Goal: Task Accomplishment & Management: Use online tool/utility

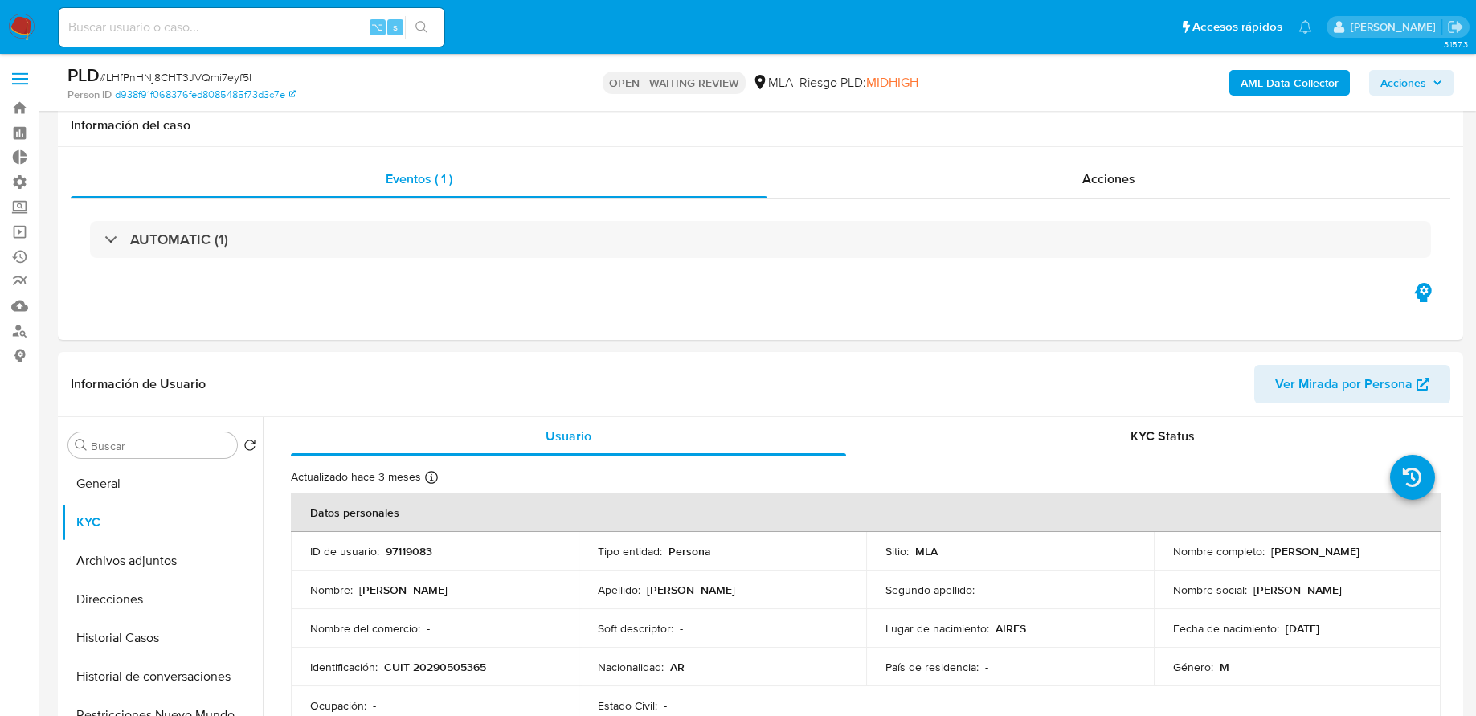
select select "10"
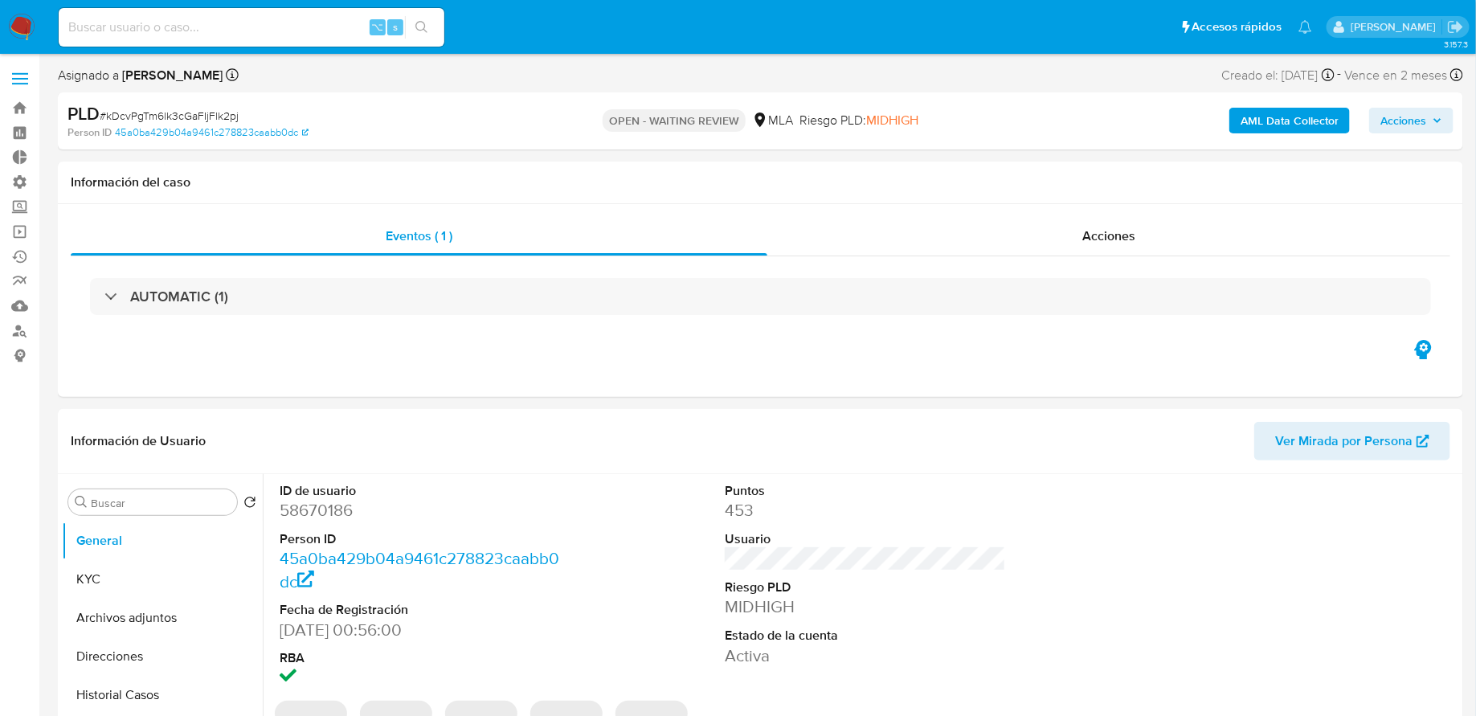
select select "10"
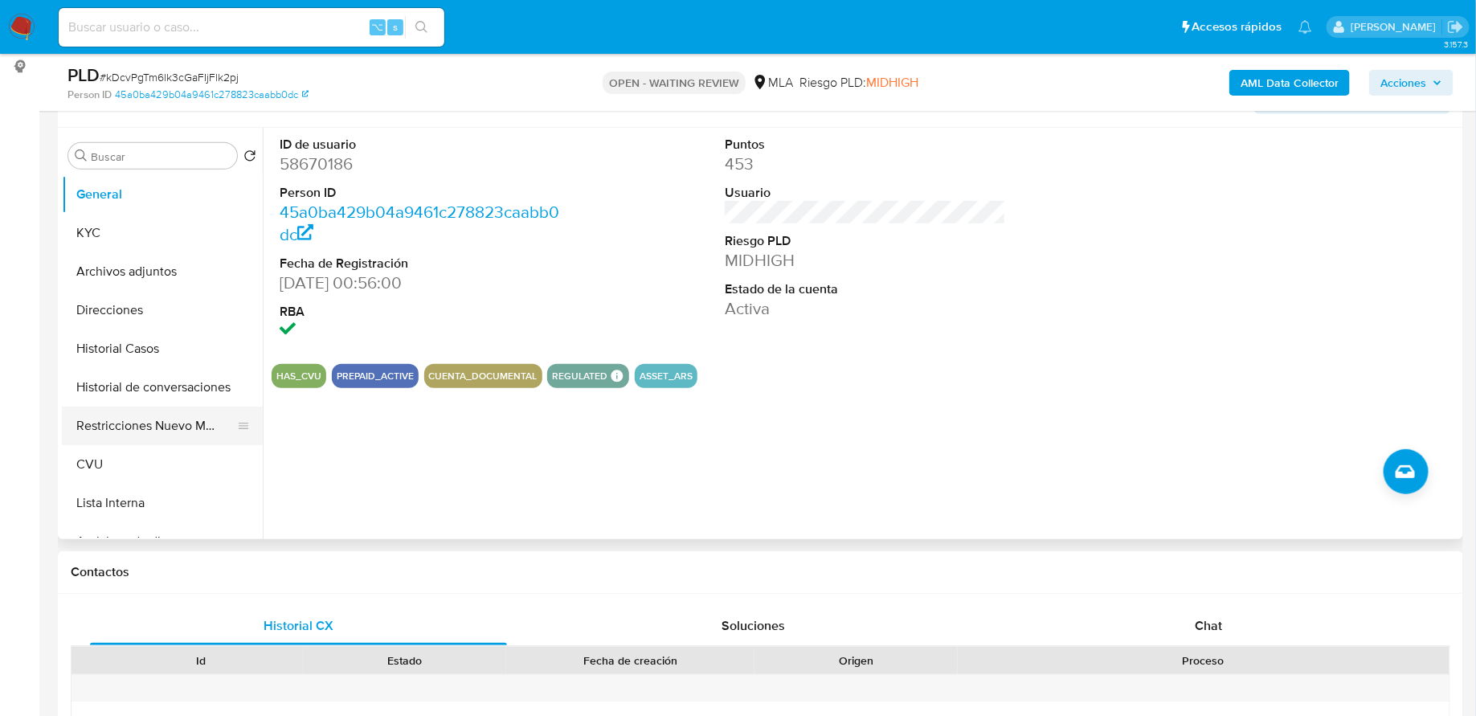
click at [144, 424] on button "Restricciones Nuevo Mundo" at bounding box center [156, 426] width 188 height 39
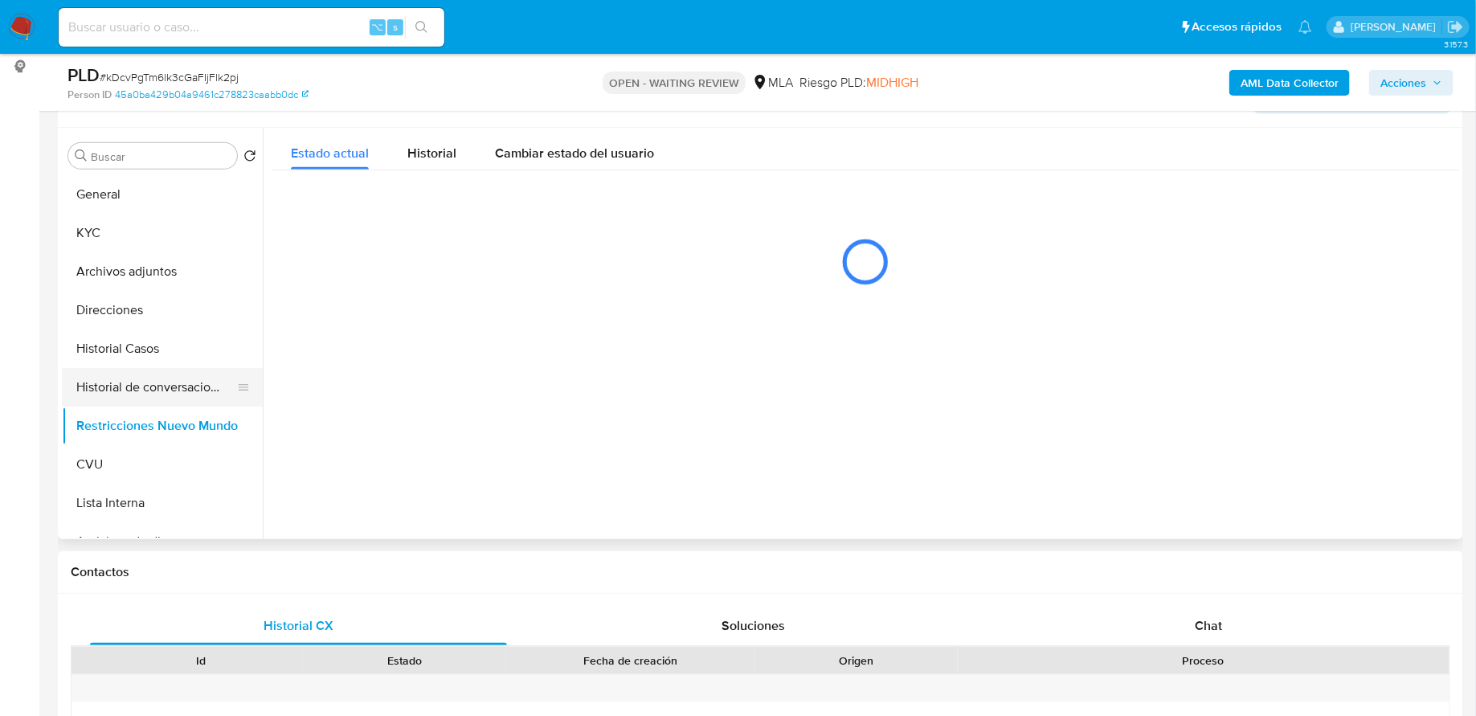
click at [137, 389] on button "Historial de conversaciones" at bounding box center [156, 387] width 188 height 39
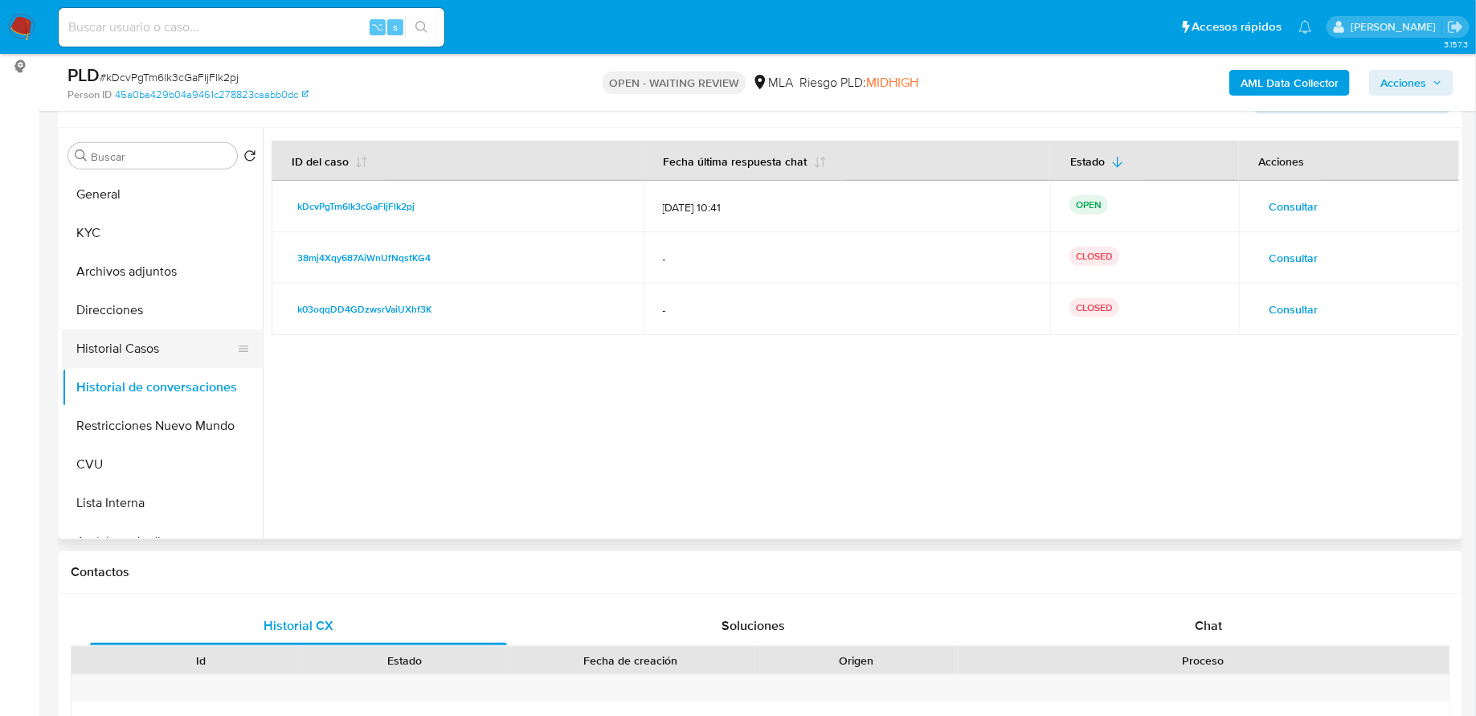
click at [124, 356] on button "Historial Casos" at bounding box center [156, 349] width 188 height 39
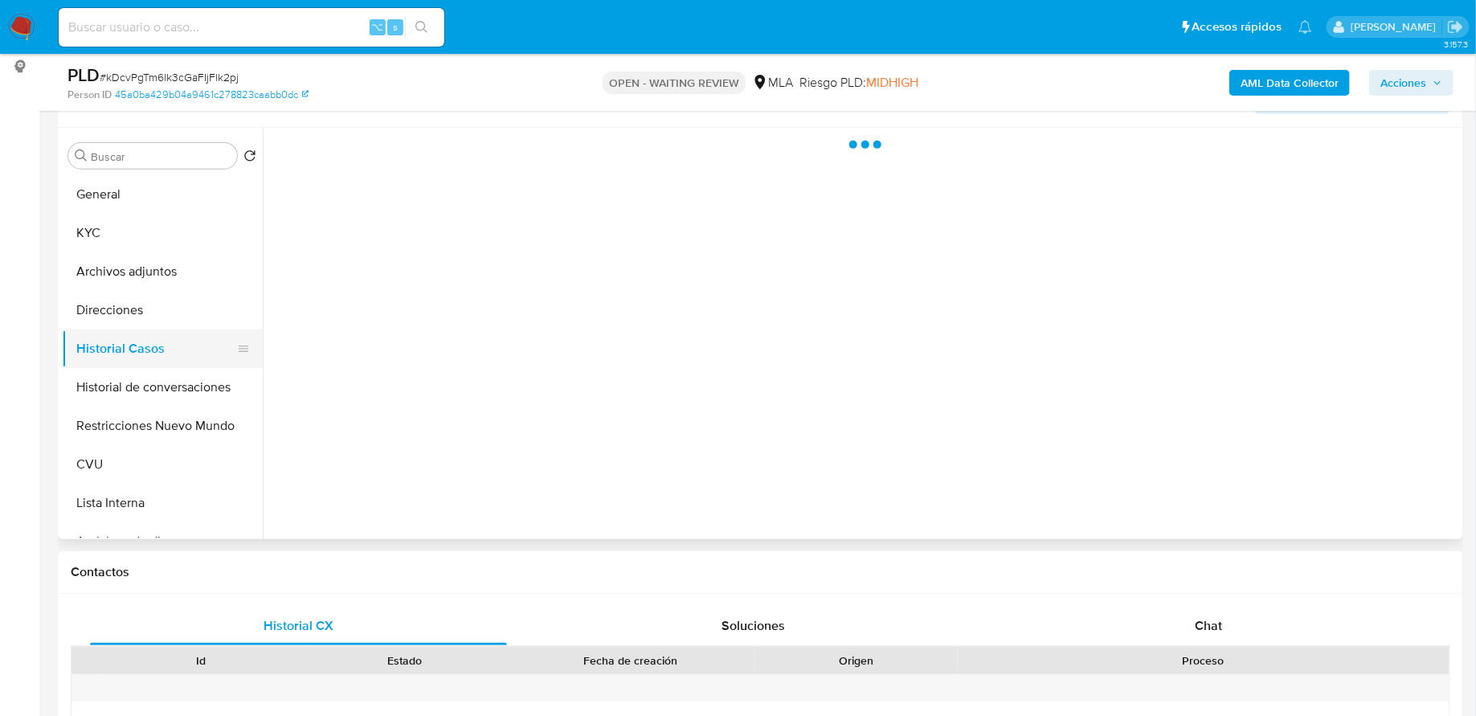
click at [124, 356] on button "Historial Casos" at bounding box center [156, 349] width 188 height 39
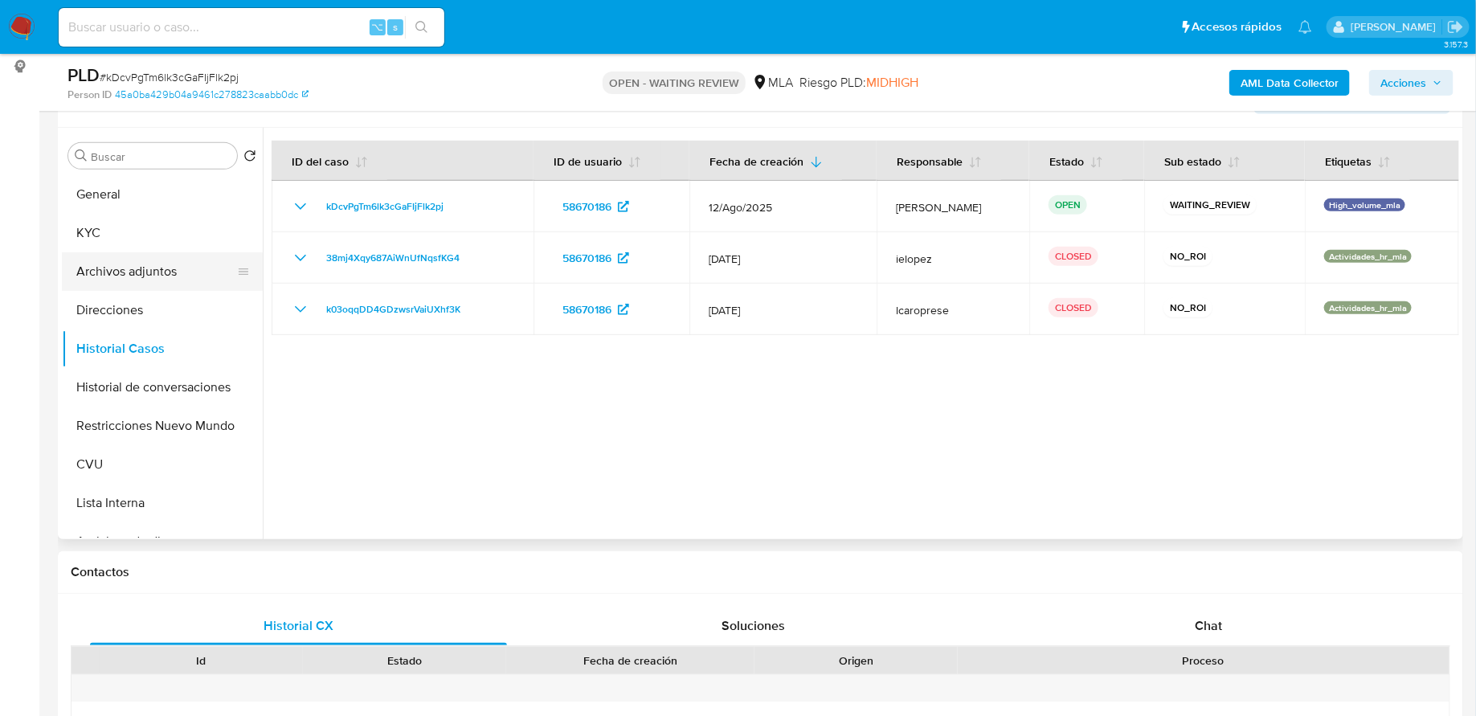
click at [131, 278] on button "Archivos adjuntos" at bounding box center [156, 271] width 188 height 39
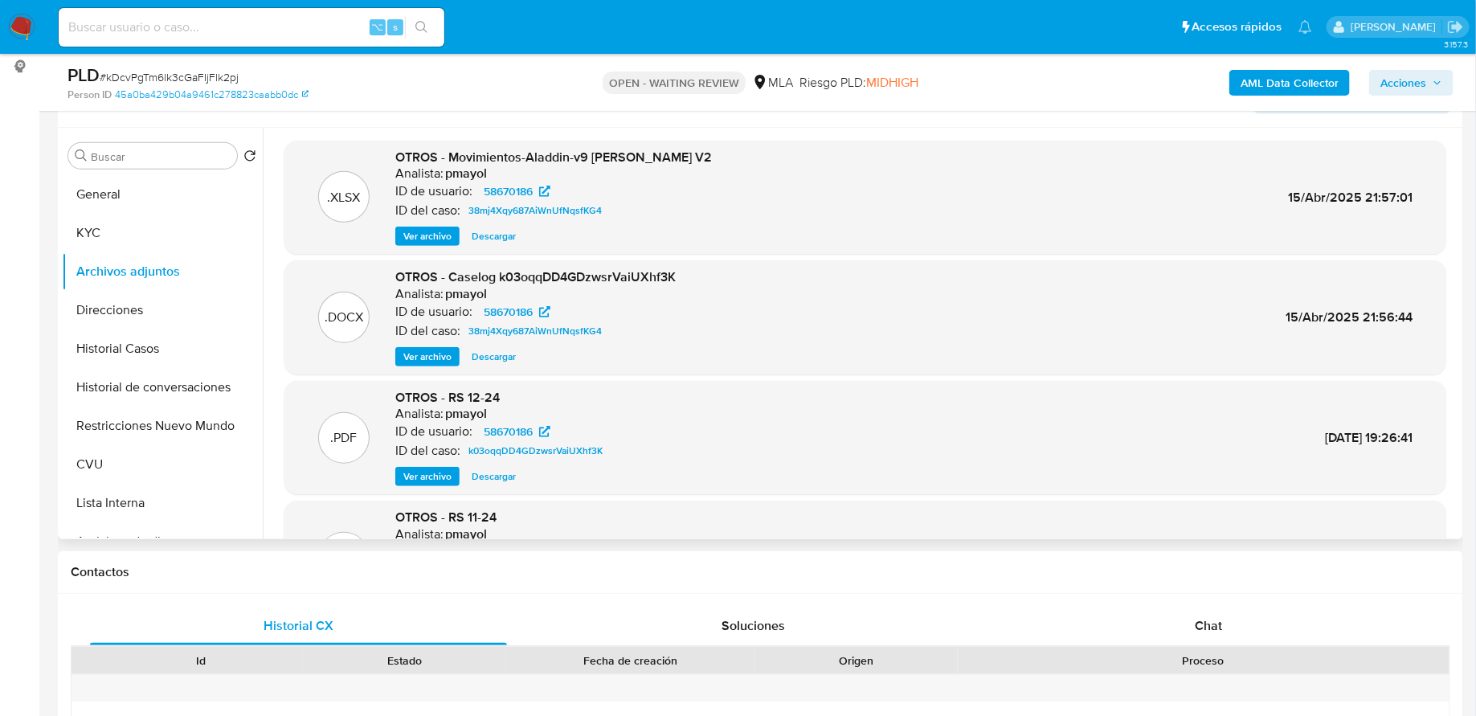
click at [442, 362] on span "Ver archivo" at bounding box center [427, 357] width 48 height 16
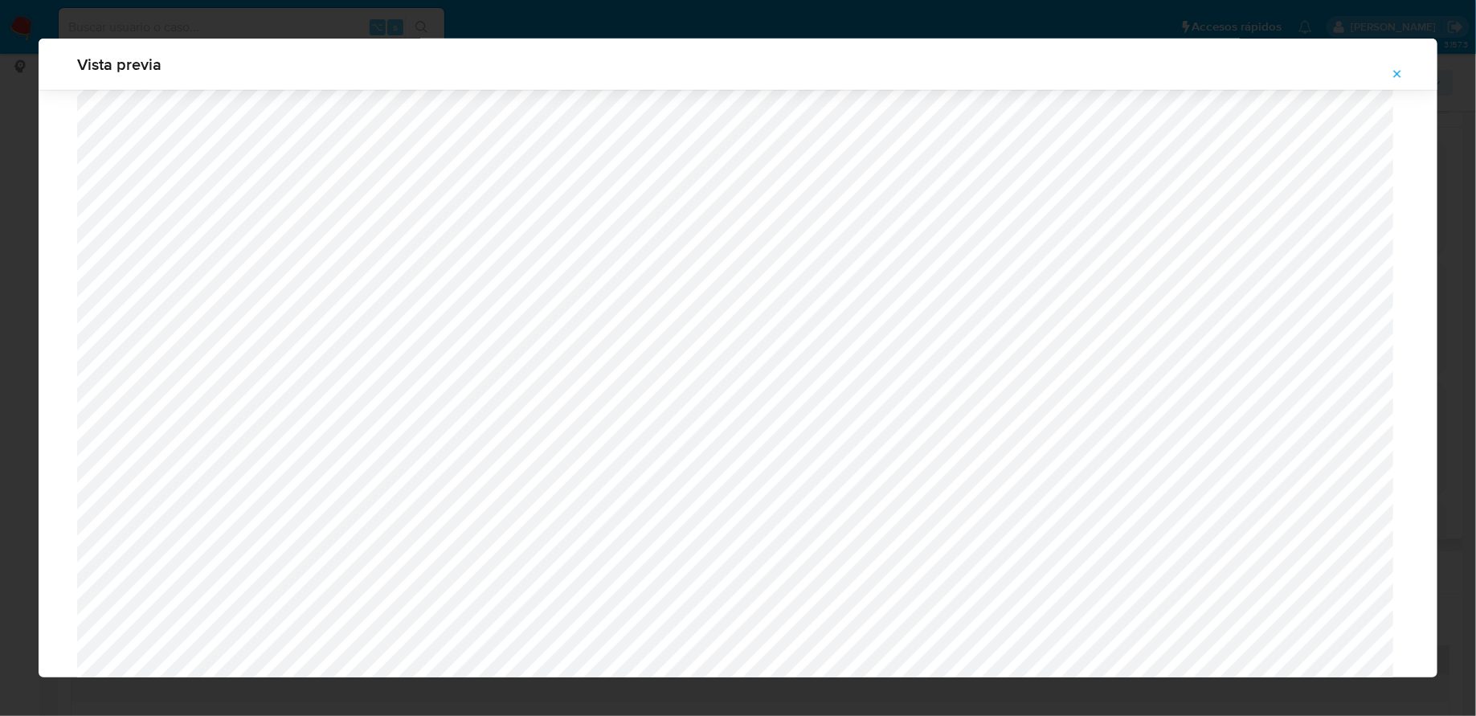
scroll to position [617, 0]
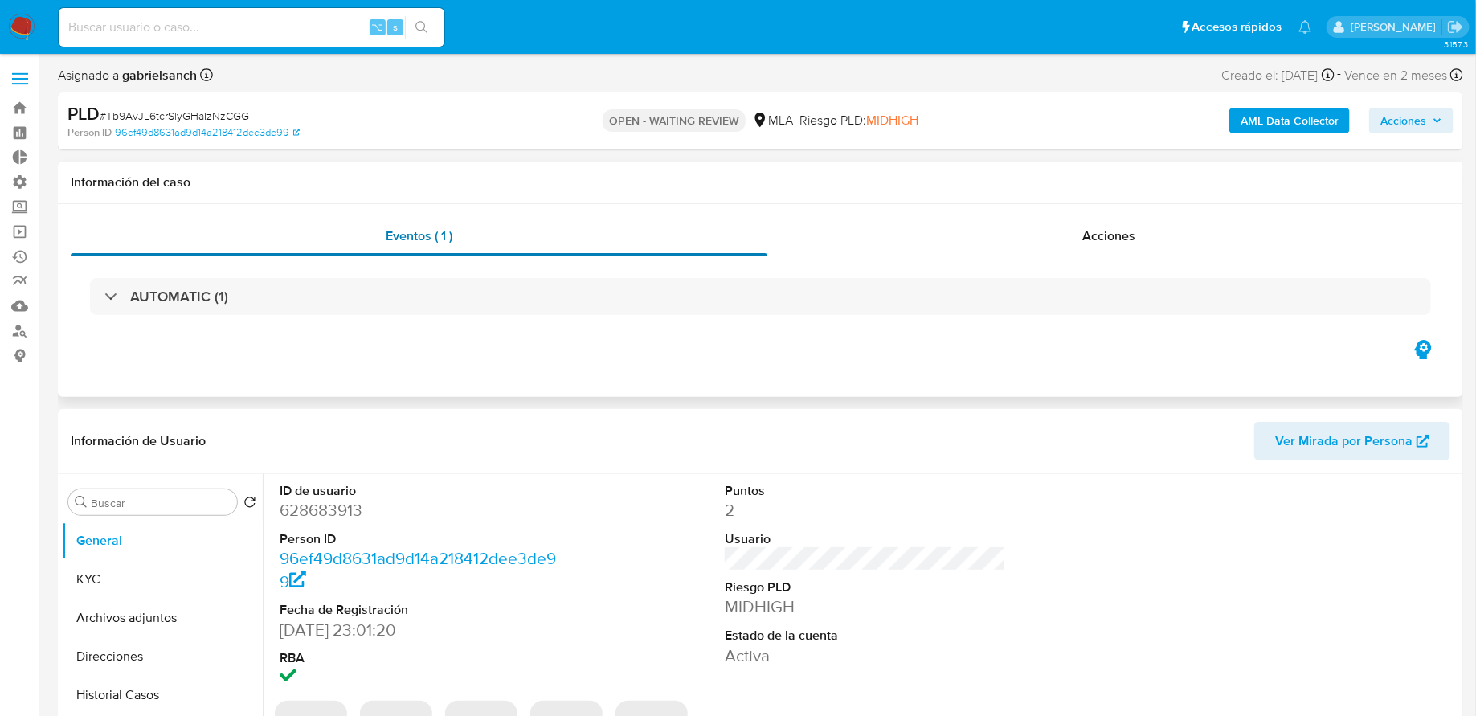
select select "10"
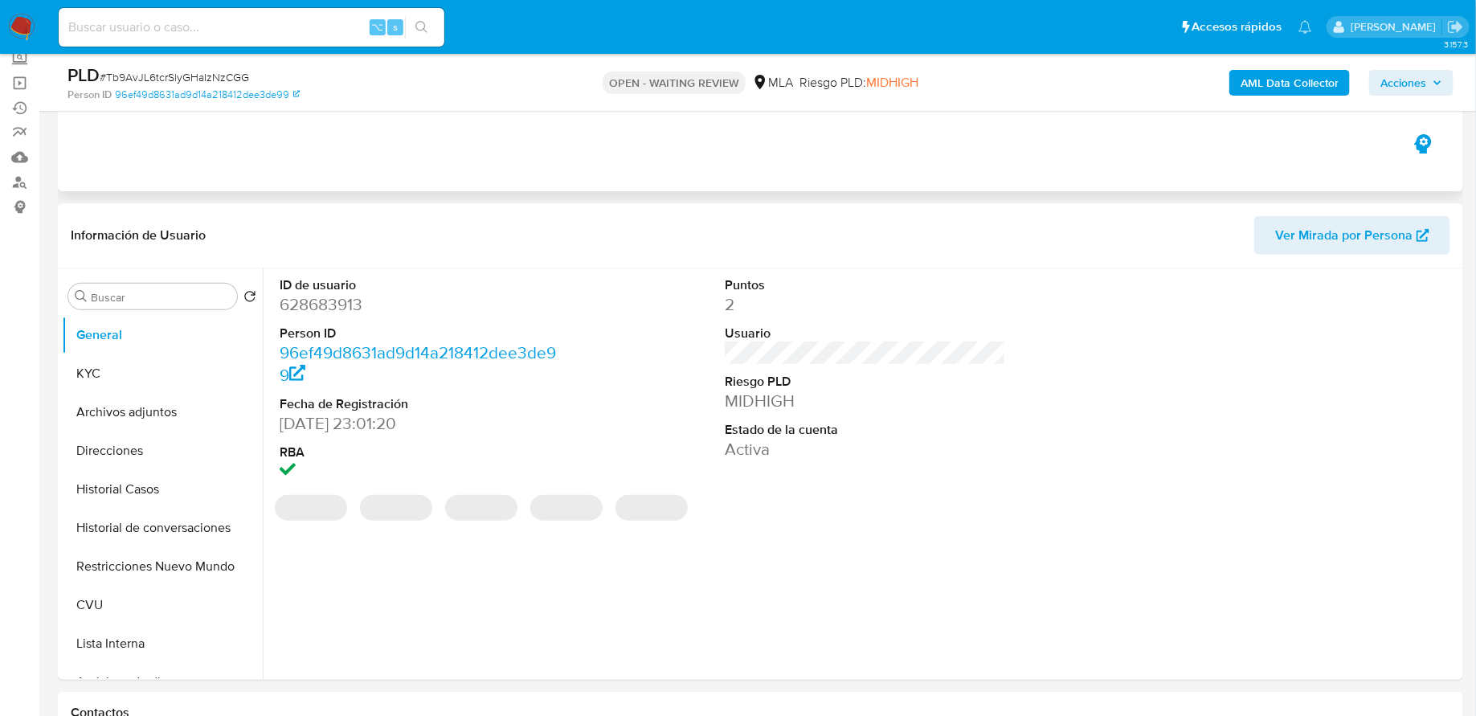
scroll to position [406, 0]
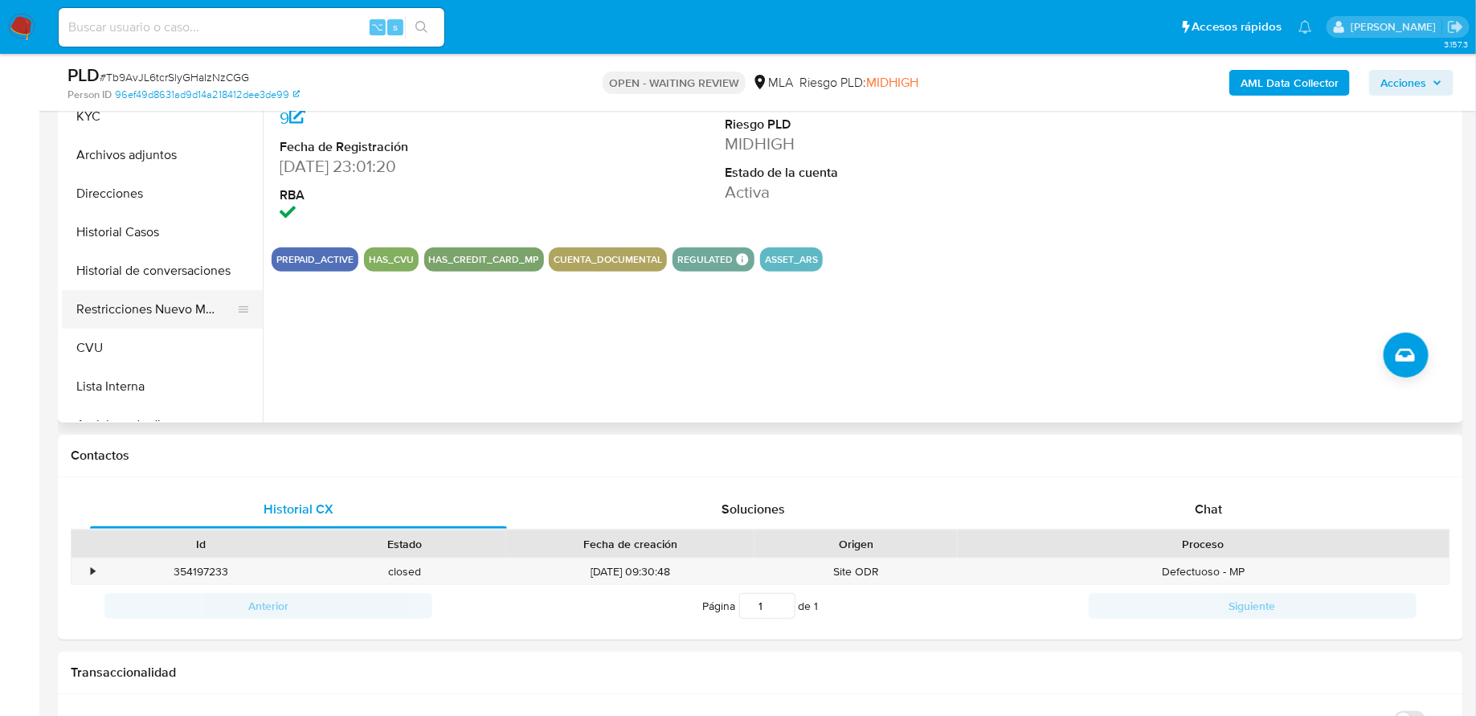
click at [167, 297] on button "Restricciones Nuevo Mundo" at bounding box center [156, 309] width 188 height 39
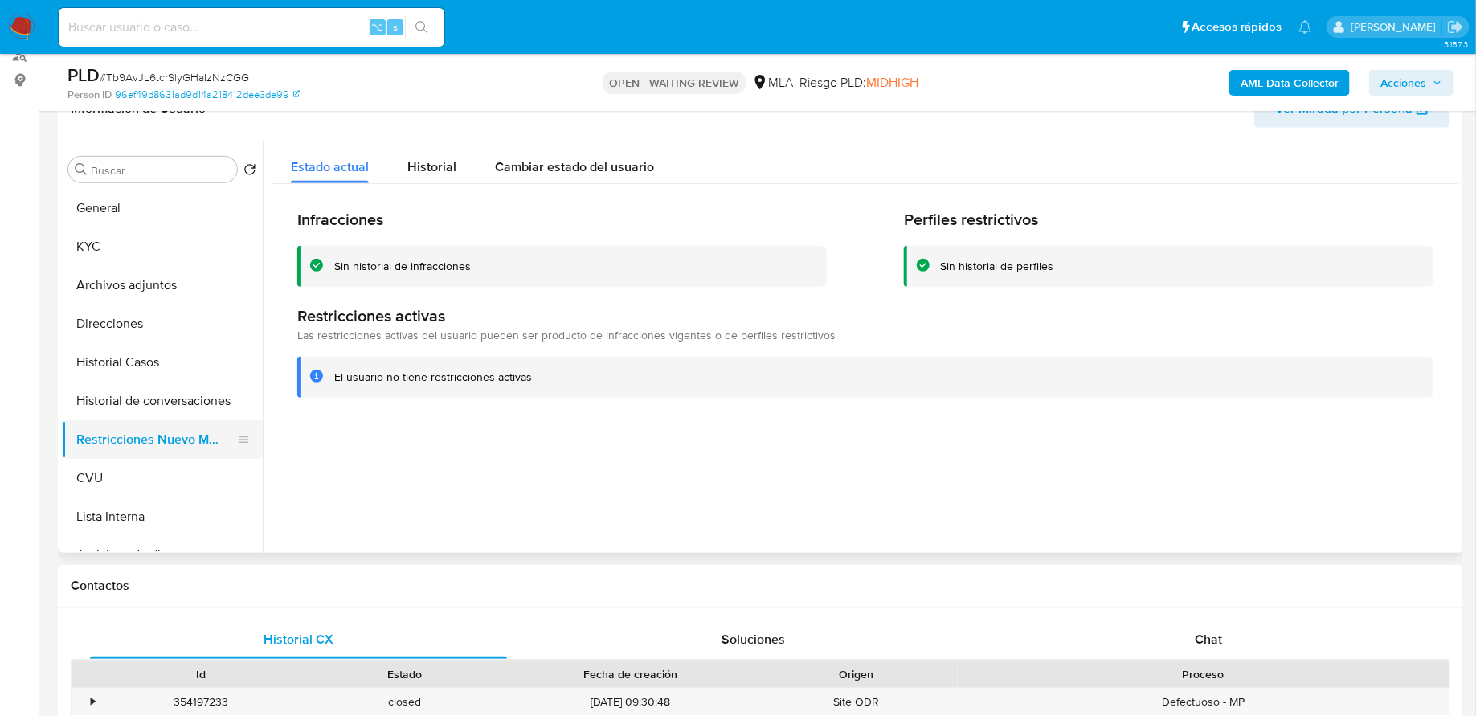
scroll to position [303, 0]
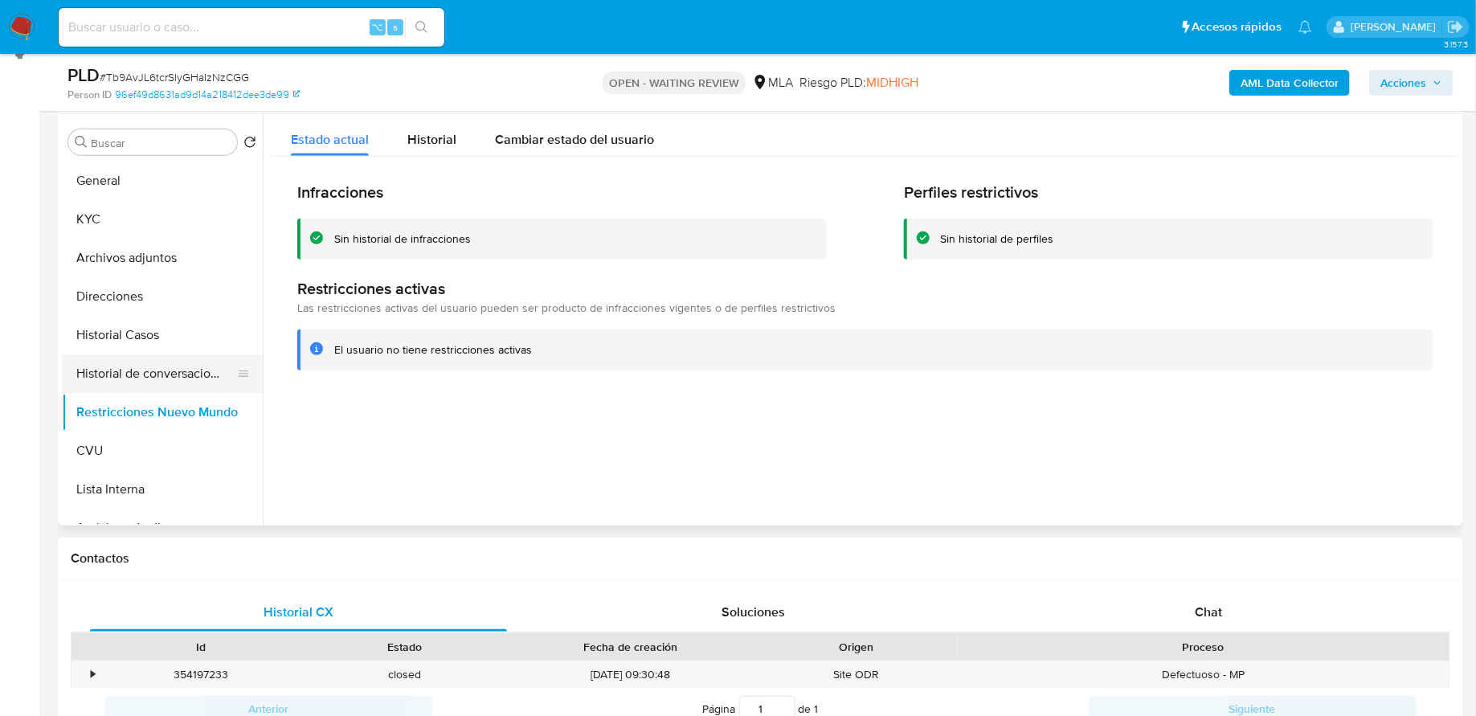
click at [112, 365] on button "Historial de conversaciones" at bounding box center [156, 373] width 188 height 39
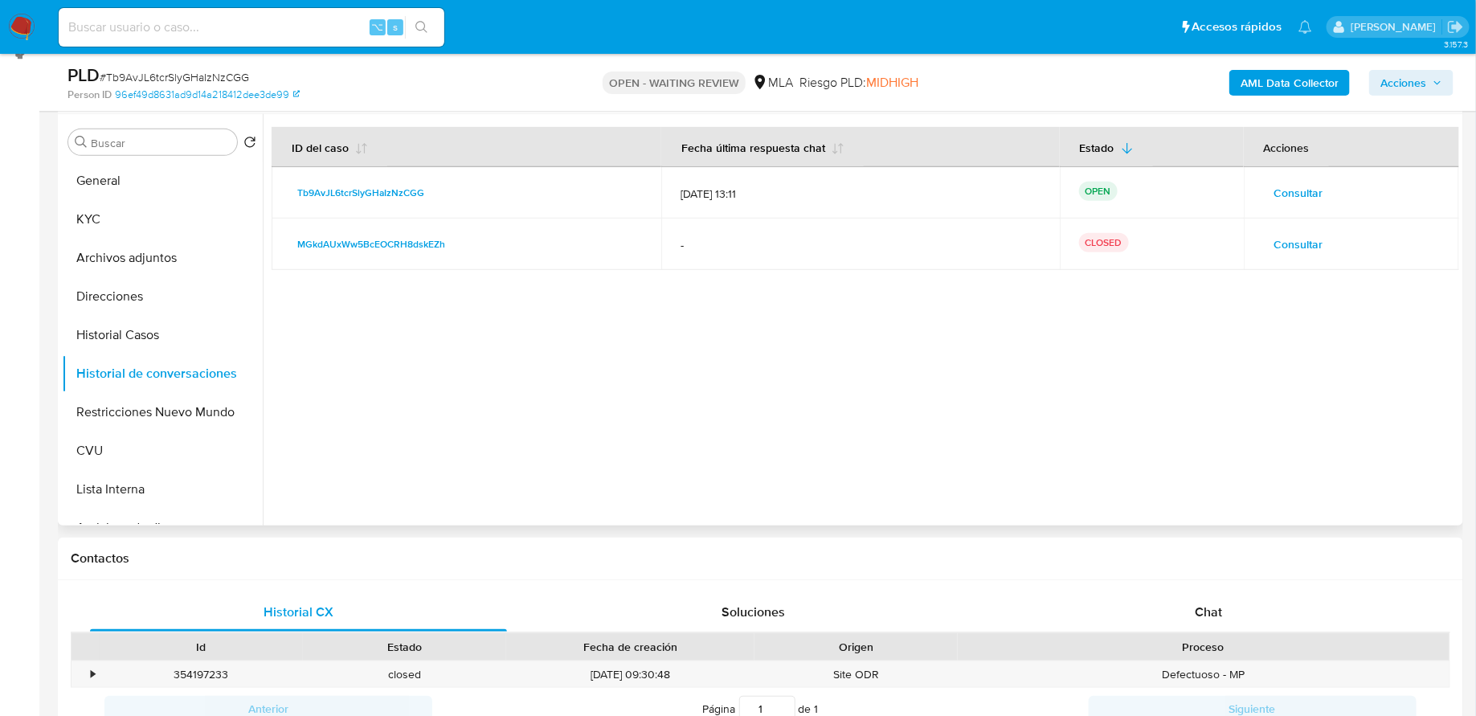
click at [1300, 192] on span "Consultar" at bounding box center [1299, 193] width 49 height 23
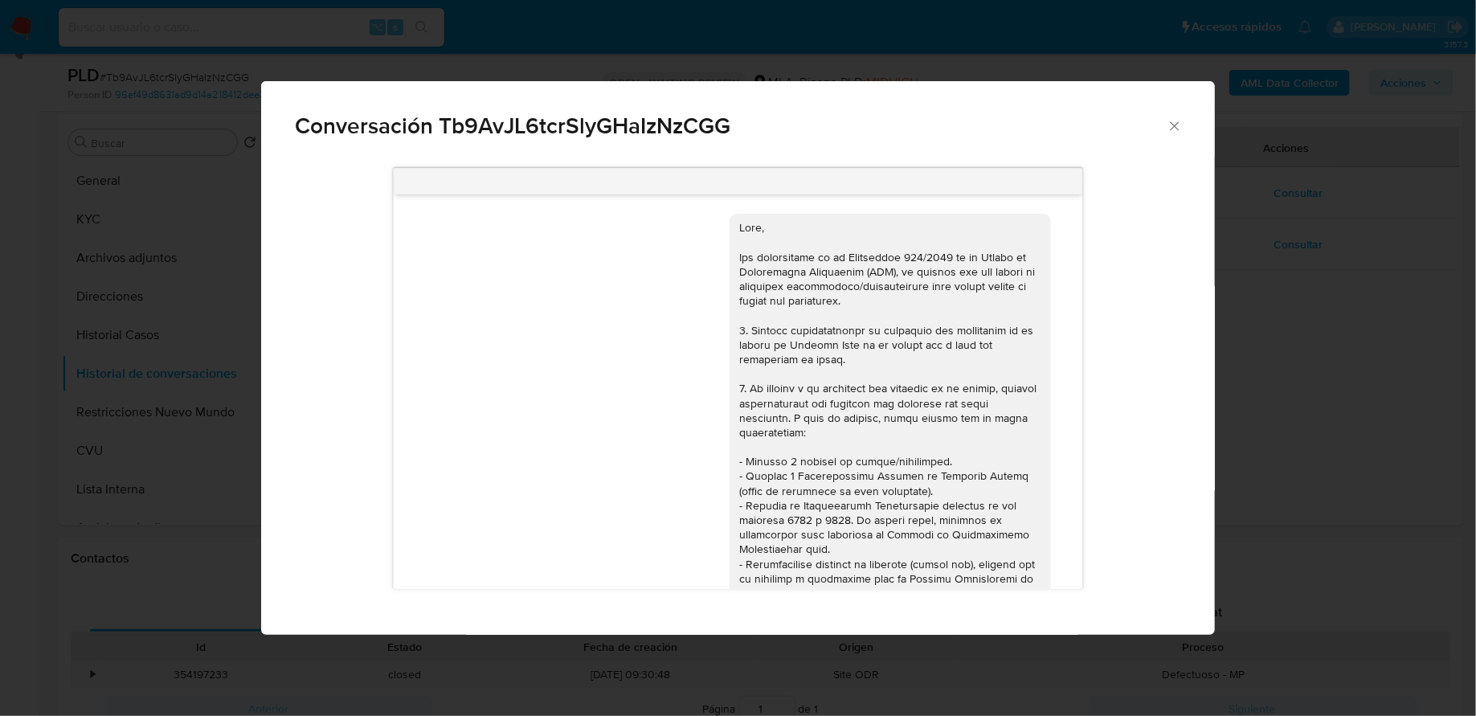
scroll to position [793, 0]
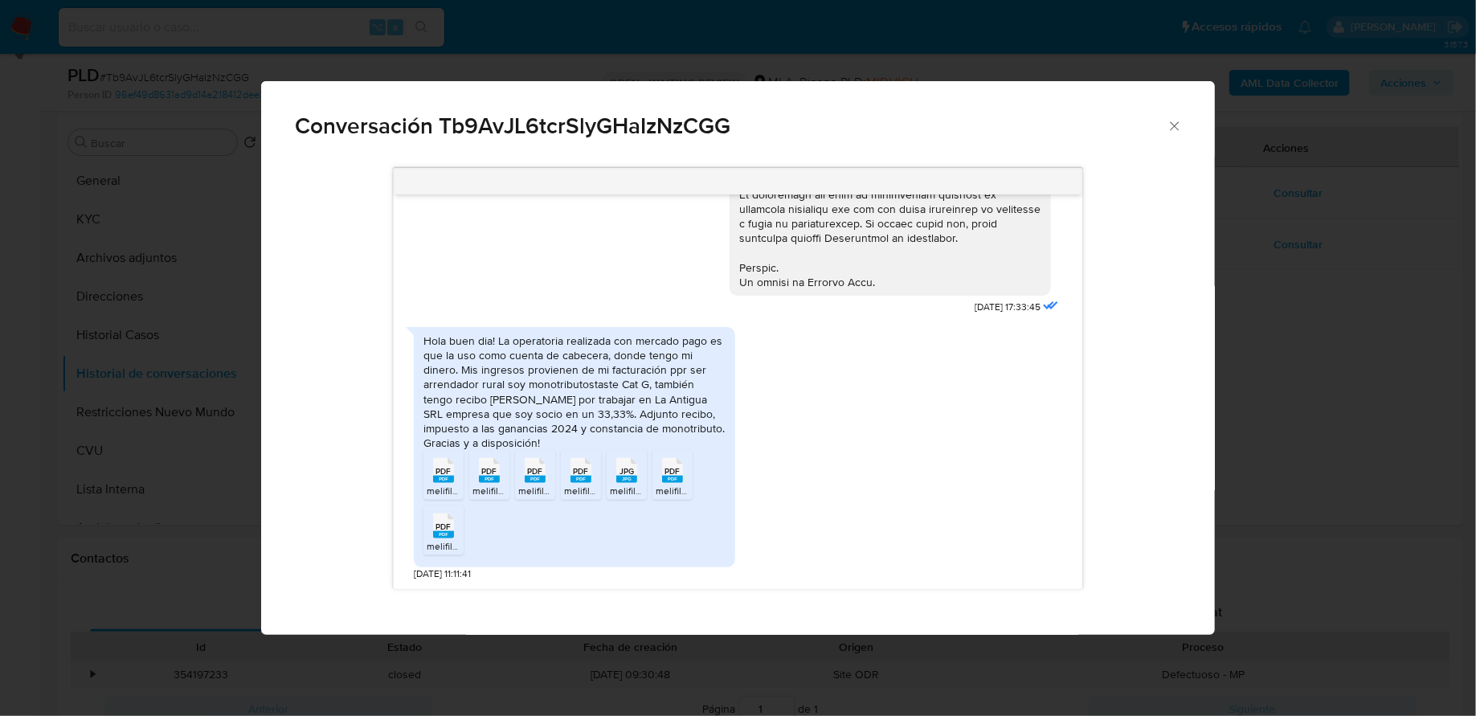
click at [1182, 117] on div "Conversación Tb9AvJL6tcrSlyGHaIzNzCGG" at bounding box center [737, 119] width 953 height 76
click at [1181, 123] on icon "Cerrar" at bounding box center [1175, 126] width 16 height 16
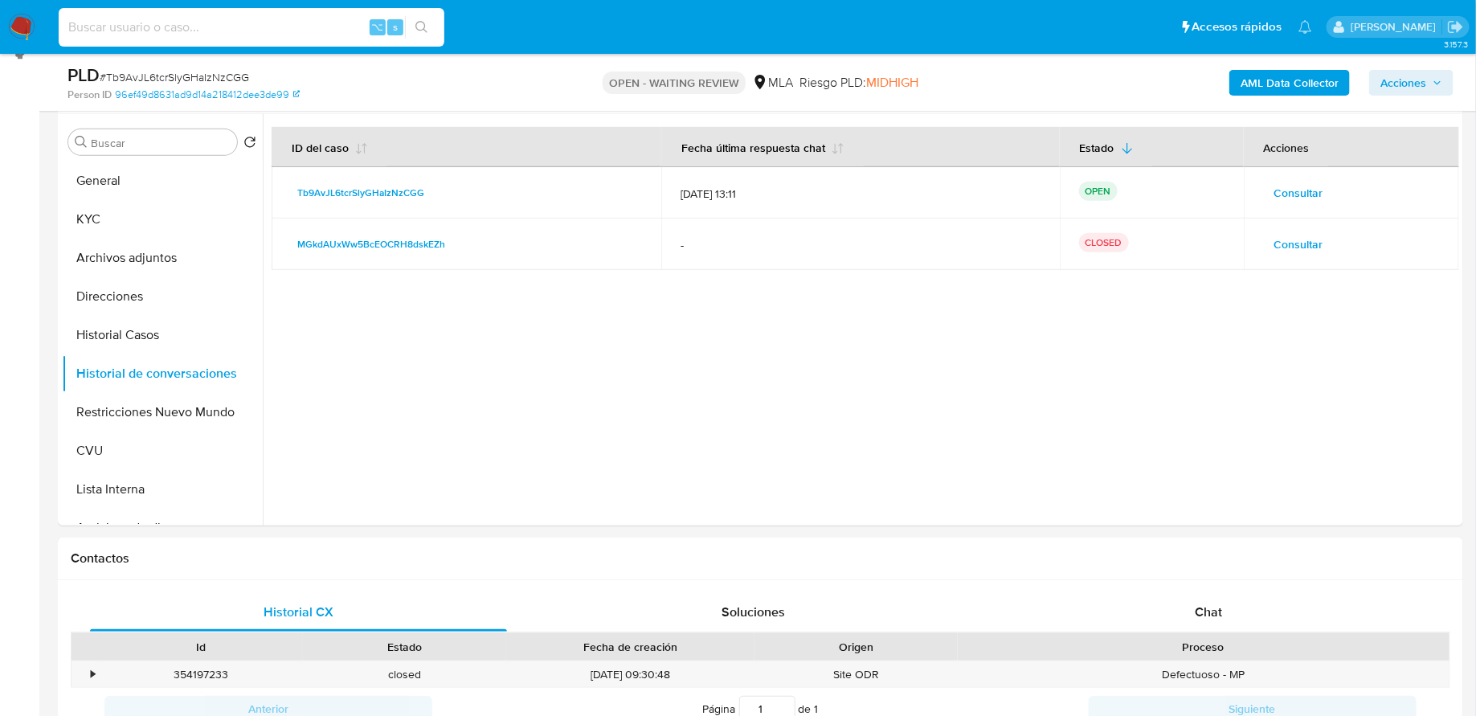
click at [248, 35] on input at bounding box center [252, 27] width 386 height 21
paste input "CiZhVGlm9hK8SSp6C767uQup"
type input "CiZhVGlm9hK8SSp6C767uQup"
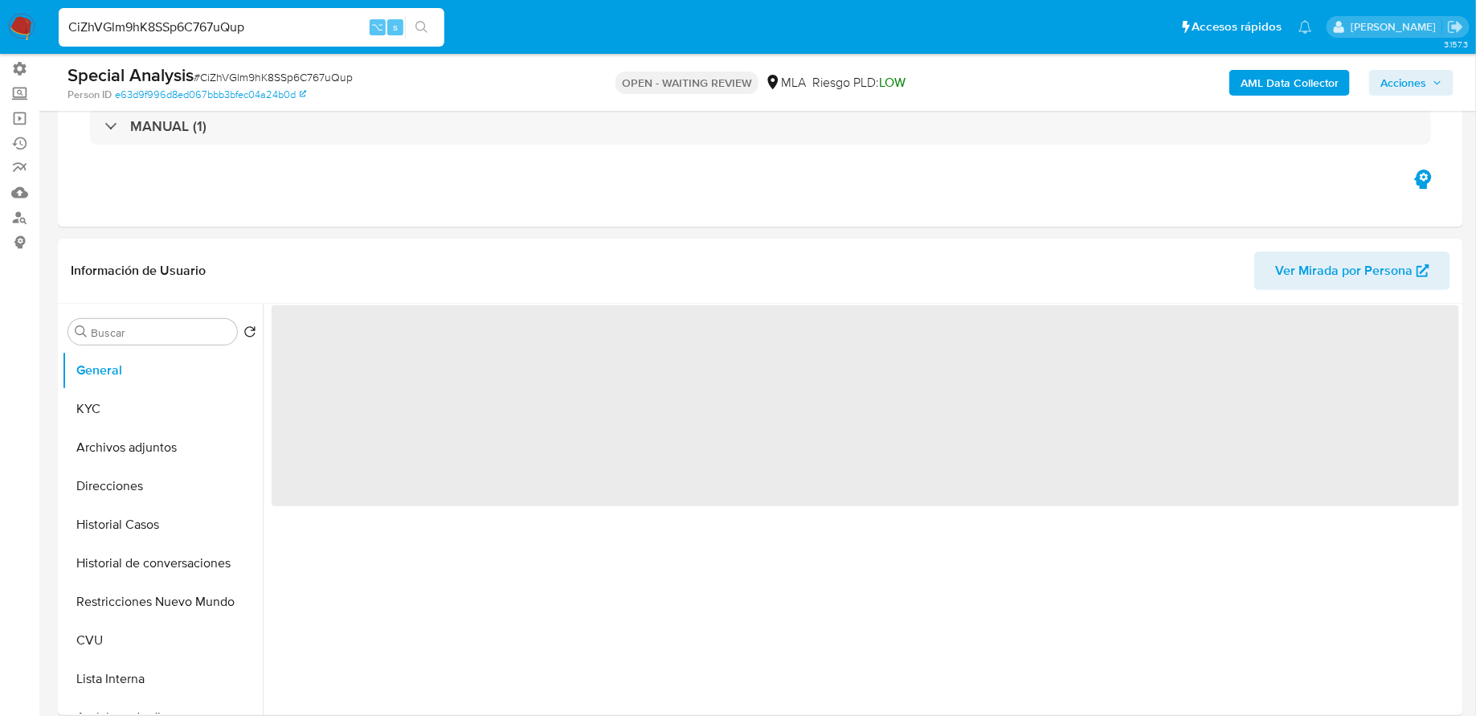
scroll to position [209, 0]
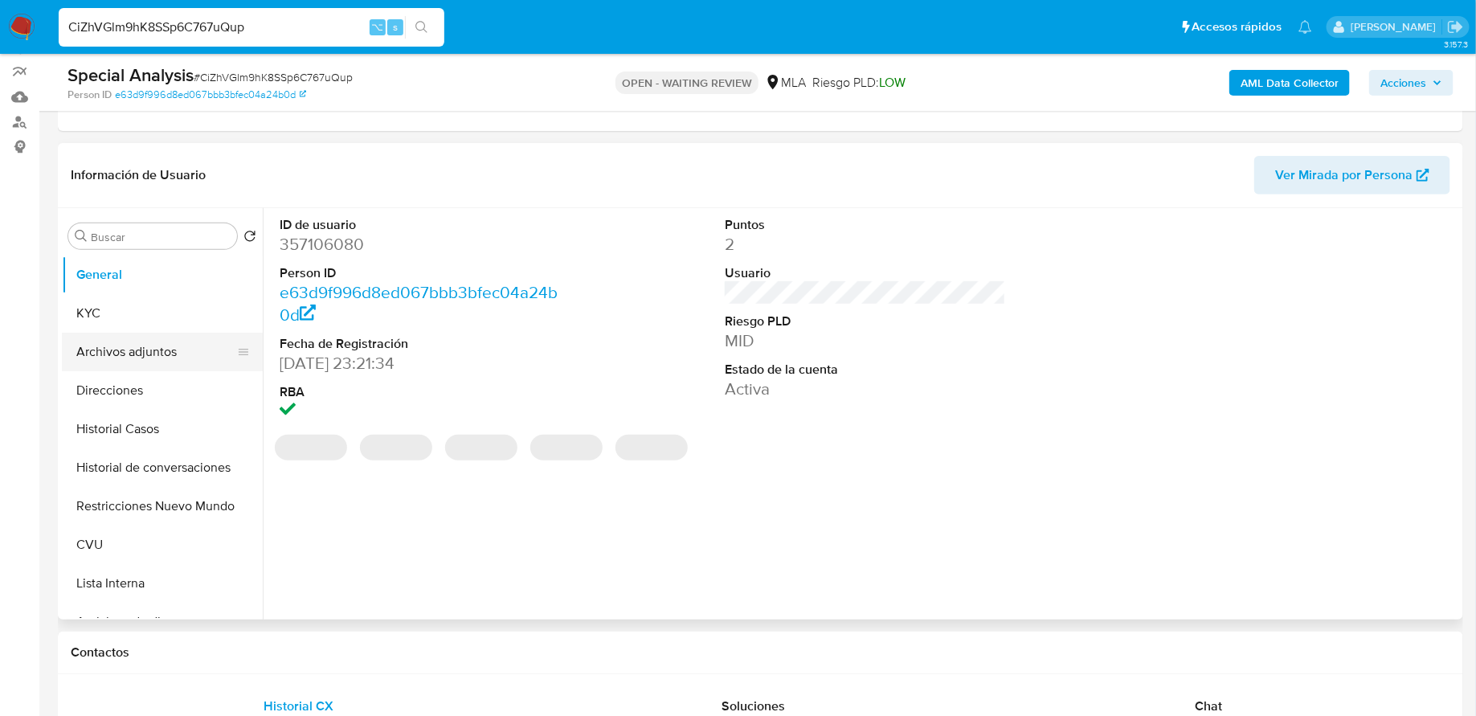
click at [170, 353] on button "Archivos adjuntos" at bounding box center [156, 352] width 188 height 39
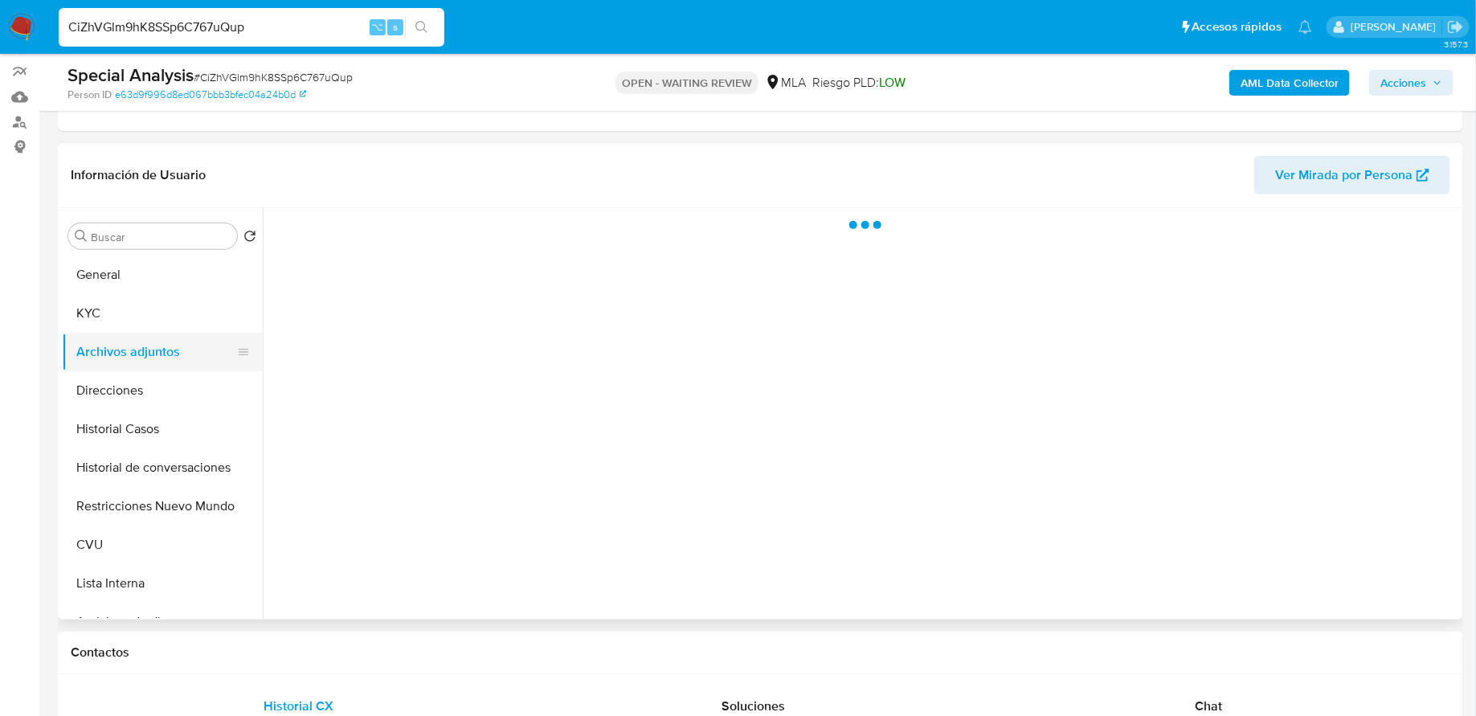
select select "10"
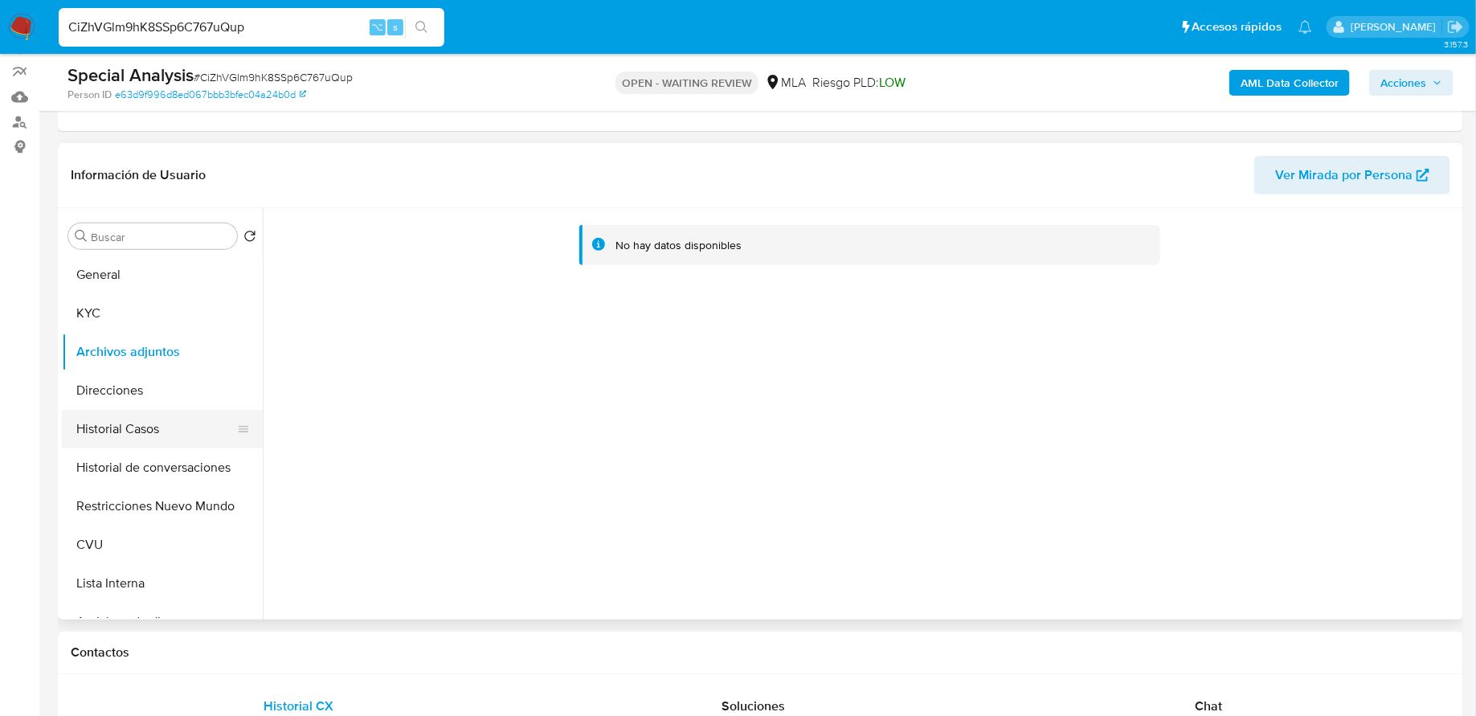
click at [146, 430] on button "Historial Casos" at bounding box center [156, 429] width 188 height 39
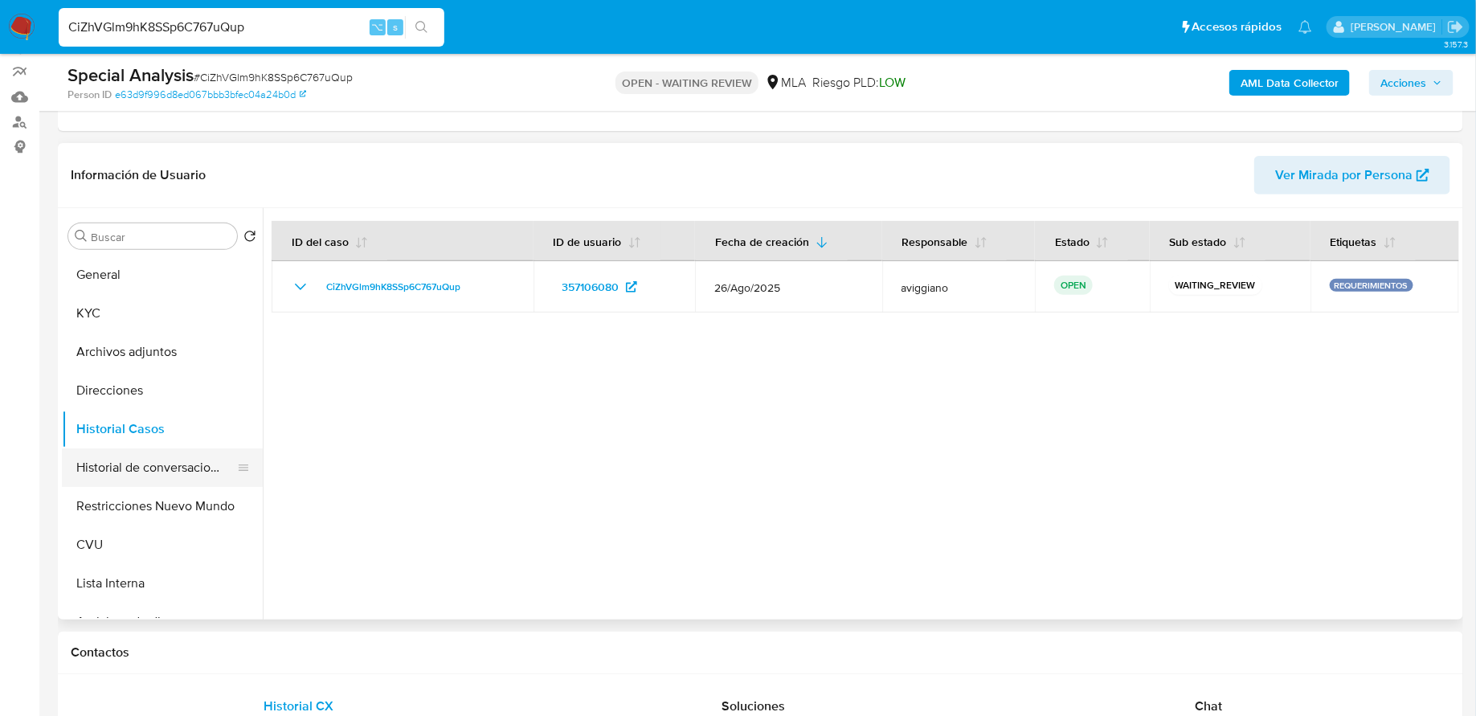
click at [153, 465] on button "Historial de conversaciones" at bounding box center [156, 467] width 188 height 39
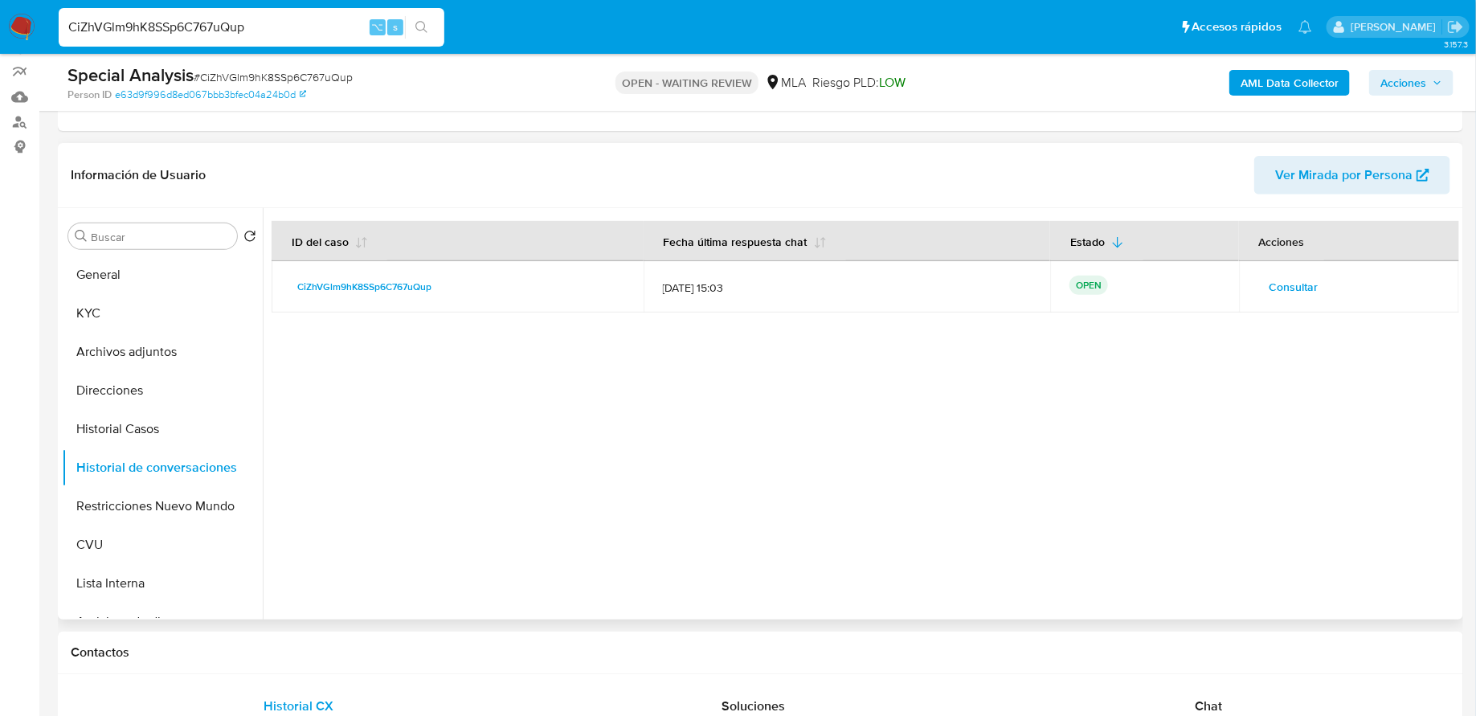
click at [1303, 280] on span "Consultar" at bounding box center [1294, 287] width 49 height 23
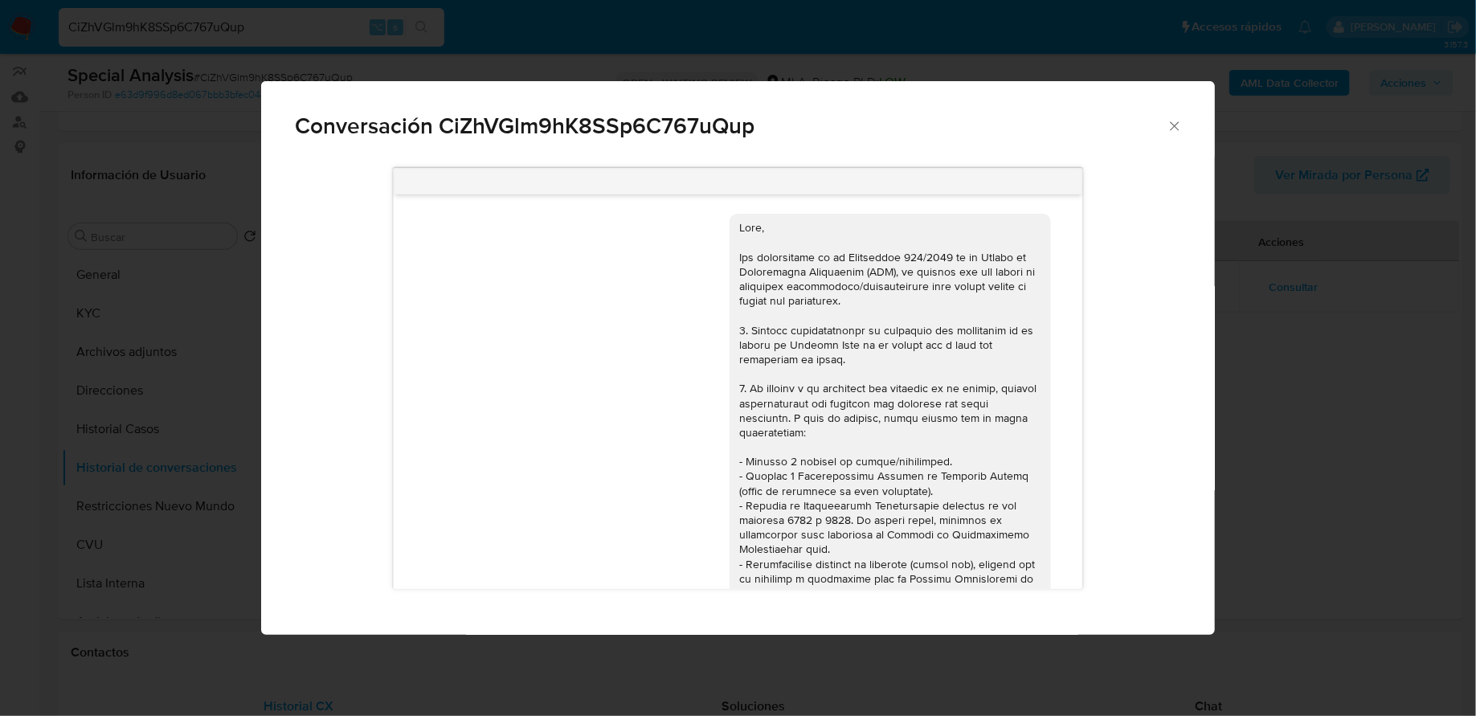
scroll to position [620, 0]
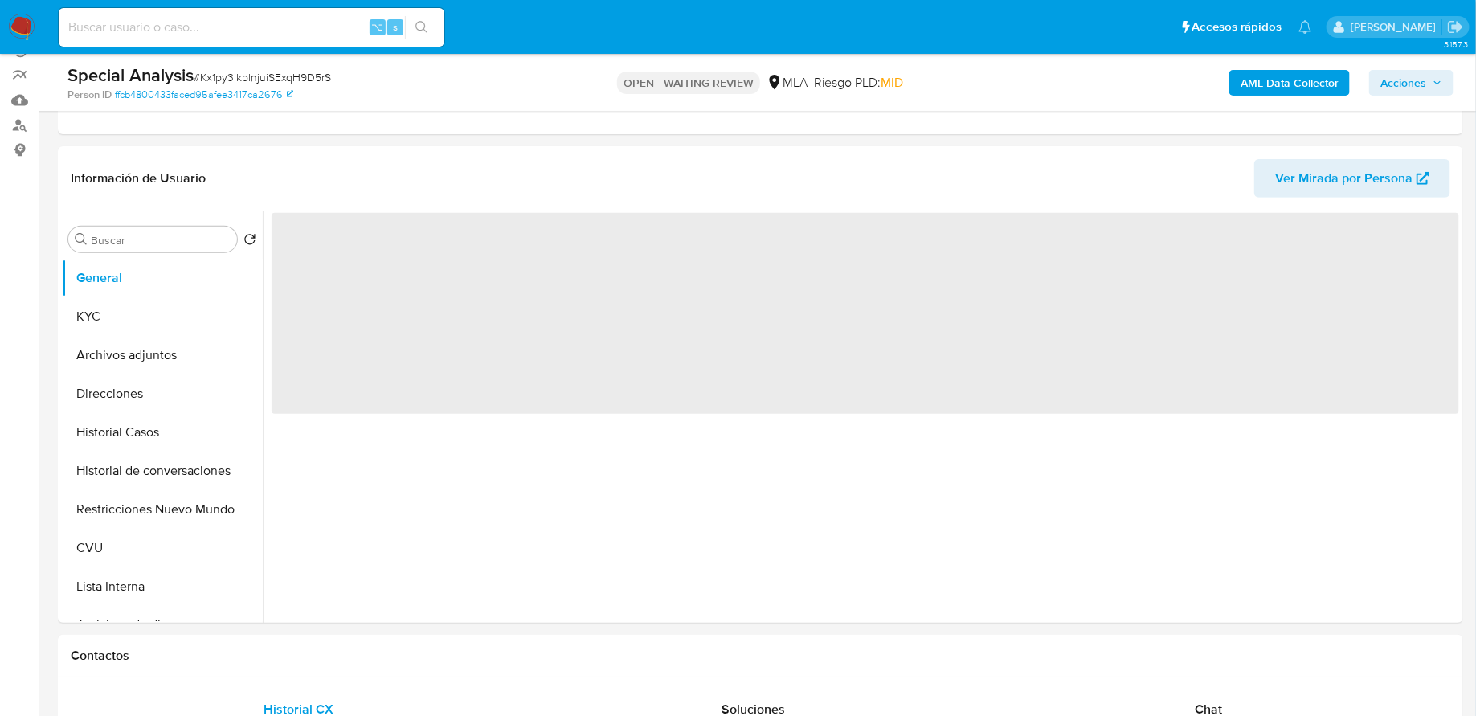
scroll to position [450, 0]
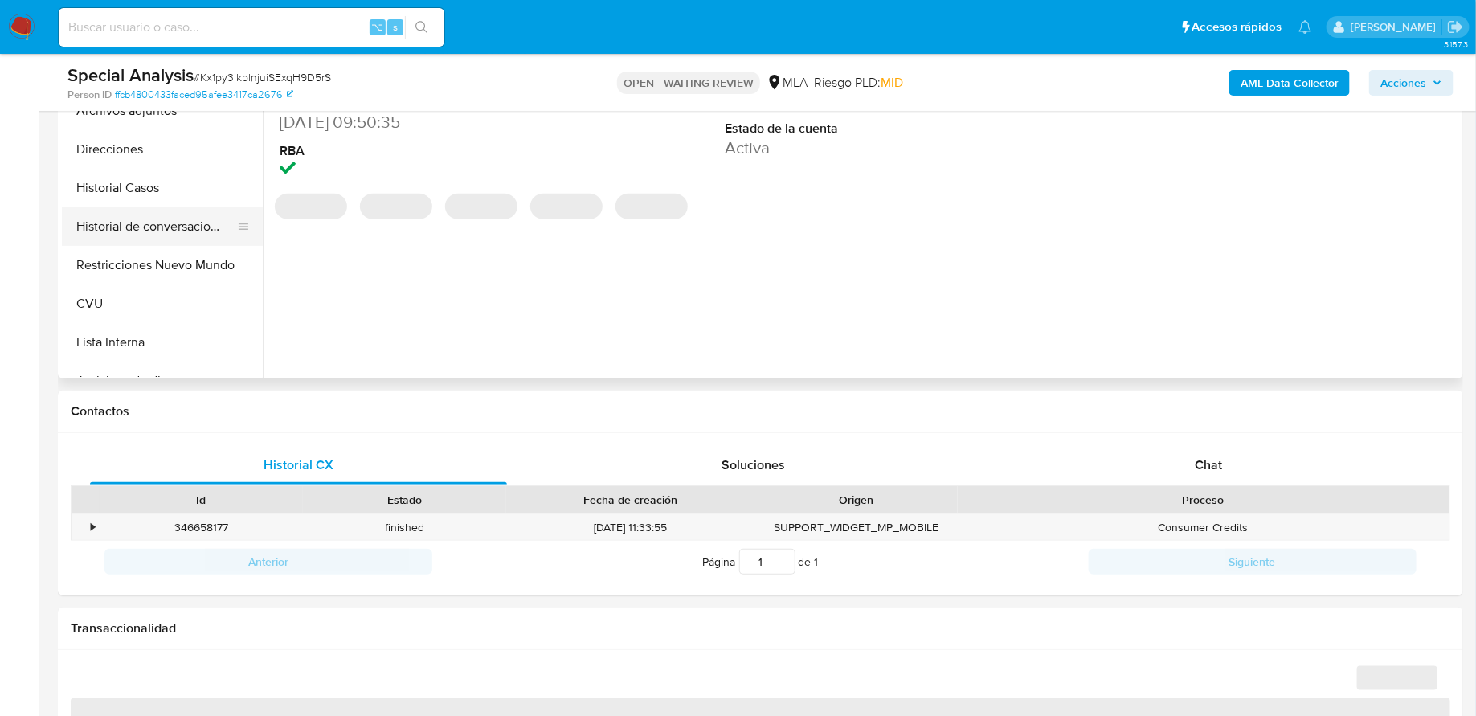
click at [172, 227] on button "Historial de conversaciones" at bounding box center [156, 226] width 188 height 39
select select "10"
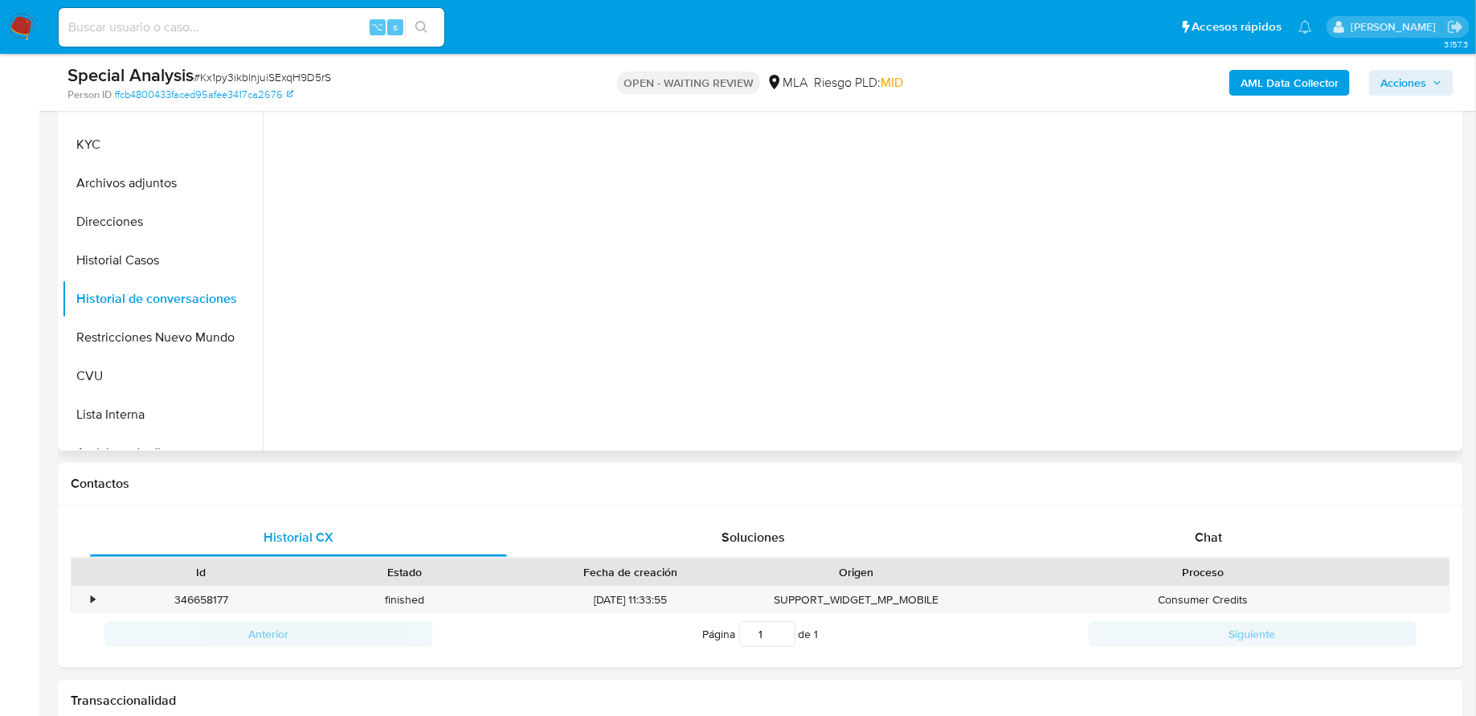
scroll to position [274, 0]
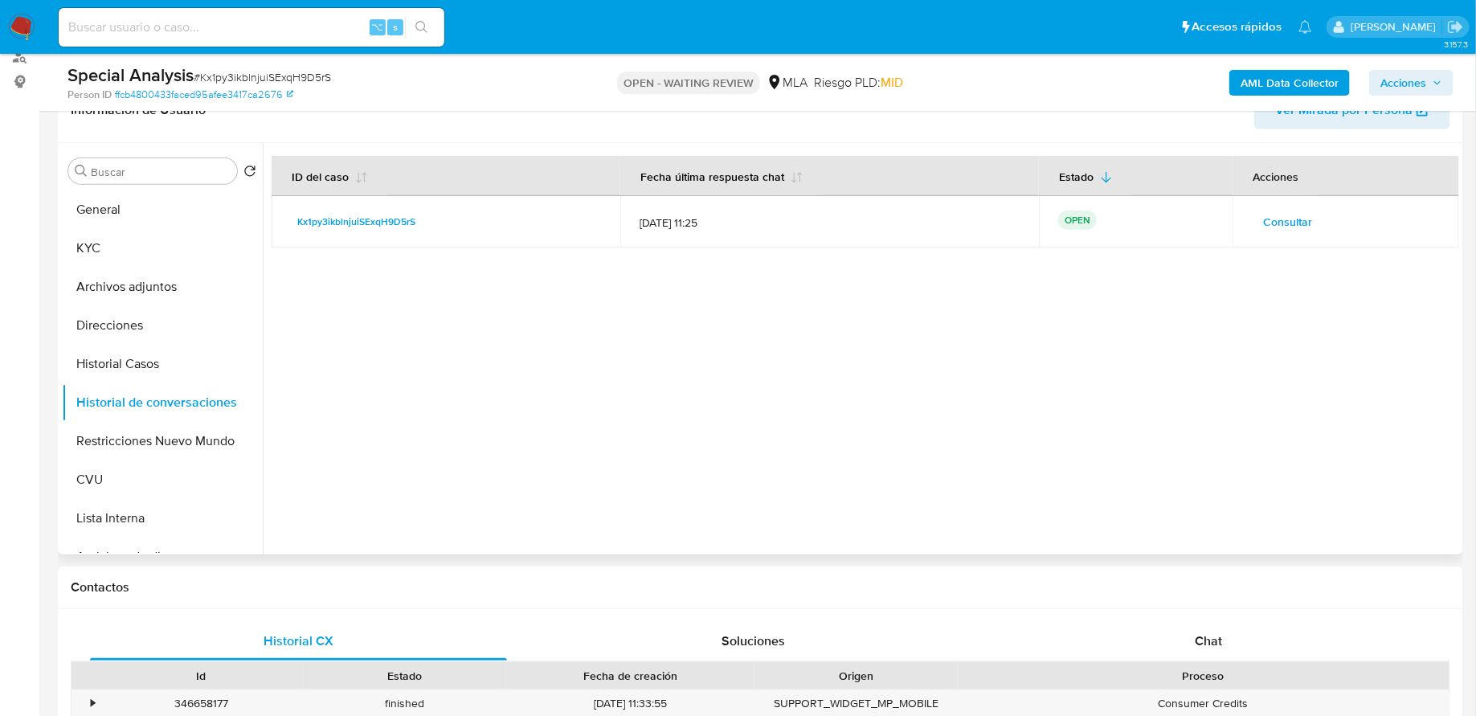
click at [1264, 222] on span "Consultar" at bounding box center [1288, 222] width 49 height 23
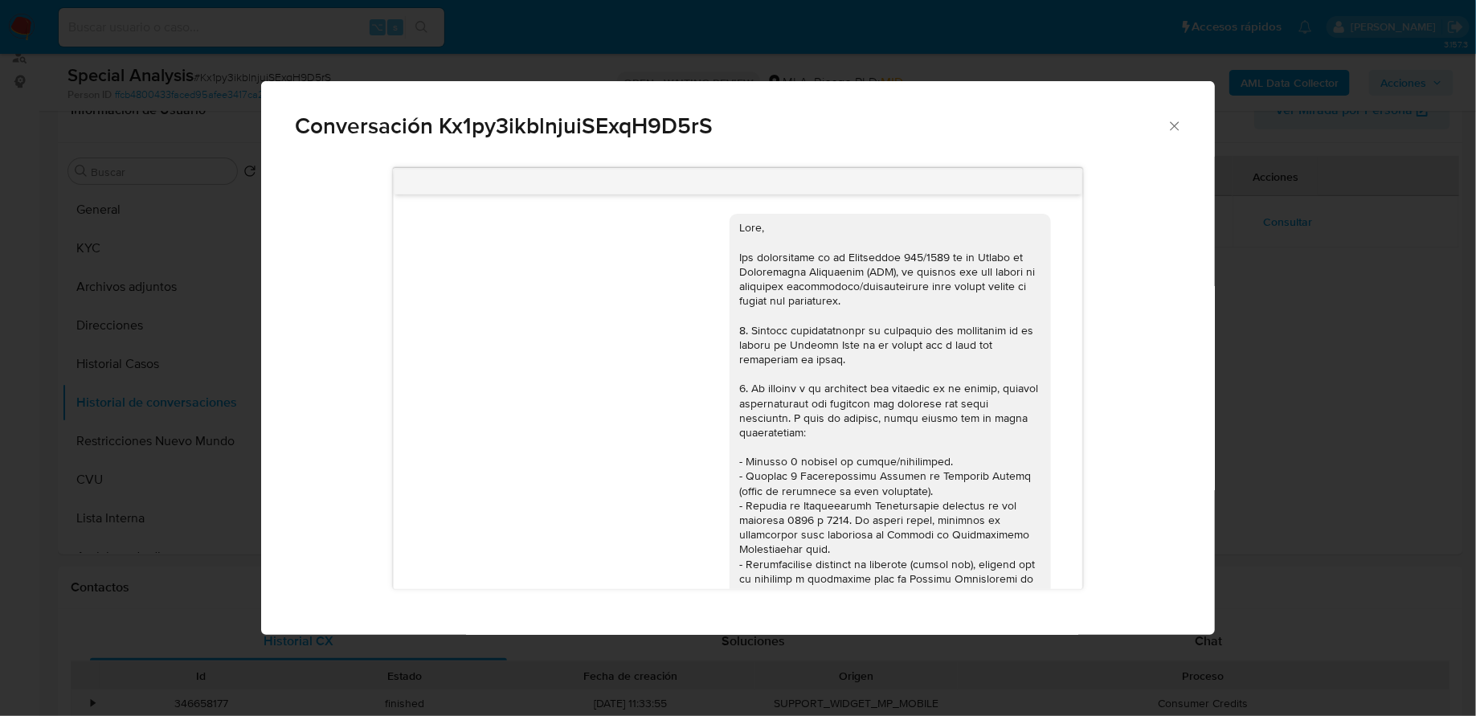
scroll to position [670, 0]
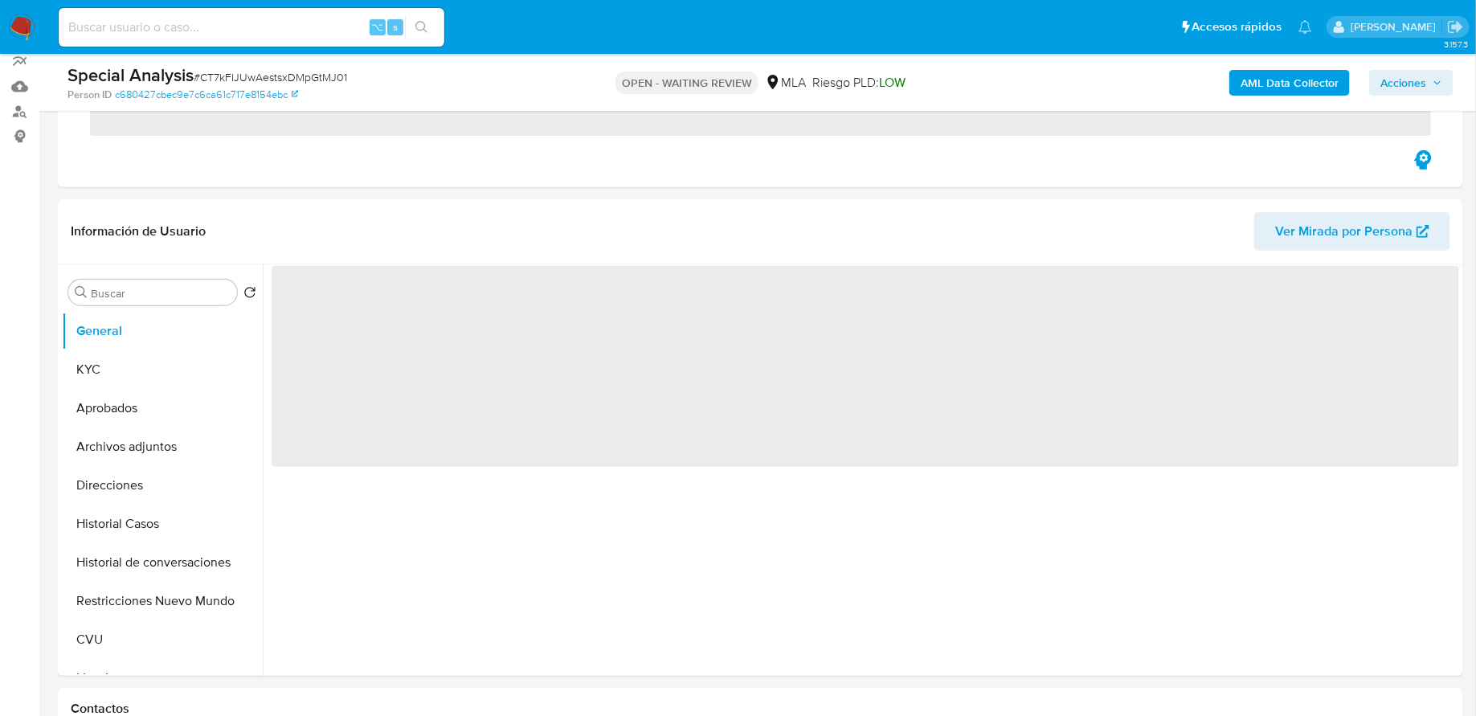
scroll to position [248, 0]
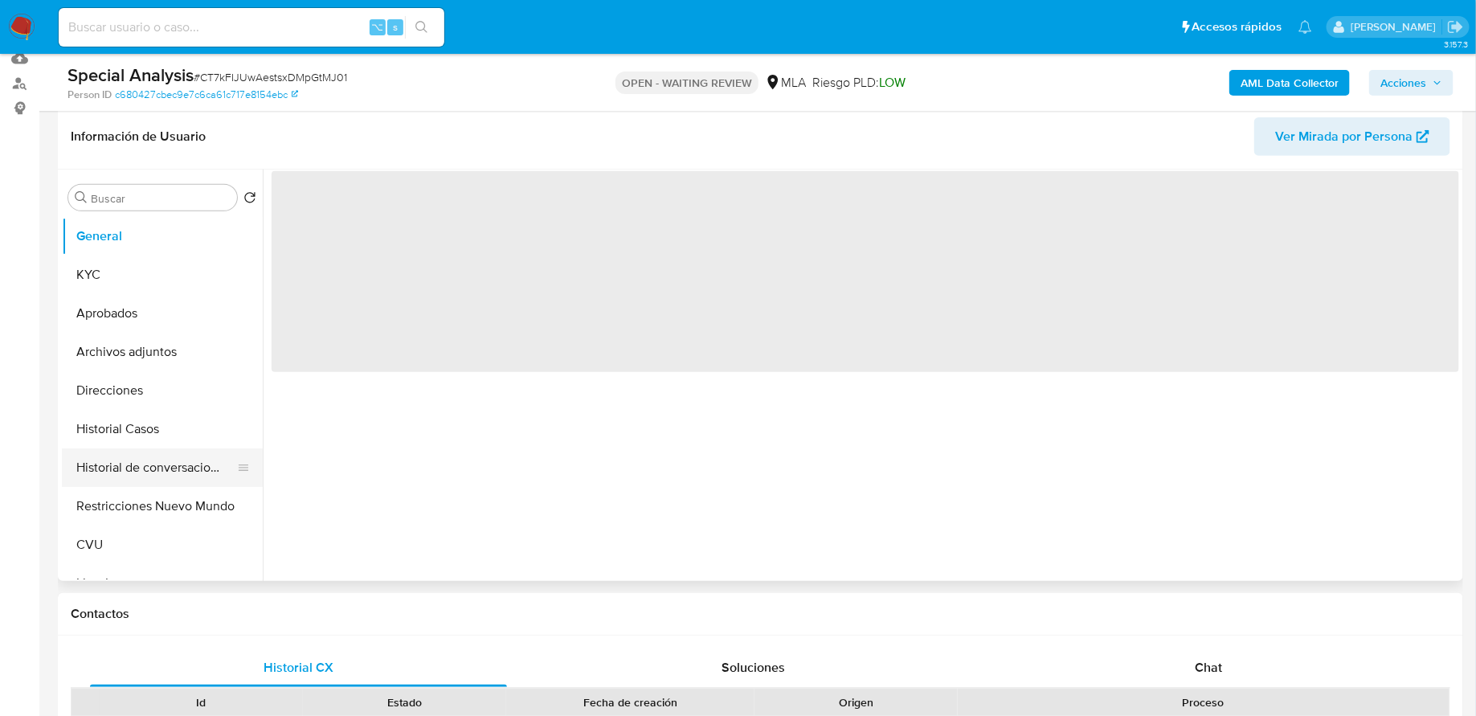
click at [144, 463] on button "Historial de conversaciones" at bounding box center [156, 467] width 188 height 39
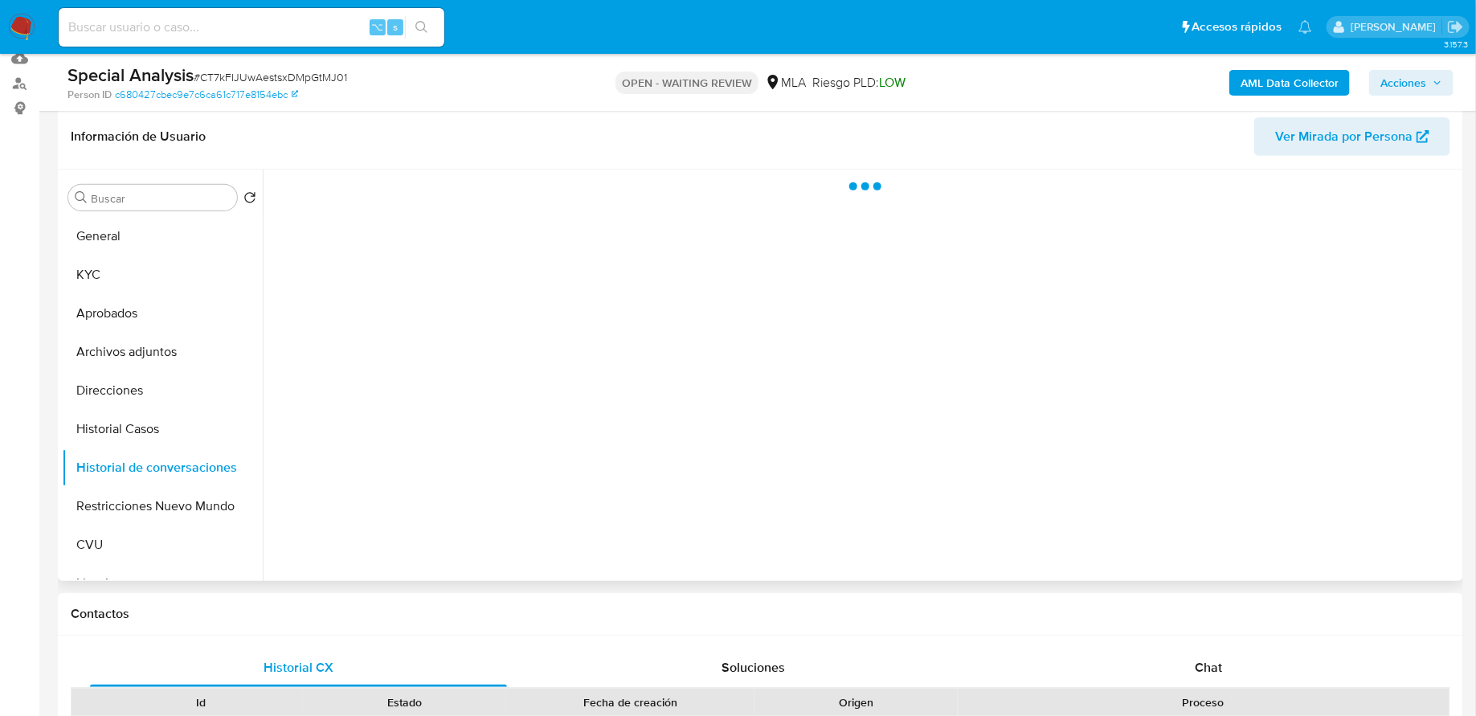
select select "10"
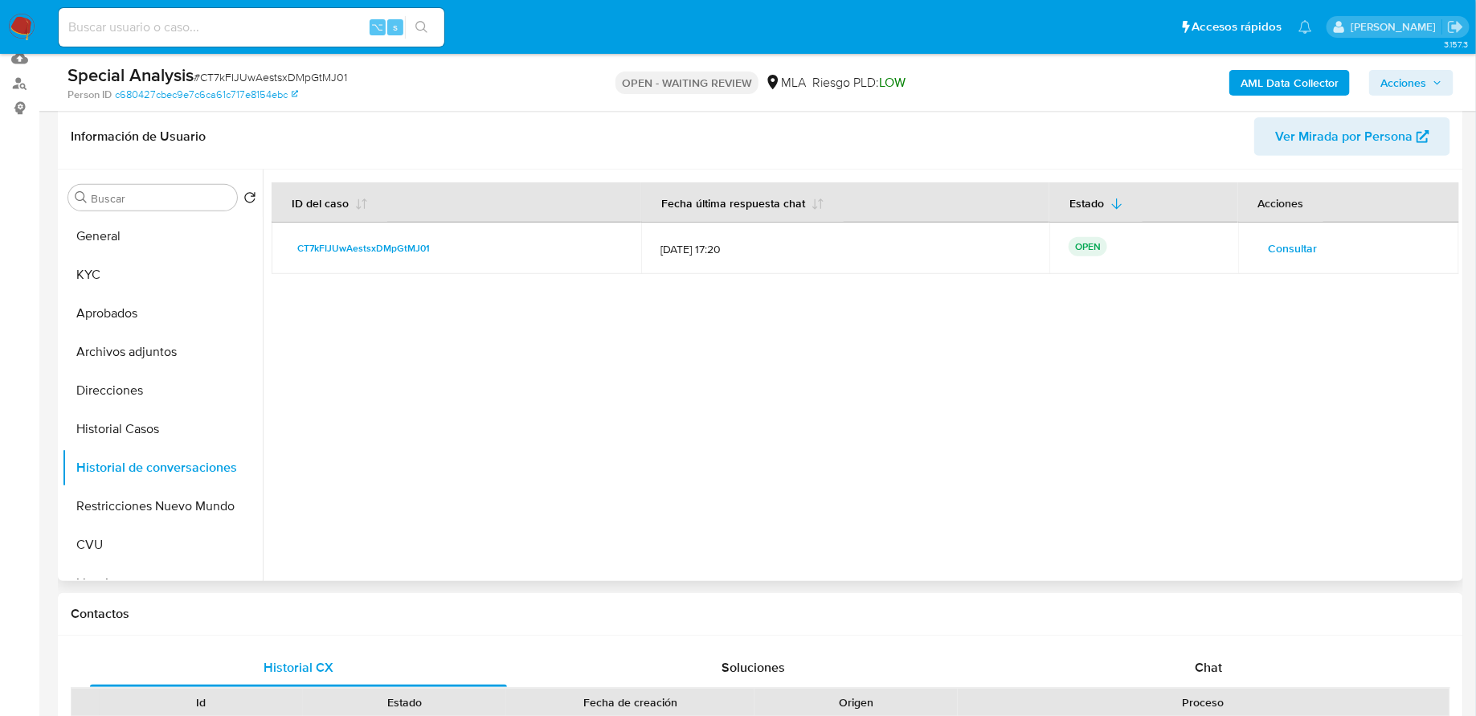
click at [1304, 242] on span "Consultar" at bounding box center [1293, 248] width 49 height 23
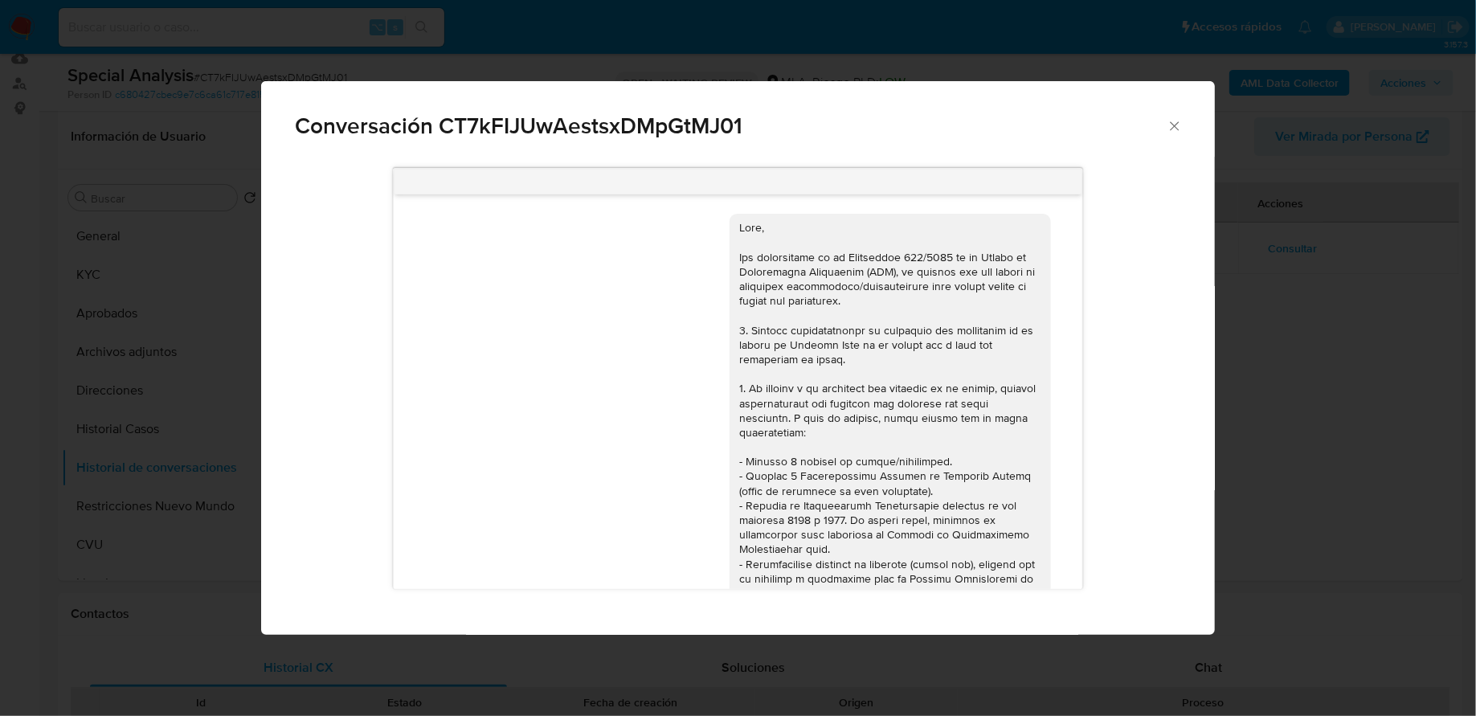
scroll to position [629, 0]
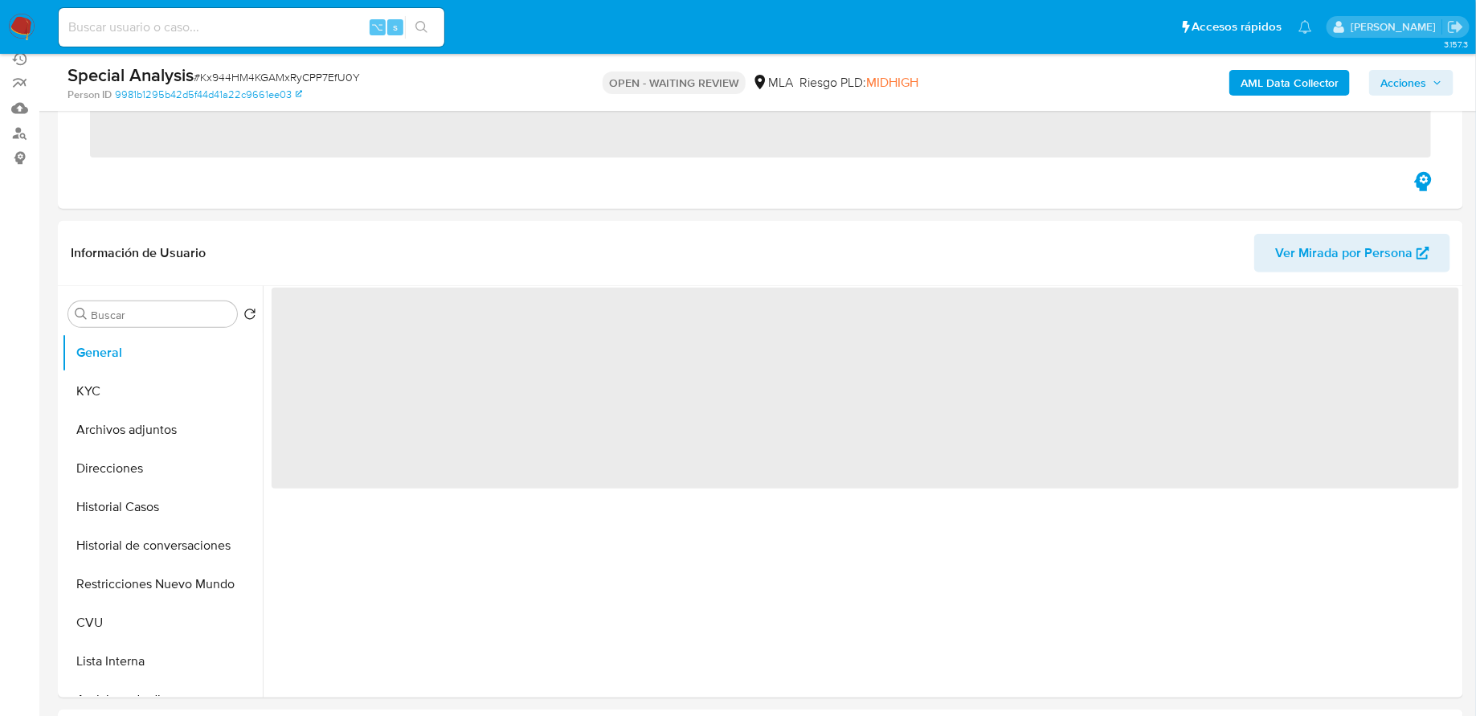
scroll to position [428, 0]
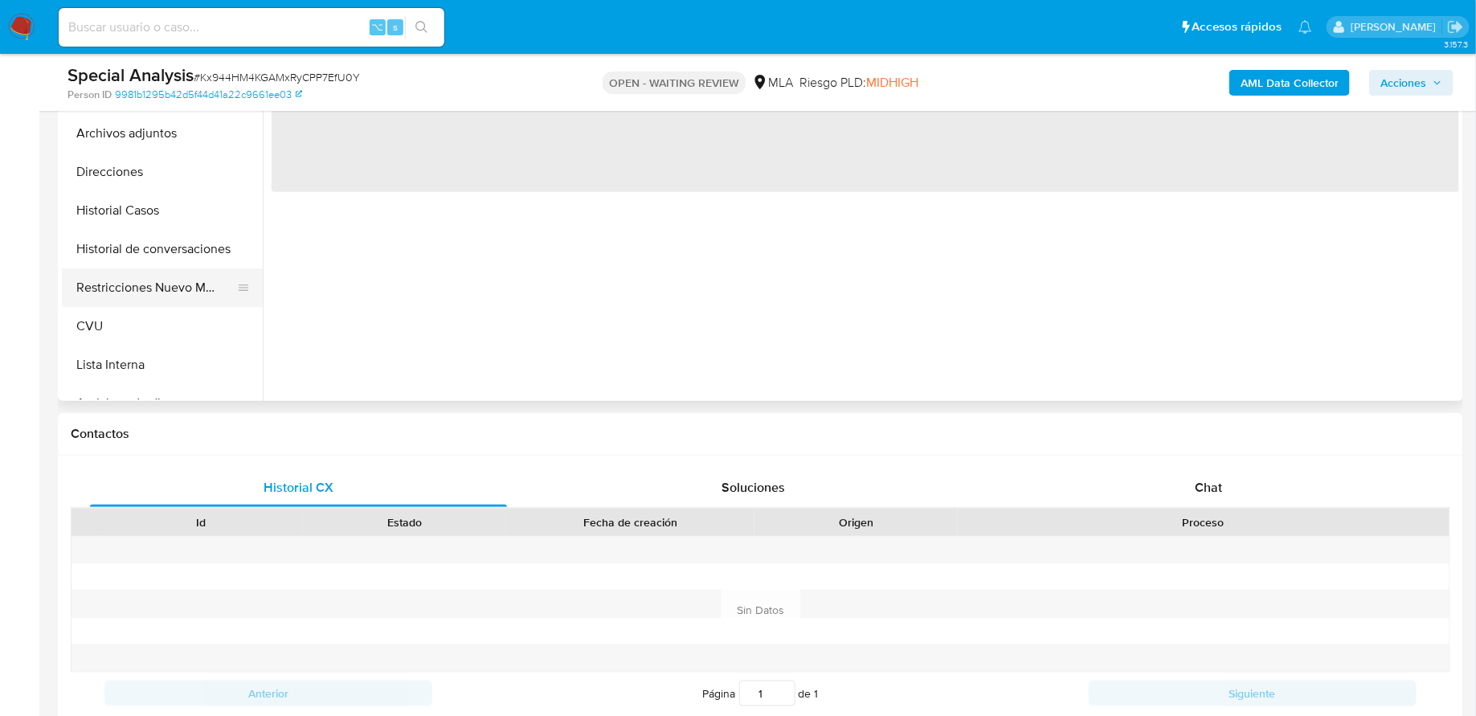
click at [161, 289] on button "Restricciones Nuevo Mundo" at bounding box center [156, 287] width 188 height 39
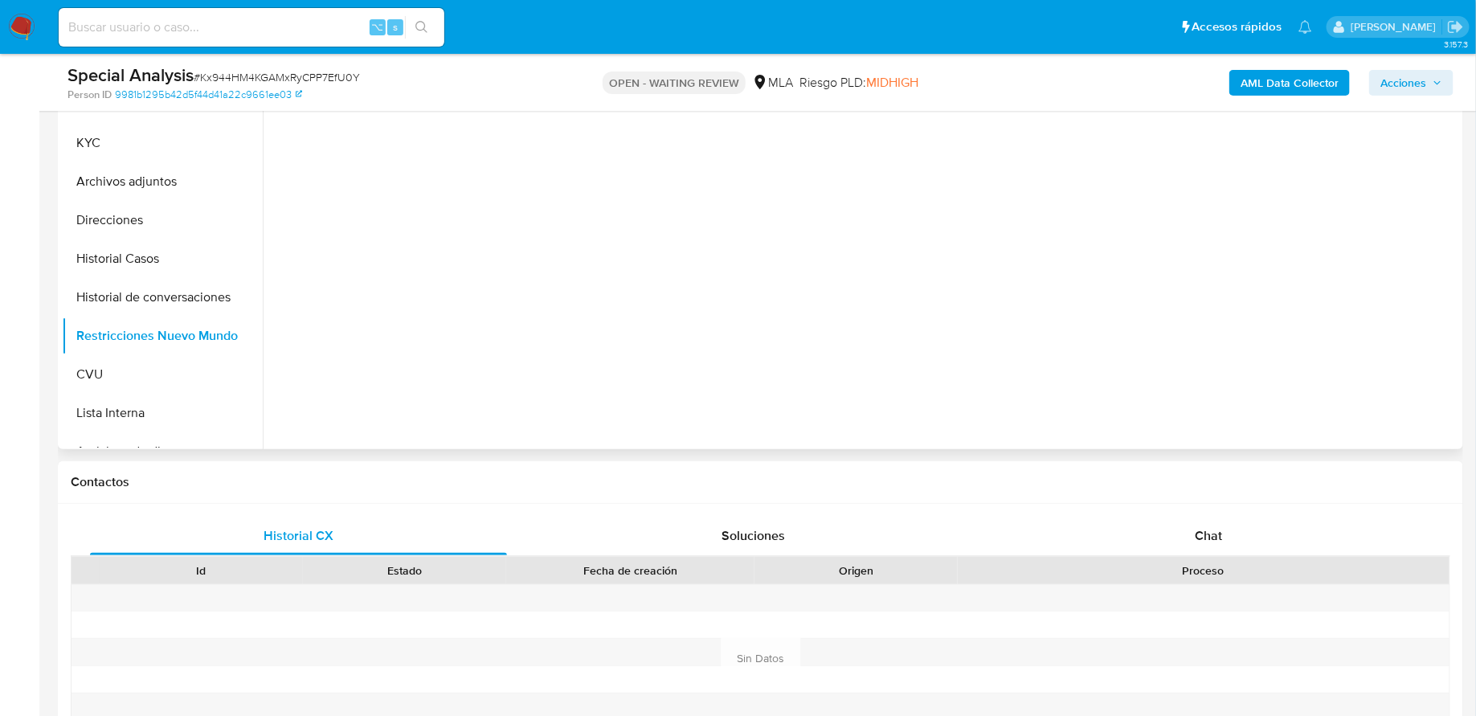
select select "10"
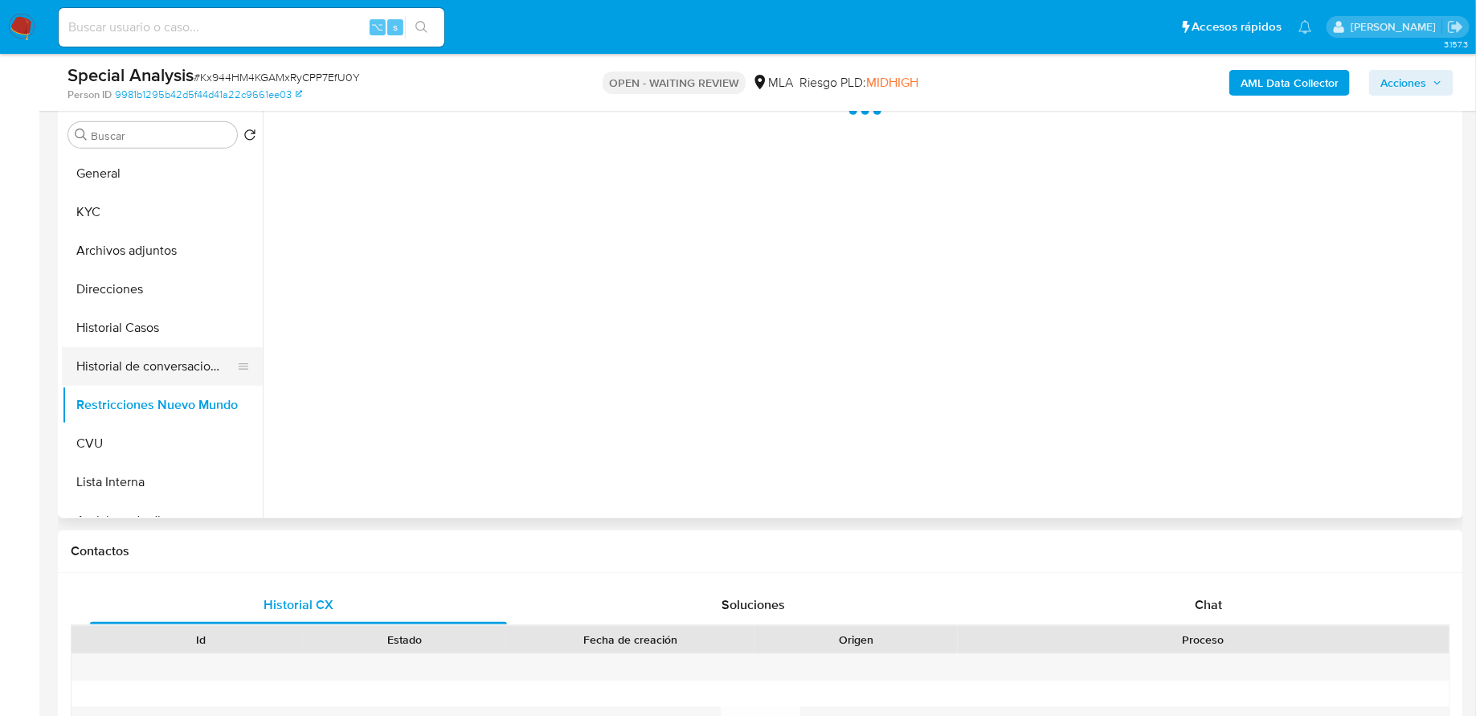
click at [158, 364] on button "Historial de conversaciones" at bounding box center [156, 366] width 188 height 39
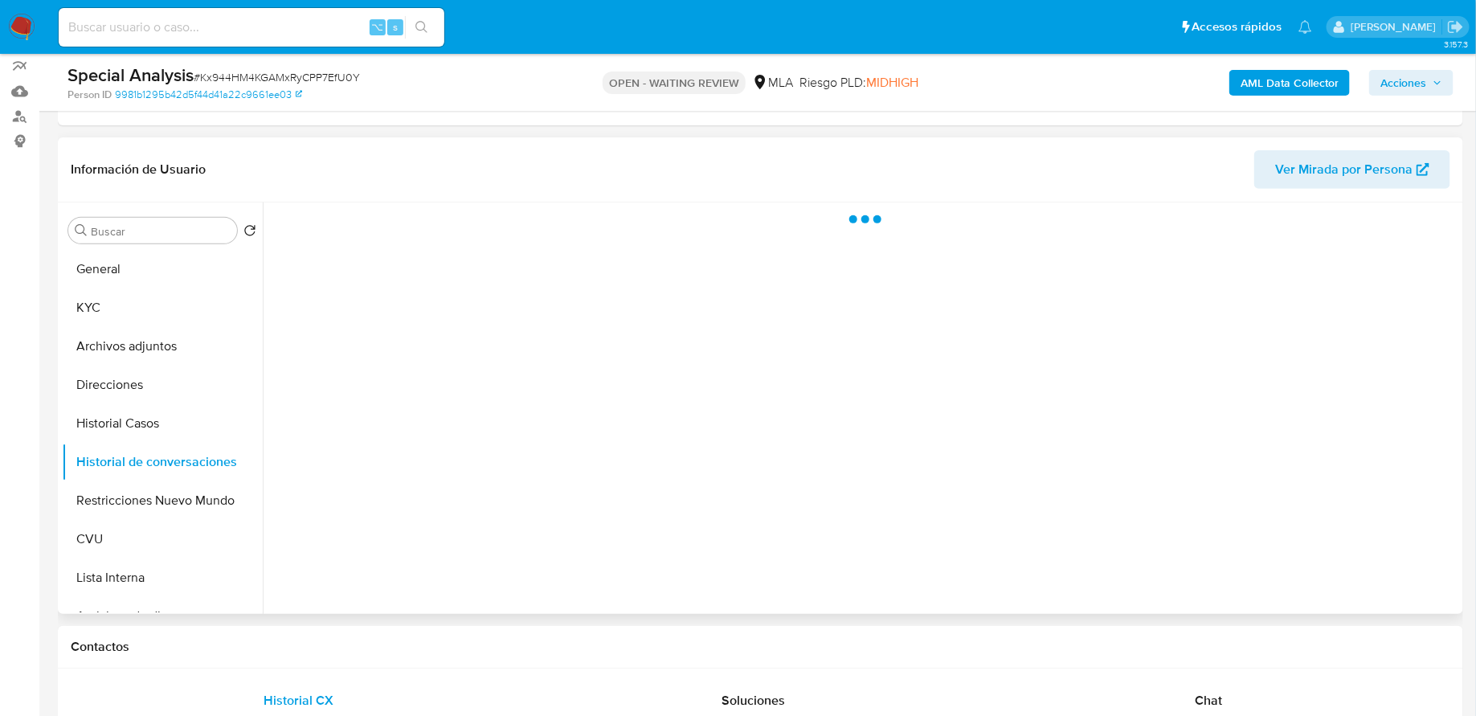
scroll to position [195, 0]
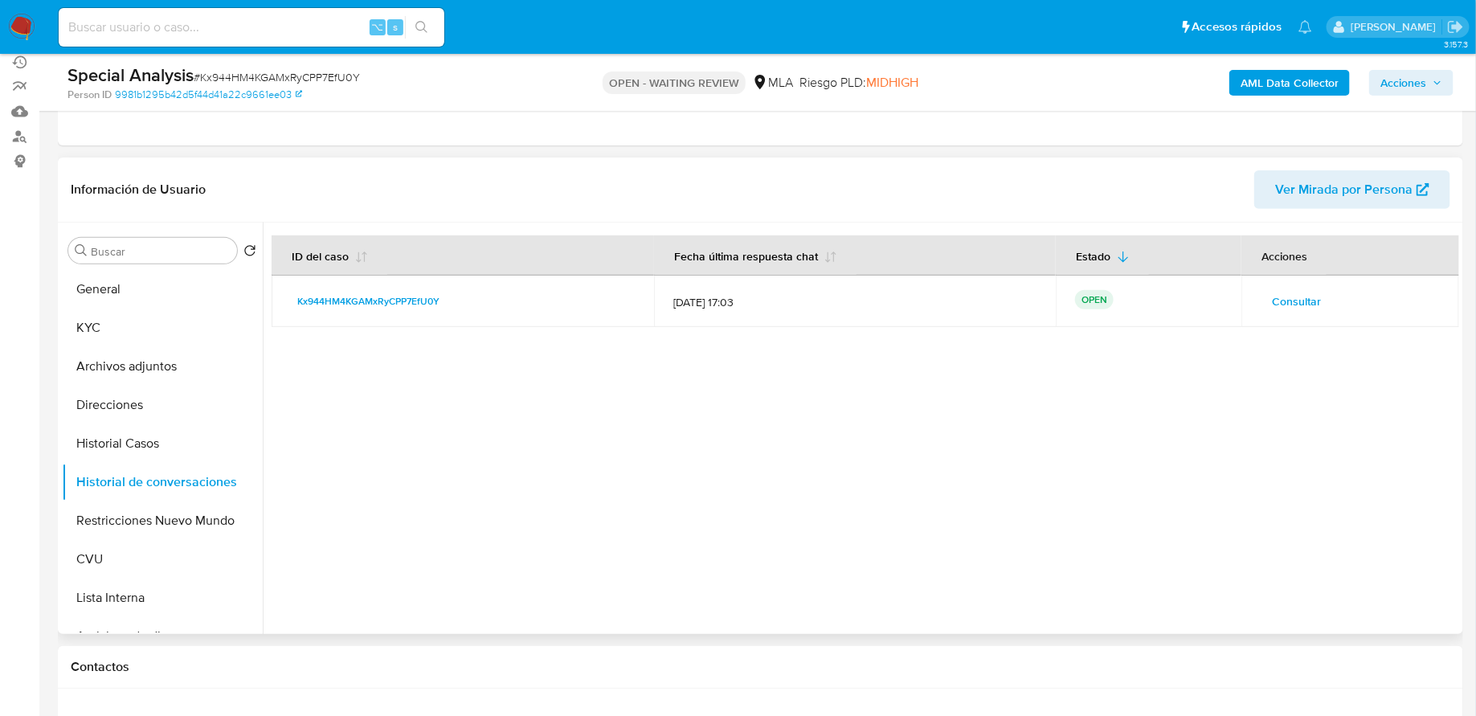
click at [1288, 300] on span "Consultar" at bounding box center [1296, 301] width 49 height 23
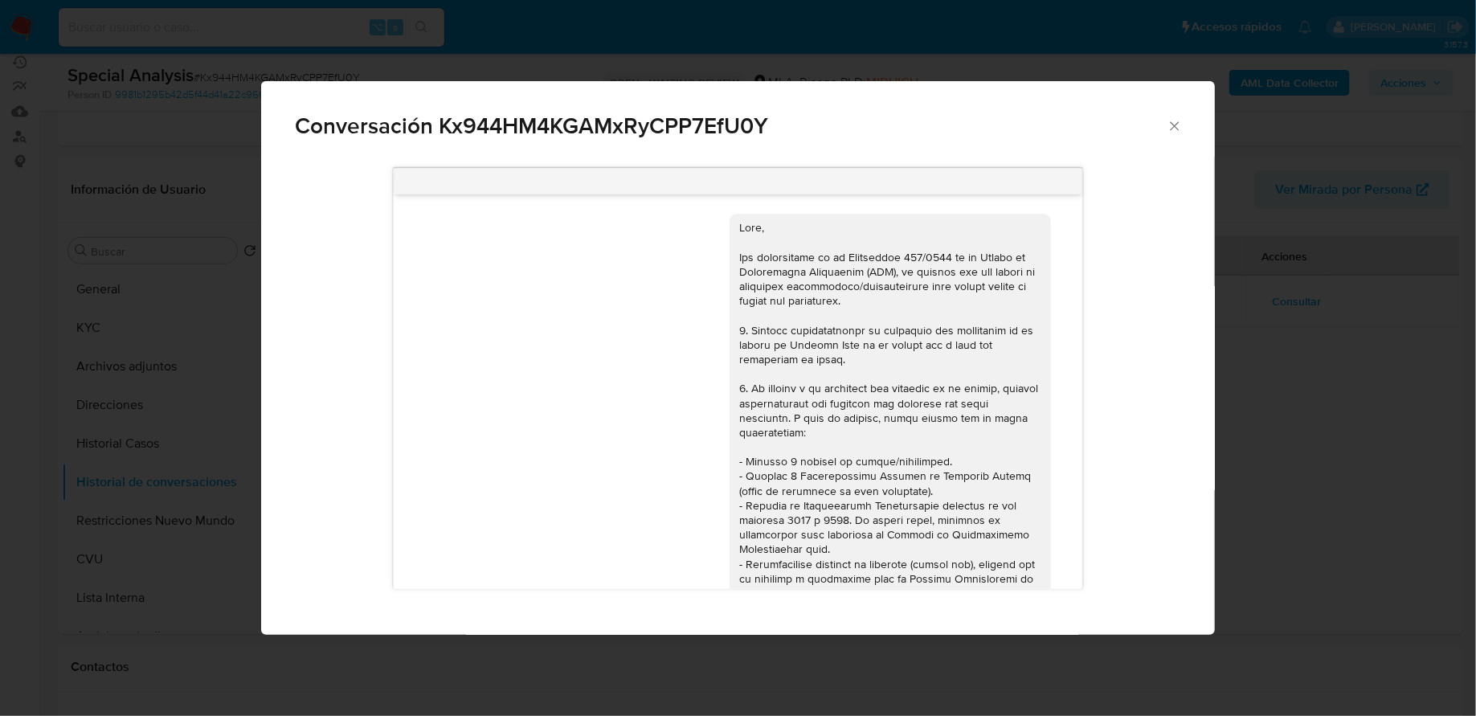
scroll to position [678, 0]
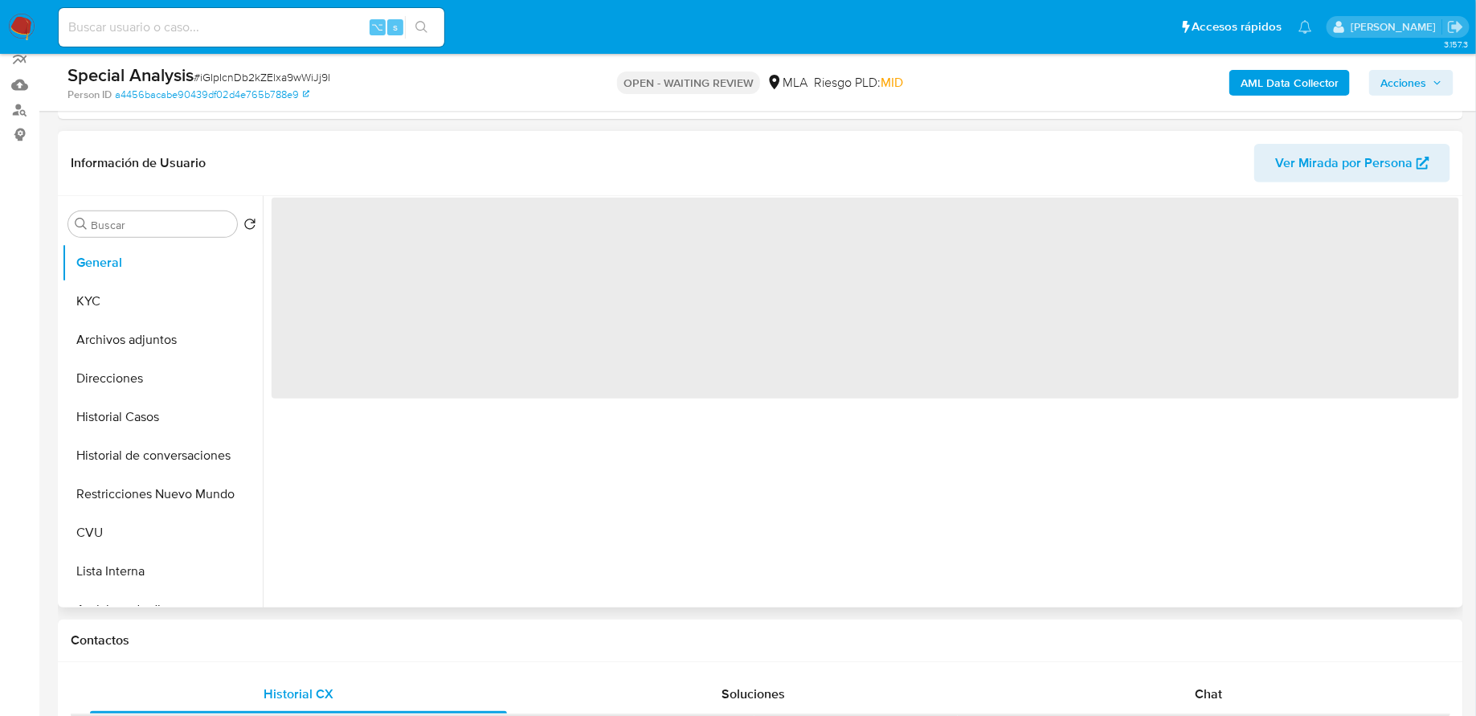
scroll to position [235, 0]
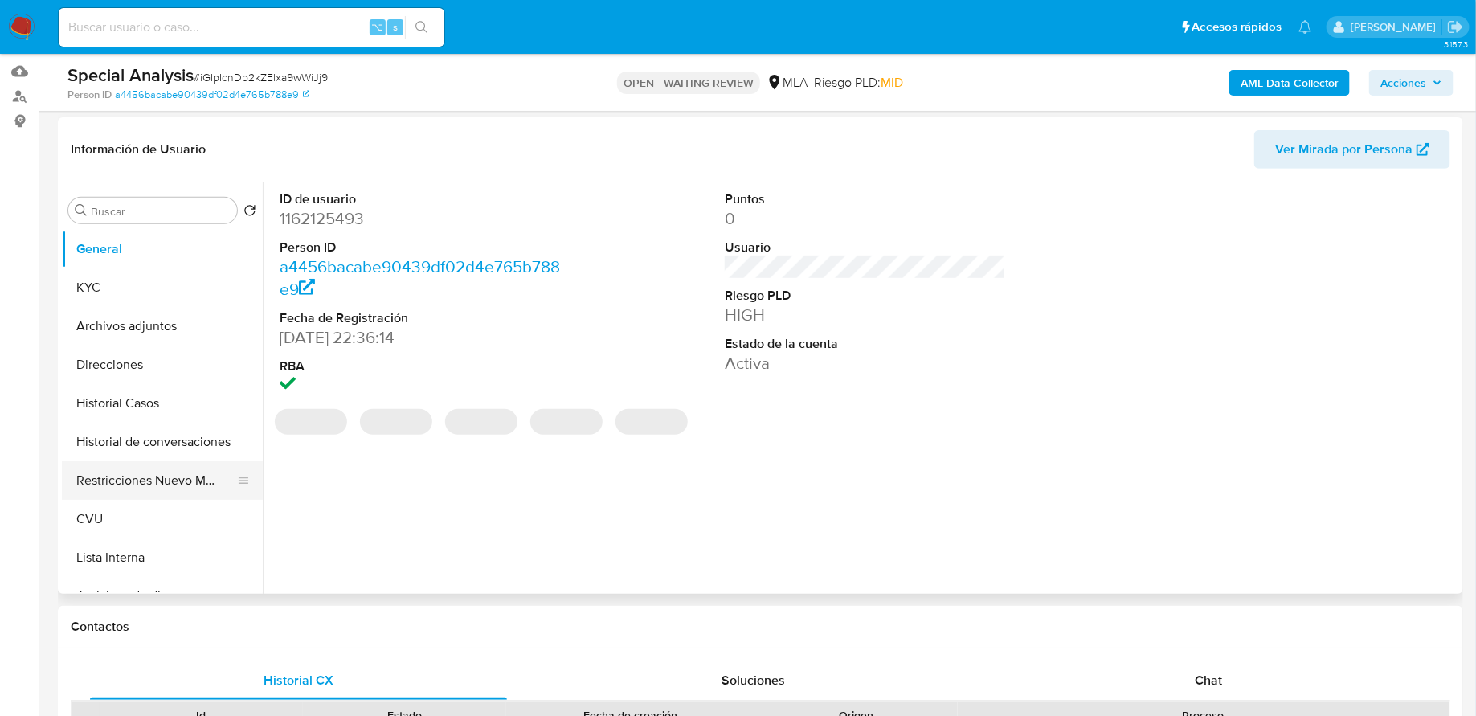
select select "10"
click at [109, 465] on button "Restricciones Nuevo Mundo" at bounding box center [156, 480] width 188 height 39
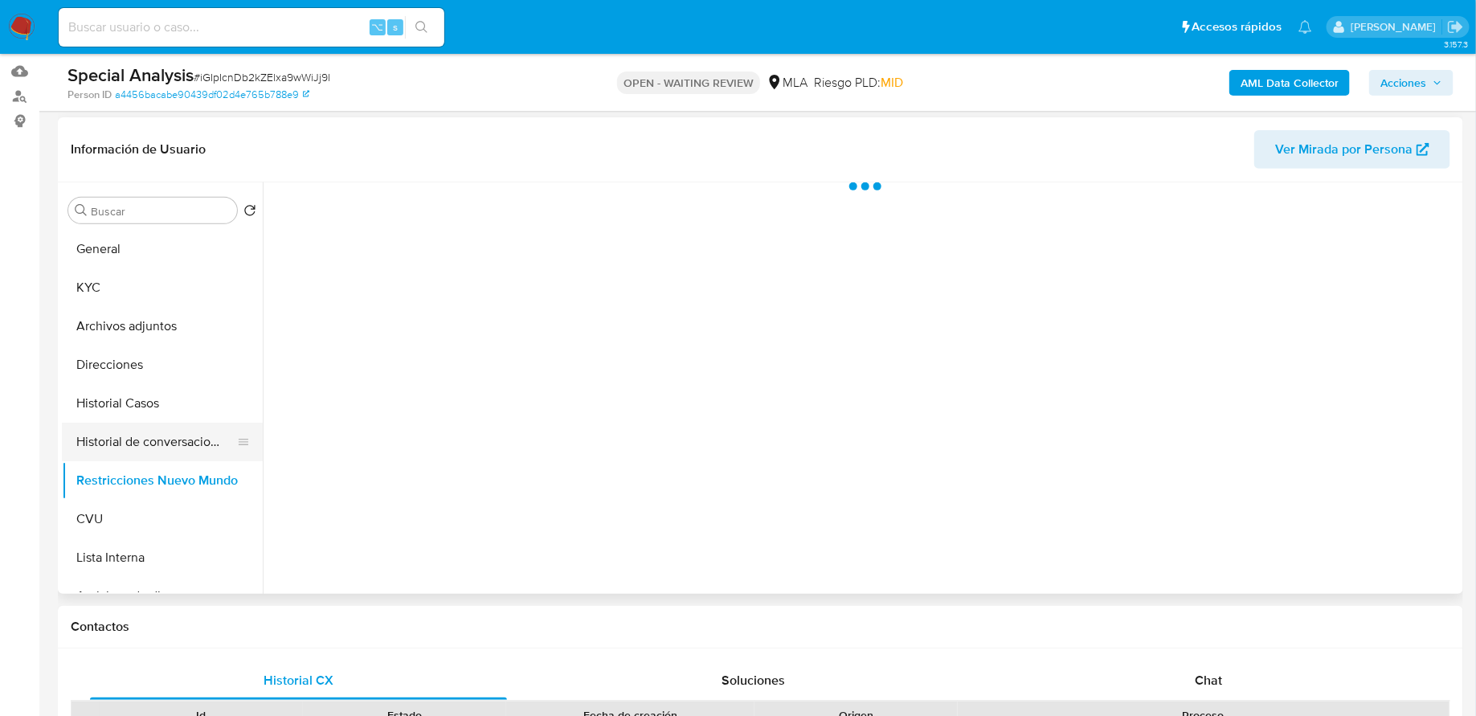
click at [129, 437] on button "Historial de conversaciones" at bounding box center [156, 442] width 188 height 39
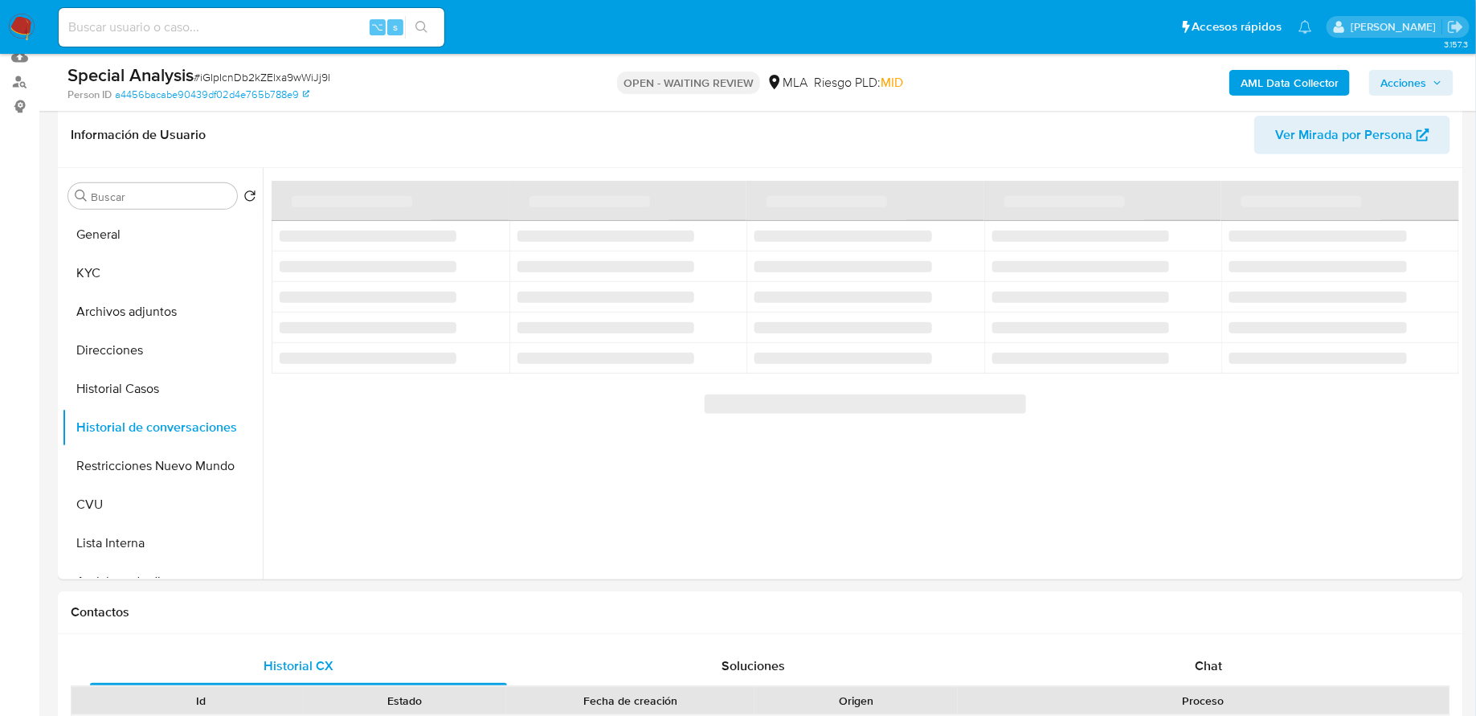
scroll to position [227, 0]
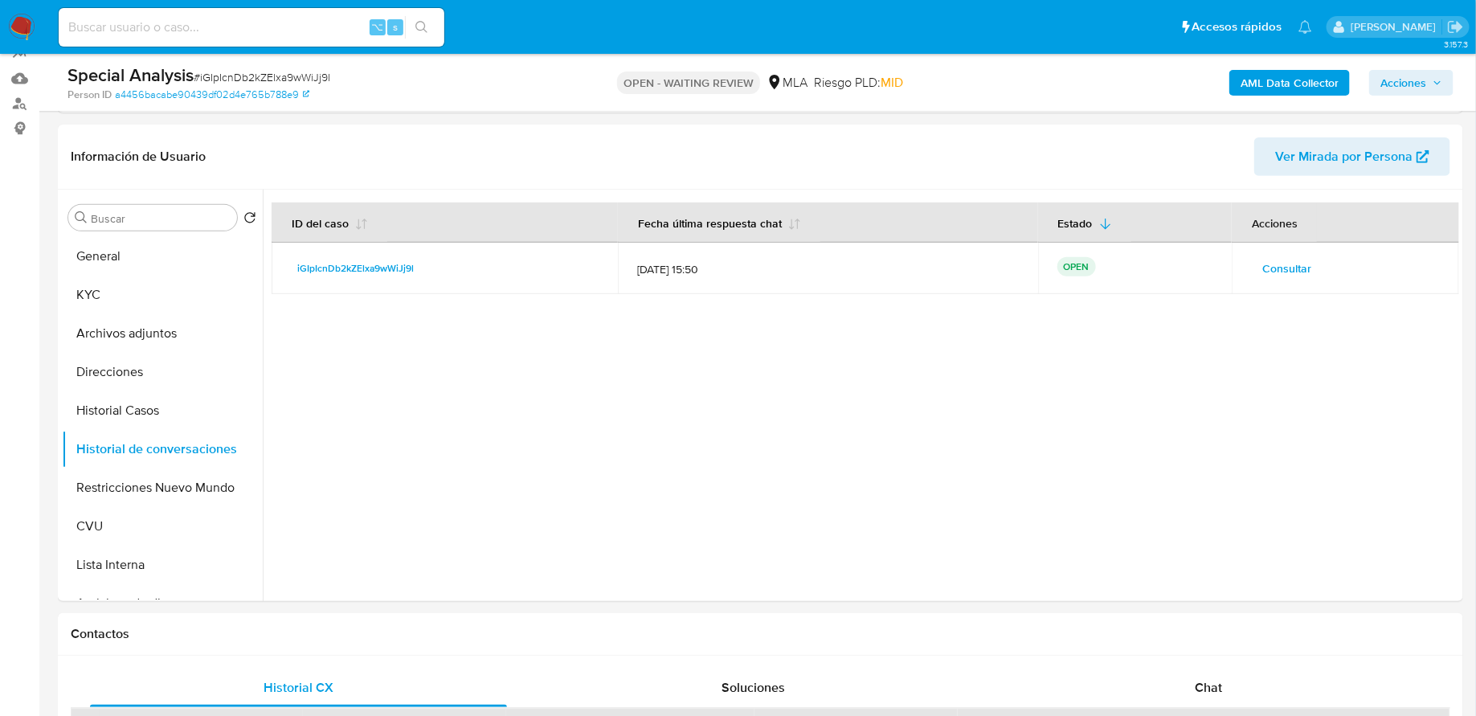
click at [1288, 272] on span "Consultar" at bounding box center [1287, 268] width 49 height 23
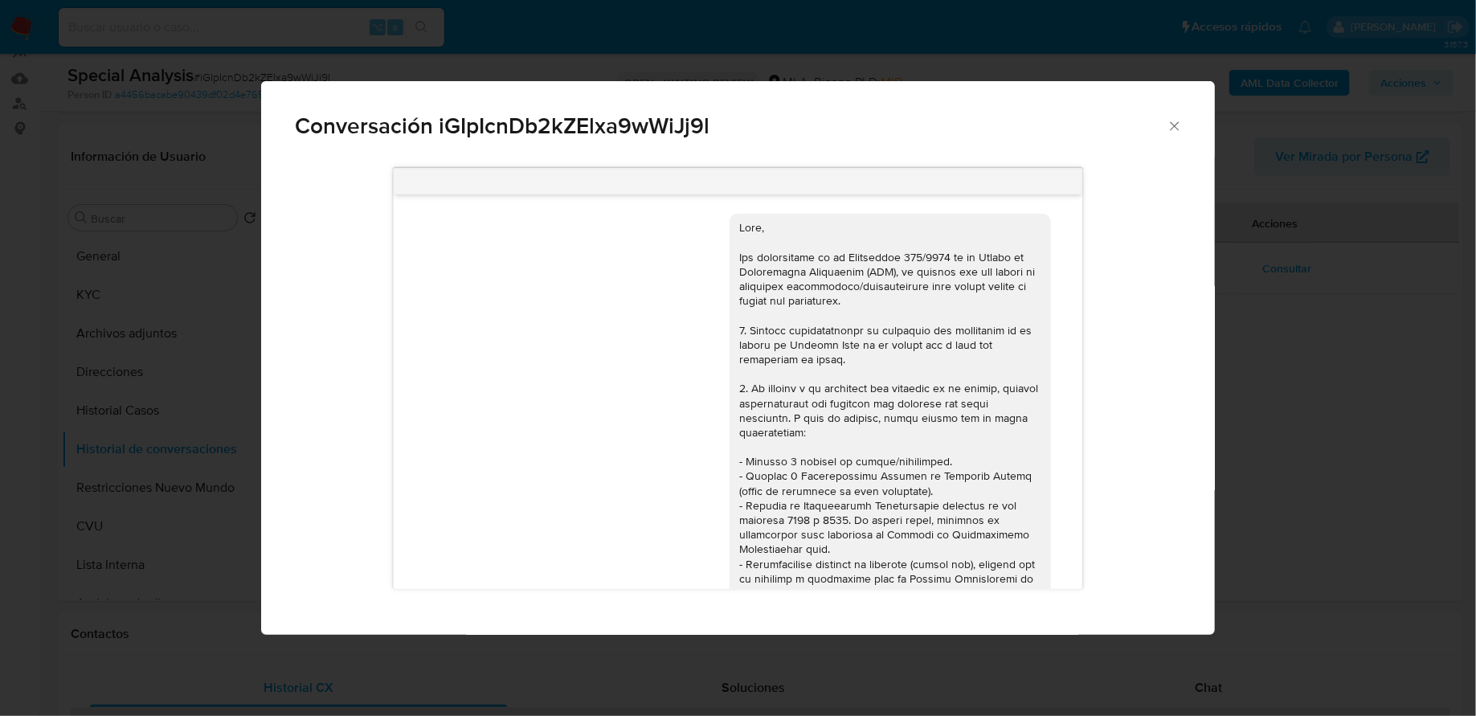
scroll to position [678, 0]
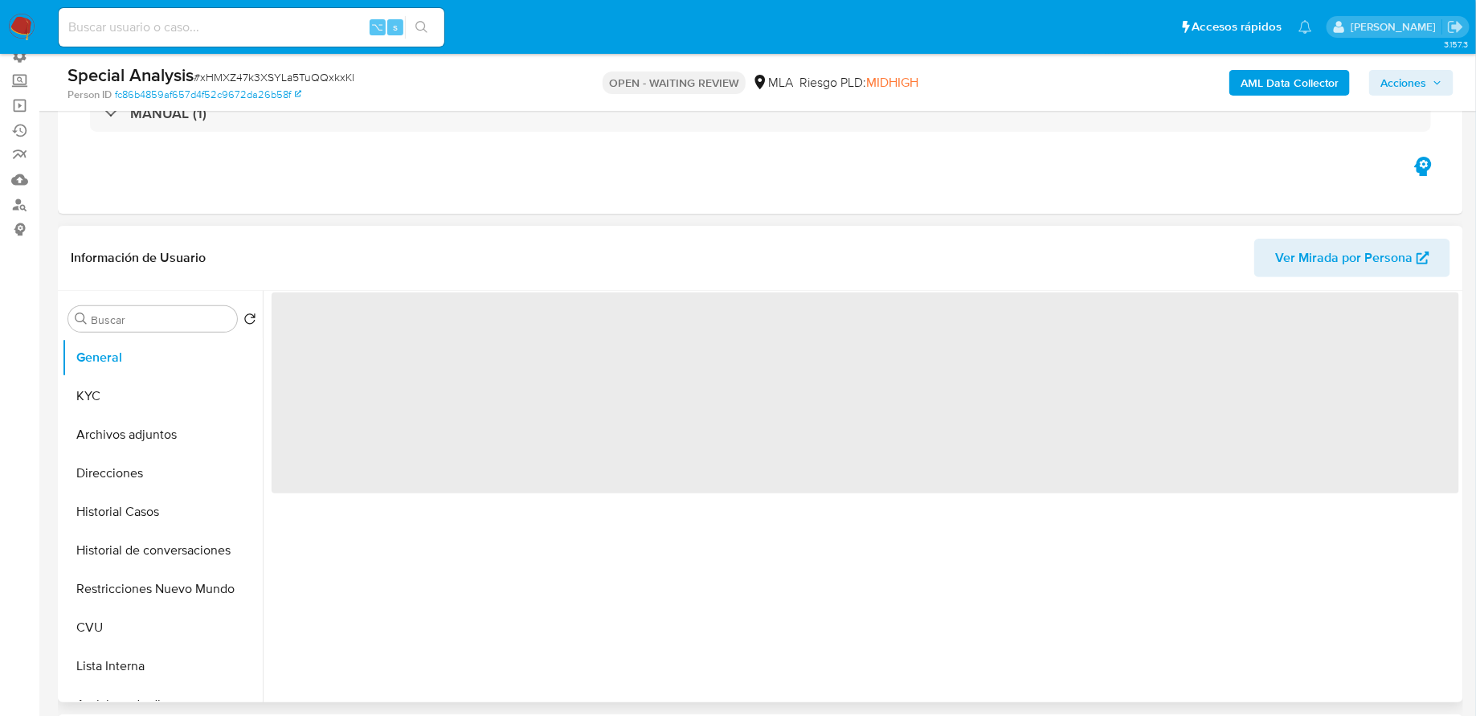
scroll to position [161, 0]
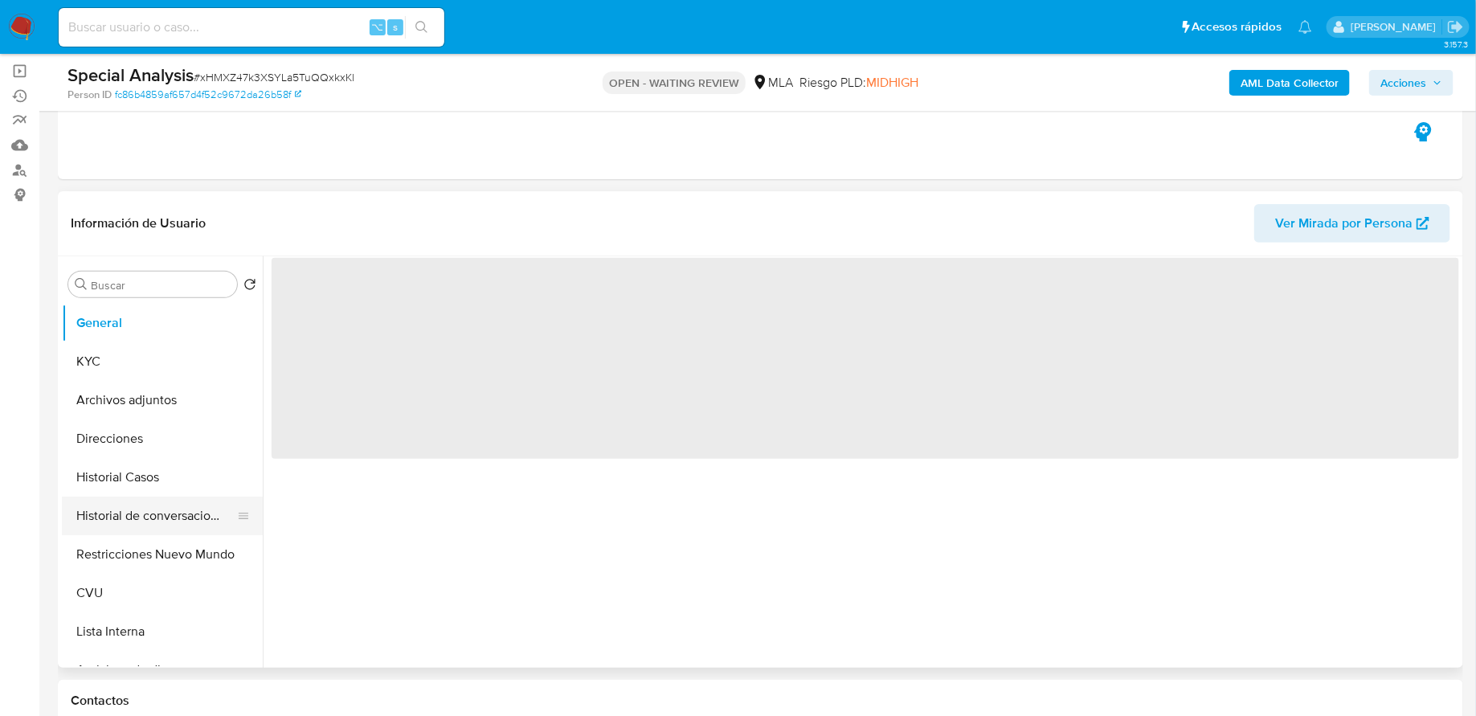
click at [126, 510] on button "Historial de conversaciones" at bounding box center [156, 516] width 188 height 39
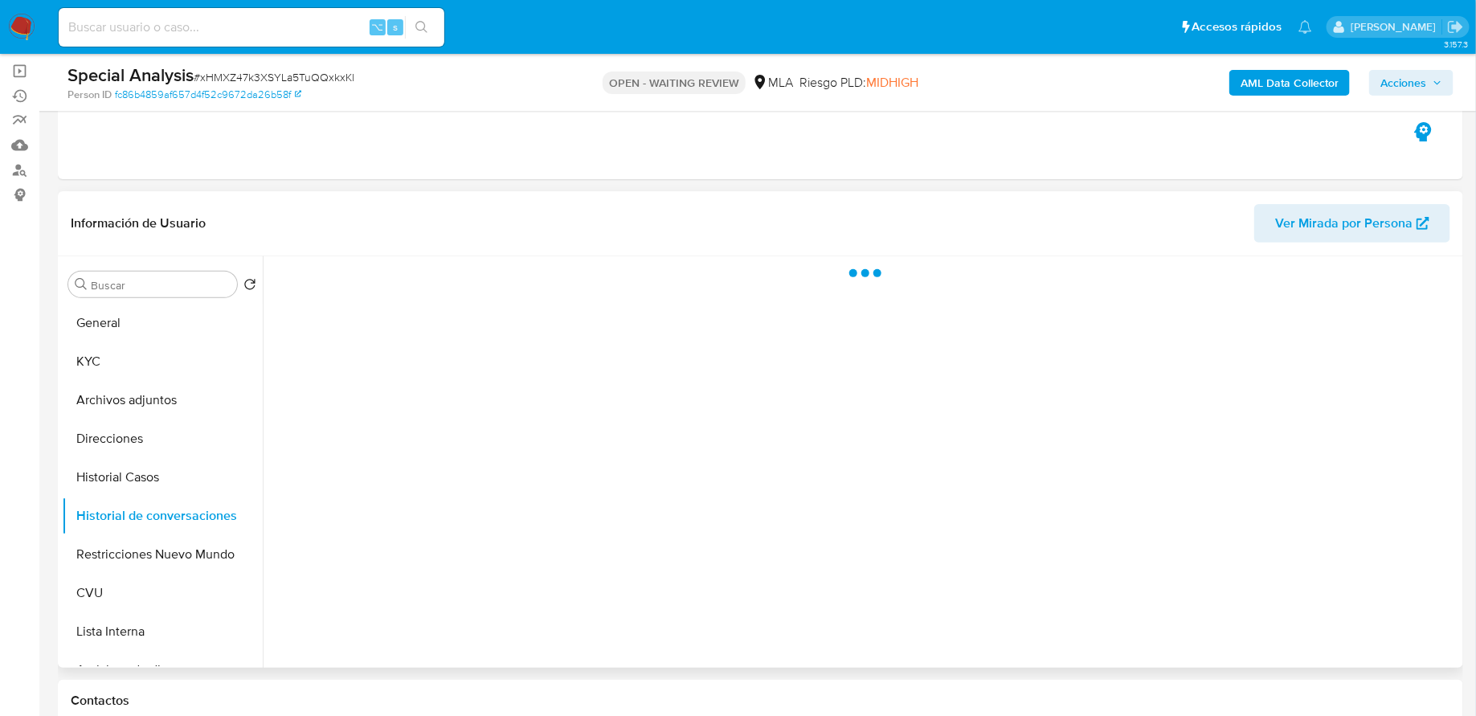
select select "10"
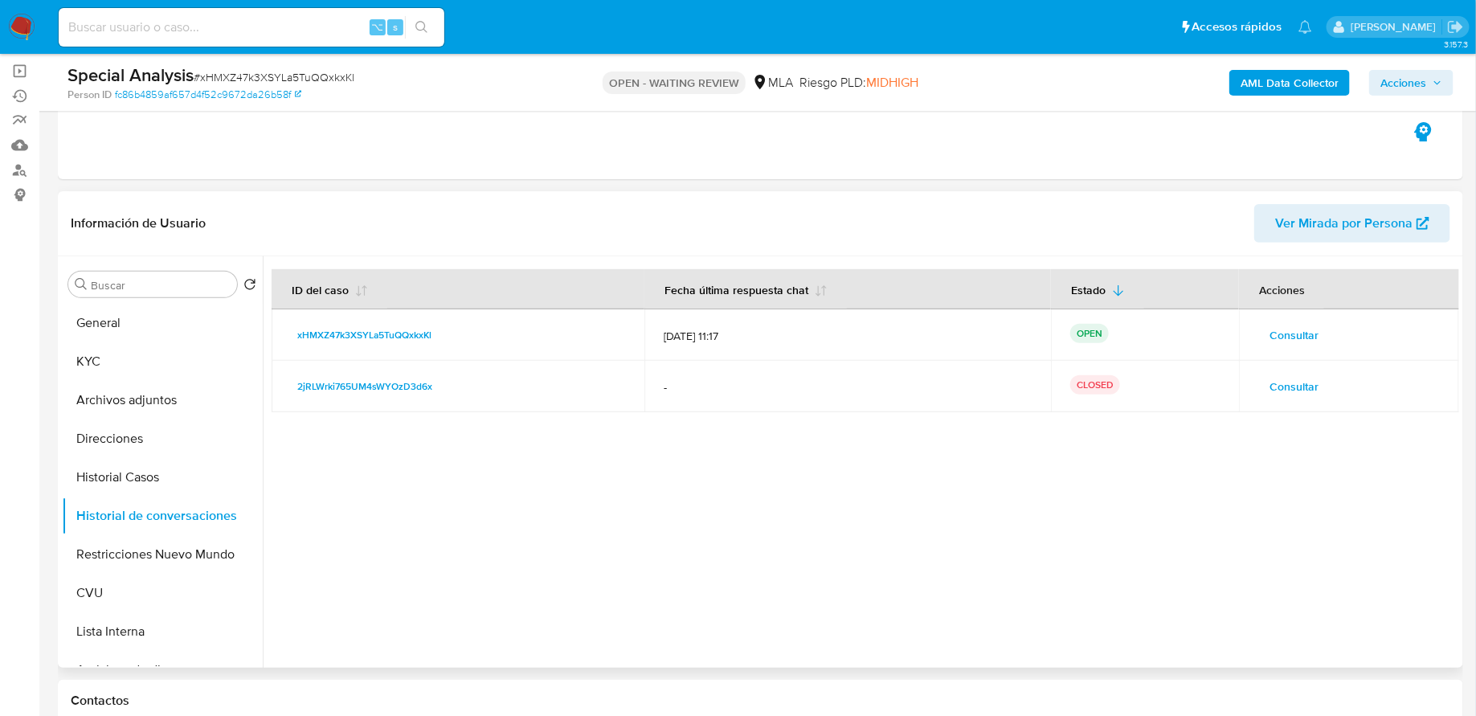
click at [1302, 332] on span "Consultar" at bounding box center [1294, 335] width 49 height 23
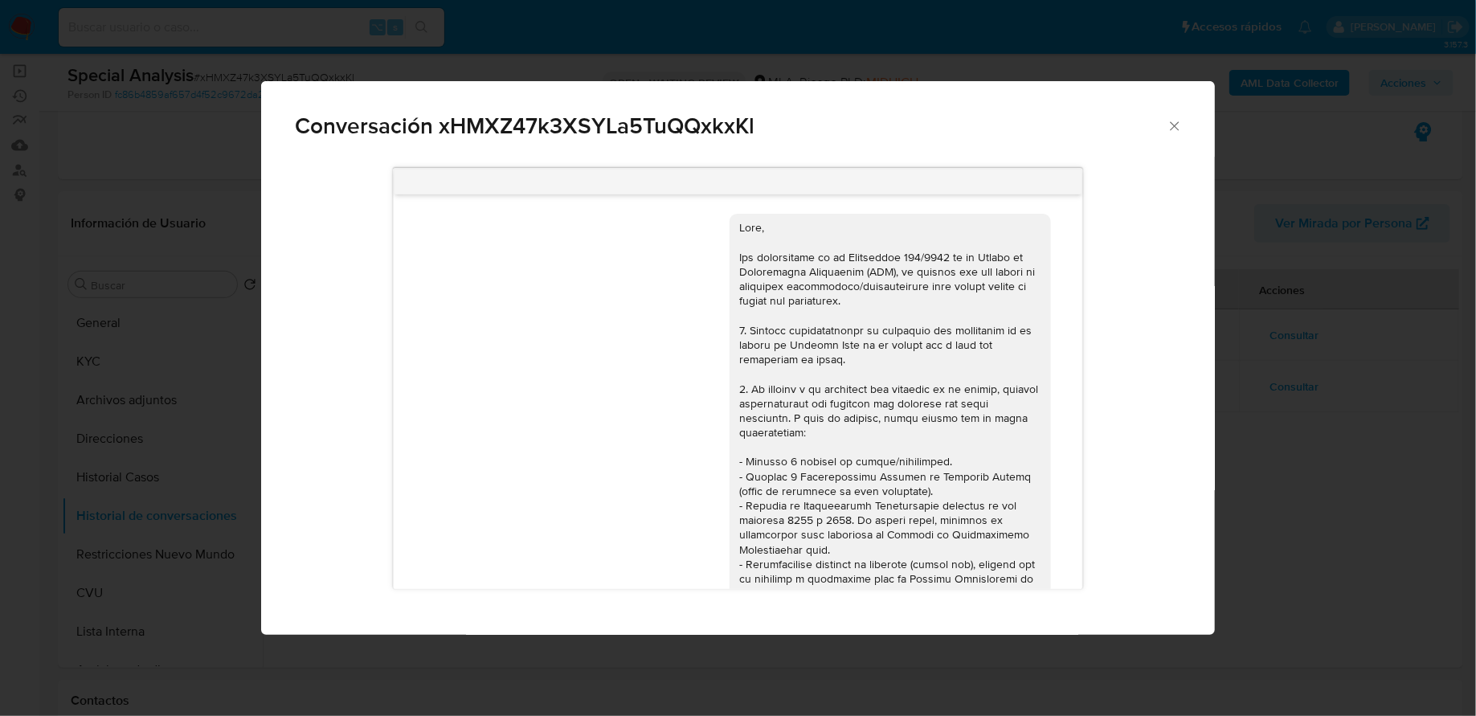
scroll to position [676, 0]
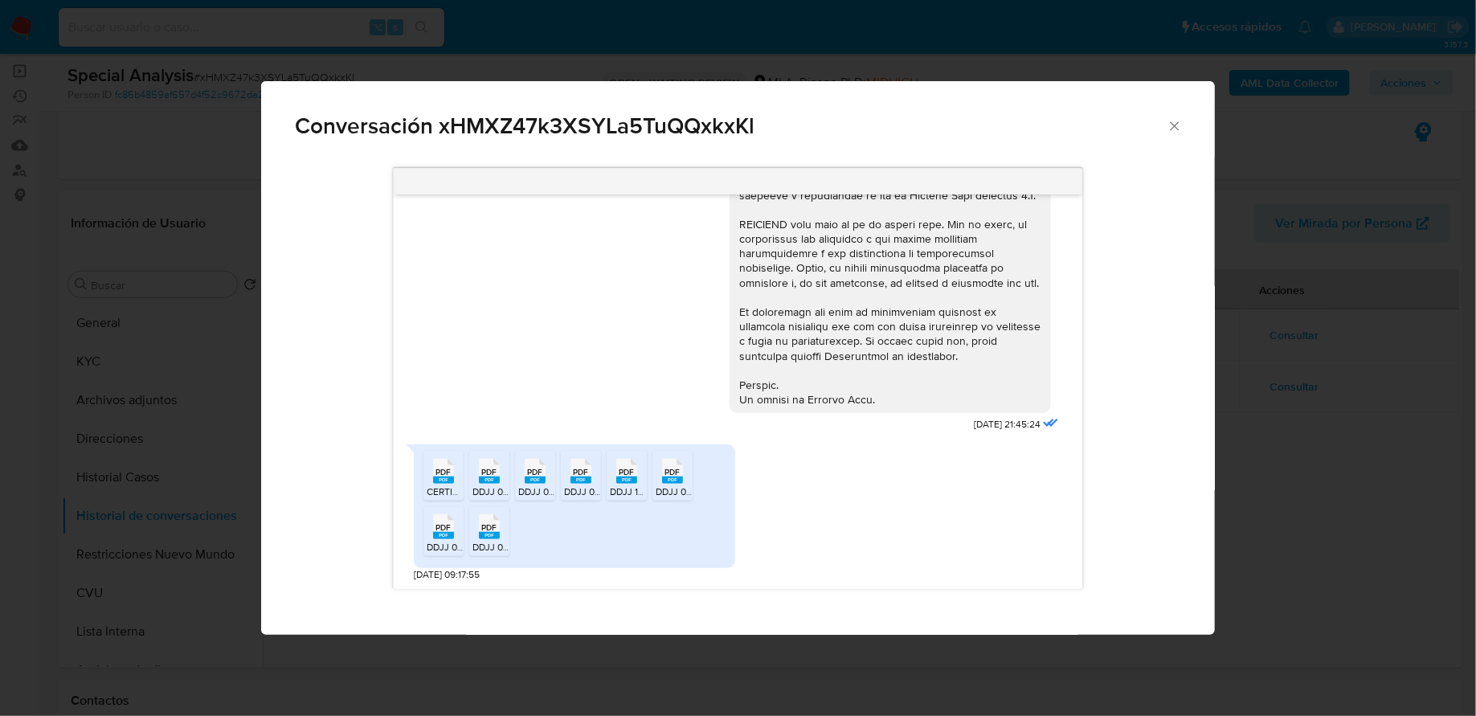
click at [438, 482] on rect "Comunicación" at bounding box center [443, 480] width 21 height 7
click at [498, 534] on rect "Comunicación" at bounding box center [489, 535] width 21 height 7
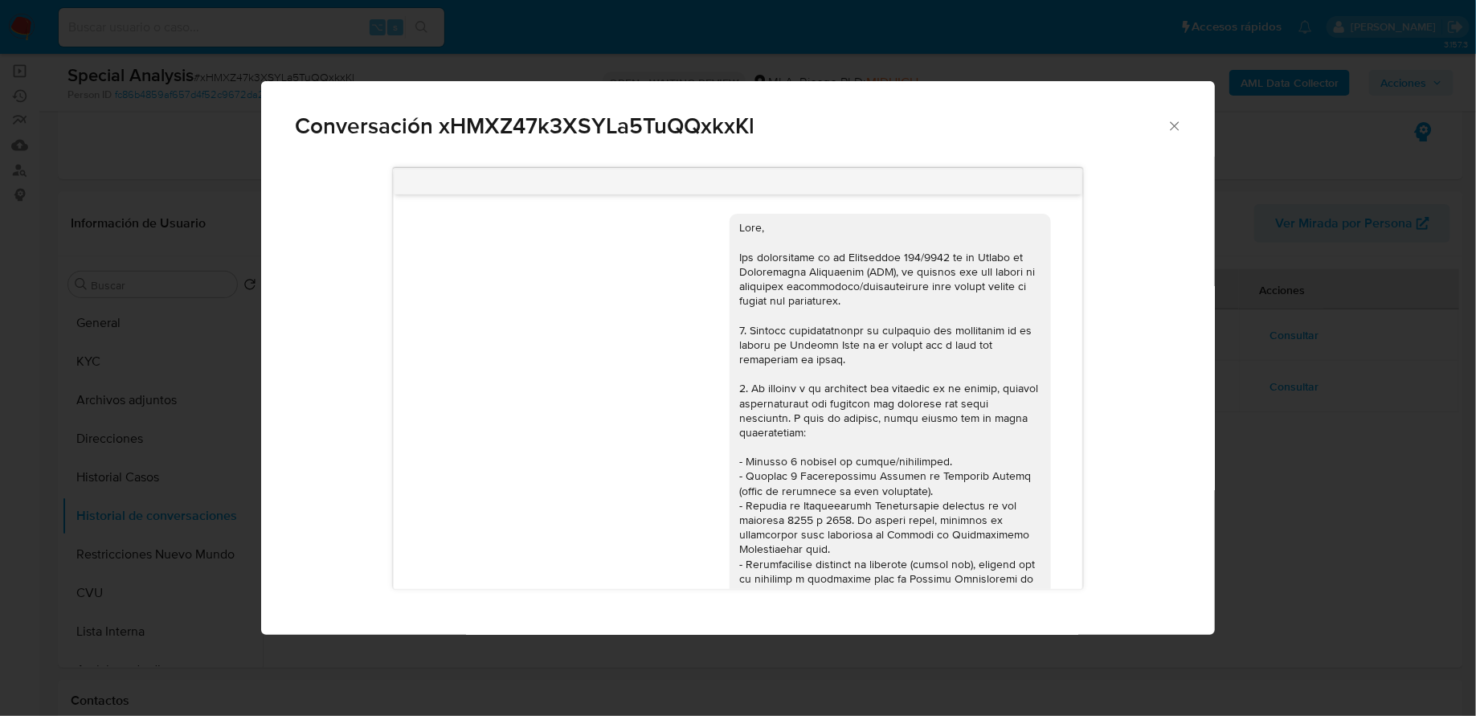
click at [1176, 121] on icon "Cerrar" at bounding box center [1175, 126] width 16 height 16
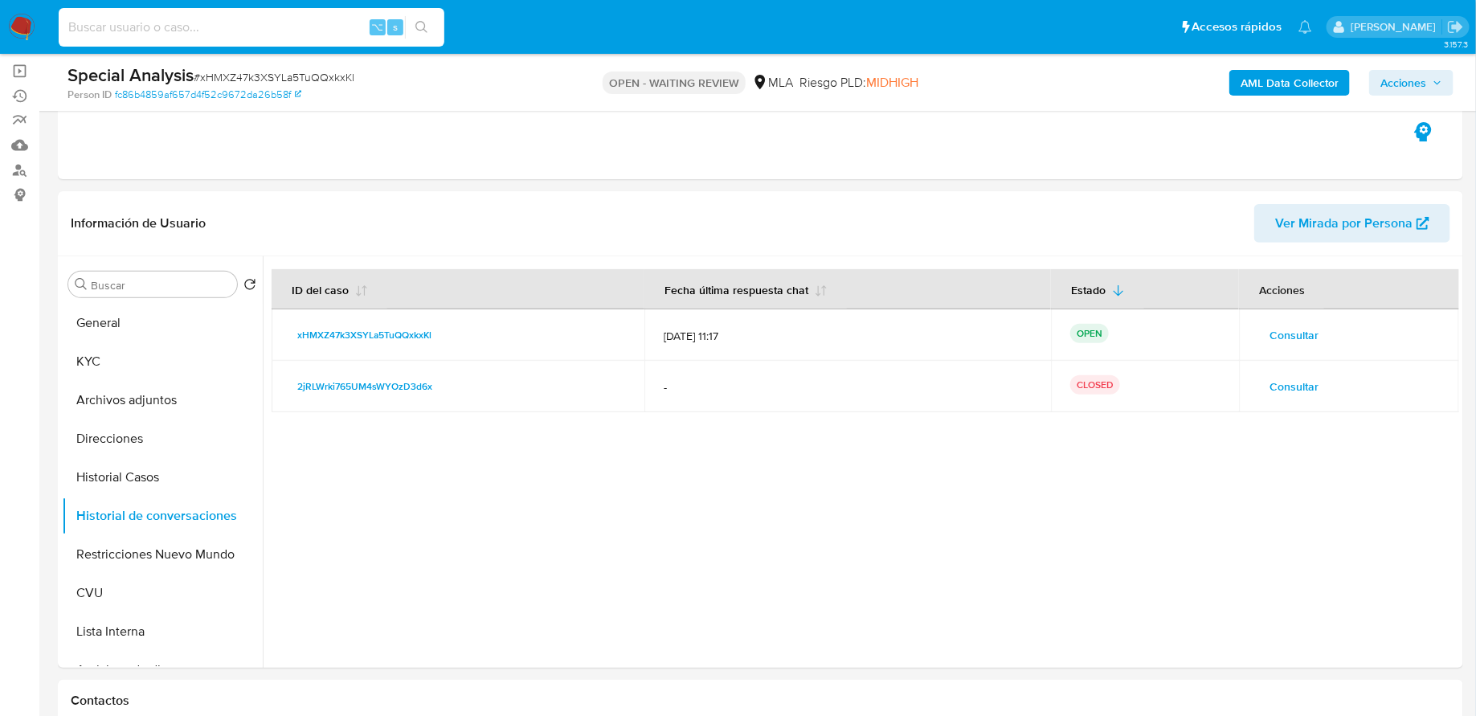
click at [209, 18] on input at bounding box center [252, 27] width 386 height 21
paste input "MygSLV6xIJmL8qkEm6P0HM2x"
type input "MygSLV6xIJmL8qkEm6P0HM2x"
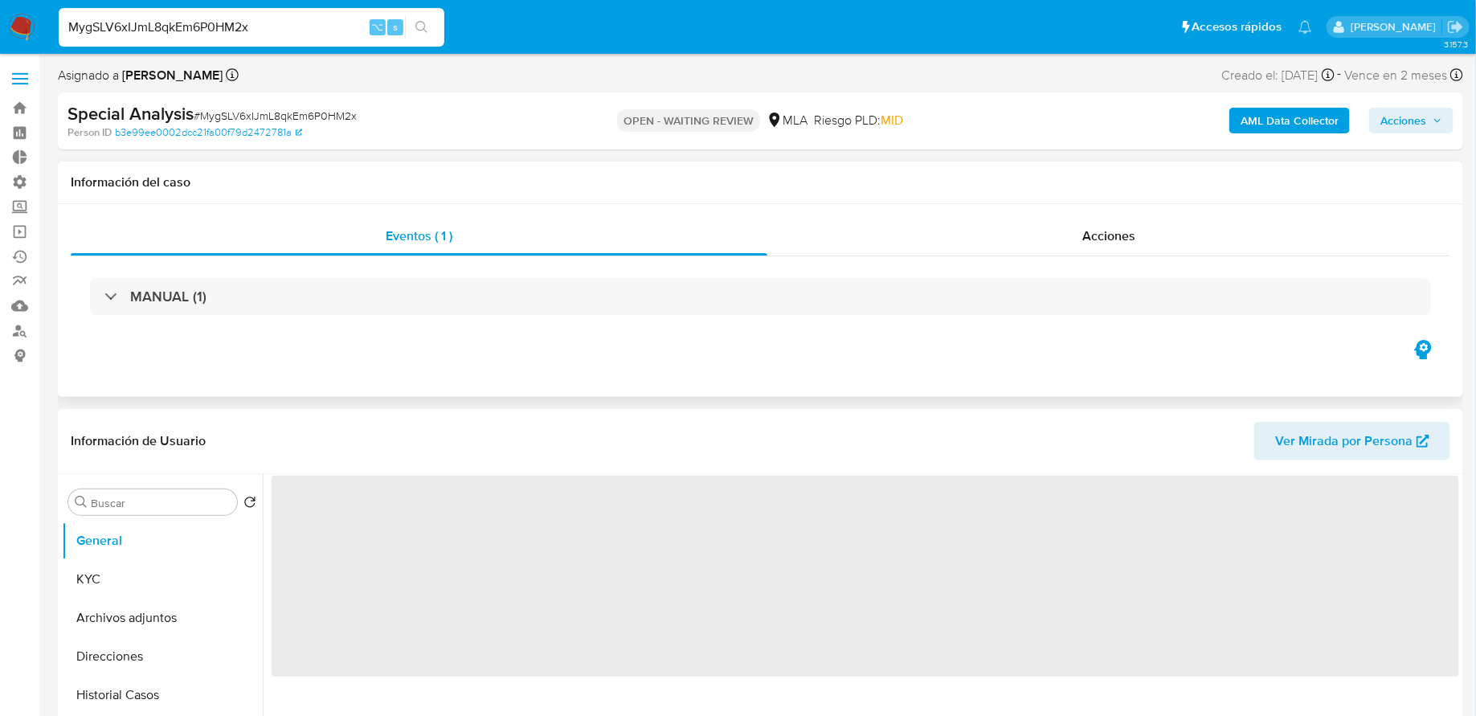
scroll to position [269, 0]
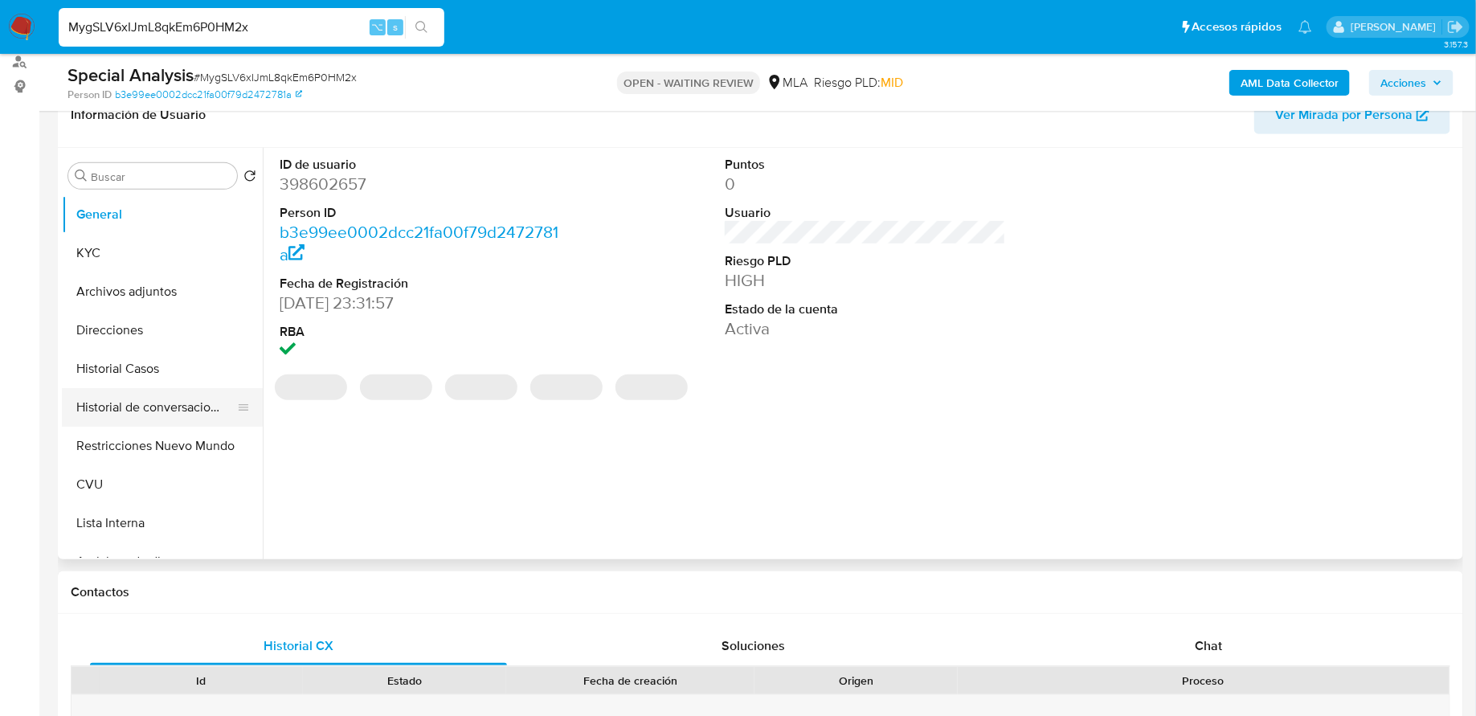
click at [141, 421] on button "Historial de conversaciones" at bounding box center [156, 407] width 188 height 39
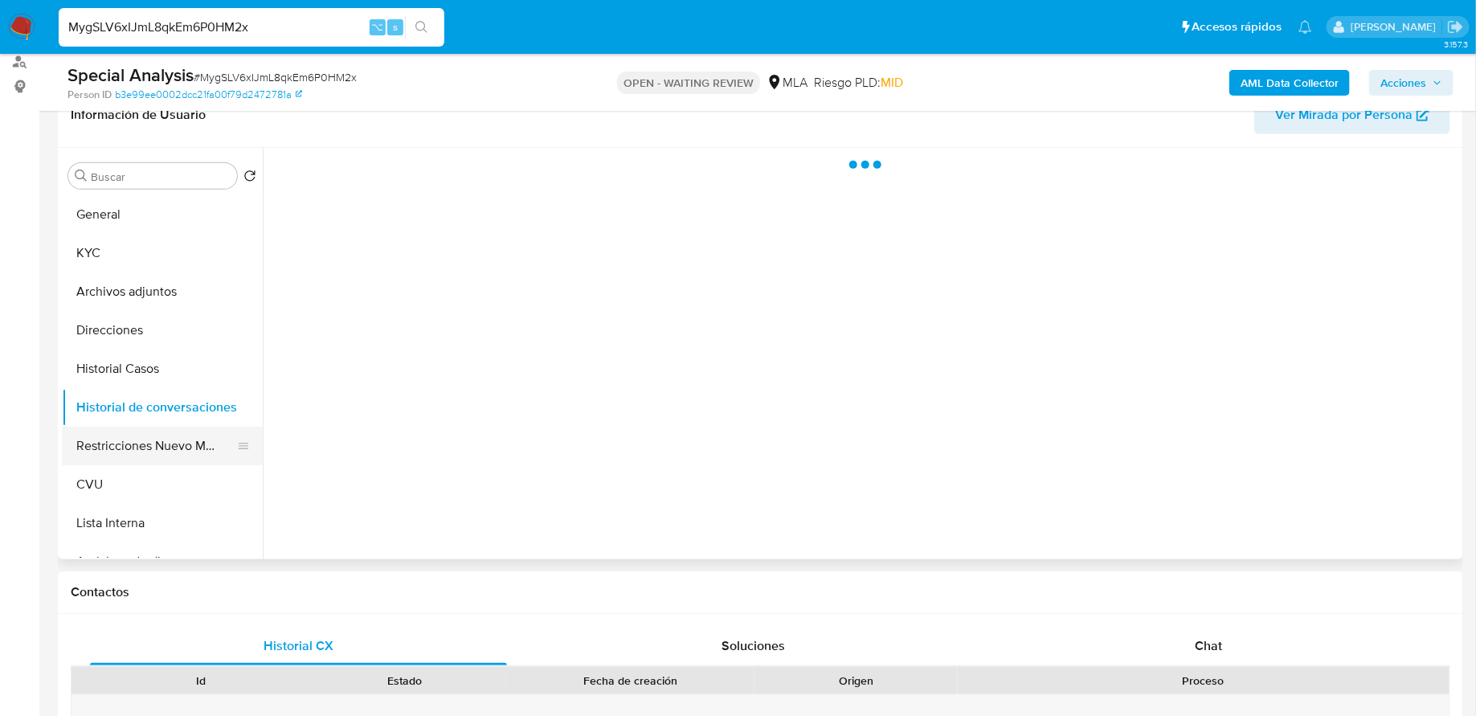
select select "10"
click at [142, 447] on button "Restricciones Nuevo Mundo" at bounding box center [156, 446] width 188 height 39
click at [151, 430] on button "Restricciones Nuevo Mundo" at bounding box center [156, 446] width 188 height 39
click at [132, 416] on button "Historial de conversaciones" at bounding box center [156, 407] width 188 height 39
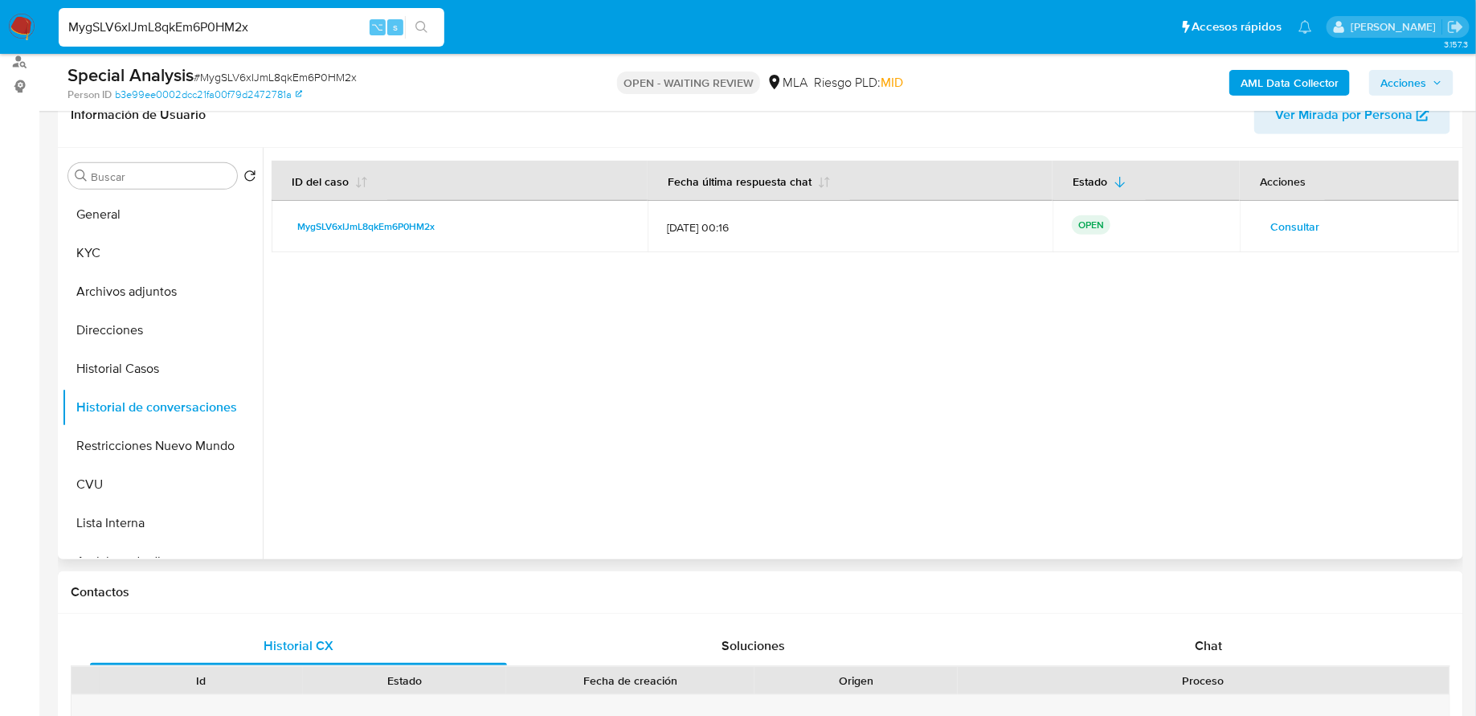
click at [1294, 227] on span "Consultar" at bounding box center [1295, 226] width 49 height 23
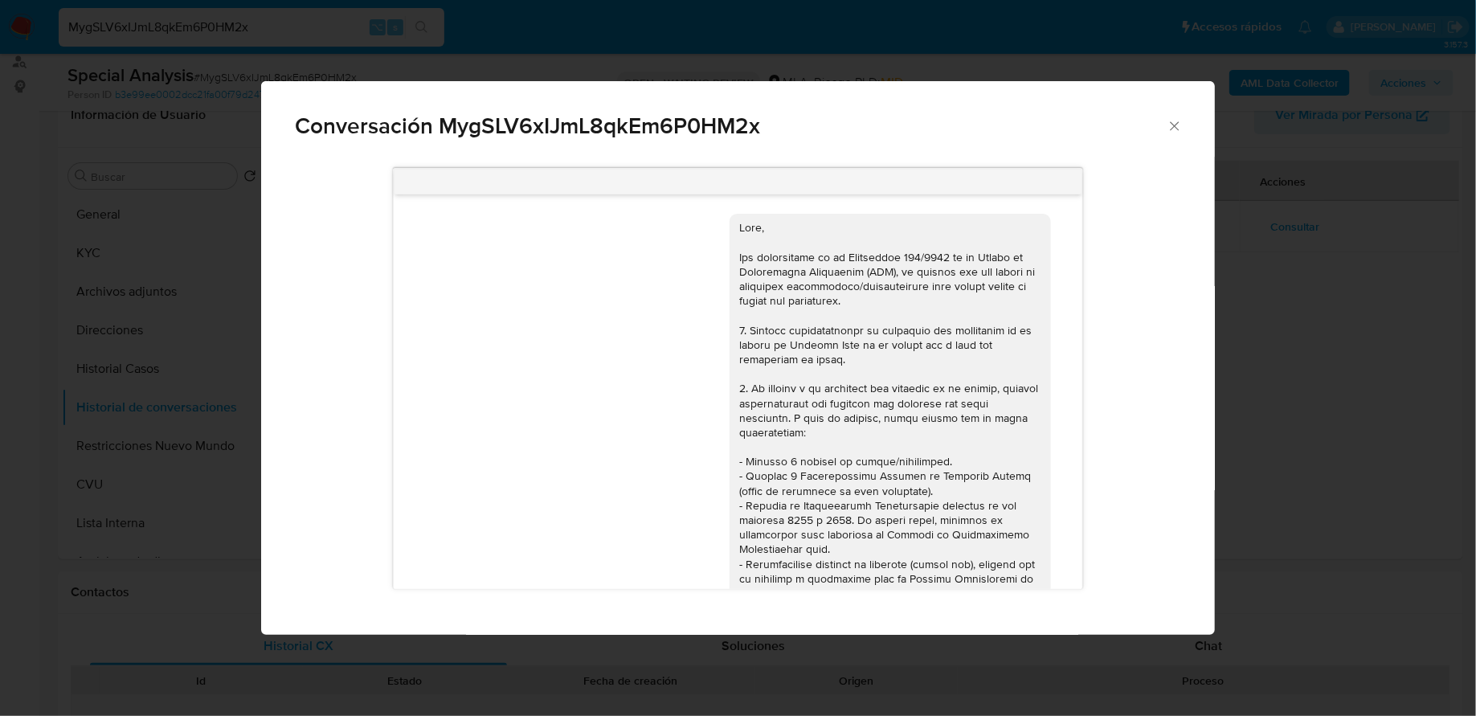
scroll to position [791, 0]
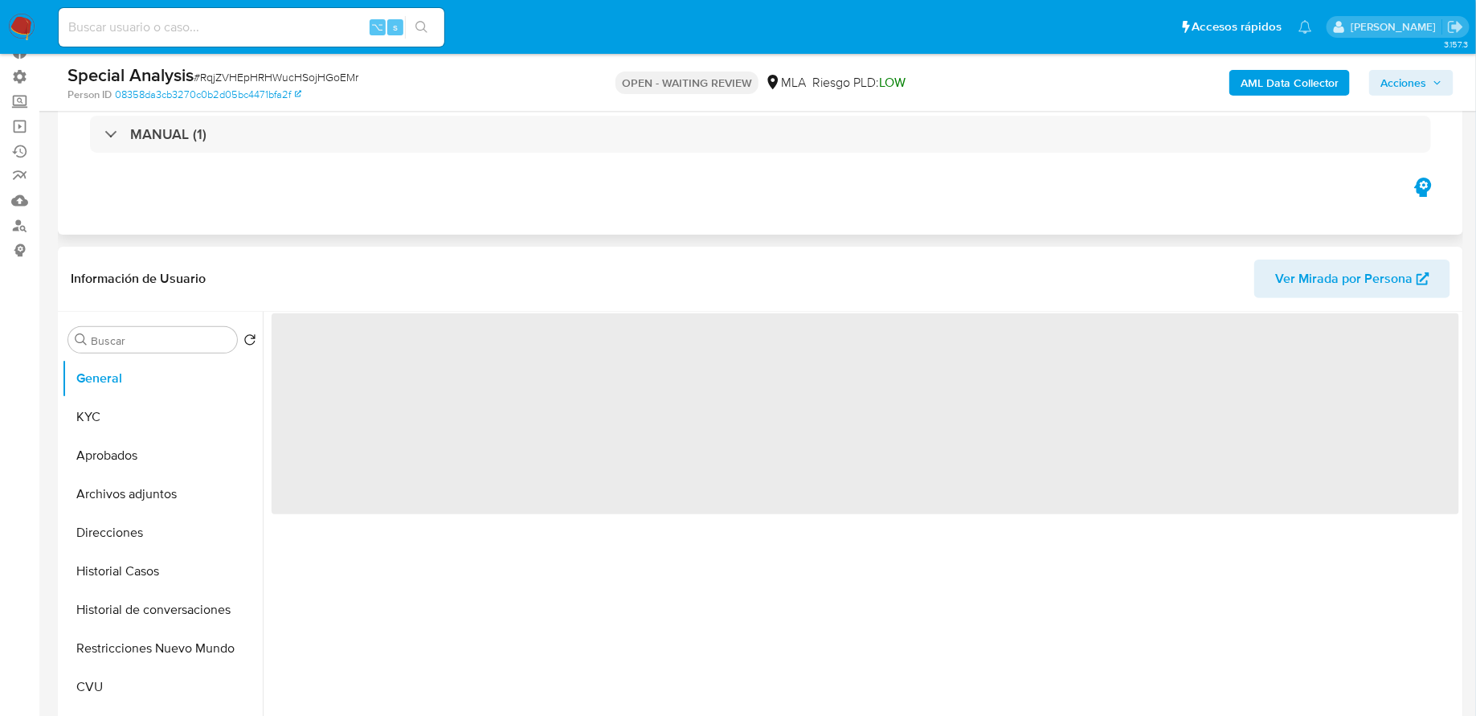
scroll to position [154, 0]
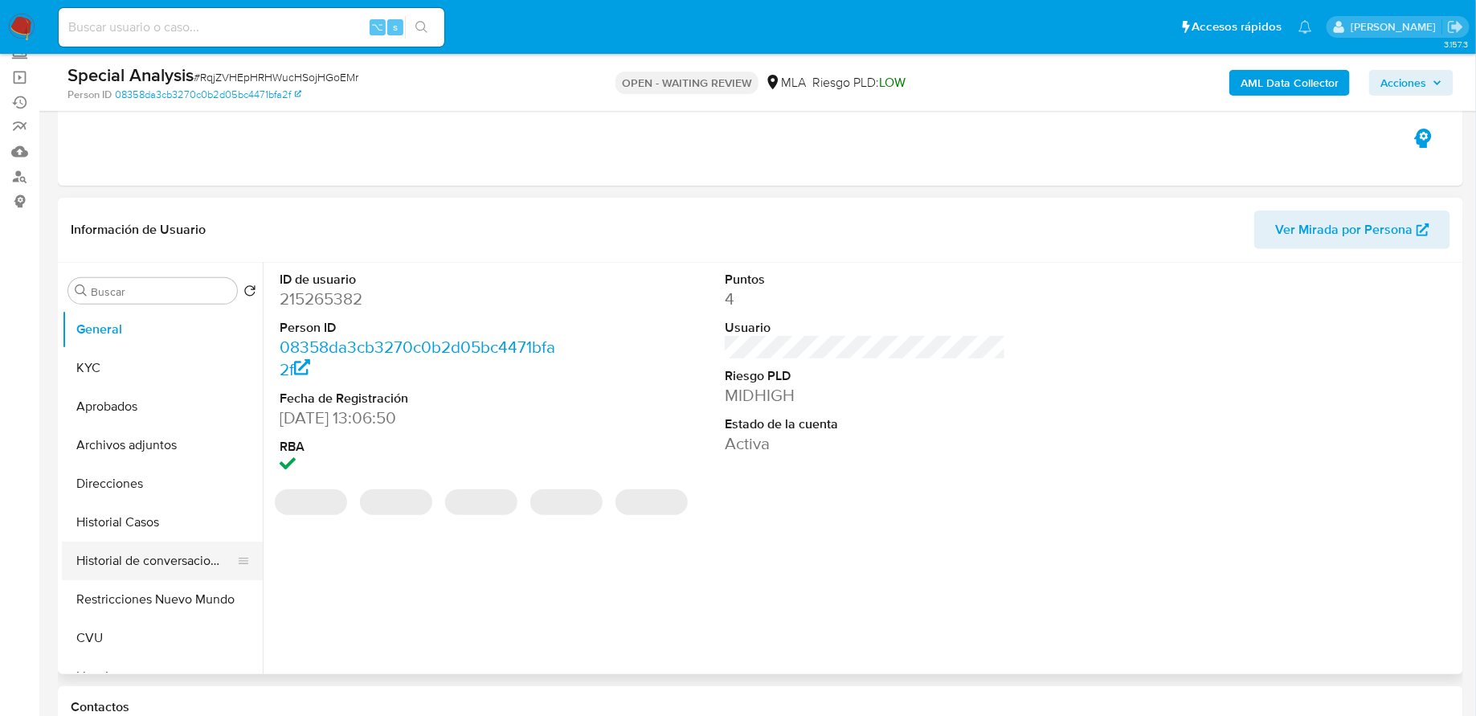
click at [137, 546] on button "Historial de conversaciones" at bounding box center [156, 561] width 188 height 39
select select "10"
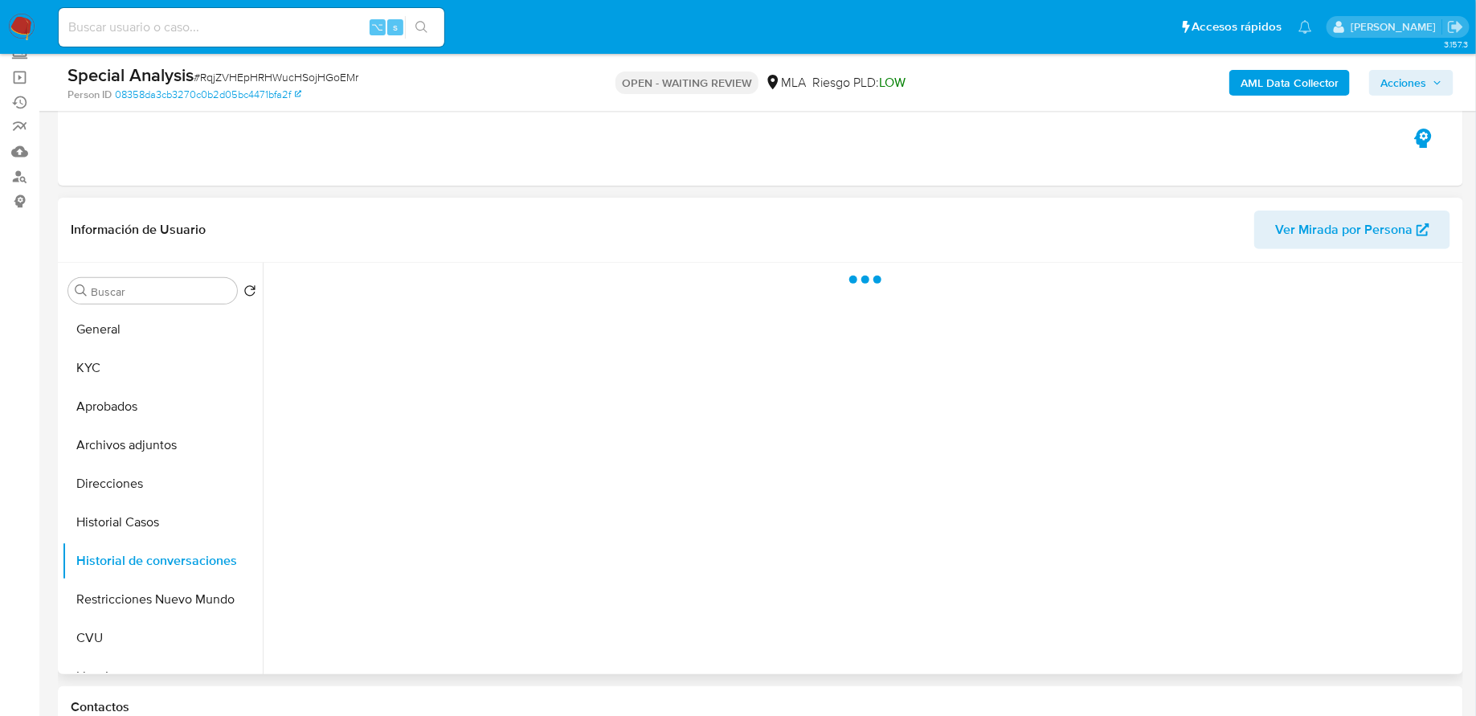
scroll to position [265, 0]
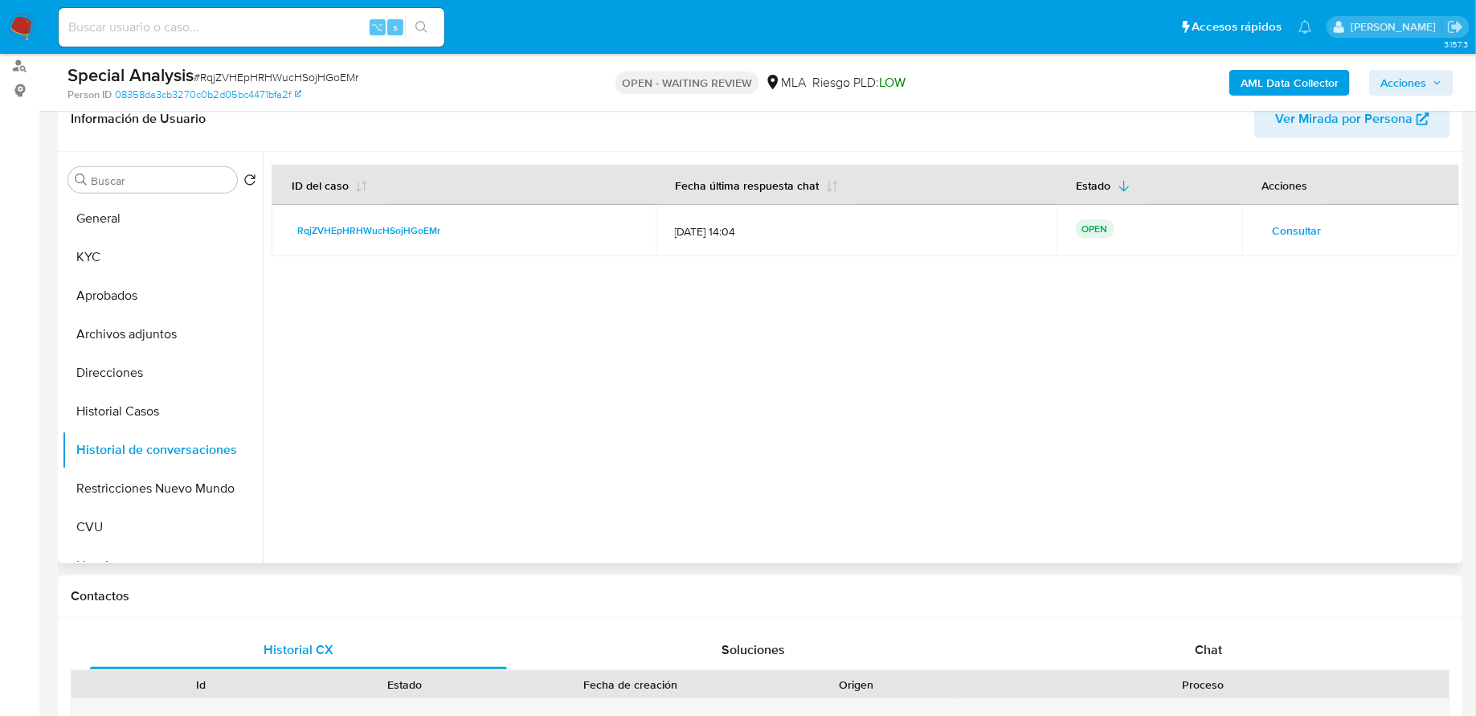
click at [1313, 231] on span "Consultar" at bounding box center [1297, 230] width 49 height 23
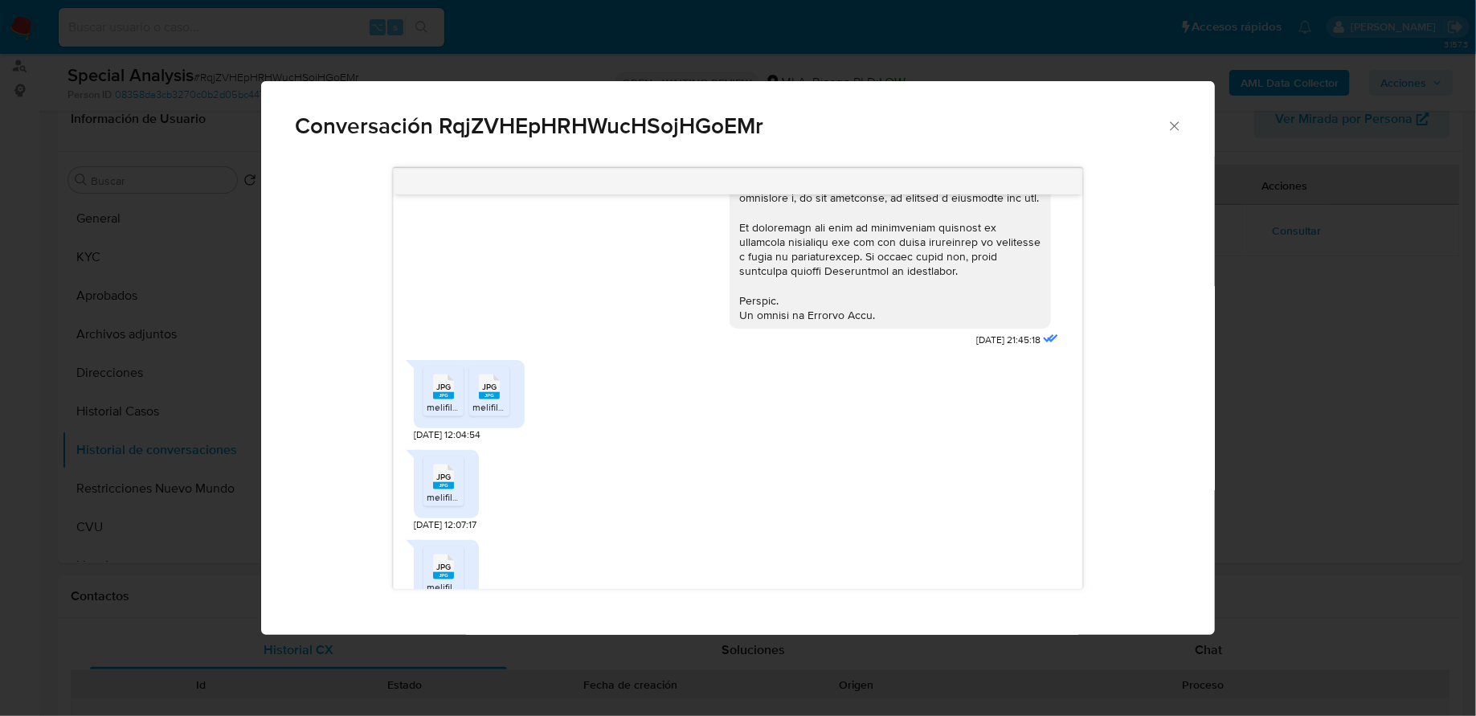
scroll to position [891, 0]
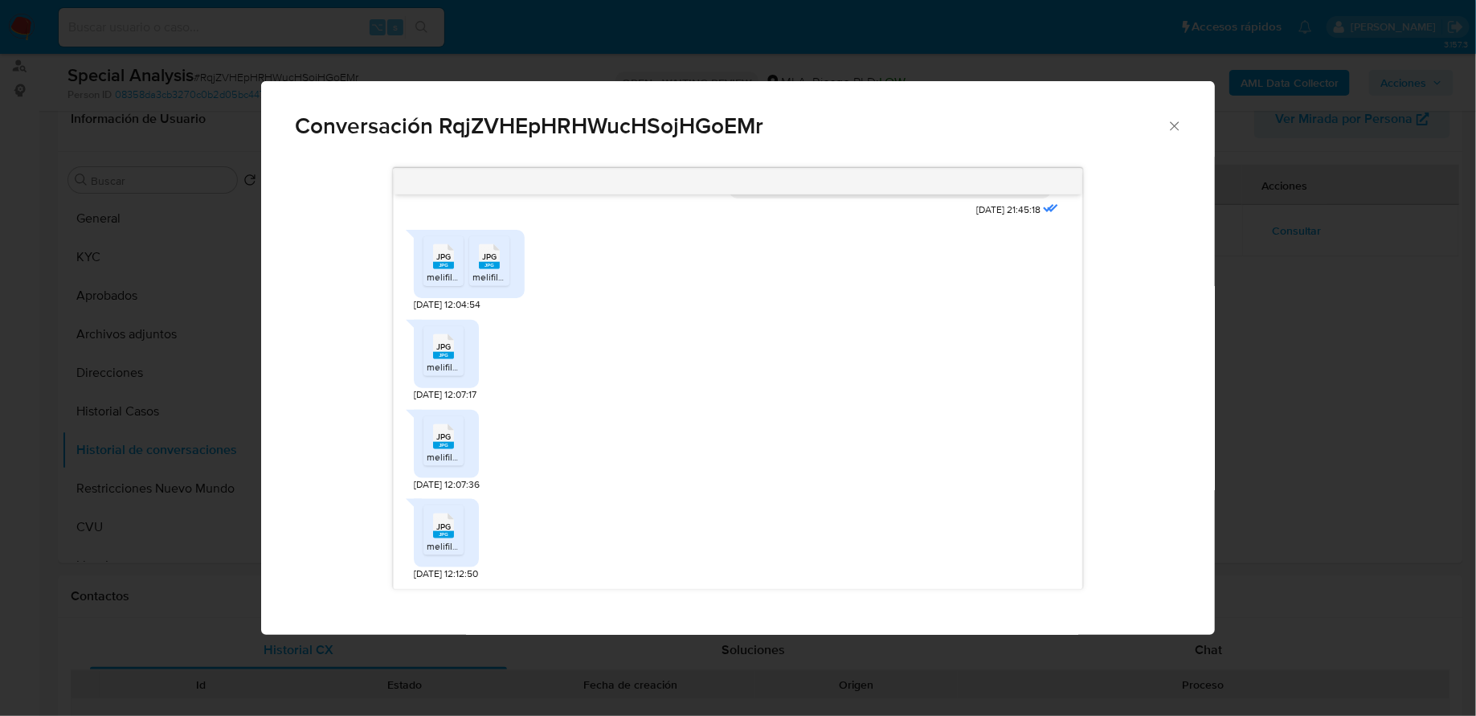
click at [443, 268] on rect "Comunicación" at bounding box center [443, 265] width 21 height 7
click at [486, 268] on rect "Comunicación" at bounding box center [489, 265] width 21 height 7
click at [436, 350] on span "JPG" at bounding box center [443, 347] width 14 height 10
click at [888, 298] on div "JPG JPG melifile7069923285854412222.jpg JPG JPG melifile1693163390866144098.jpg…" at bounding box center [738, 267] width 649 height 90
click at [1169, 127] on icon "Cerrar" at bounding box center [1175, 126] width 16 height 16
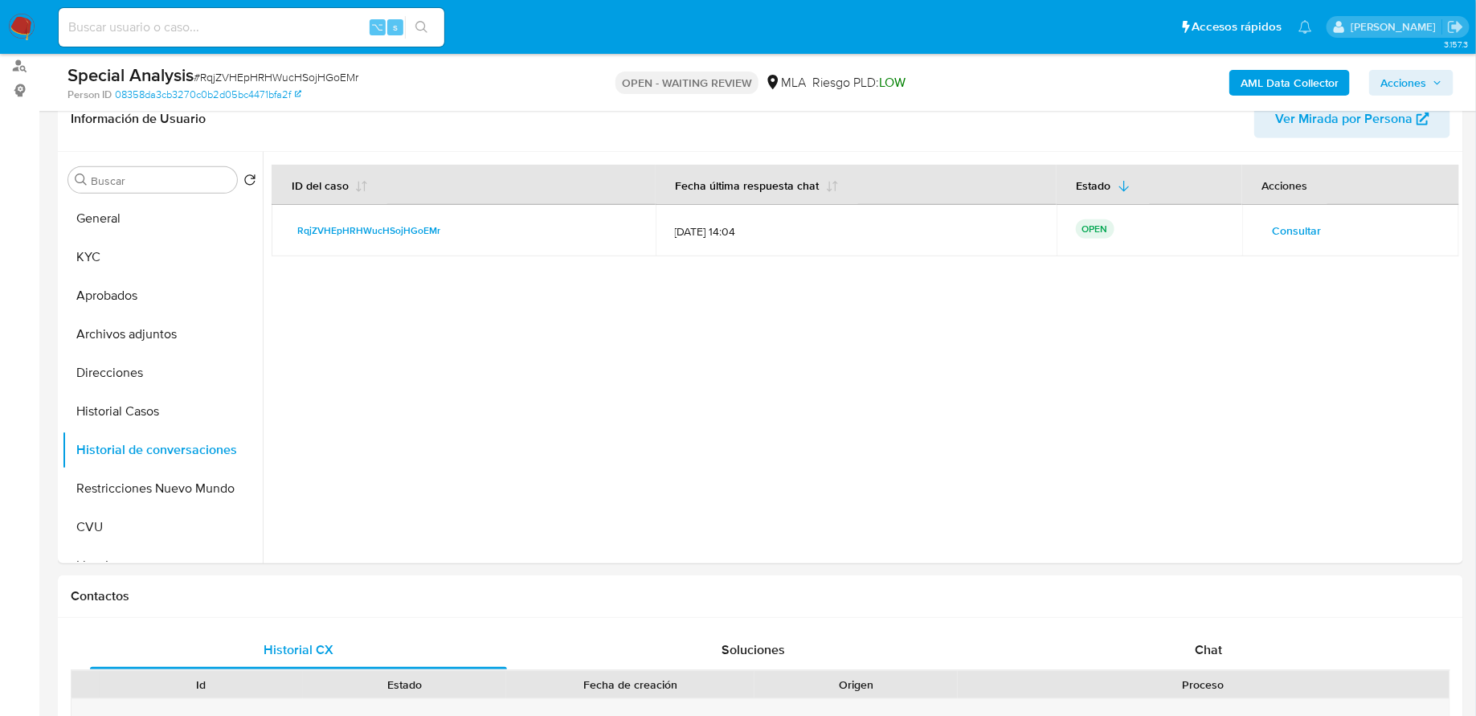
click at [274, 25] on input at bounding box center [252, 27] width 386 height 21
paste input "q1OvhCpqHE8RLRBjhVeiQHl6"
type input "q1OvhCpqHE8RLRBjhVeiQHl6"
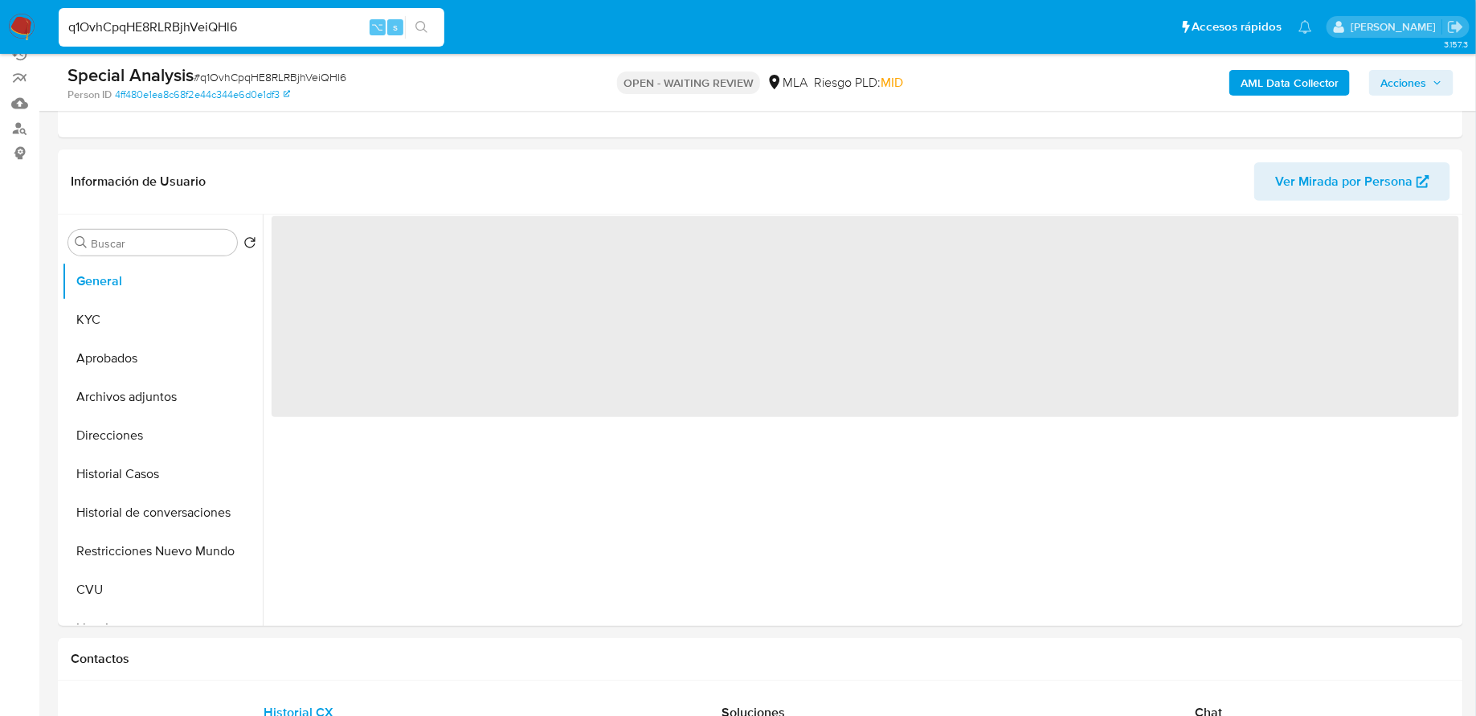
scroll to position [266, 0]
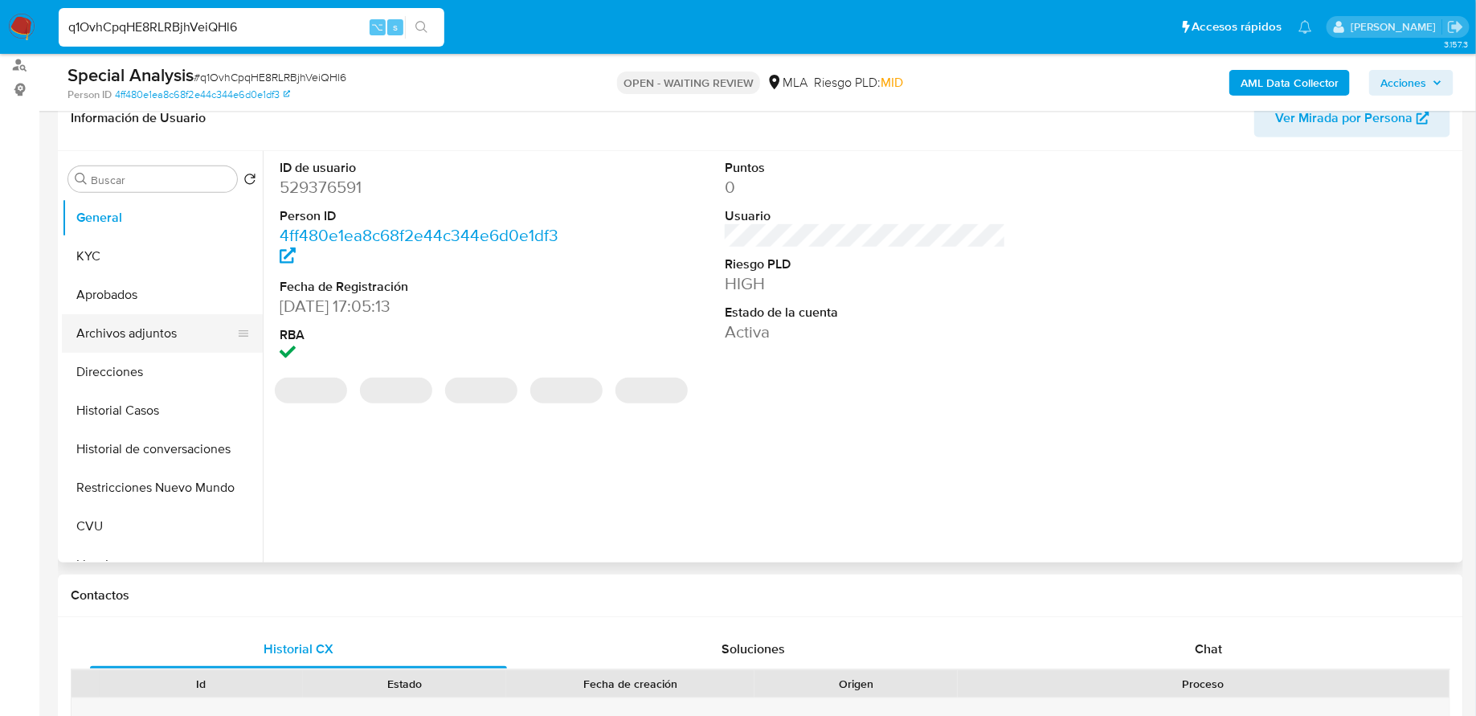
click at [166, 326] on button "Archivos adjuntos" at bounding box center [156, 333] width 188 height 39
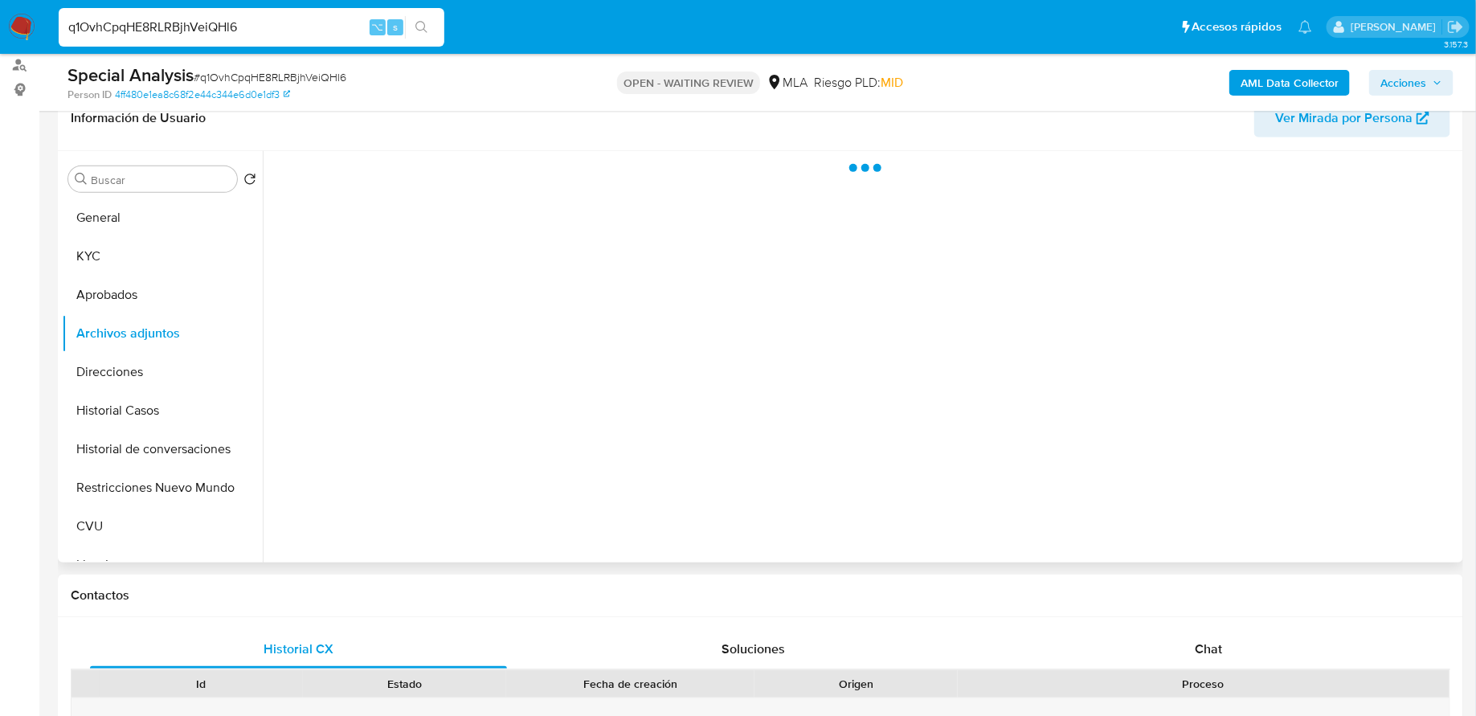
select select "10"
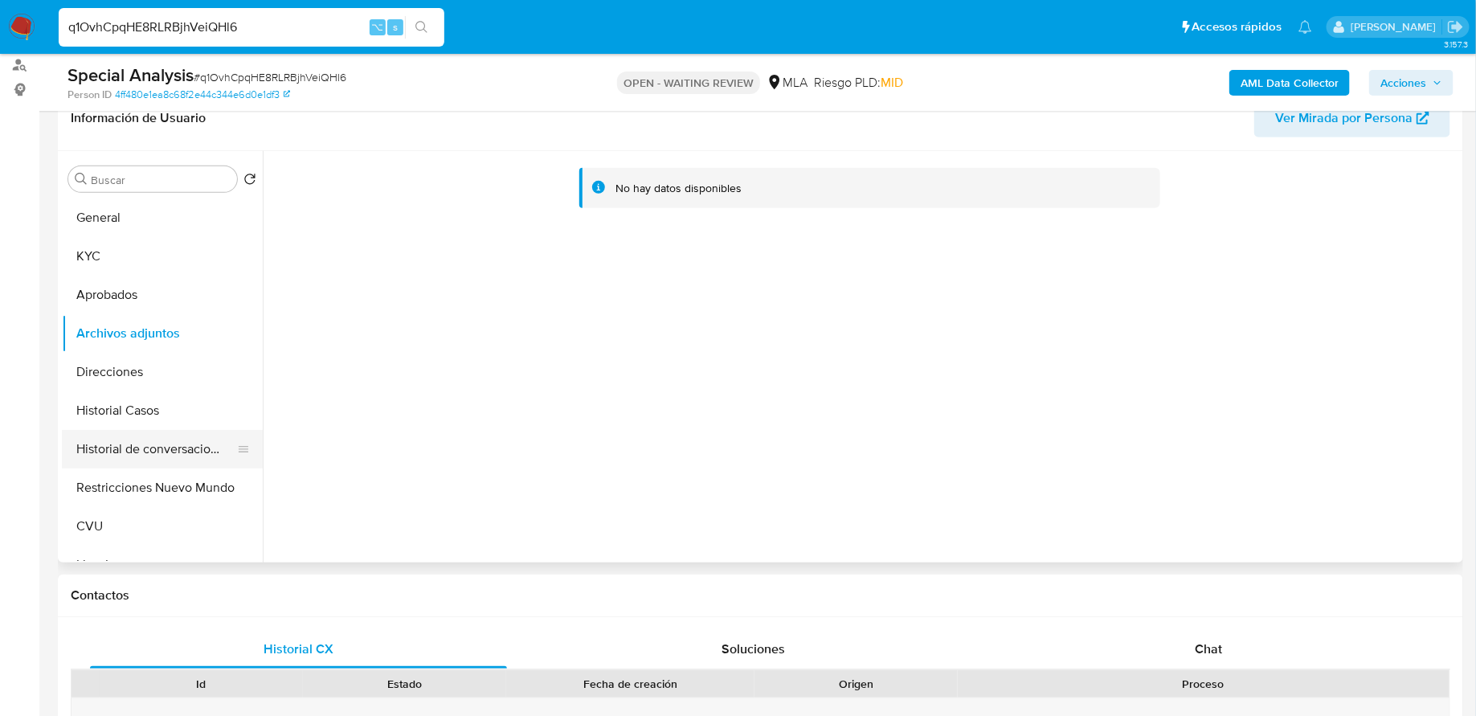
click at [139, 452] on button "Historial de conversaciones" at bounding box center [156, 449] width 188 height 39
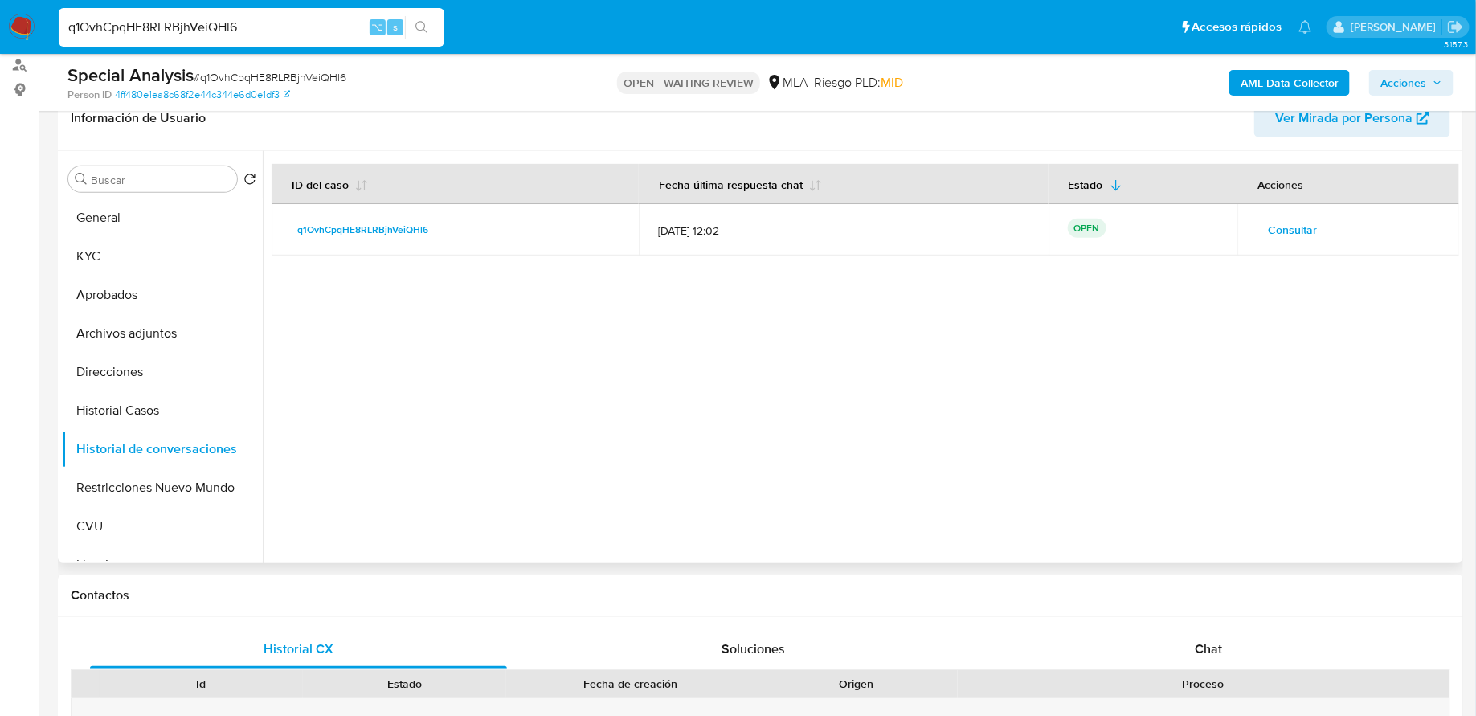
click at [1259, 228] on button "Consultar" at bounding box center [1293, 230] width 72 height 26
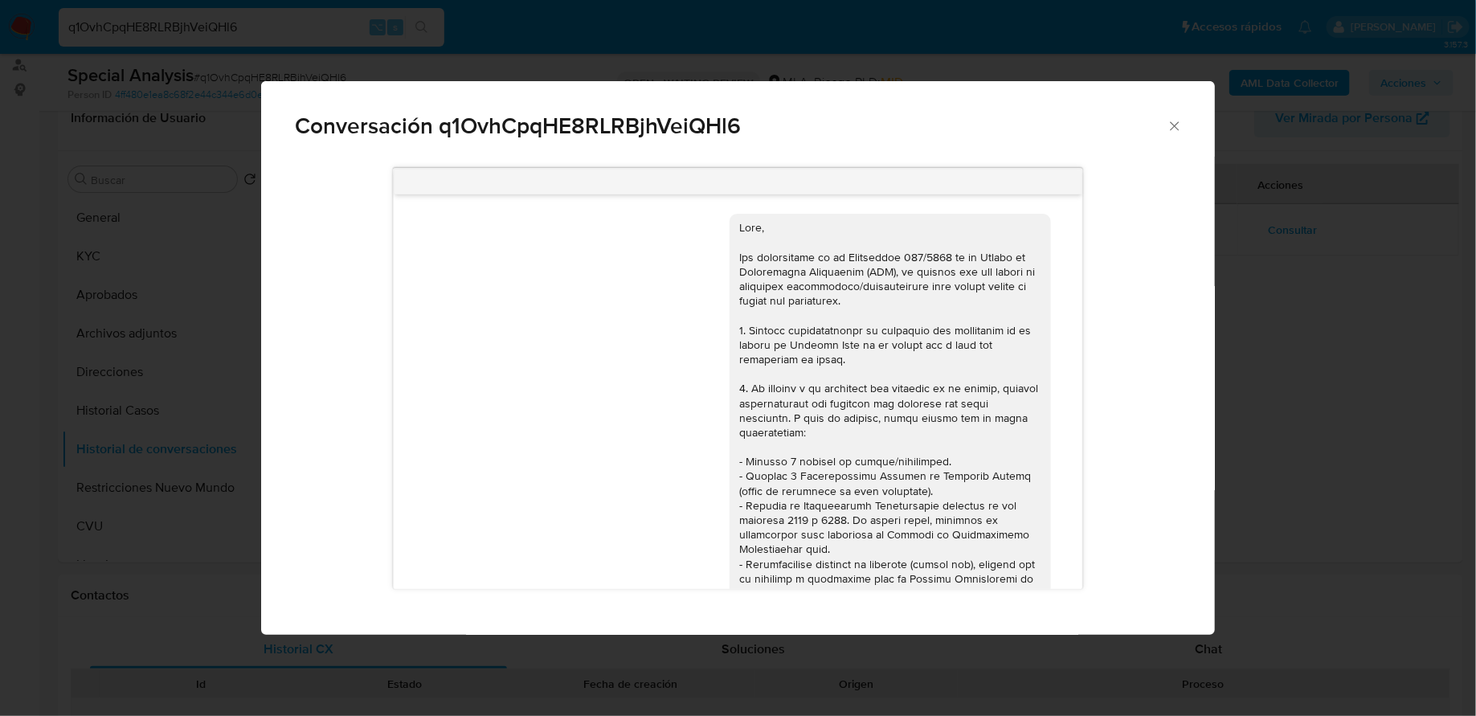
scroll to position [697, 0]
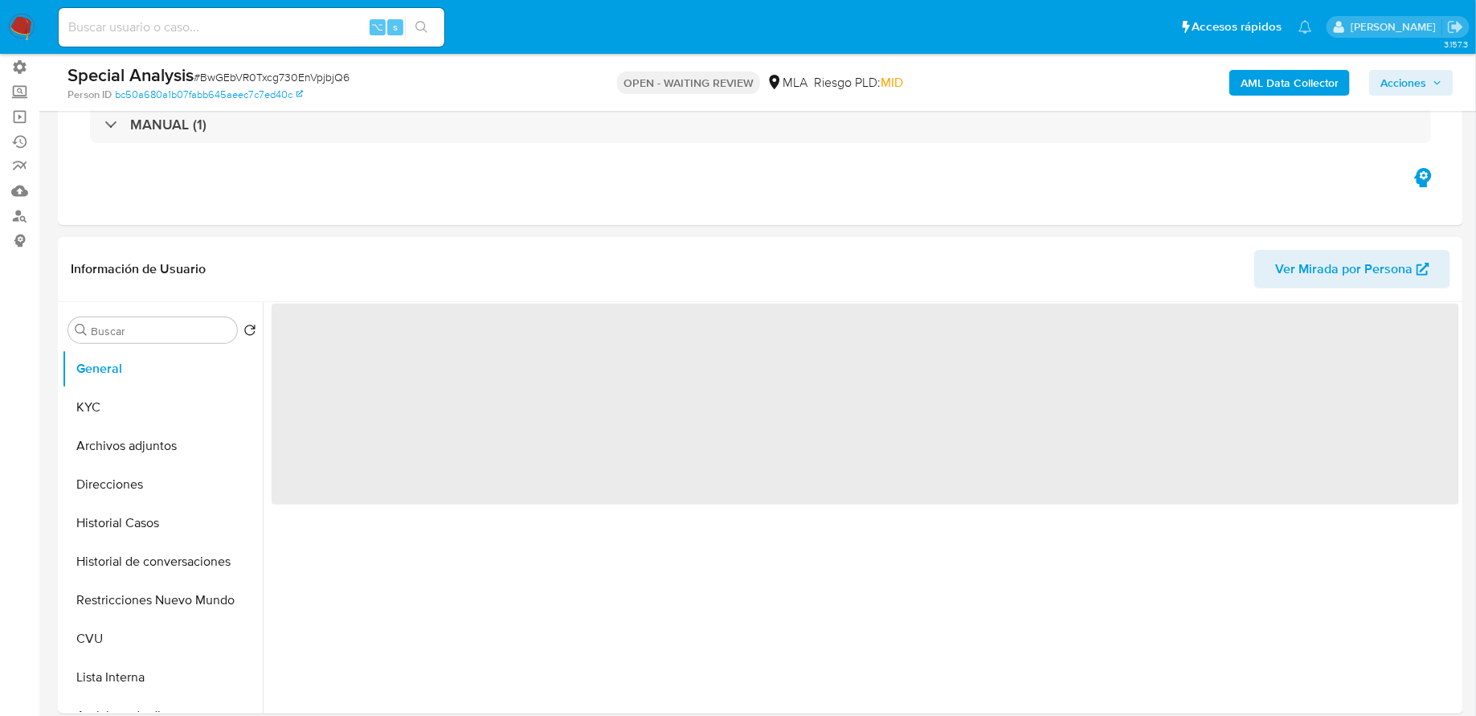
scroll to position [201, 0]
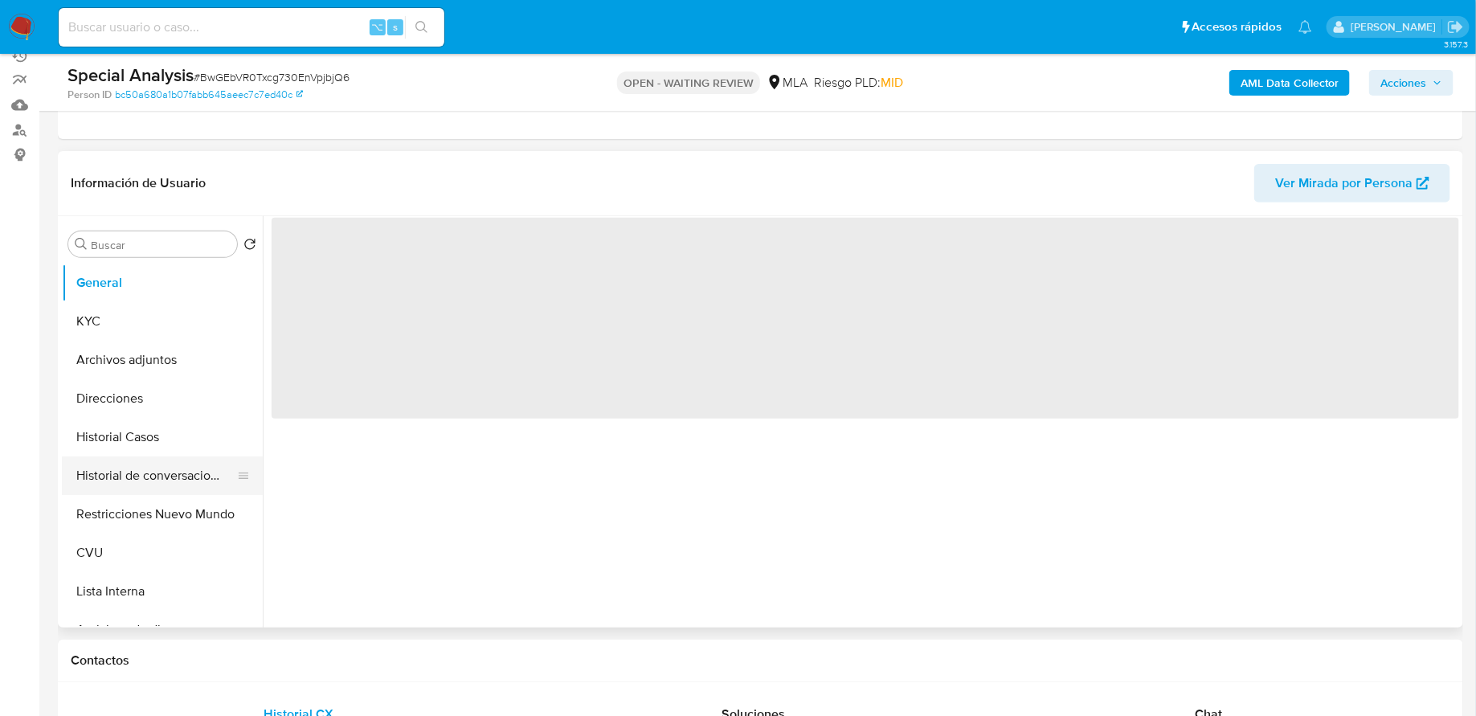
click at [125, 481] on button "Historial de conversaciones" at bounding box center [156, 476] width 188 height 39
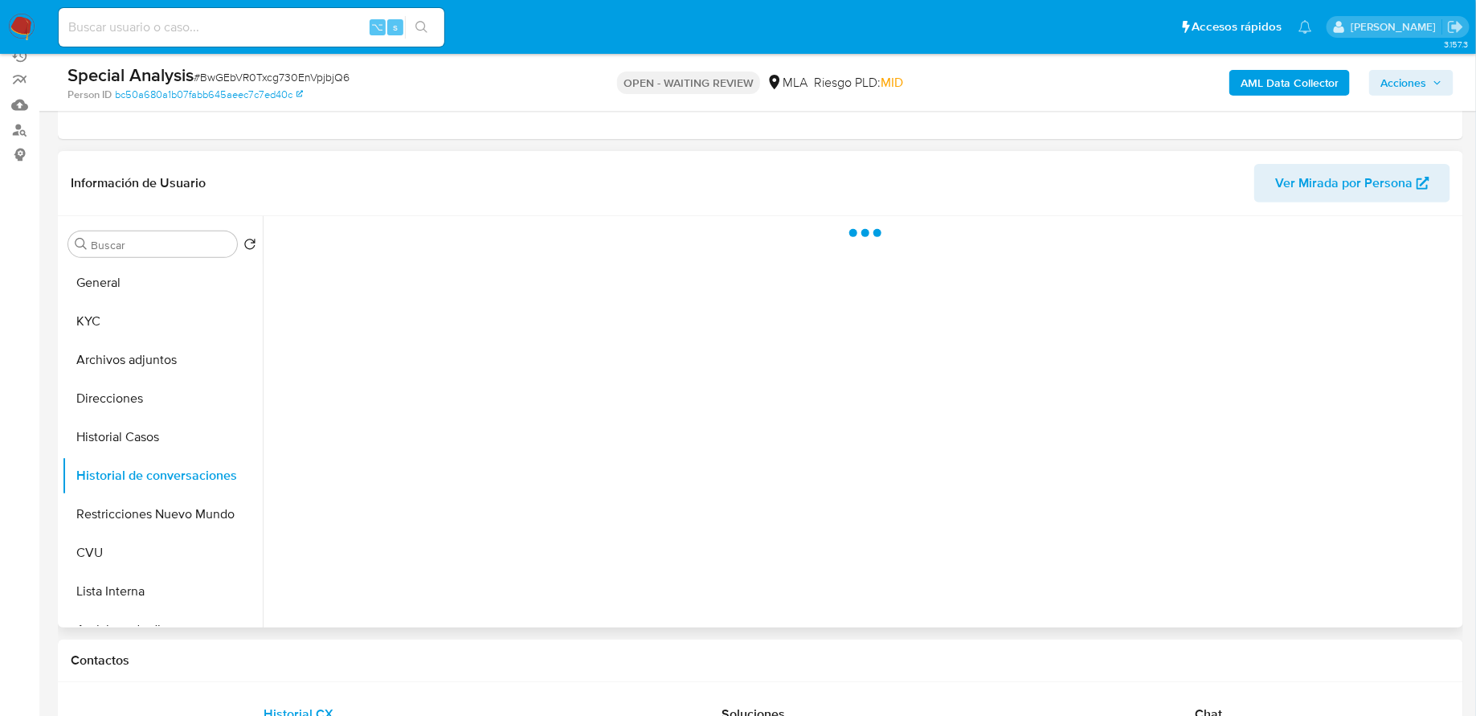
select select "10"
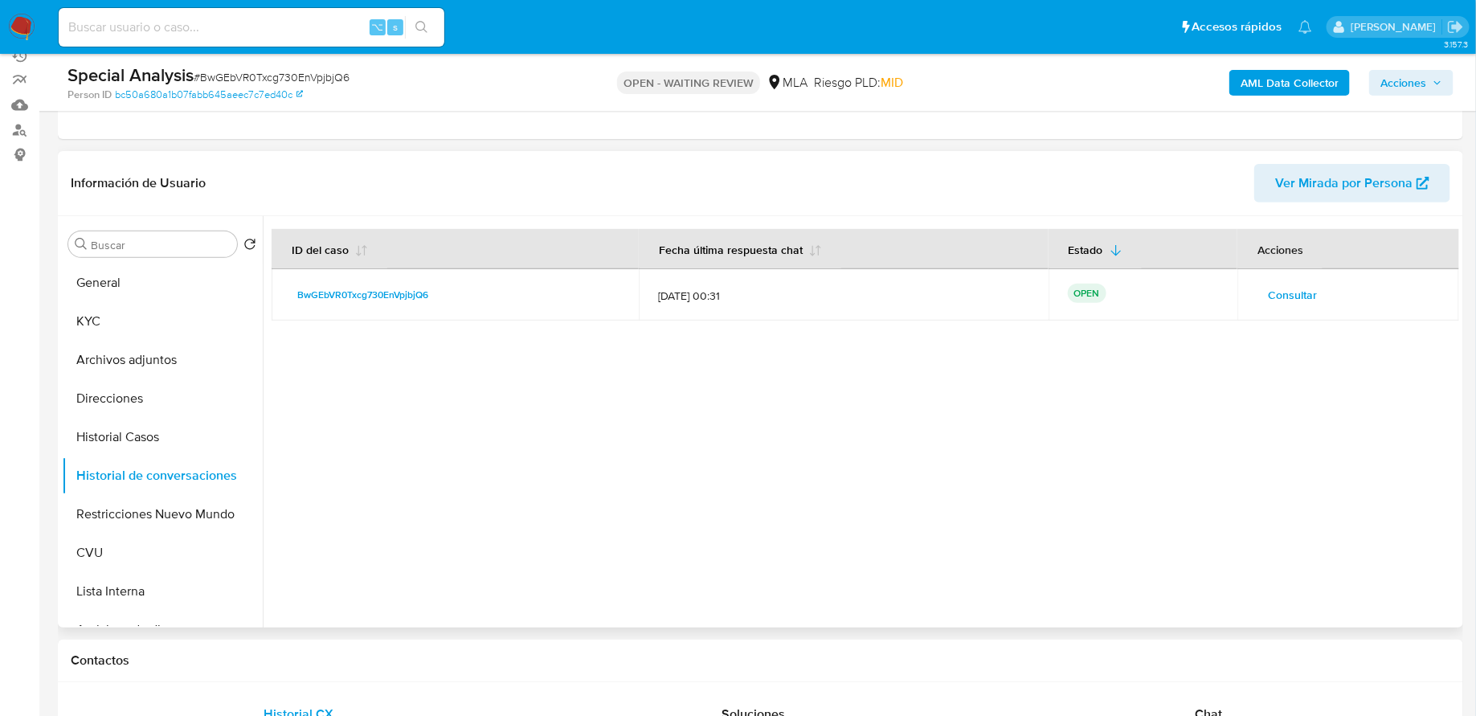
click at [1300, 289] on span "Consultar" at bounding box center [1292, 295] width 49 height 23
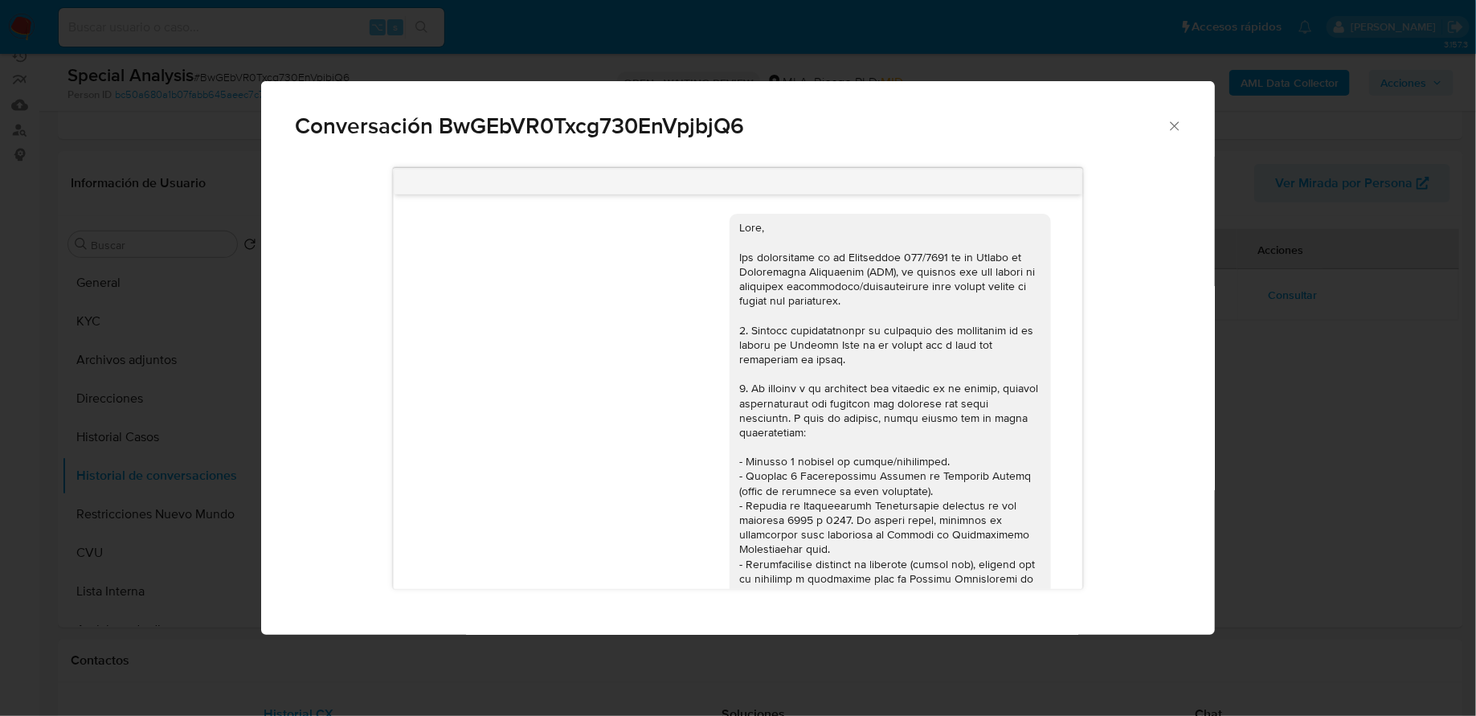
scroll to position [673, 0]
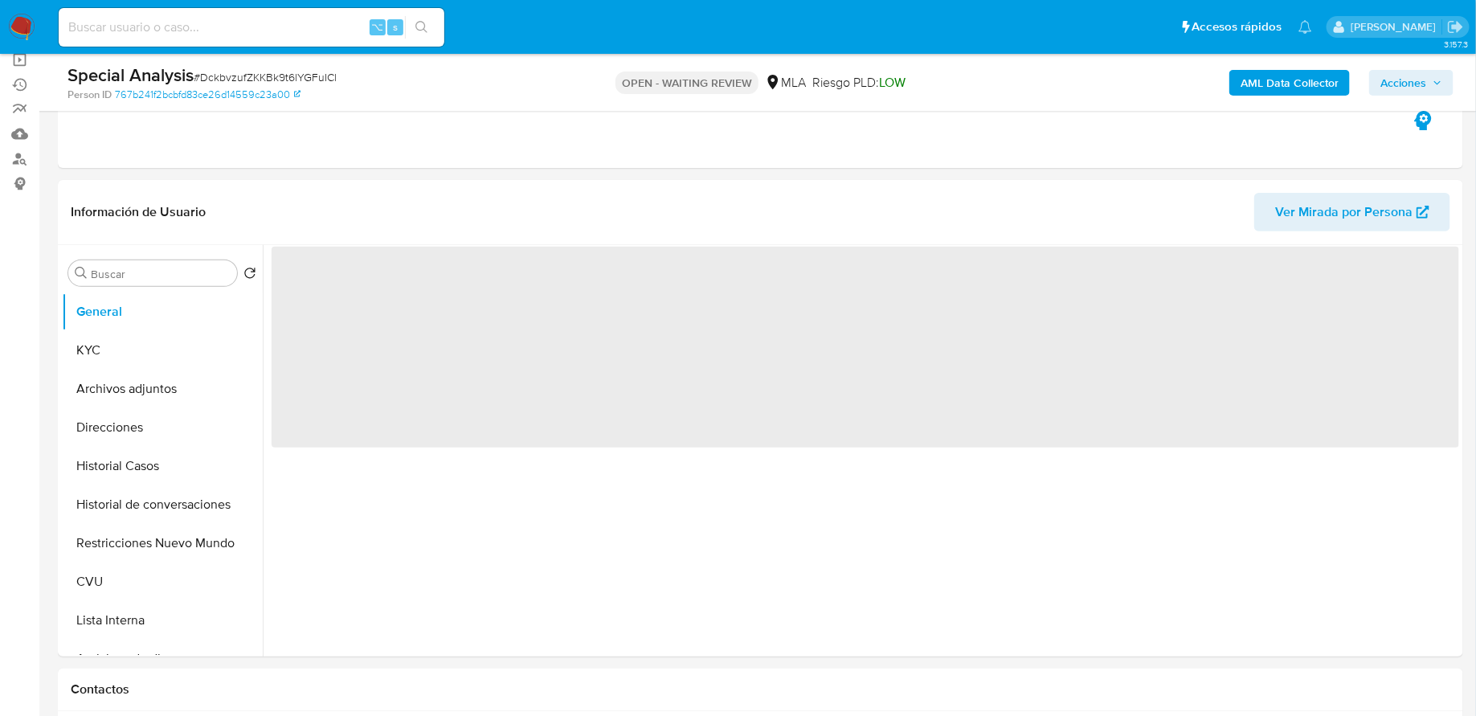
scroll to position [197, 0]
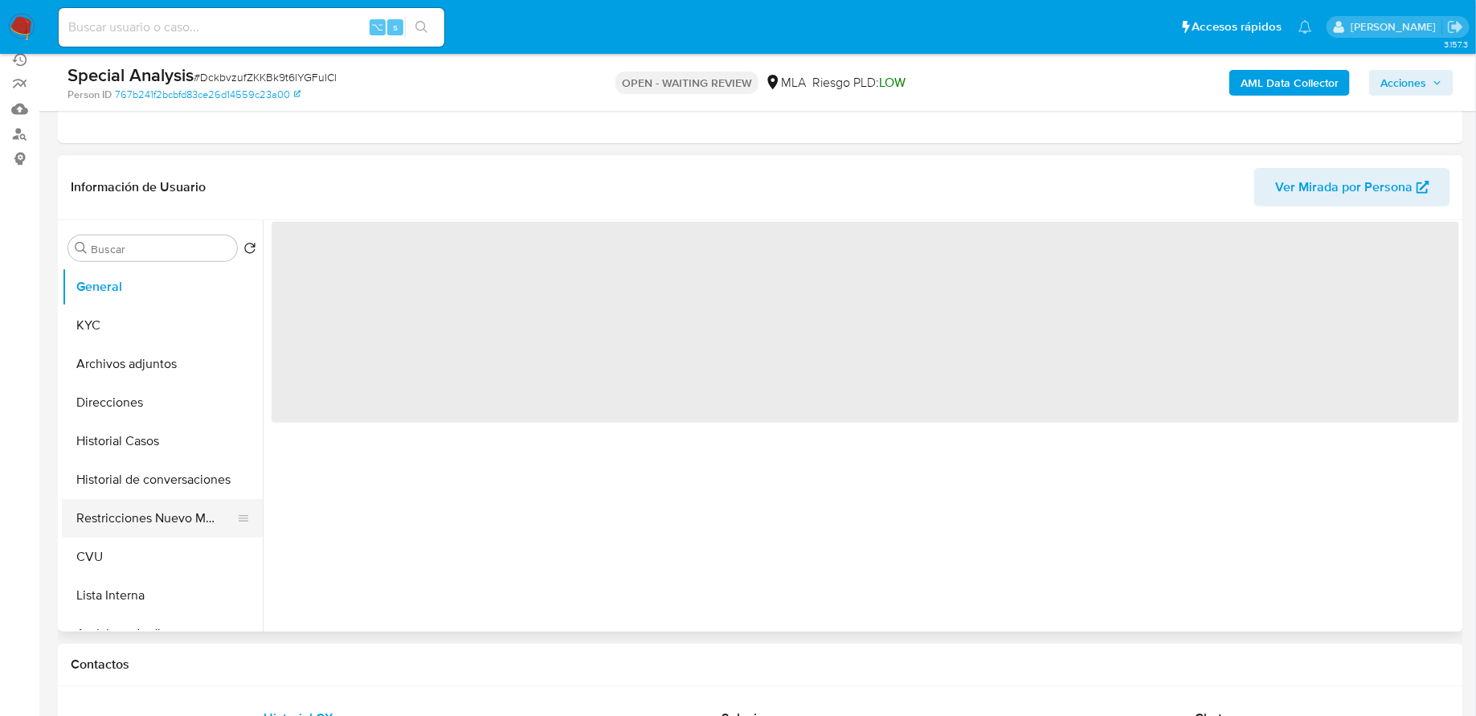
click at [131, 514] on button "Restricciones Nuevo Mundo" at bounding box center [156, 518] width 188 height 39
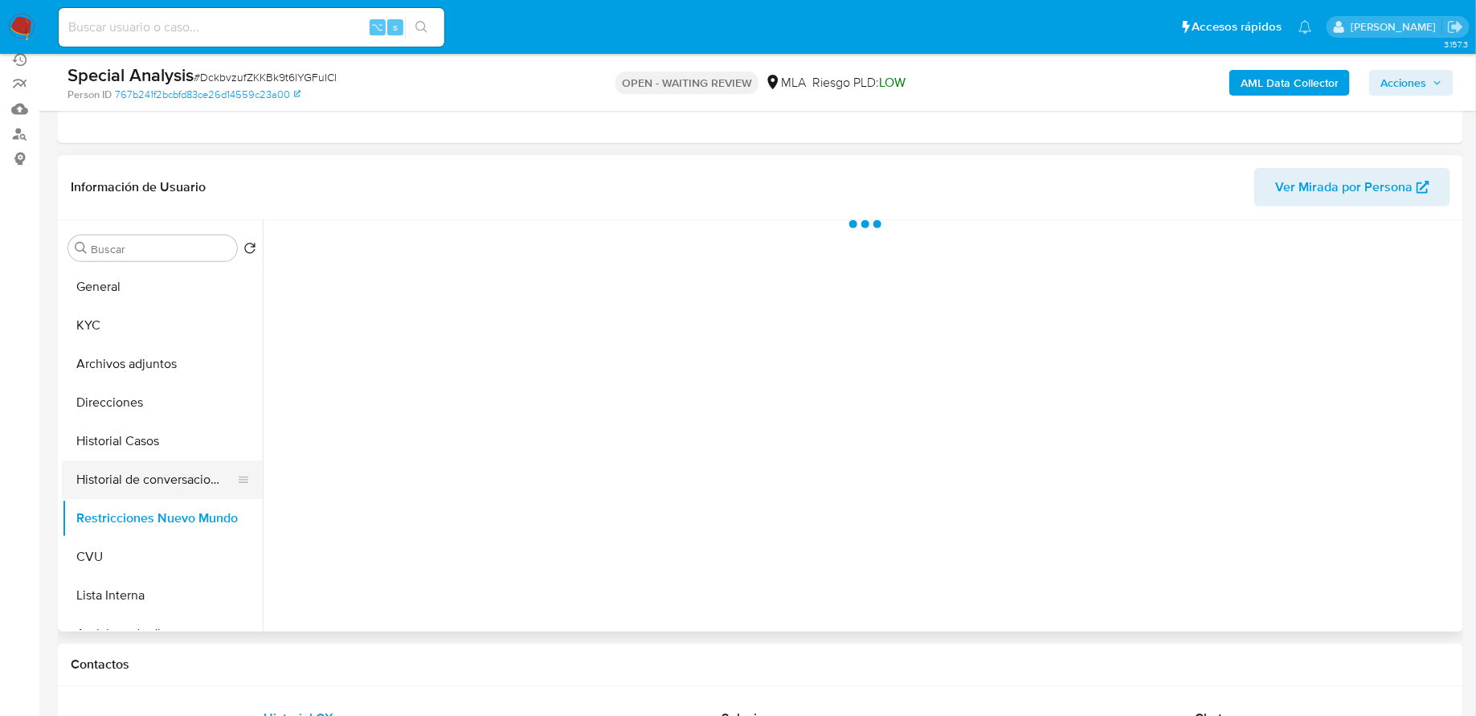
click at [131, 487] on button "Historial de conversaciones" at bounding box center [156, 480] width 188 height 39
select select "10"
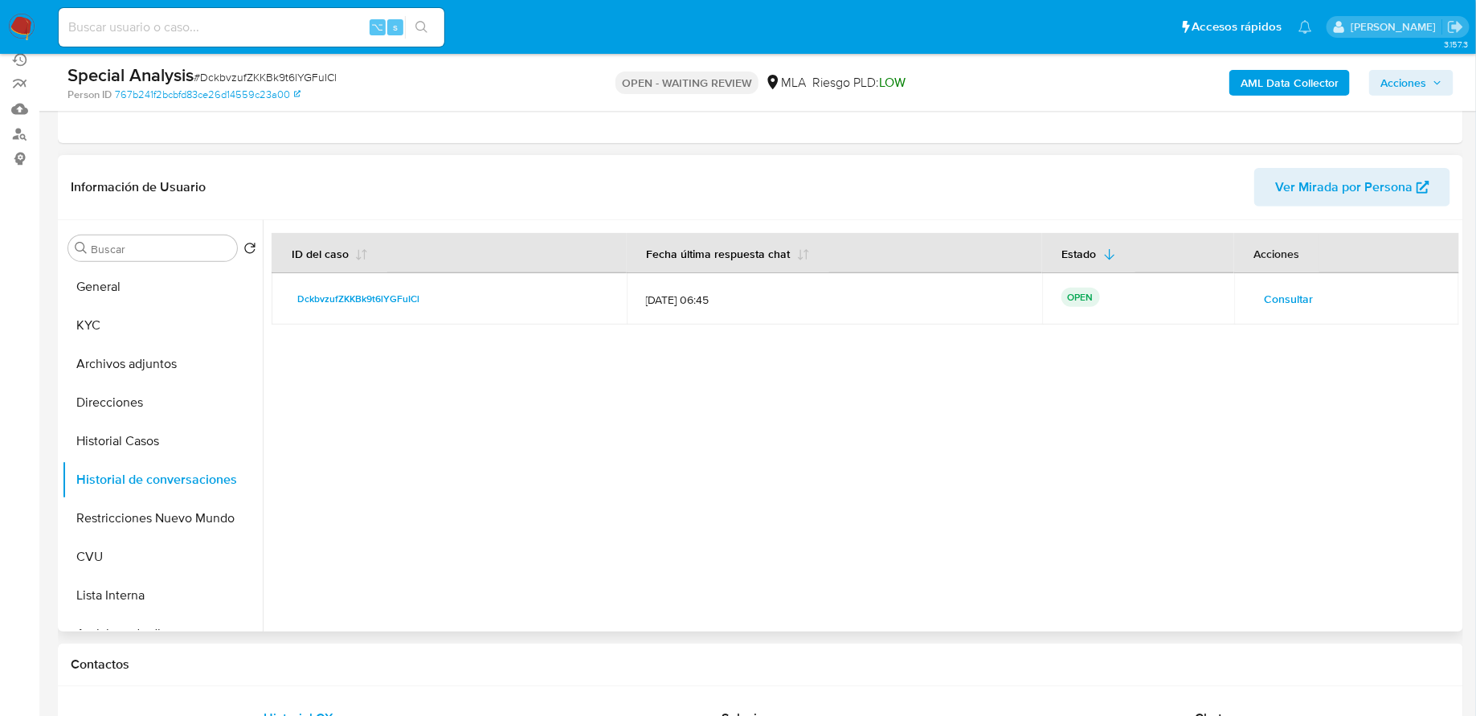
click at [1266, 295] on span "Consultar" at bounding box center [1289, 299] width 49 height 23
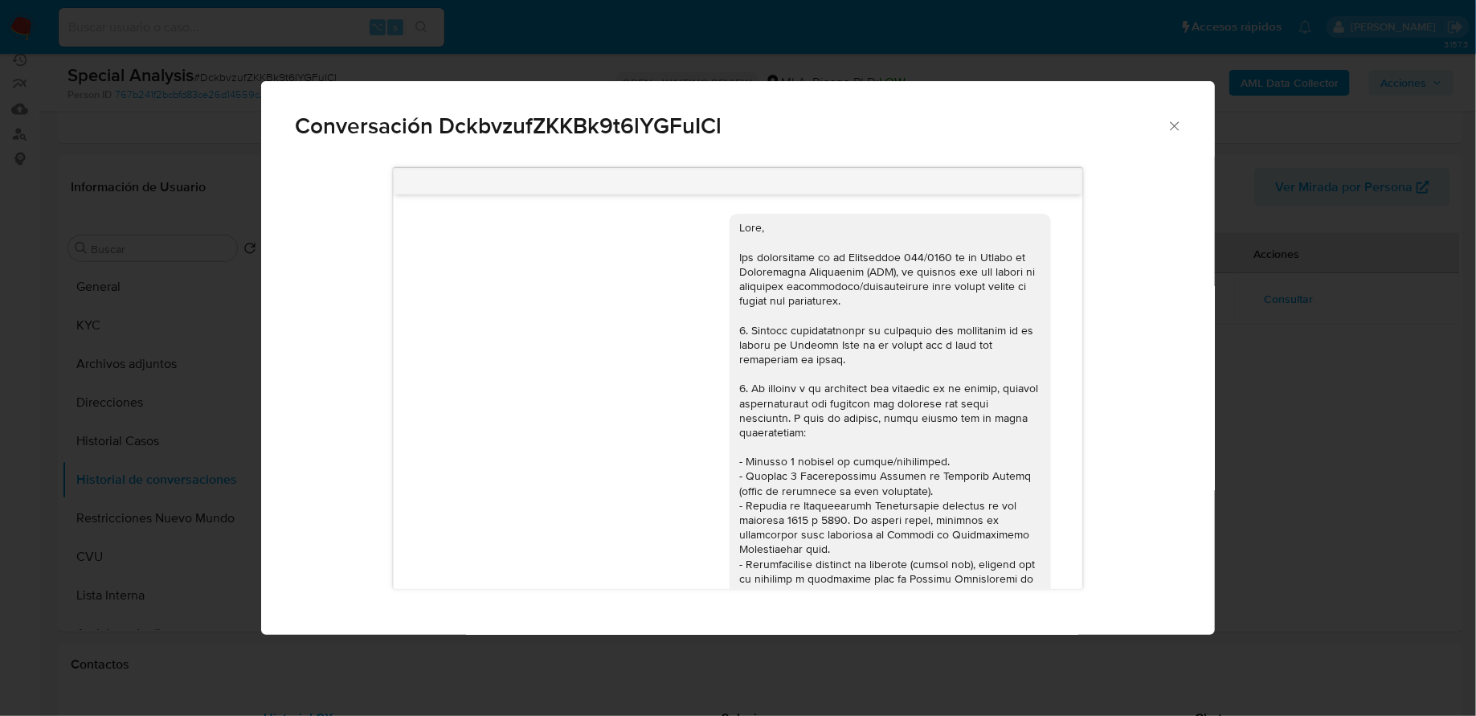
scroll to position [580, 0]
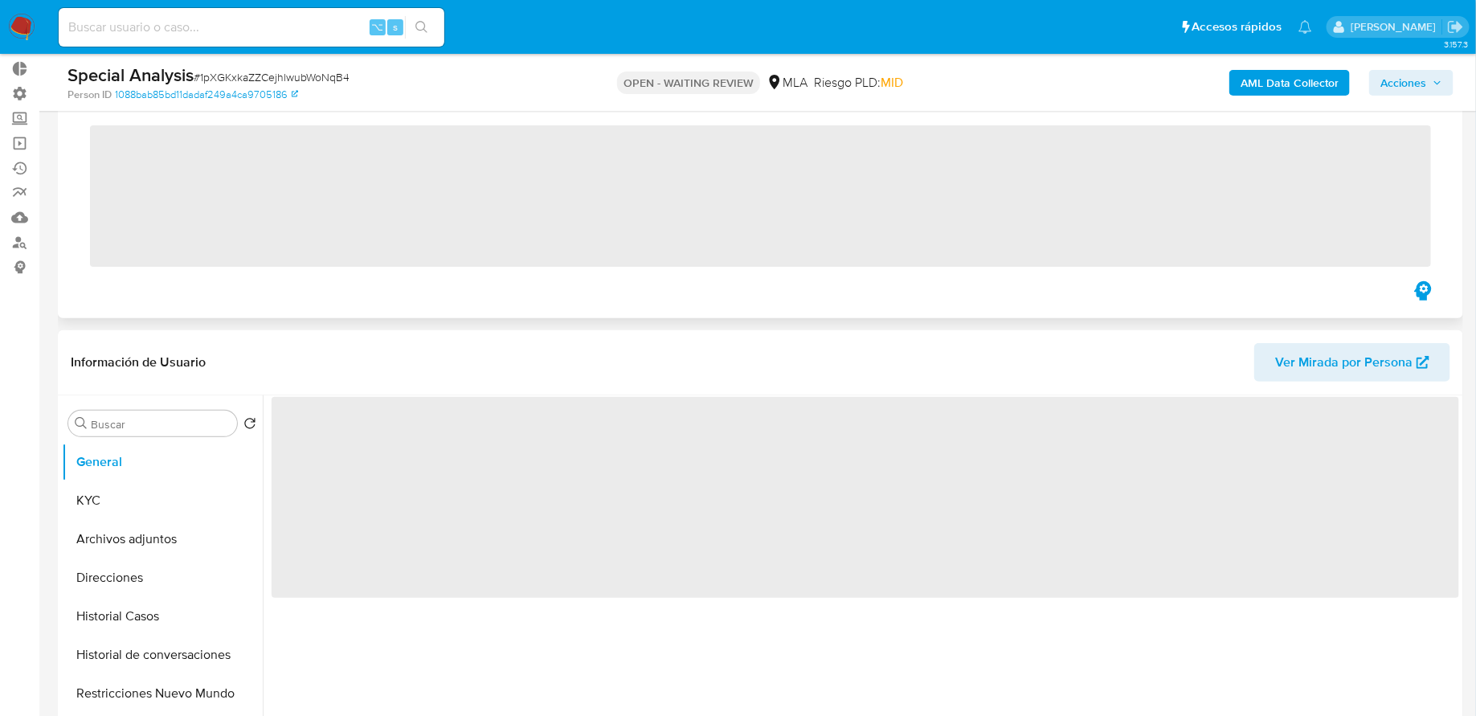
scroll to position [97, 0]
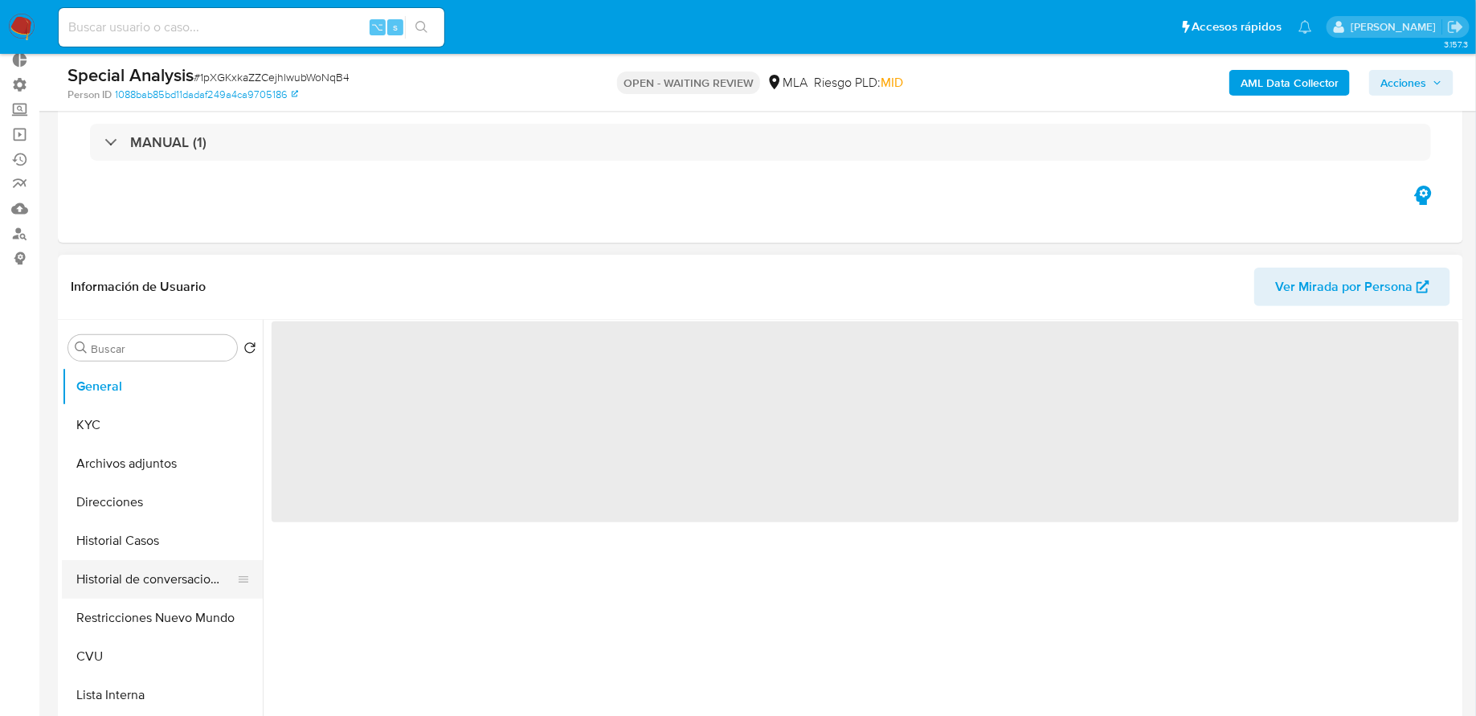
click at [140, 583] on button "Historial de conversaciones" at bounding box center [156, 579] width 188 height 39
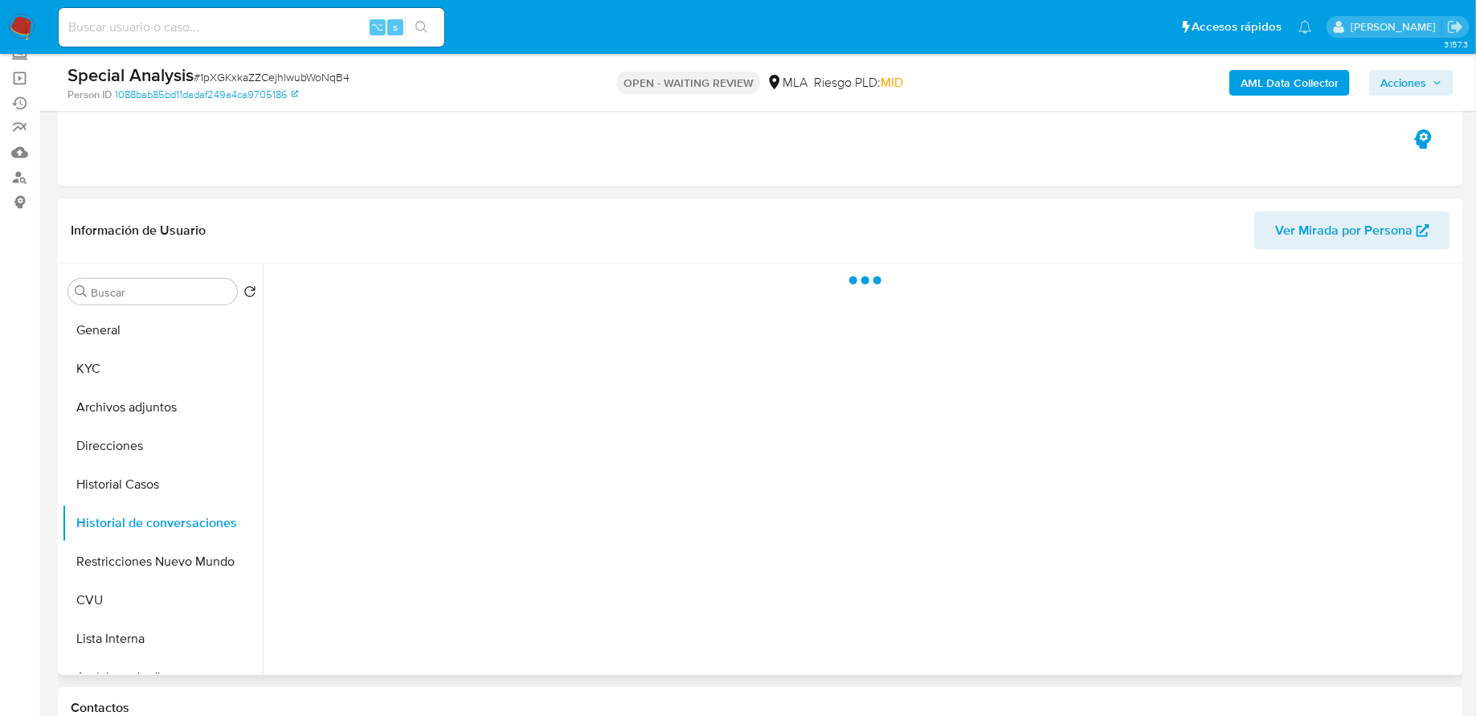
select select "10"
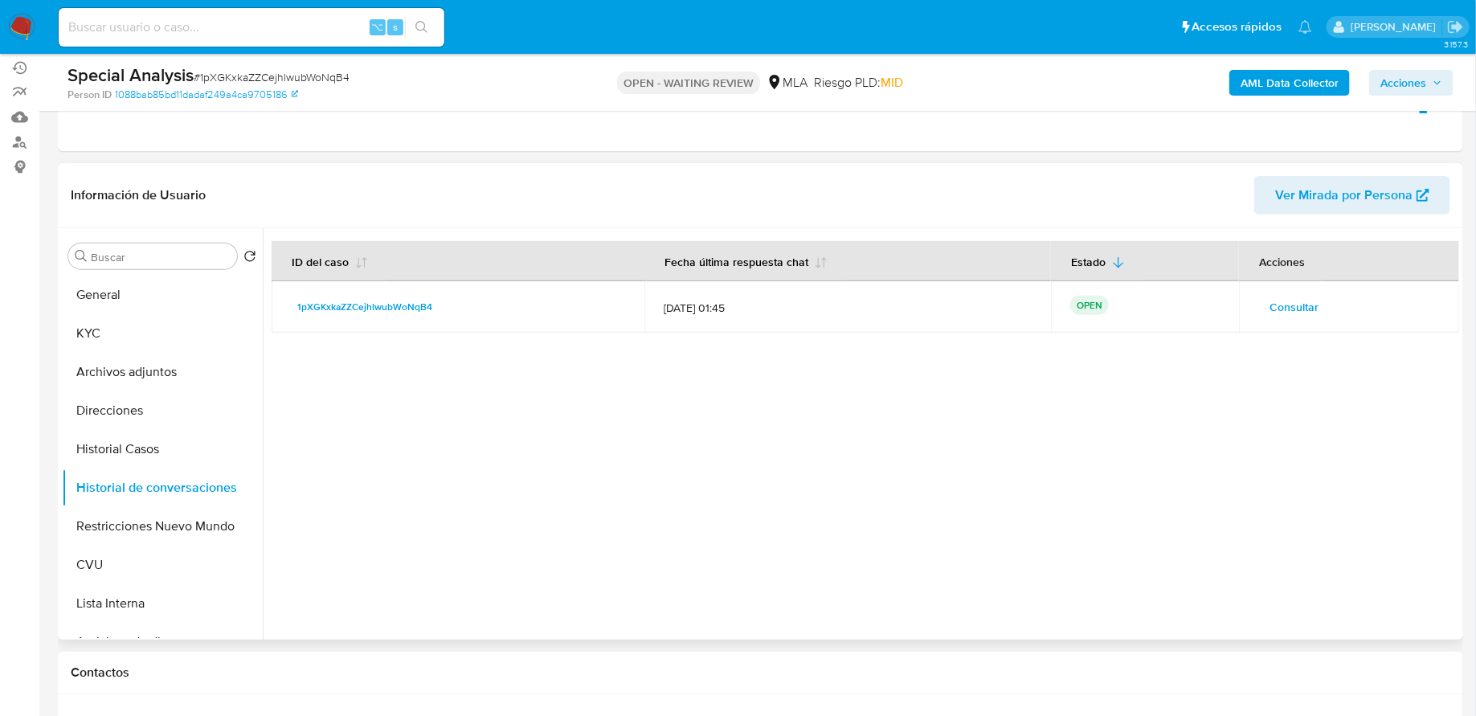
click at [1279, 301] on span "Consultar" at bounding box center [1294, 307] width 49 height 23
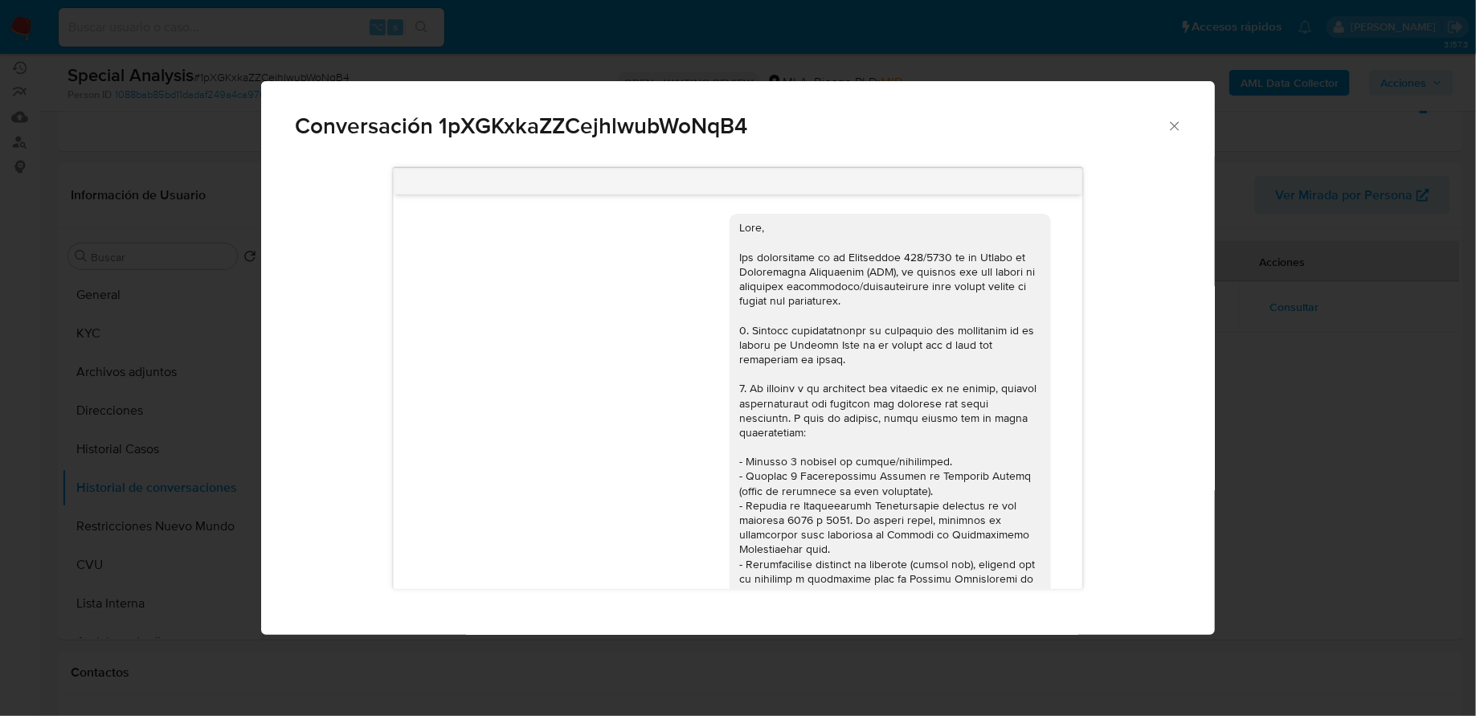
scroll to position [722, 0]
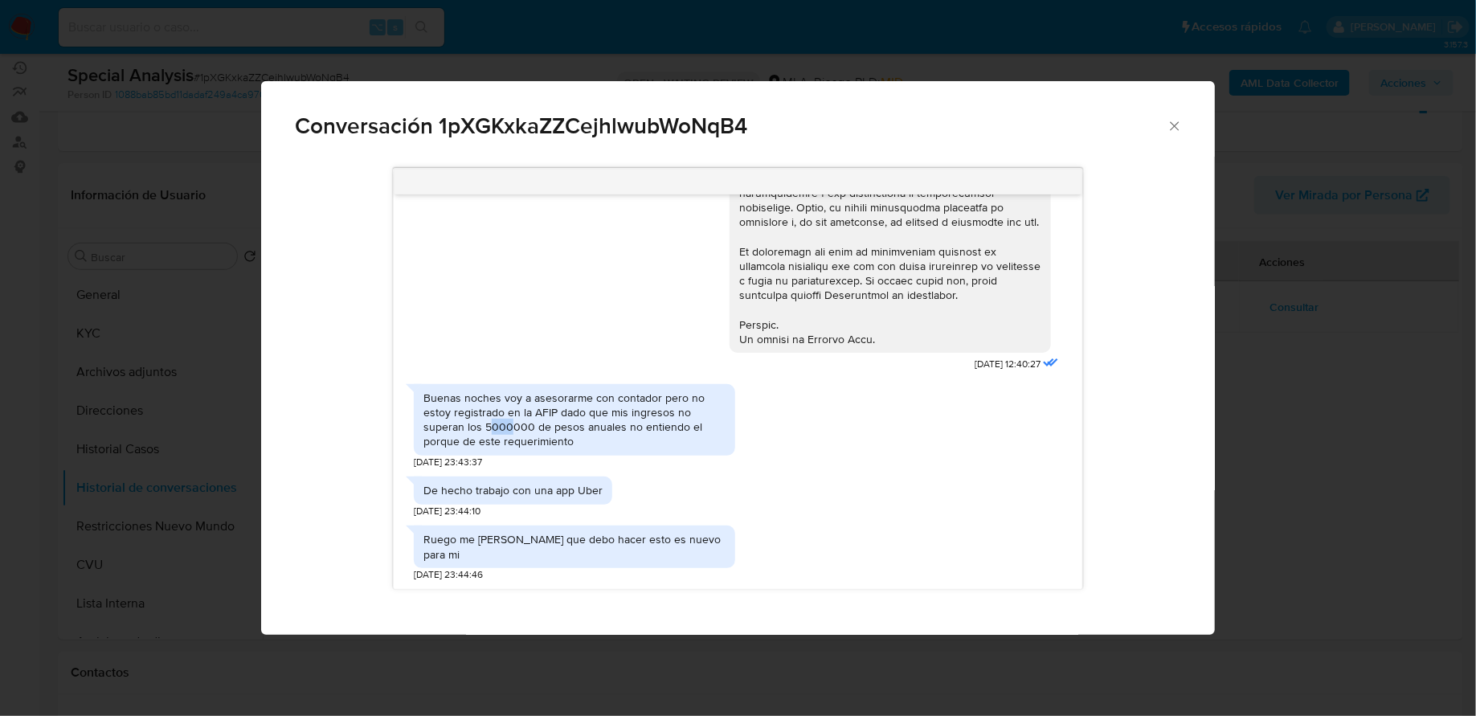
drag, startPoint x: 511, startPoint y: 443, endPoint x: 489, endPoint y: 443, distance: 21.7
click at [489, 443] on div "Buenas noches voy a asesorarme con contador pero no estoy registrado en la AFIP…" at bounding box center [575, 420] width 302 height 59
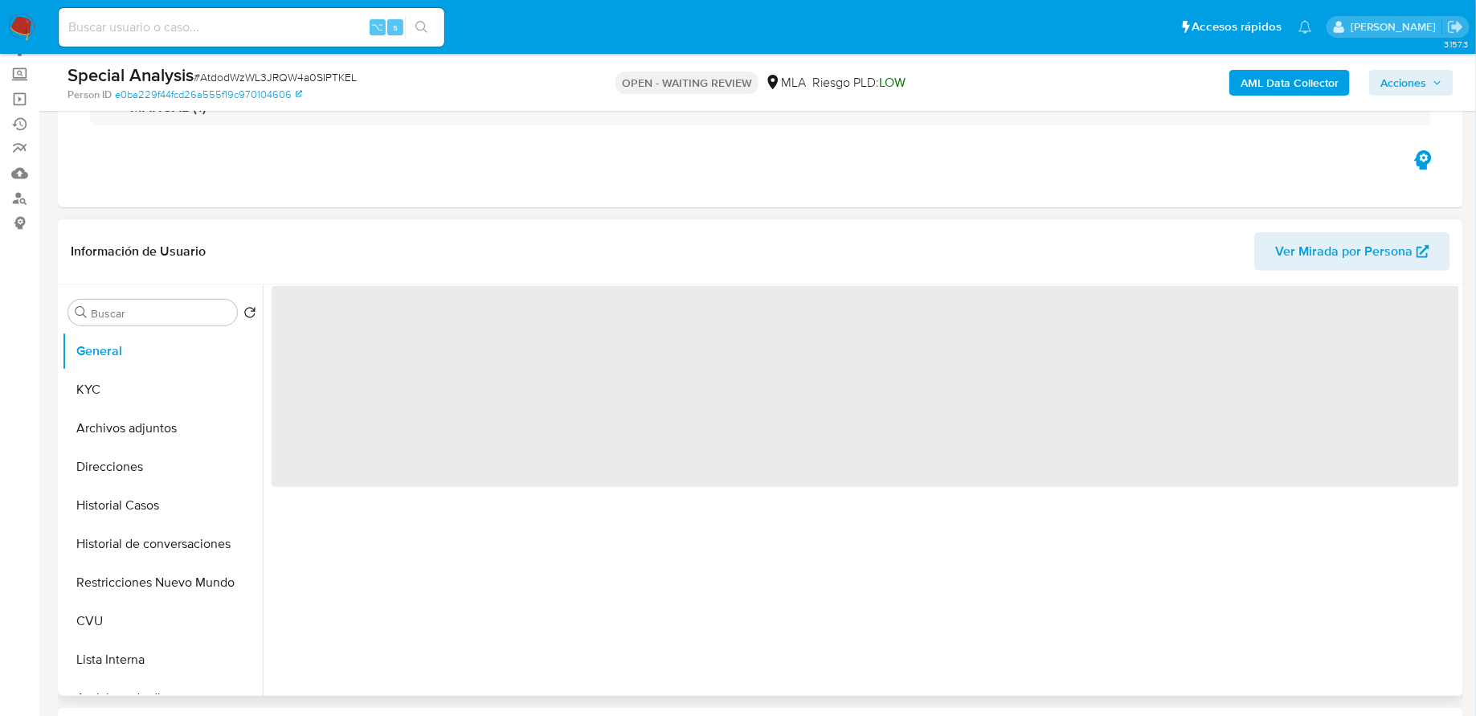
scroll to position [154, 0]
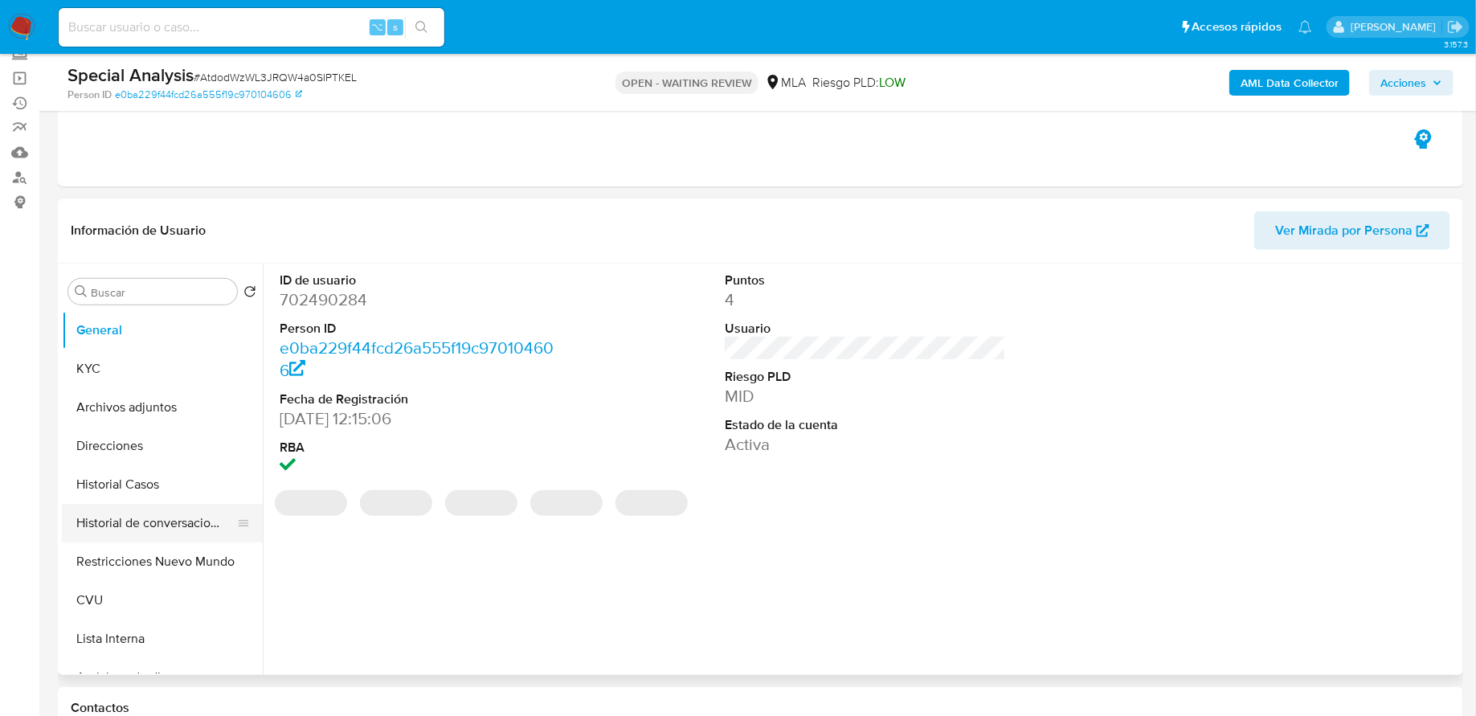
click at [168, 517] on button "Historial de conversaciones" at bounding box center [156, 523] width 188 height 39
select select "10"
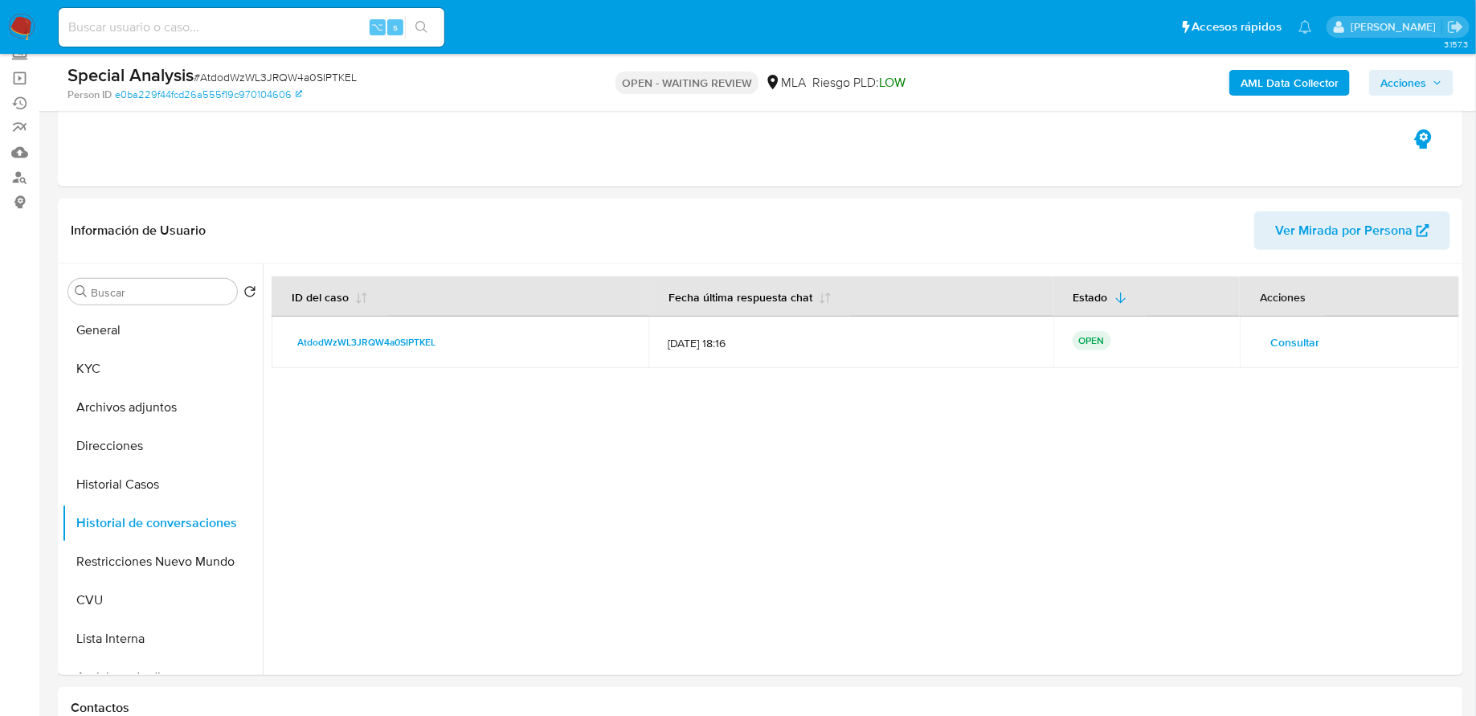
click at [1271, 331] on span "Consultar" at bounding box center [1295, 342] width 49 height 23
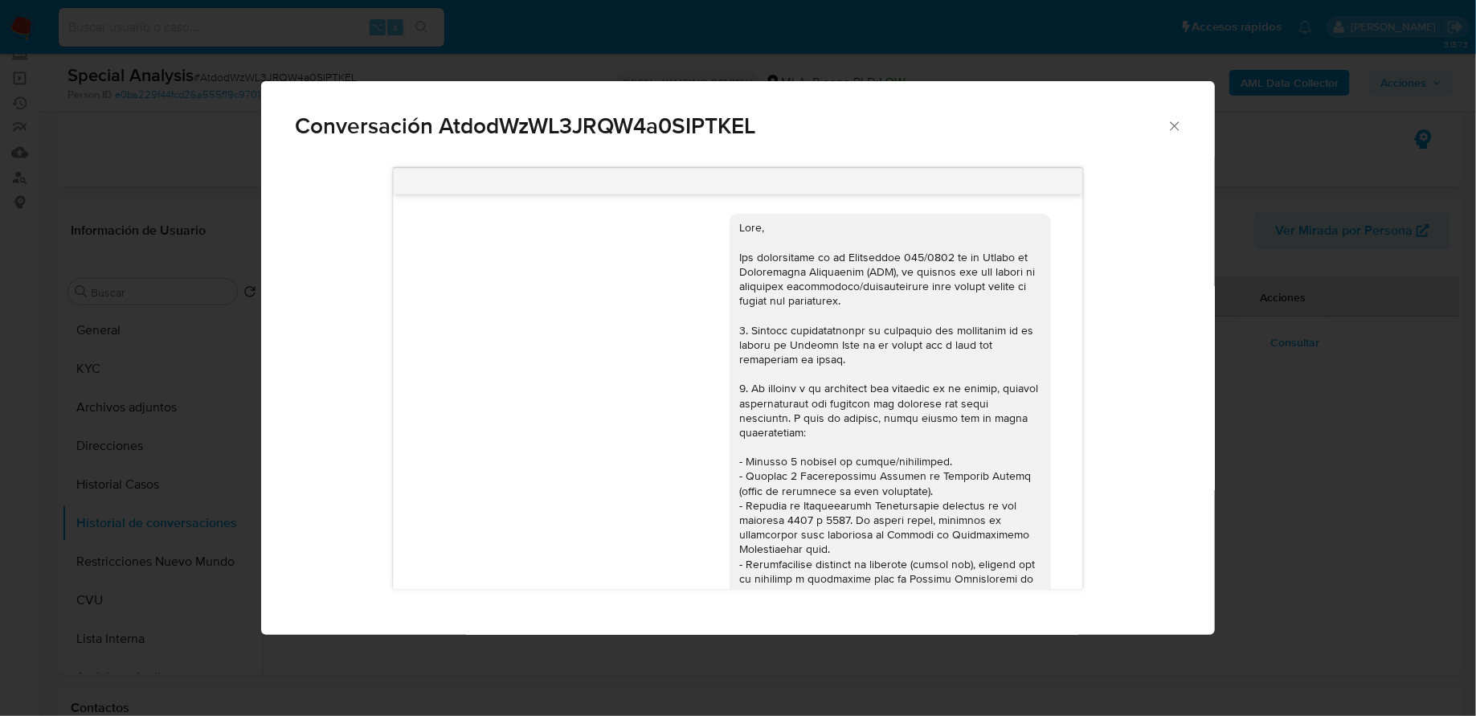
scroll to position [595, 0]
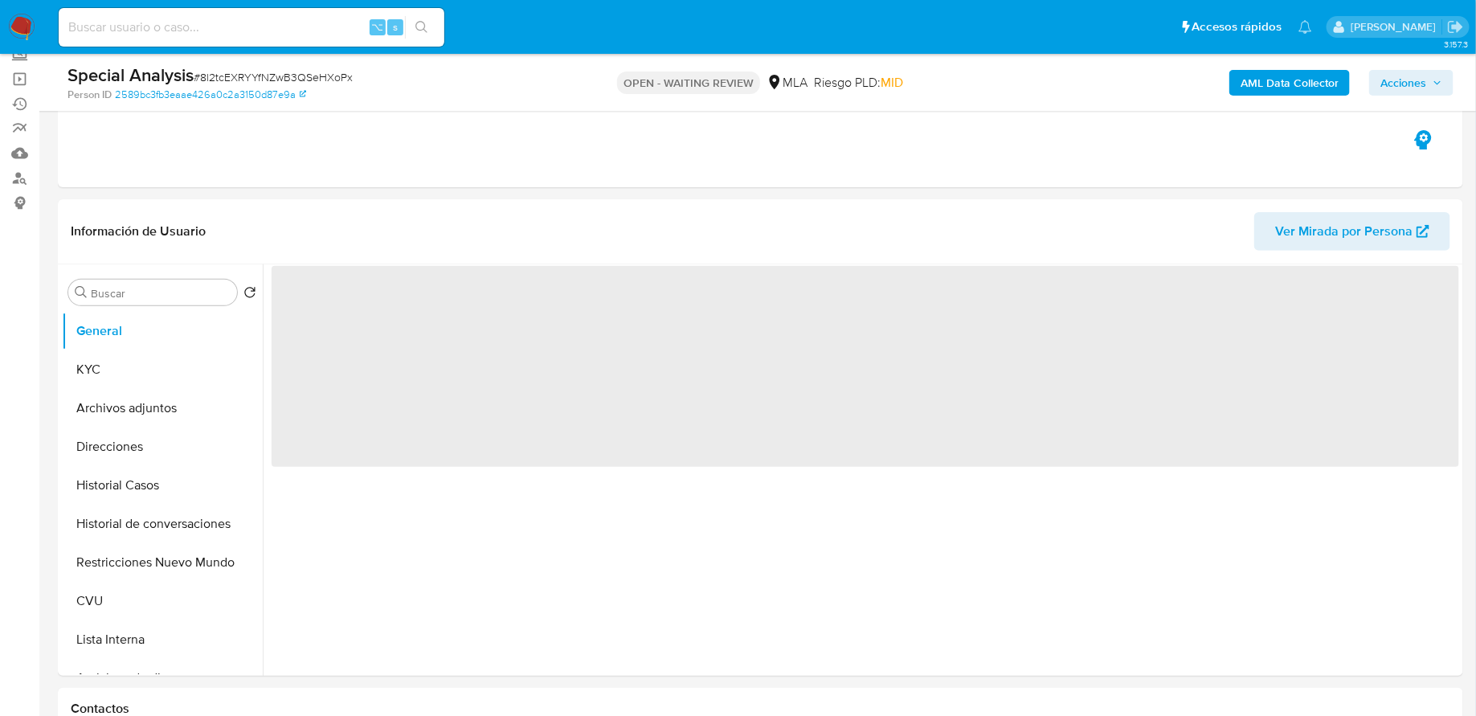
scroll to position [195, 0]
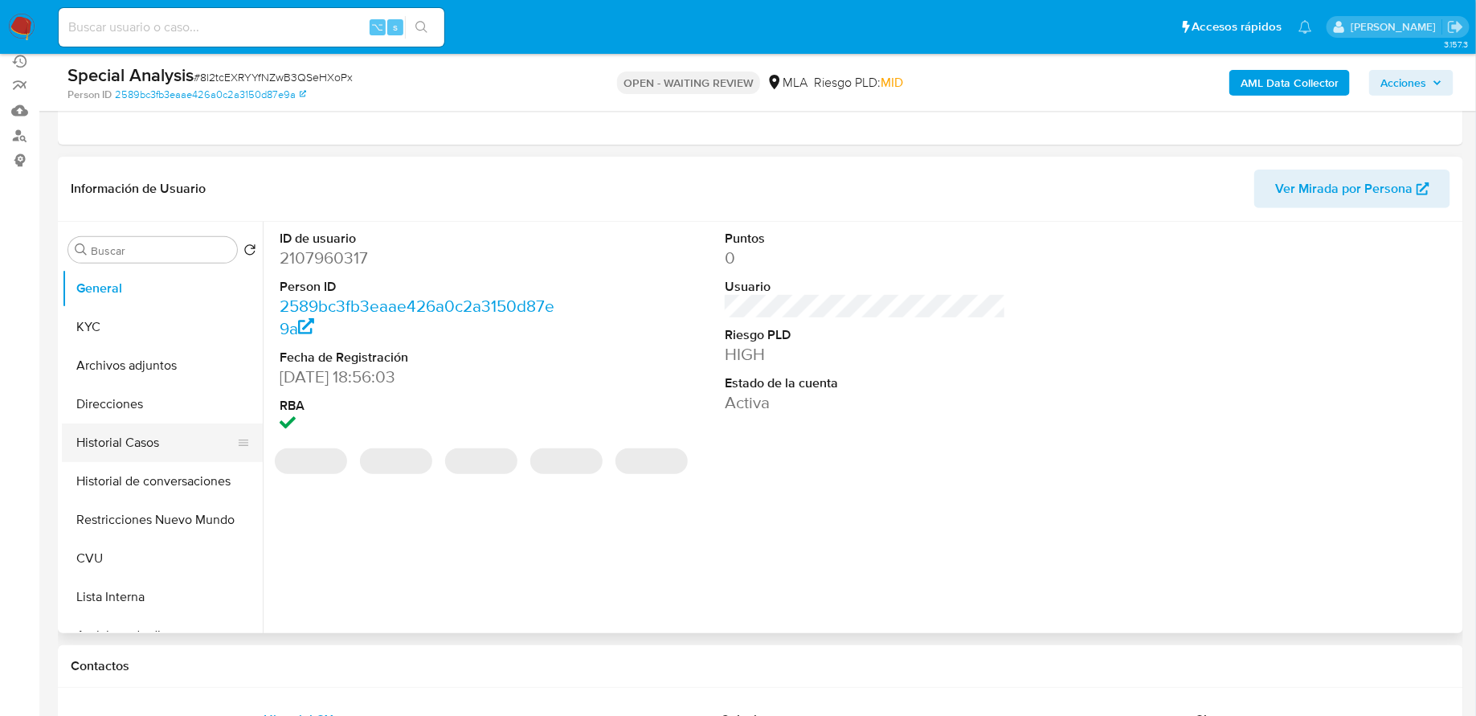
click at [139, 440] on button "Historial Casos" at bounding box center [156, 443] width 188 height 39
select select "10"
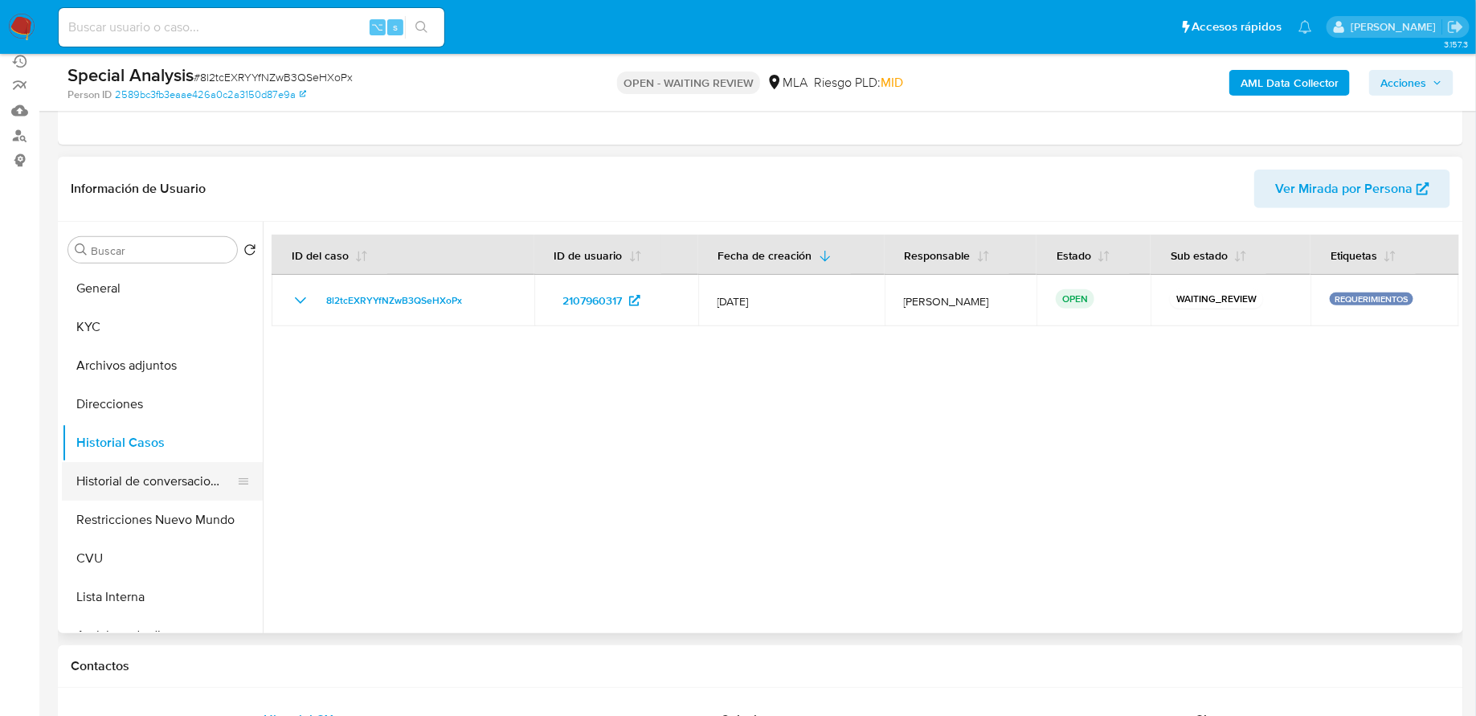
click at [137, 484] on button "Historial de conversaciones" at bounding box center [156, 481] width 188 height 39
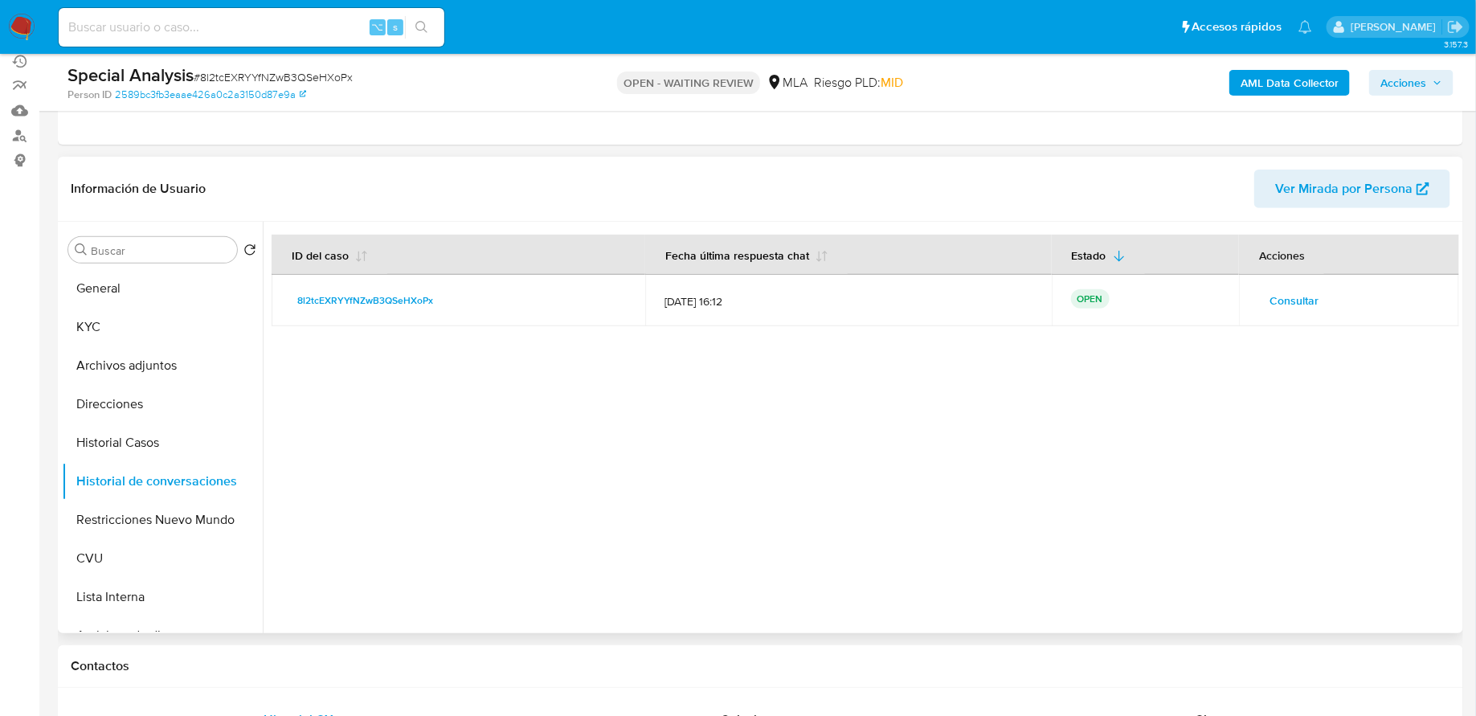
click at [1293, 295] on span "Consultar" at bounding box center [1294, 300] width 49 height 23
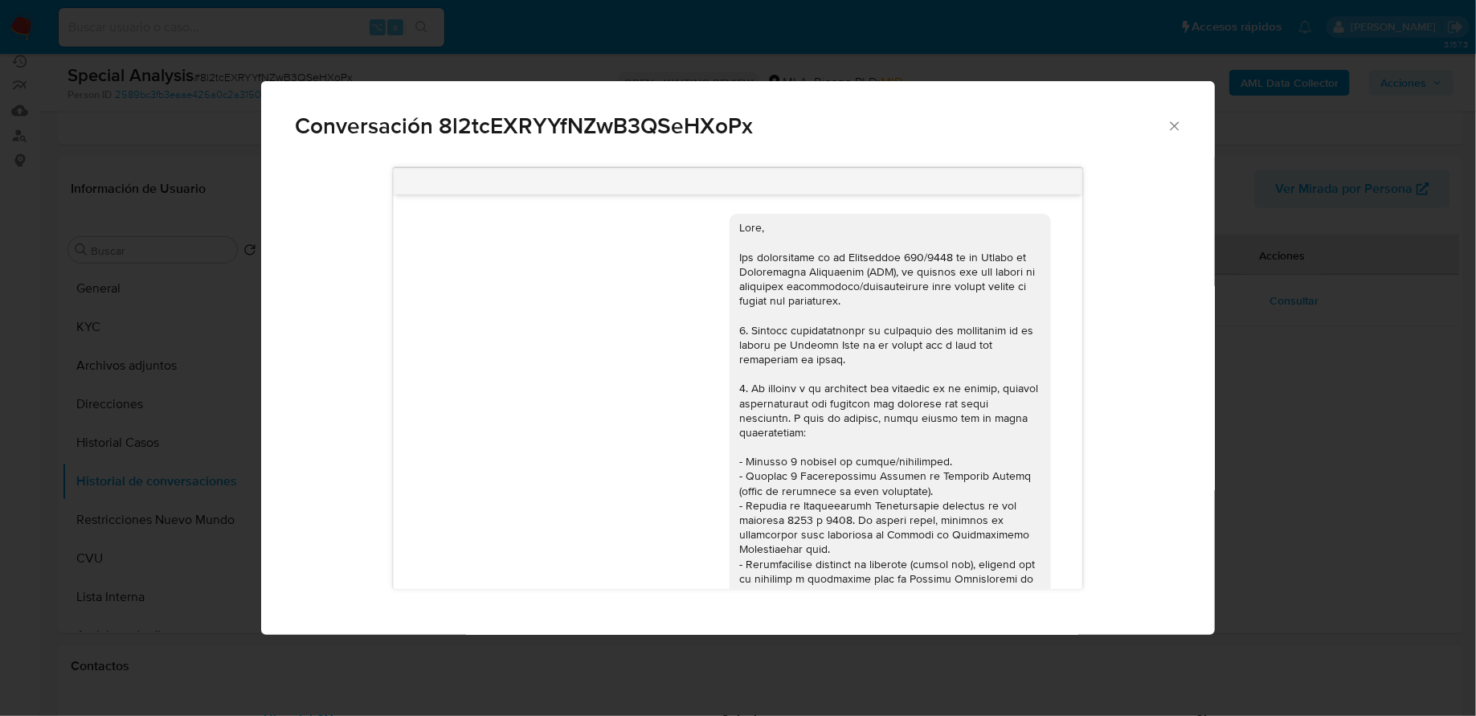
scroll to position [699, 0]
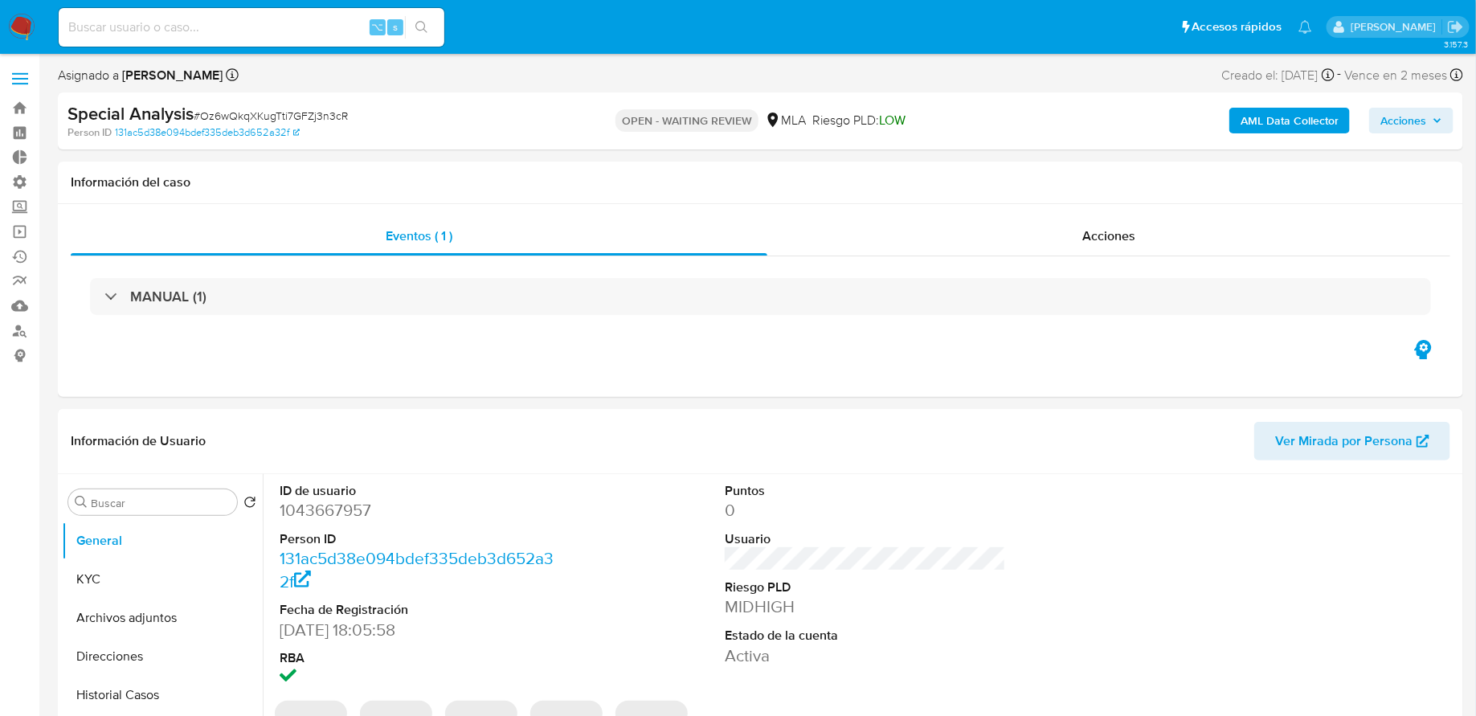
select select "10"
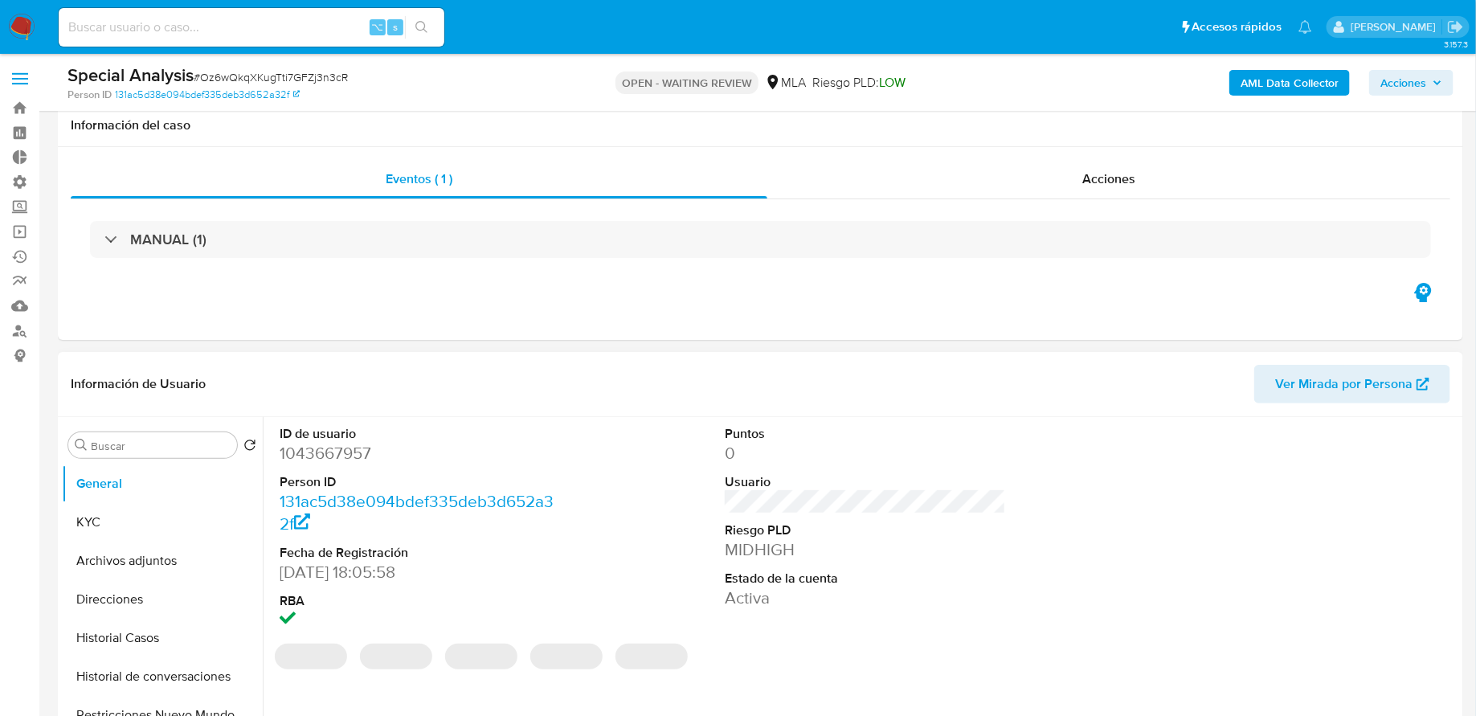
scroll to position [179, 0]
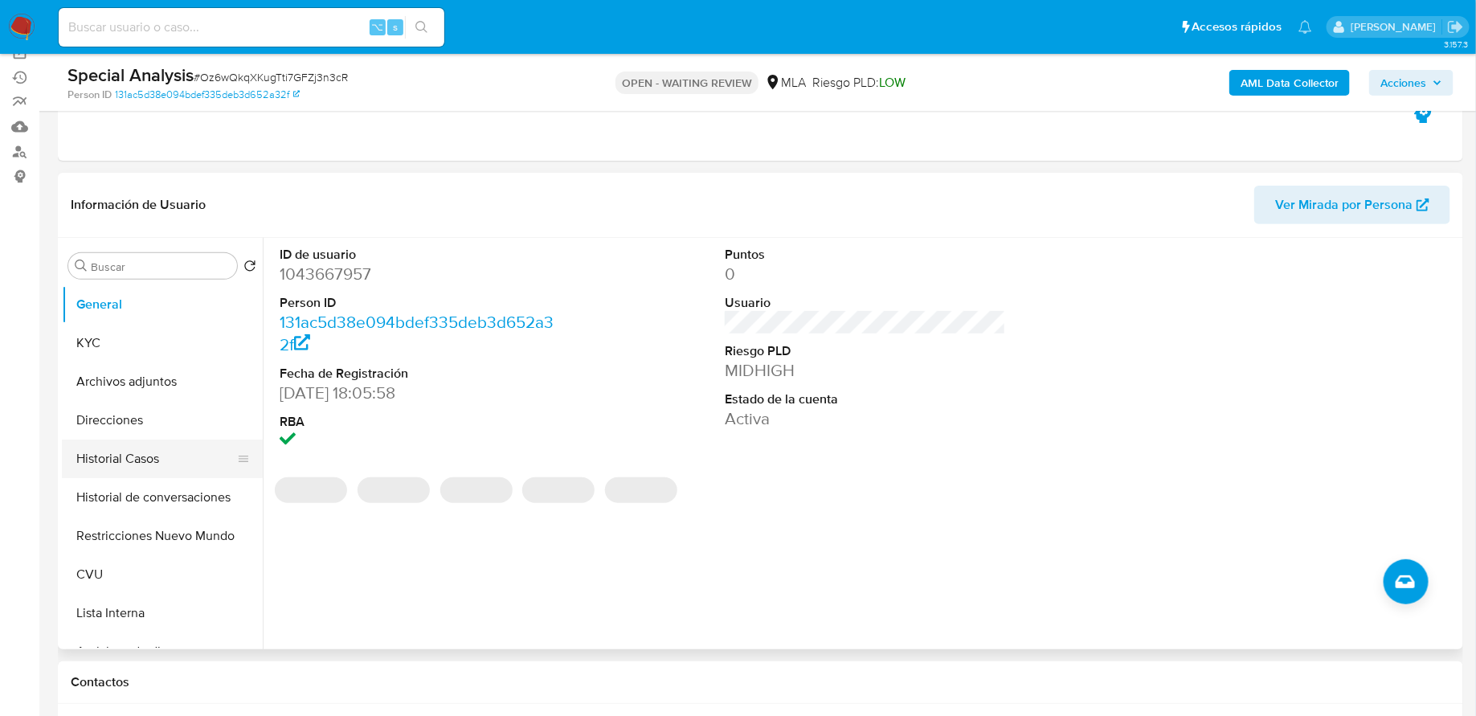
click at [152, 453] on button "Historial Casos" at bounding box center [156, 459] width 188 height 39
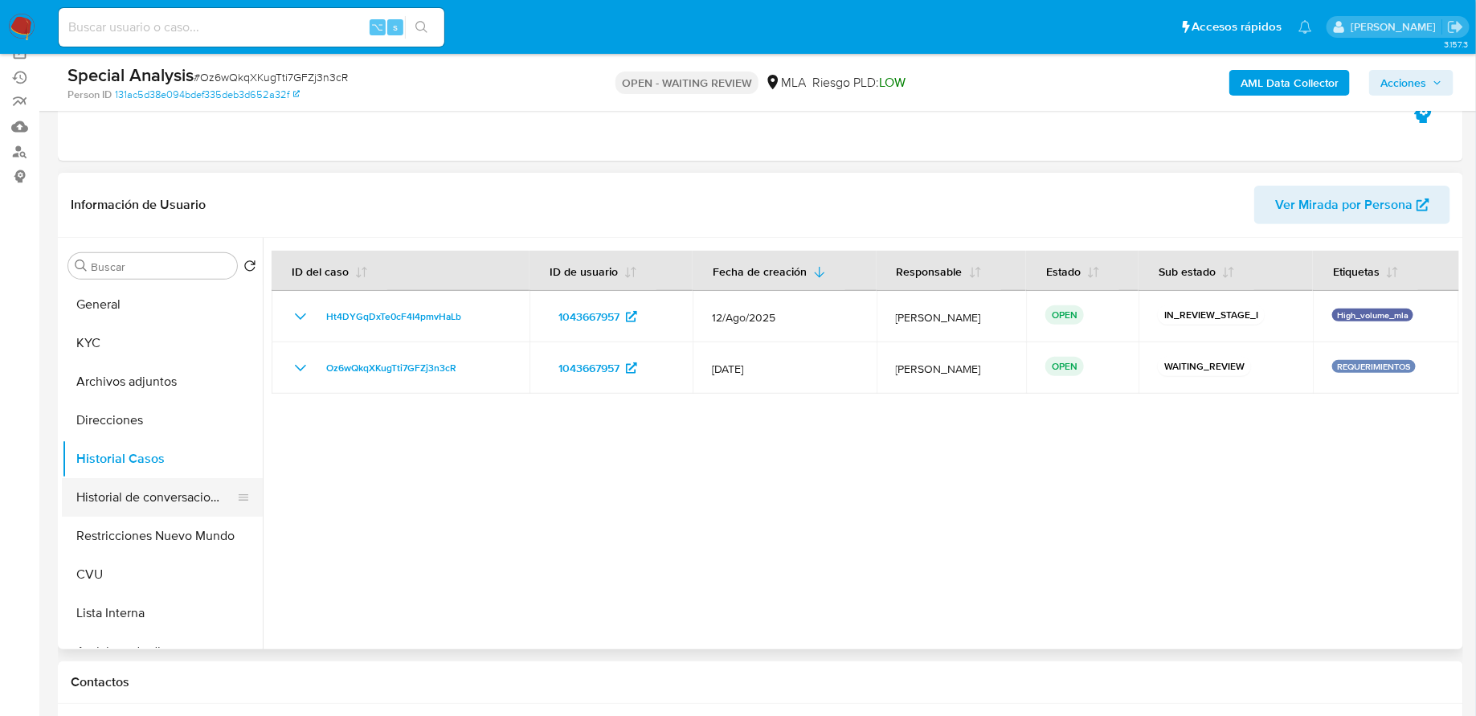
click at [109, 504] on button "Historial de conversaciones" at bounding box center [156, 497] width 188 height 39
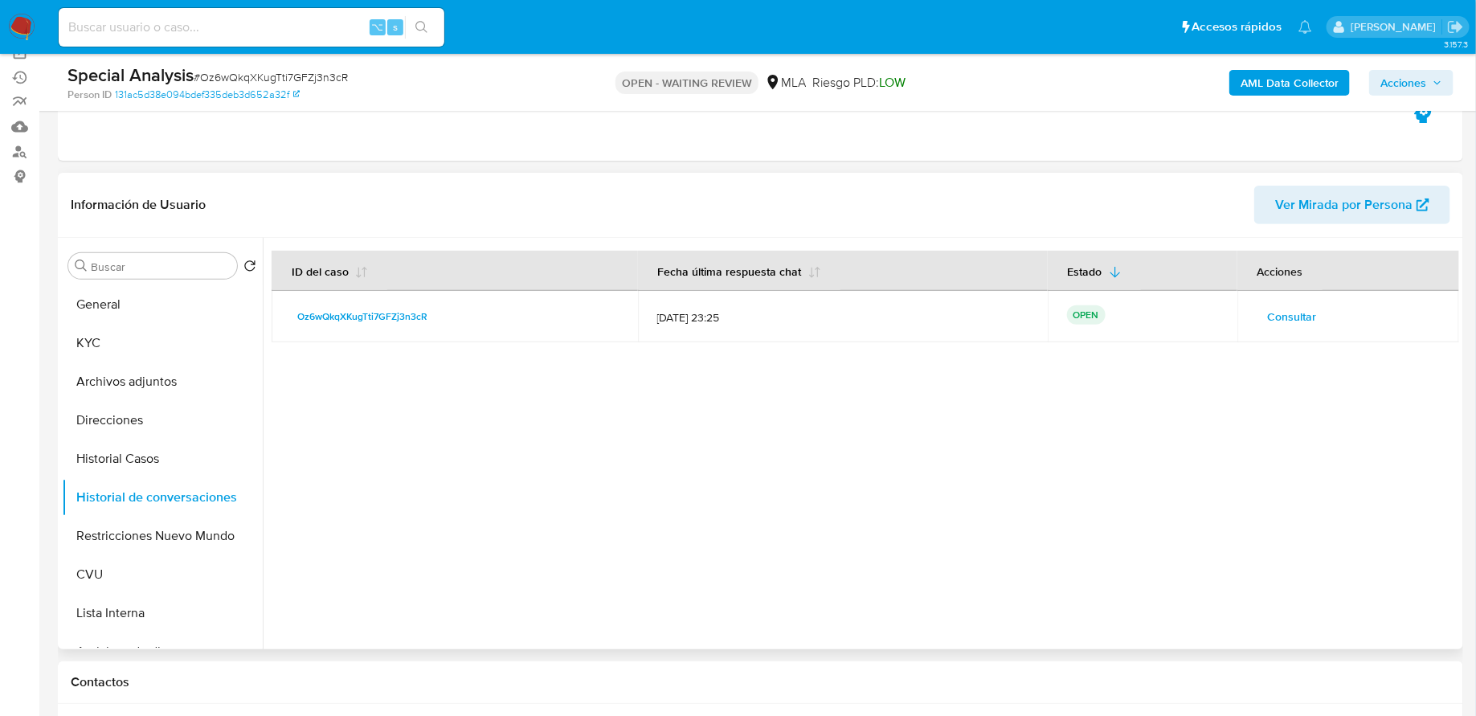
click at [1284, 312] on span "Consultar" at bounding box center [1292, 316] width 49 height 23
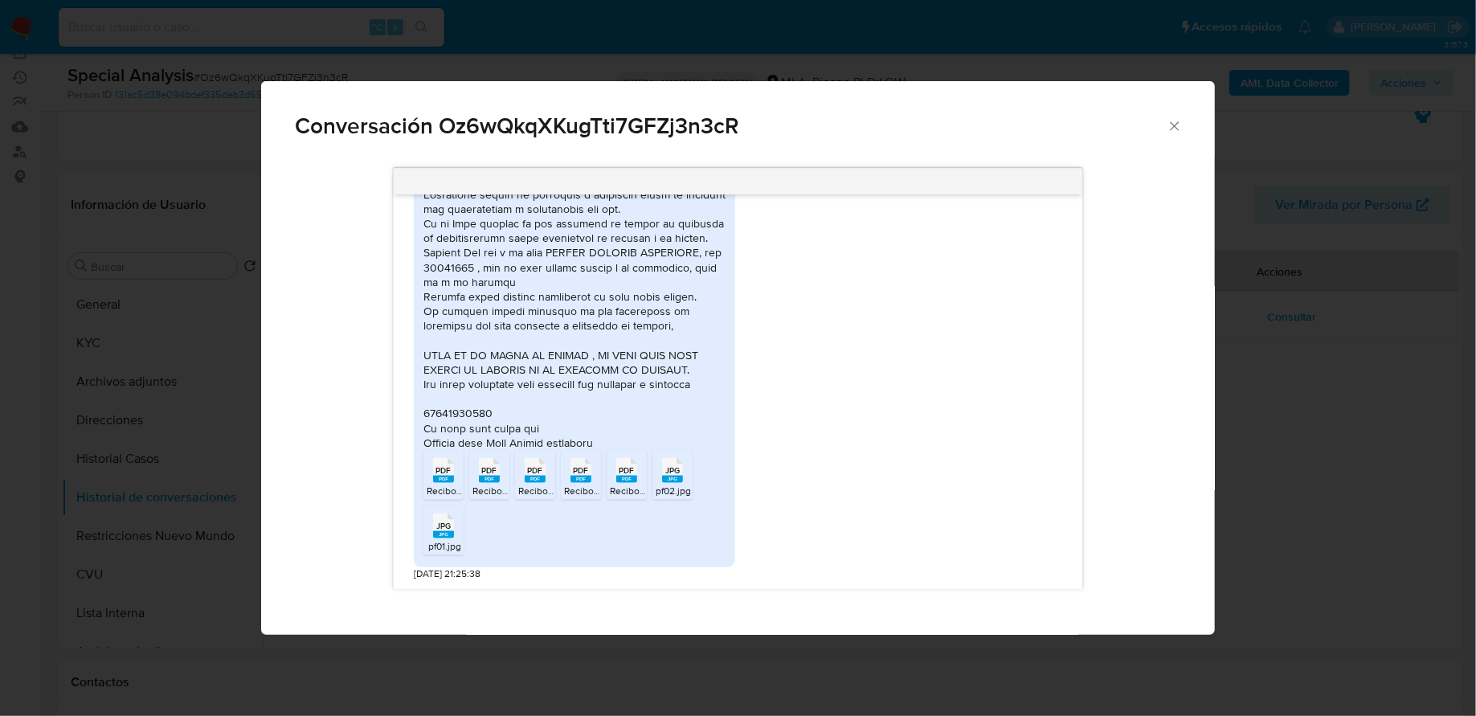
scroll to position [1086, 0]
click at [1173, 129] on icon "Cerrar" at bounding box center [1175, 126] width 16 height 16
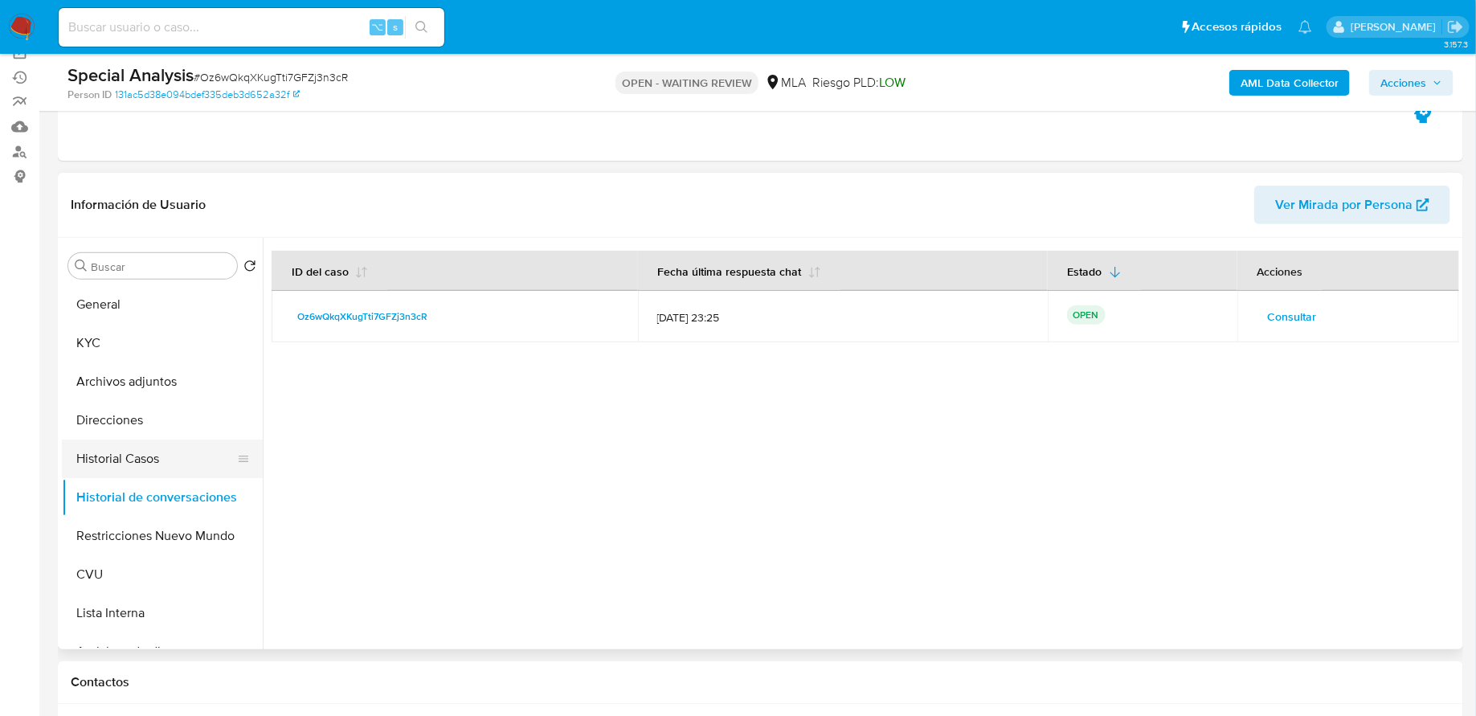
click at [162, 450] on button "Historial Casos" at bounding box center [156, 459] width 188 height 39
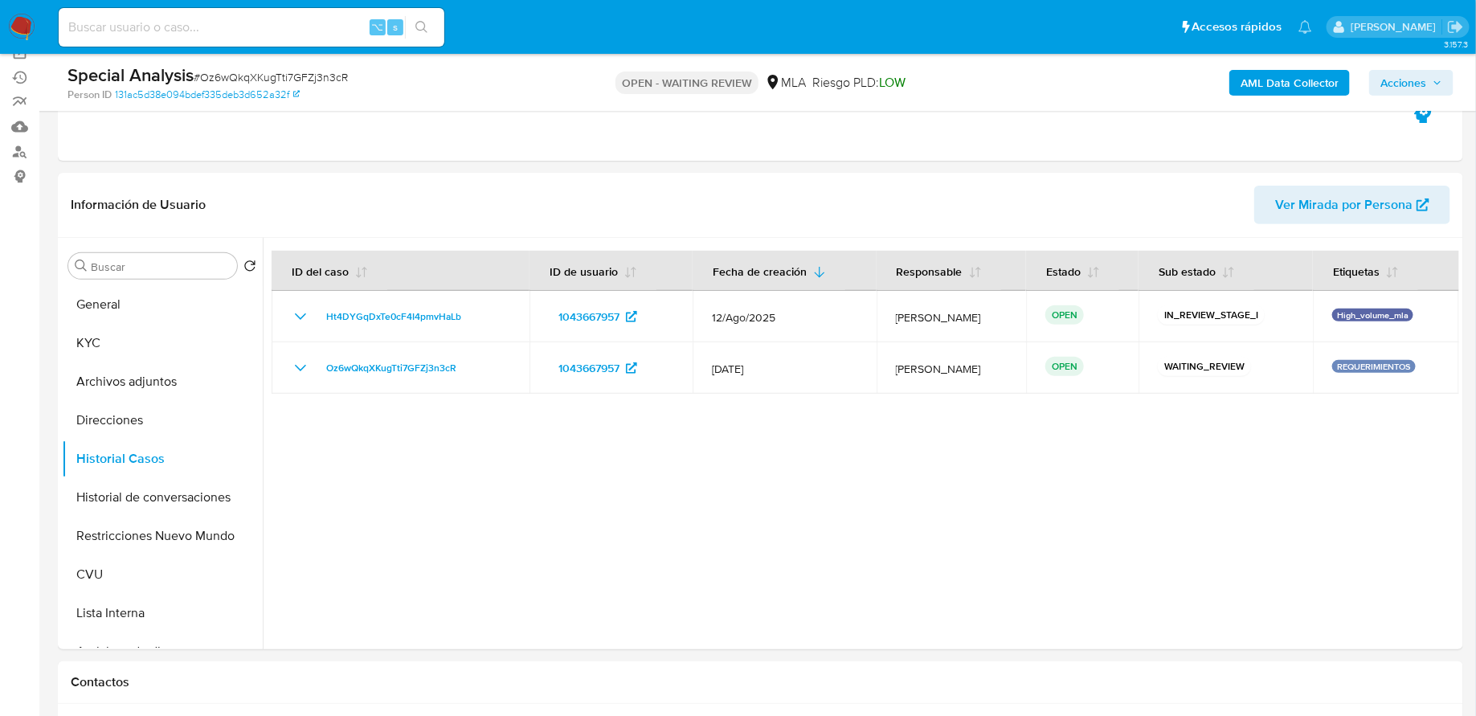
click at [307, 21] on input at bounding box center [252, 27] width 386 height 21
paste input "l1BS5Koja4aG6QbErKdkJonA"
type input "l1BS5Koja4aG6QbErKdkJonA"
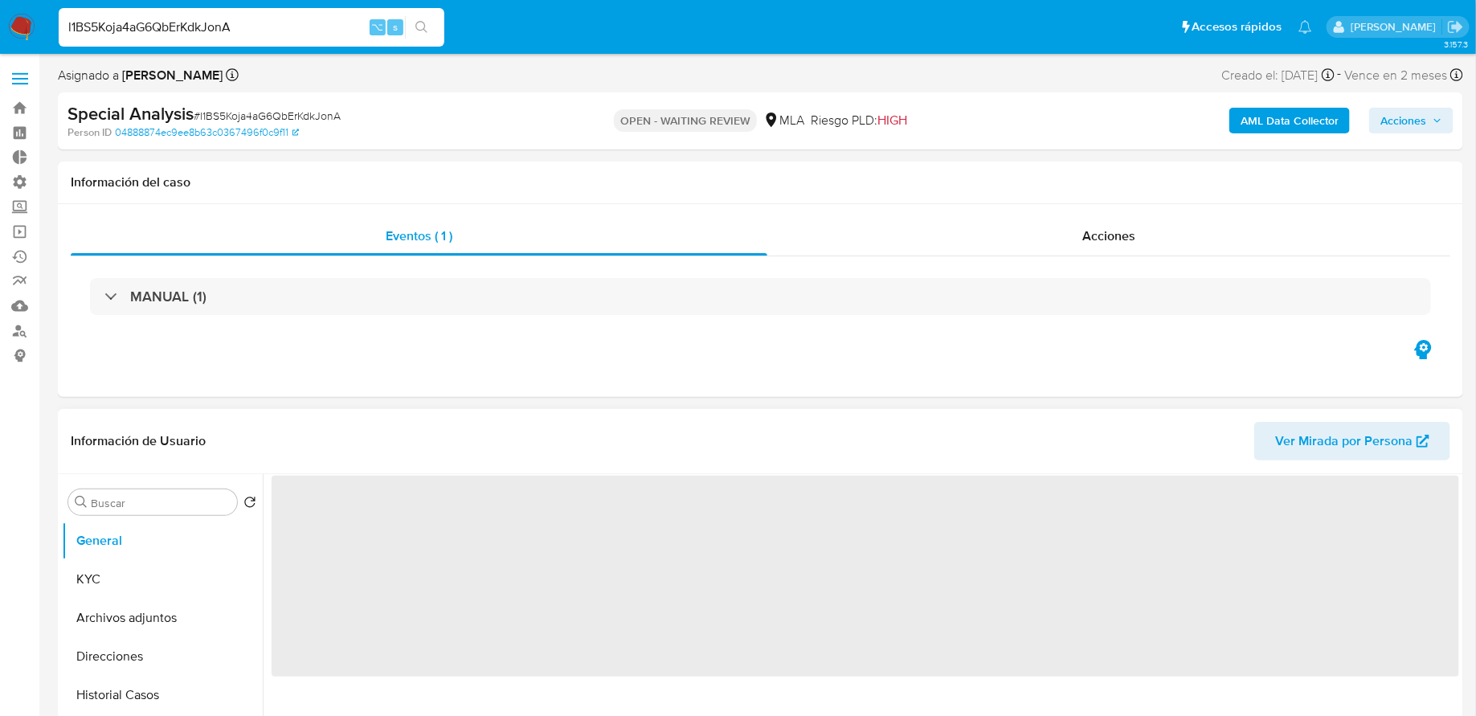
scroll to position [4, 0]
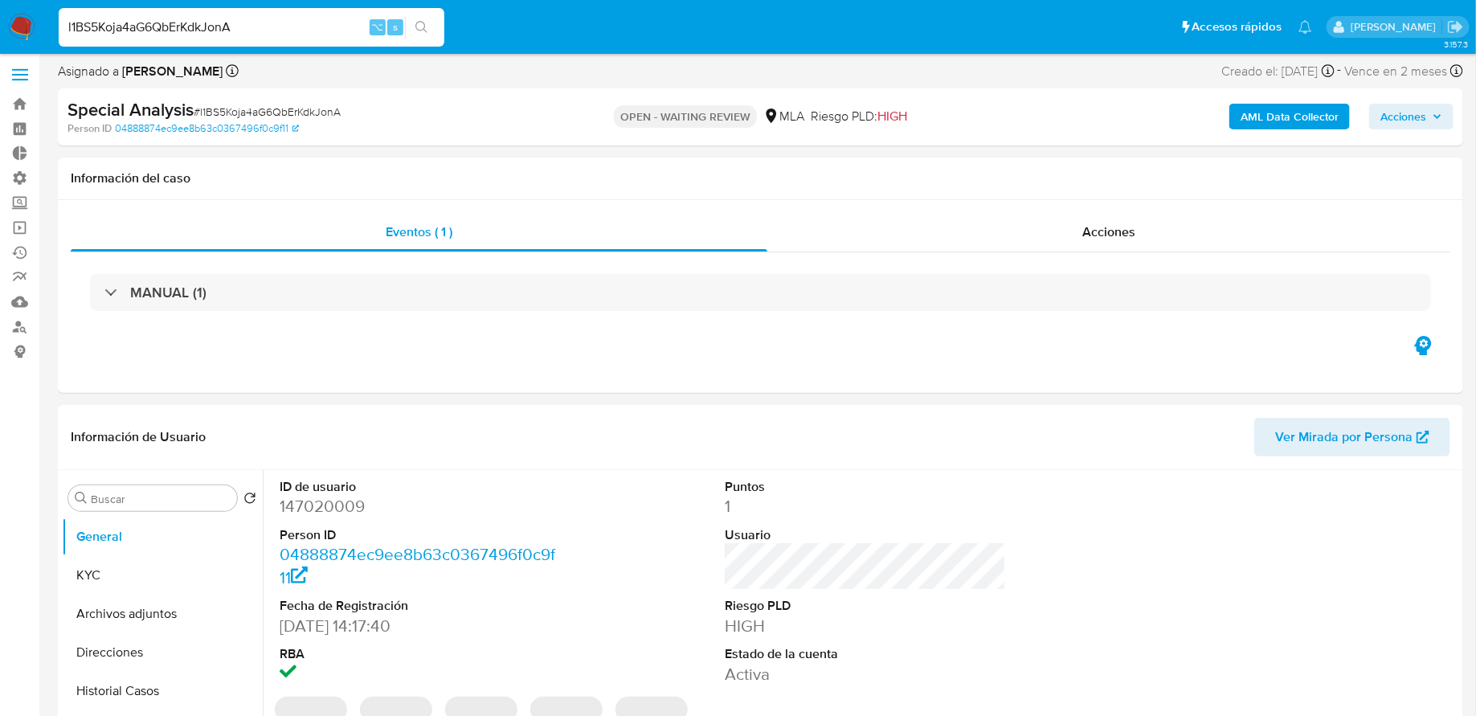
select select "10"
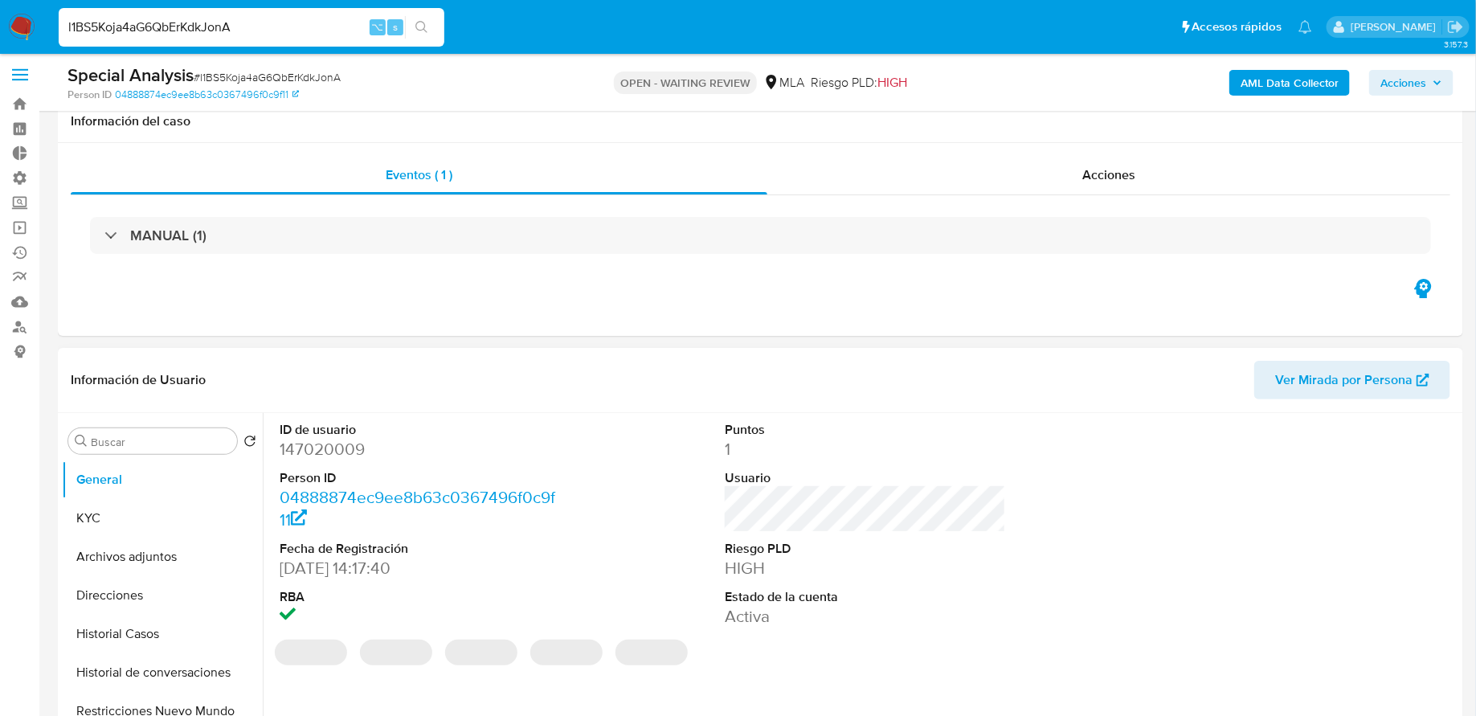
scroll to position [91, 0]
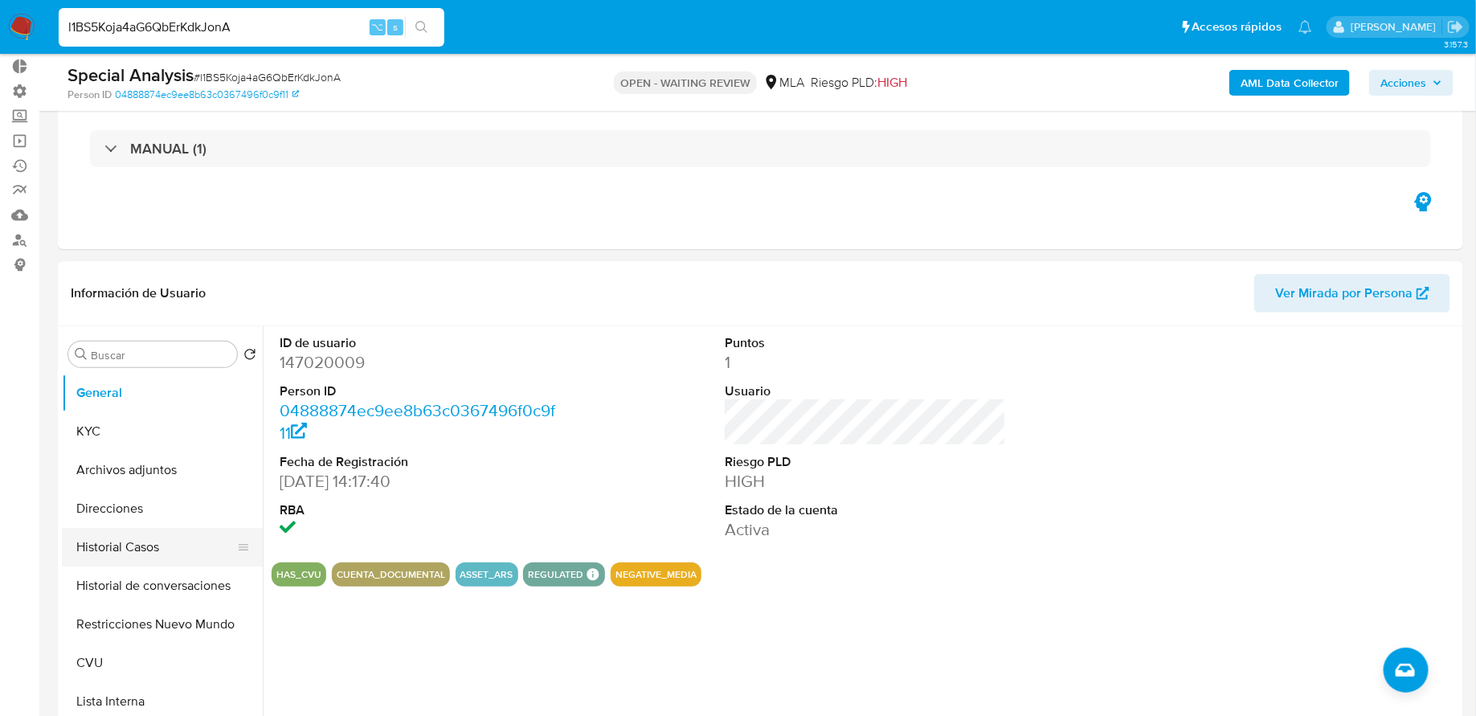
click at [195, 547] on button "Historial Casos" at bounding box center [156, 547] width 188 height 39
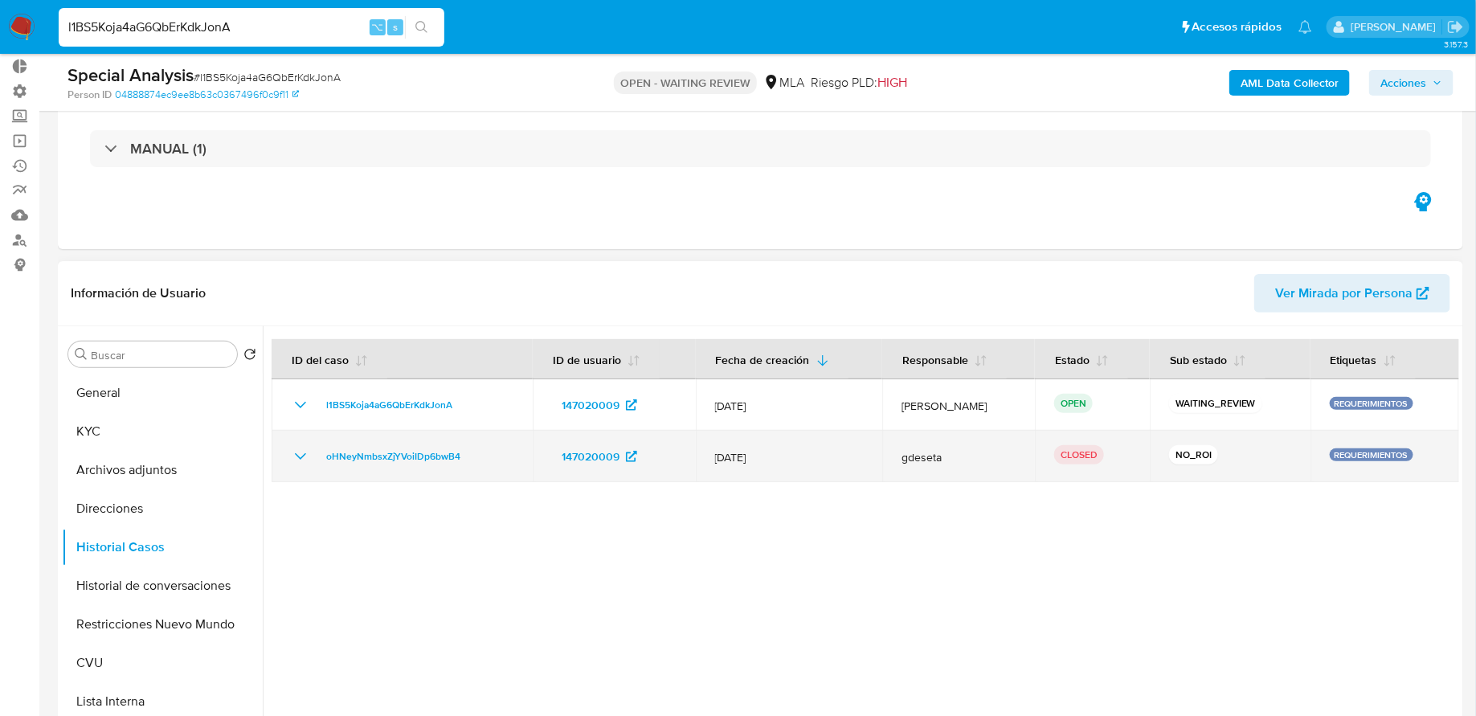
scroll to position [227, 0]
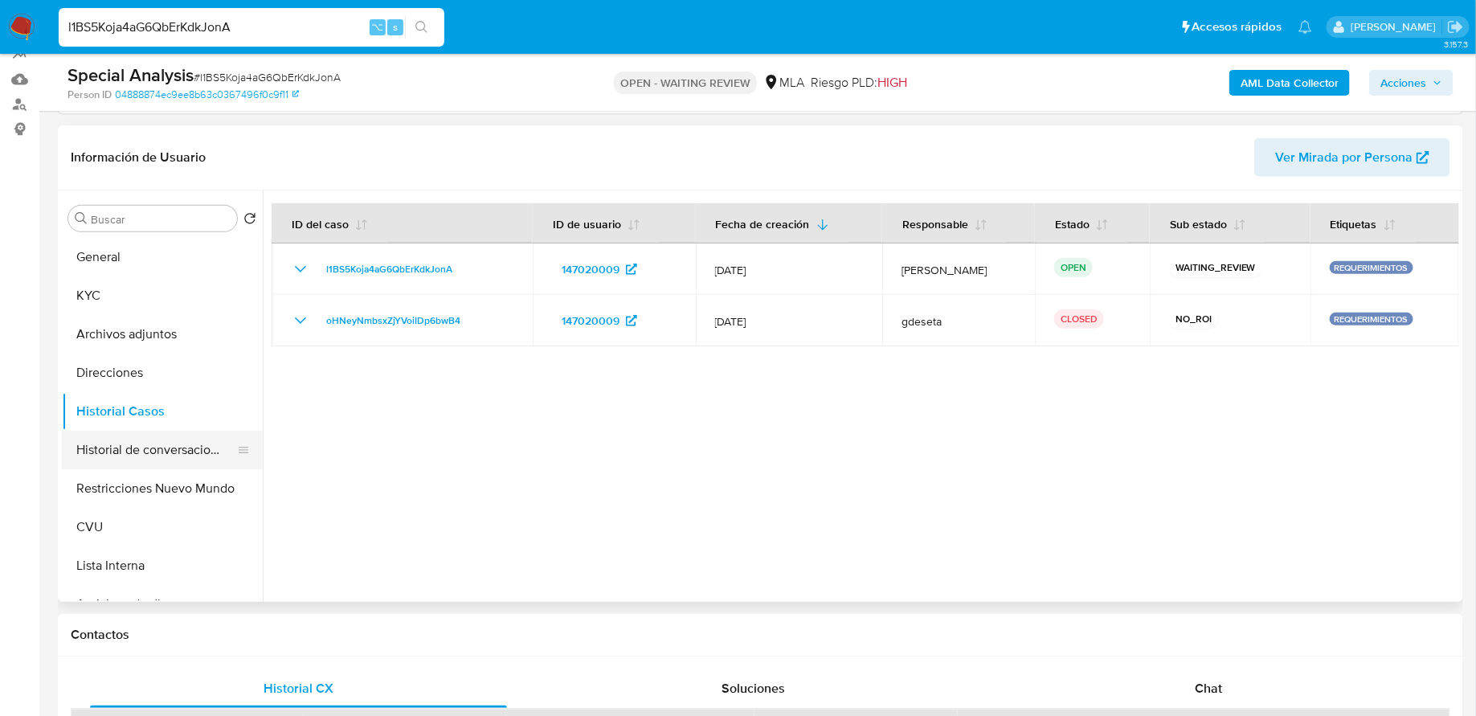
click at [178, 453] on button "Historial de conversaciones" at bounding box center [156, 450] width 188 height 39
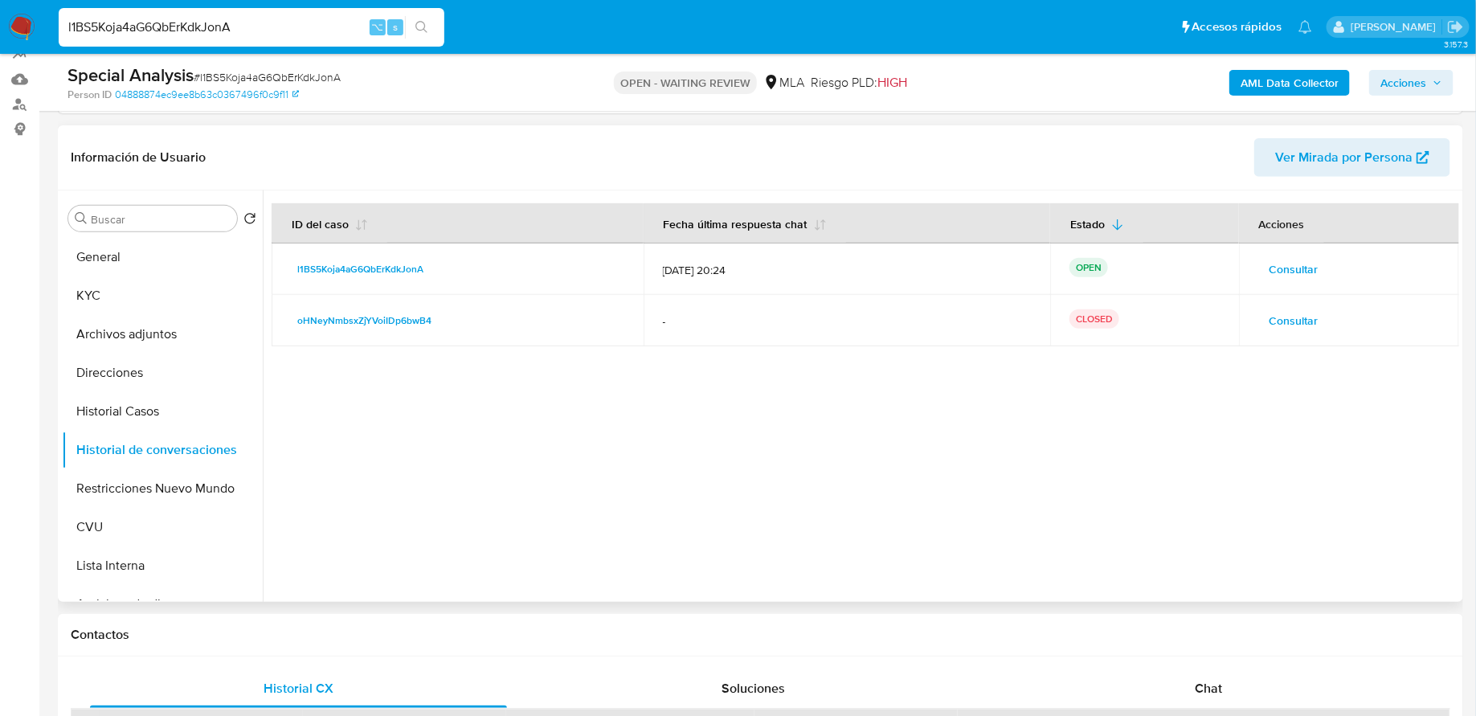
click at [1297, 268] on span "Consultar" at bounding box center [1294, 269] width 49 height 23
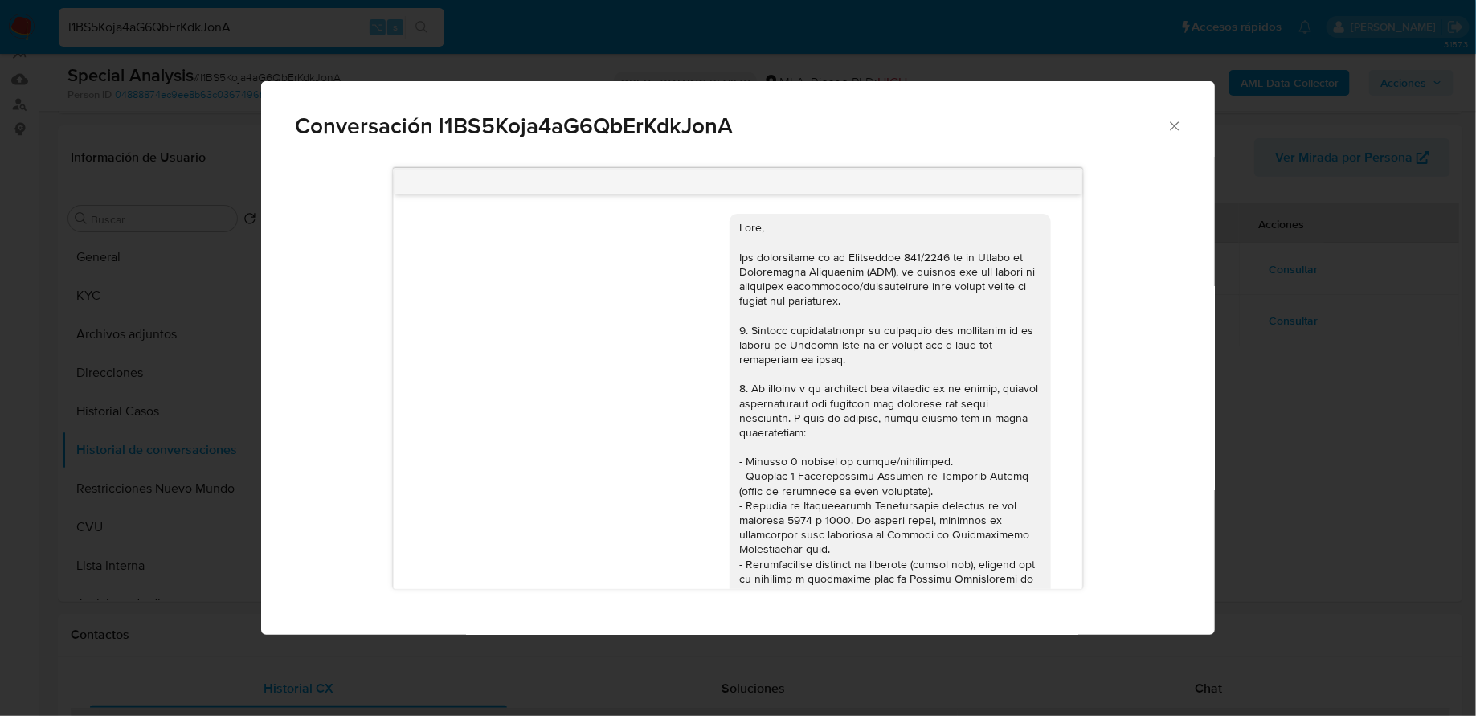
scroll to position [797, 0]
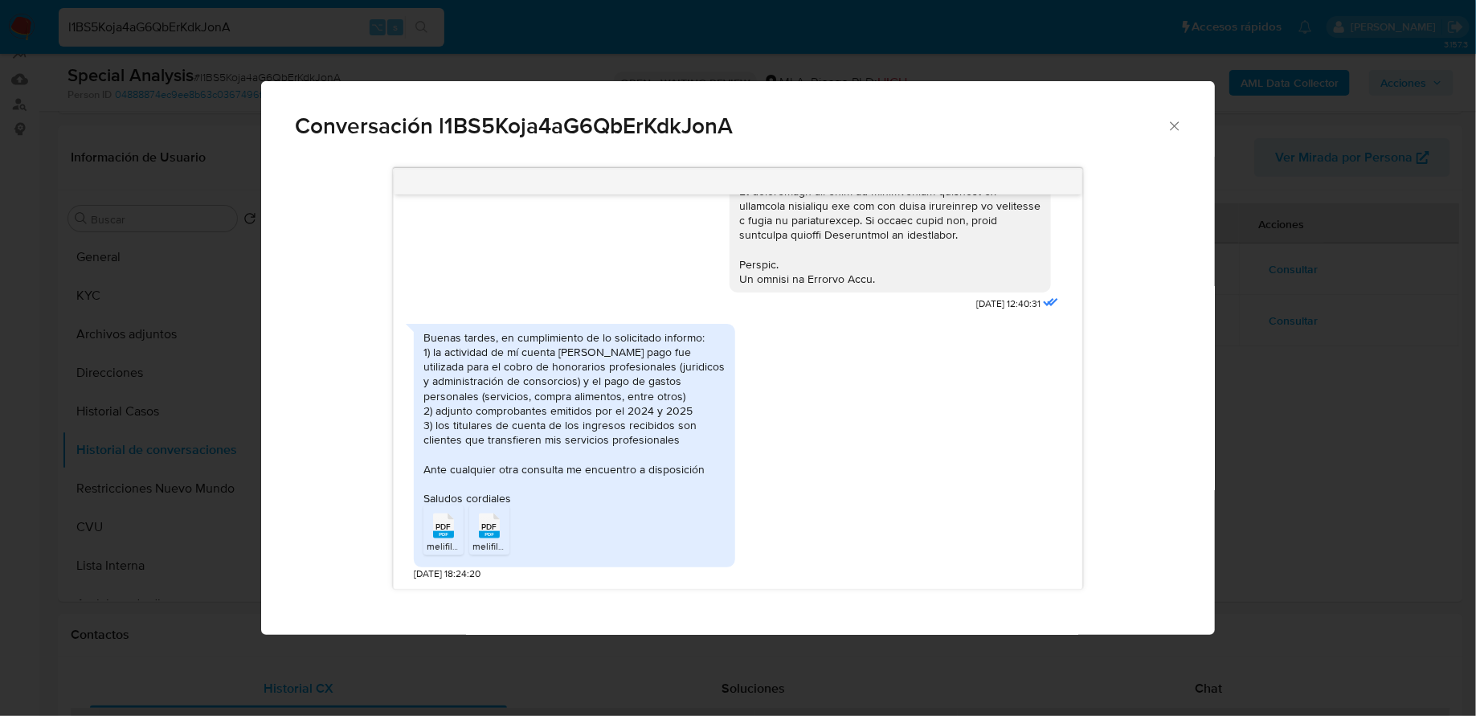
click at [1175, 131] on icon "Cerrar" at bounding box center [1175, 126] width 16 height 16
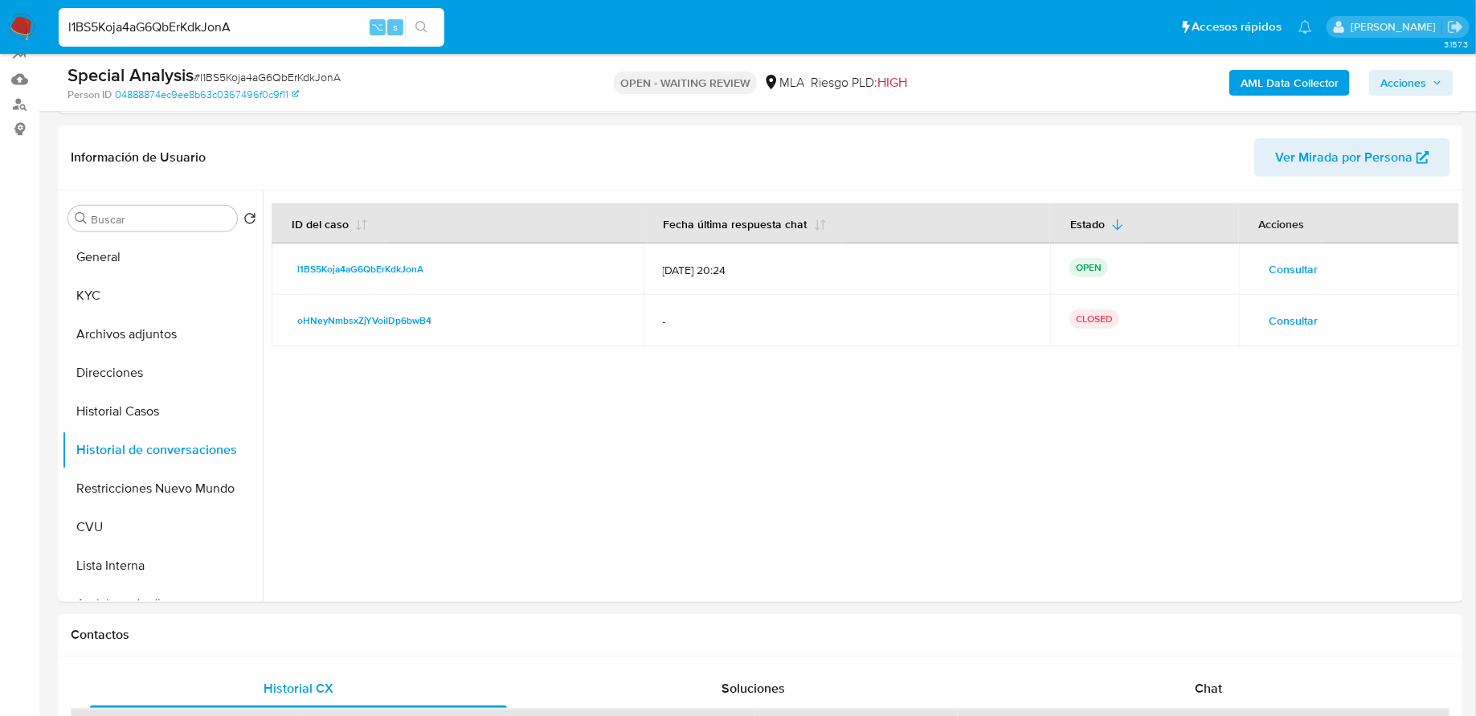
click at [277, 29] on input "l1BS5Koja4aG6QbErKdkJonA" at bounding box center [252, 27] width 386 height 21
paste input "GifHYpTAJu3UwDsebfvZZ3q0"
type input "GifHYpTAJu3UwDsebfvZZ3q0"
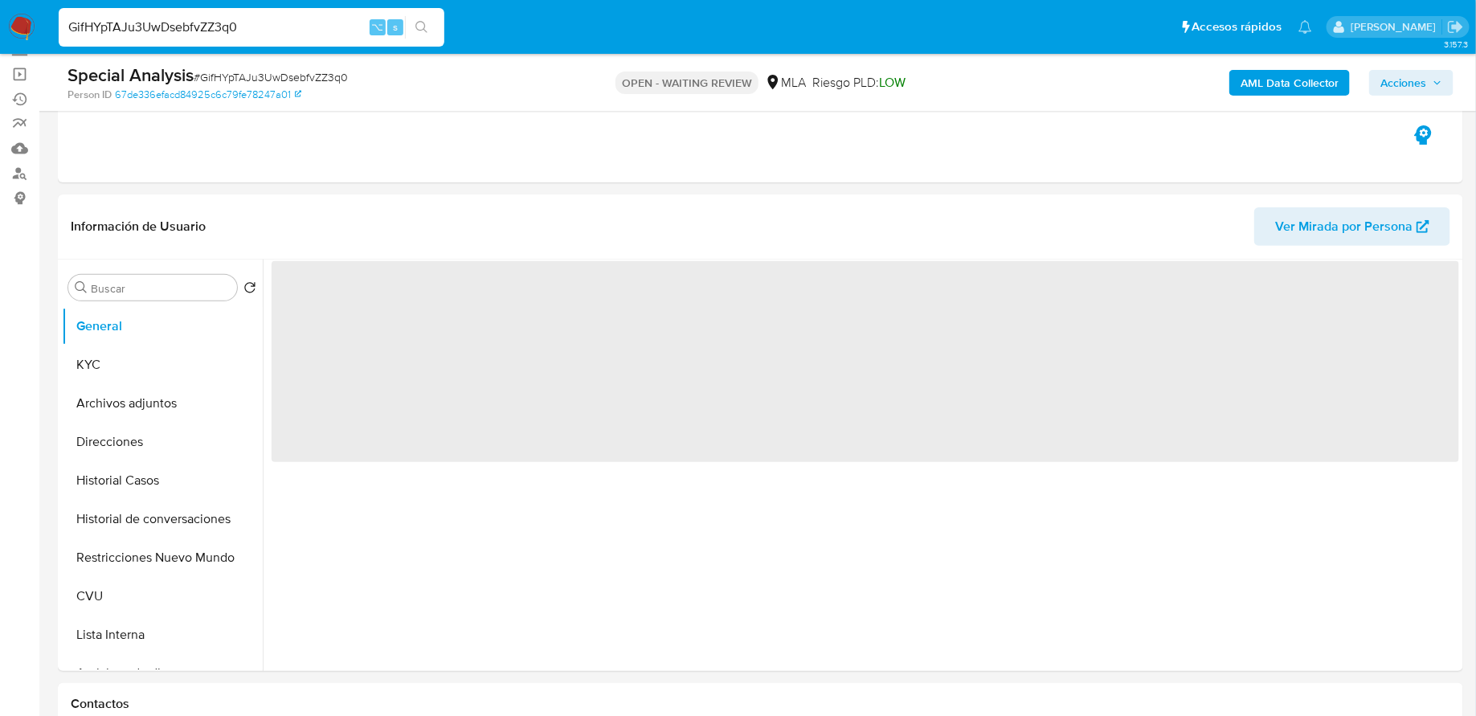
scroll to position [190, 0]
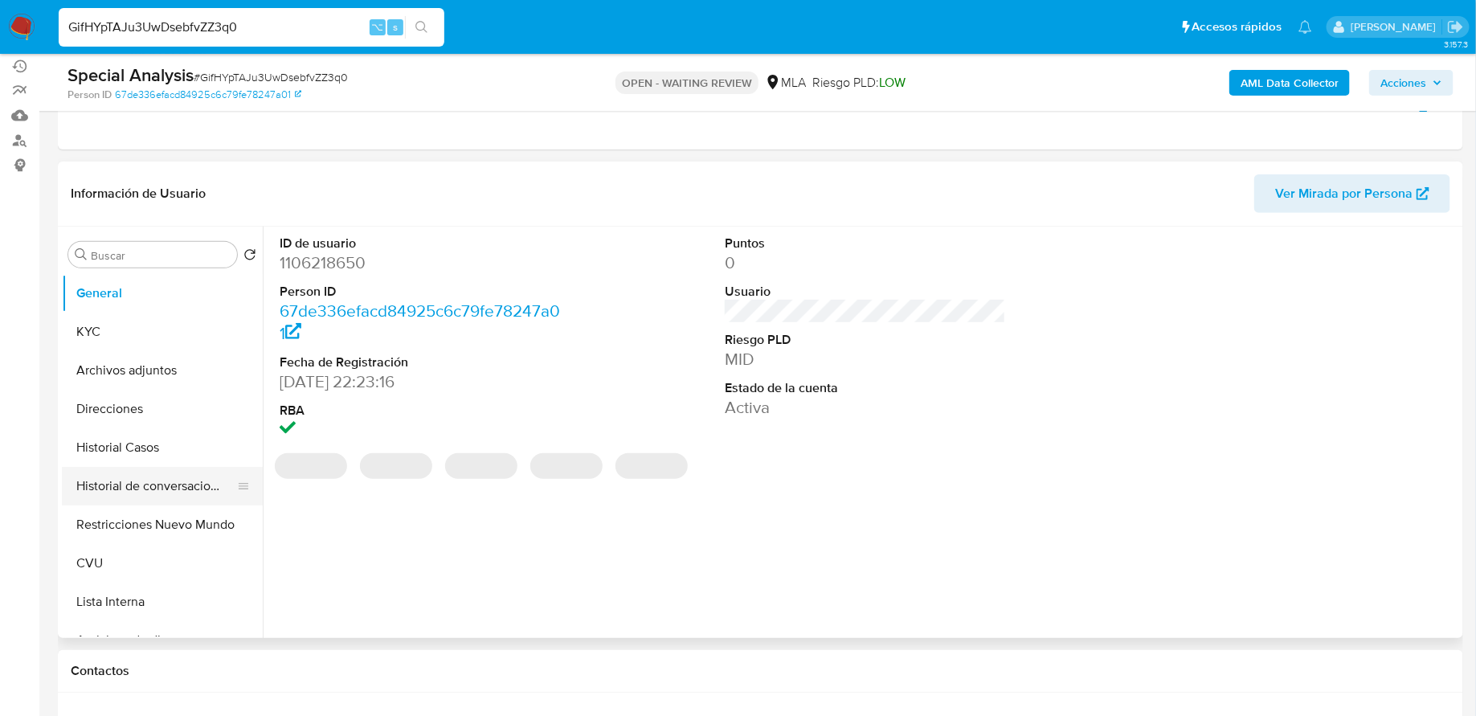
click at [172, 487] on button "Historial de conversaciones" at bounding box center [156, 486] width 188 height 39
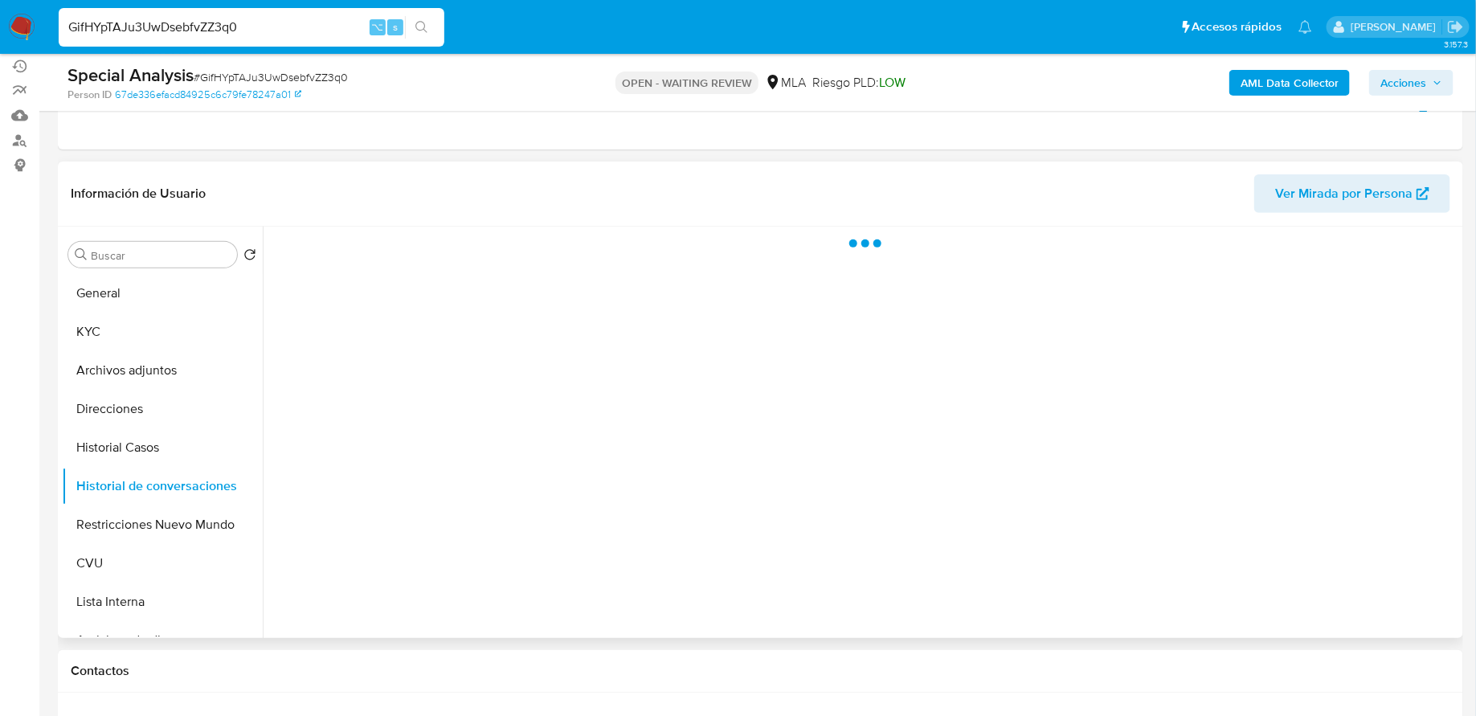
select select "10"
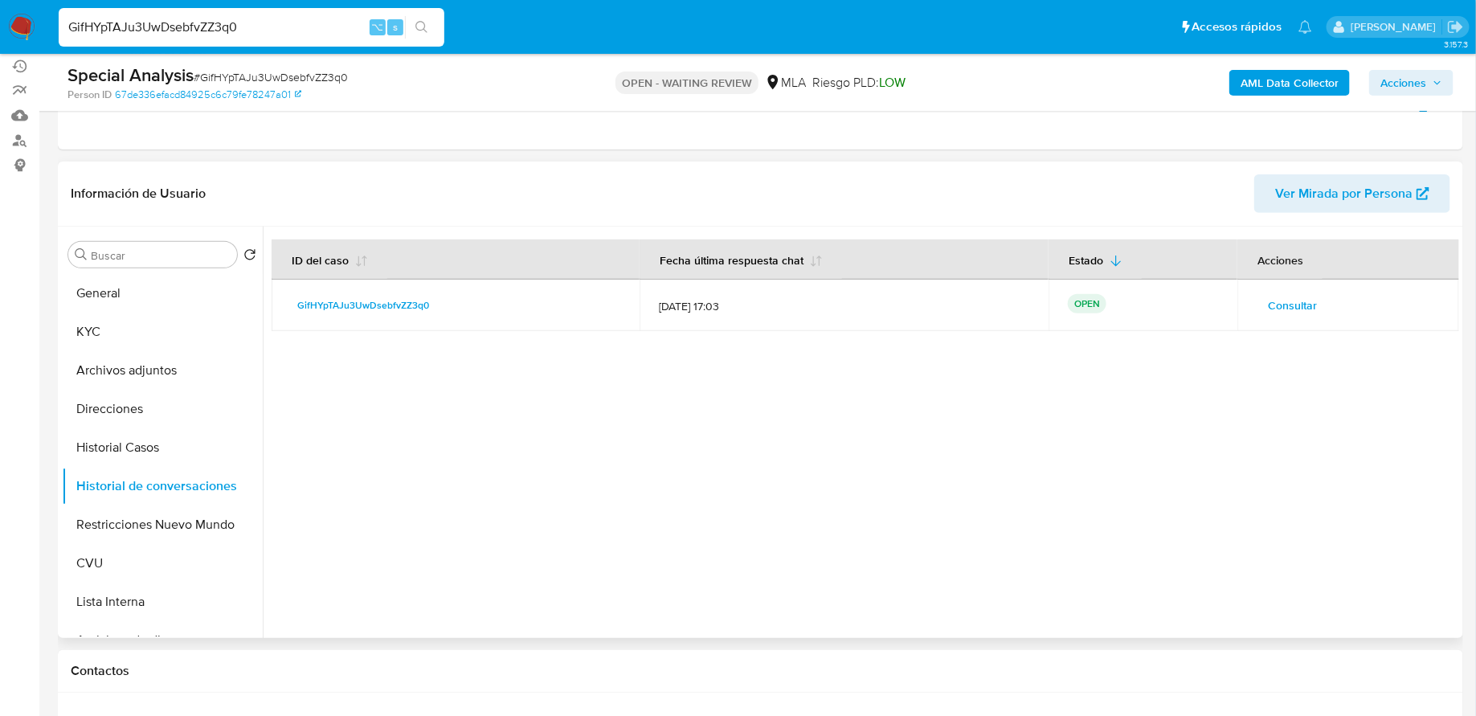
click at [1288, 305] on span "Consultar" at bounding box center [1292, 305] width 49 height 23
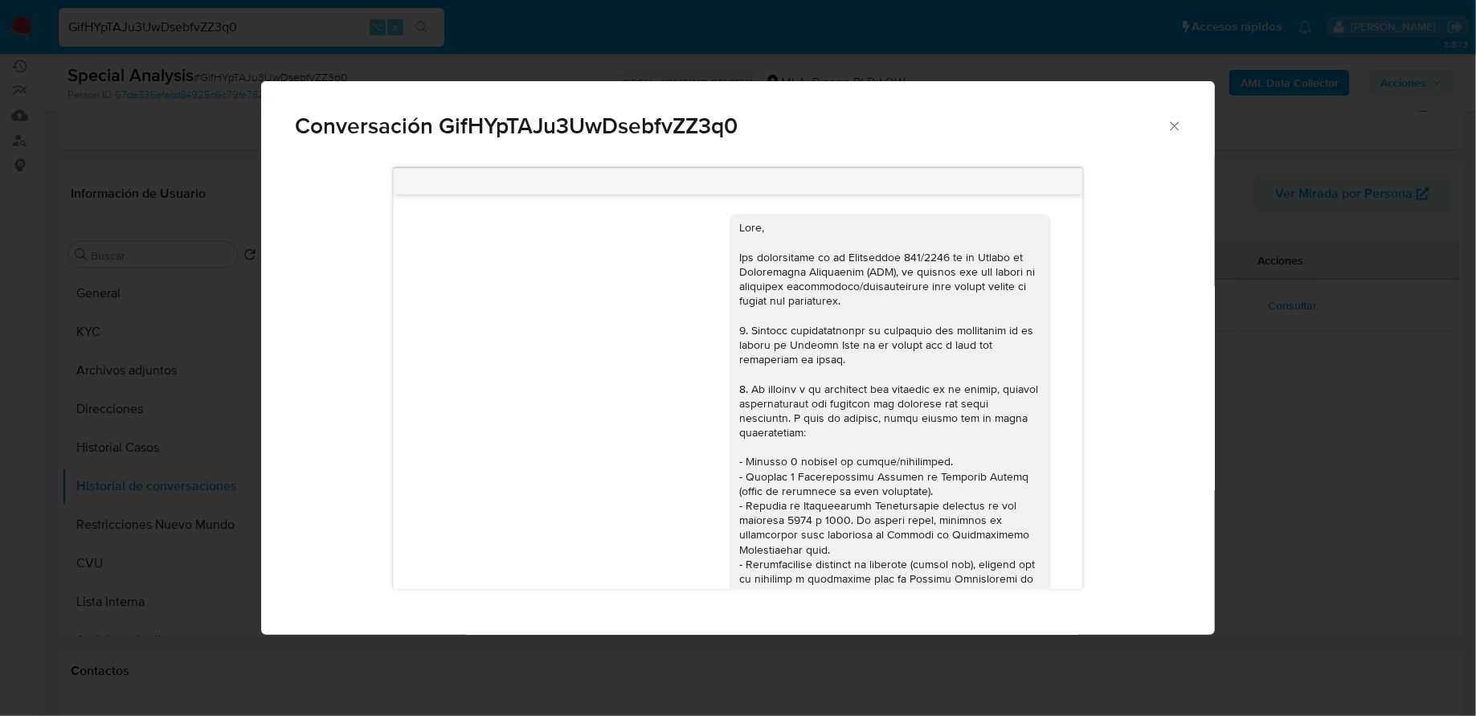
scroll to position [639, 0]
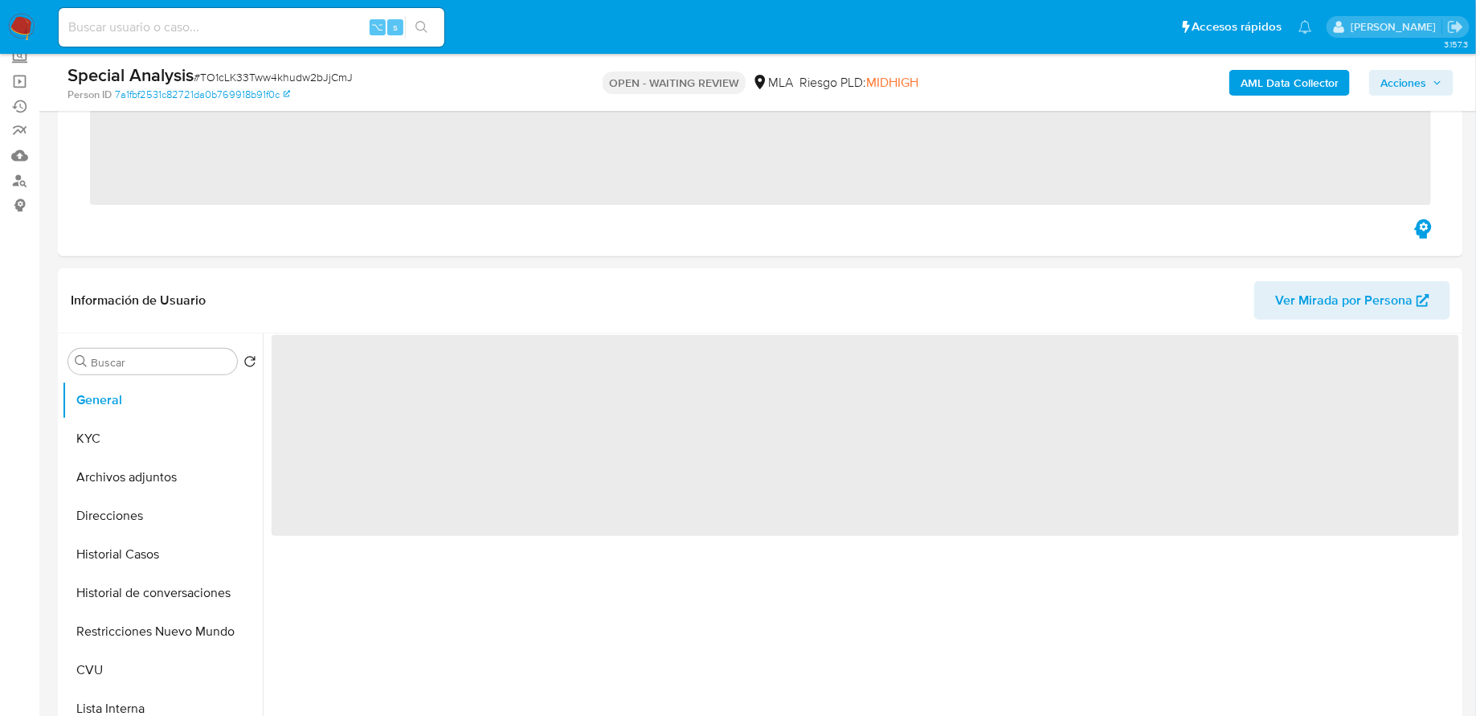
scroll to position [169, 0]
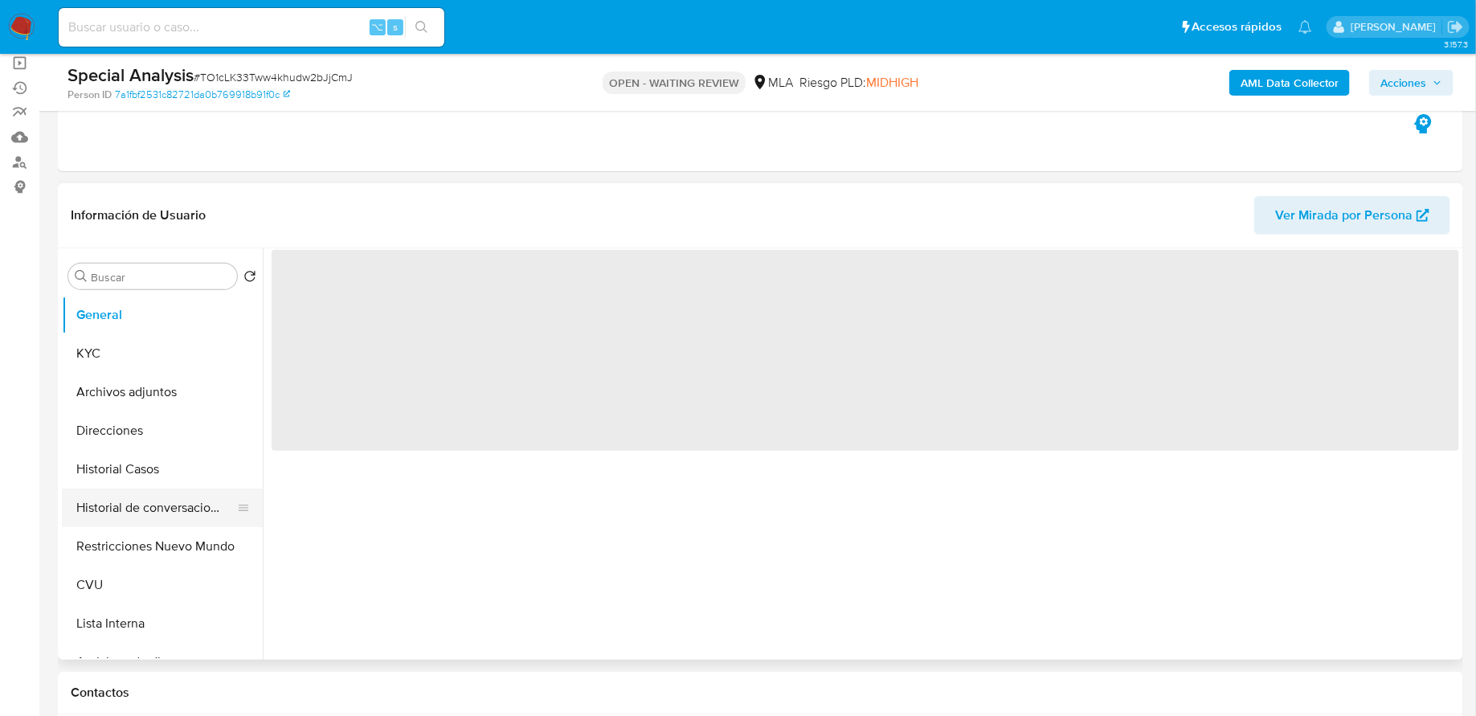
click at [148, 495] on button "Historial de conversaciones" at bounding box center [156, 508] width 188 height 39
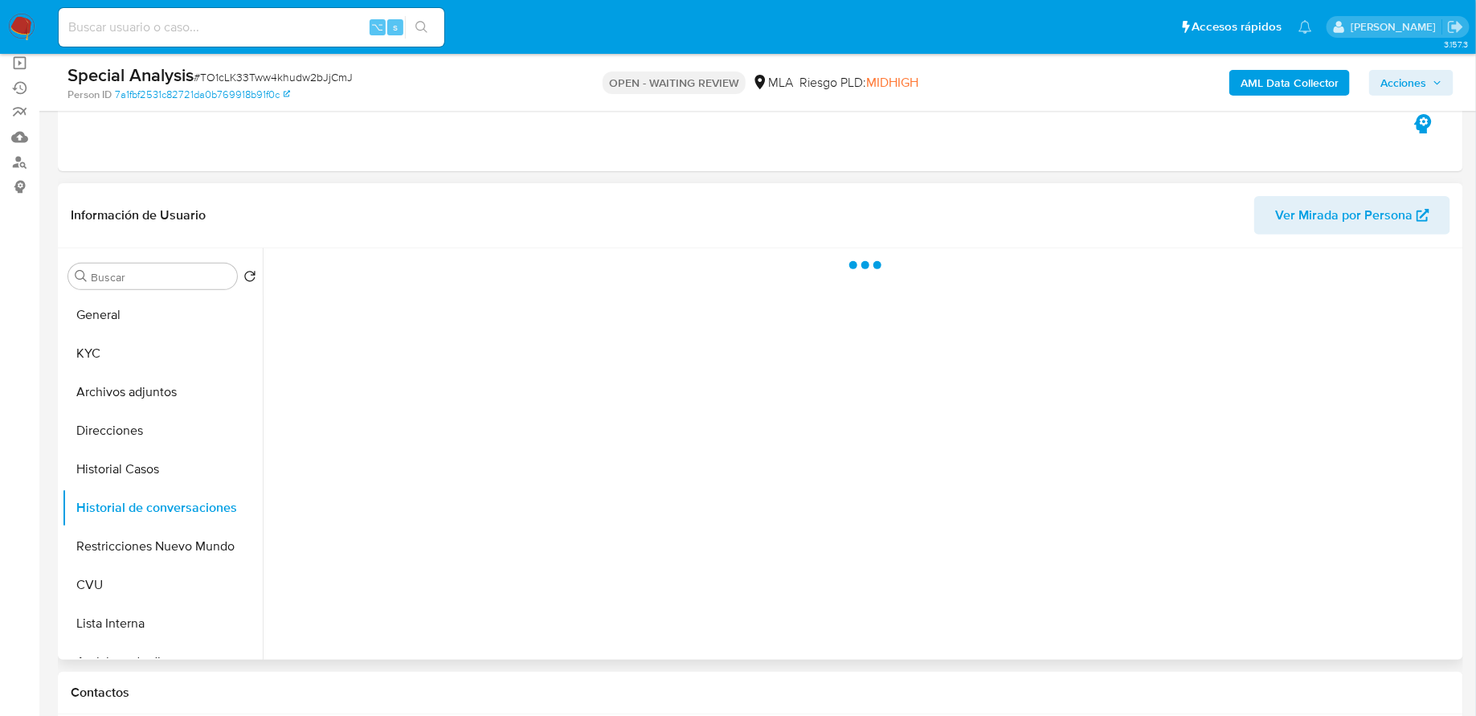
select select "10"
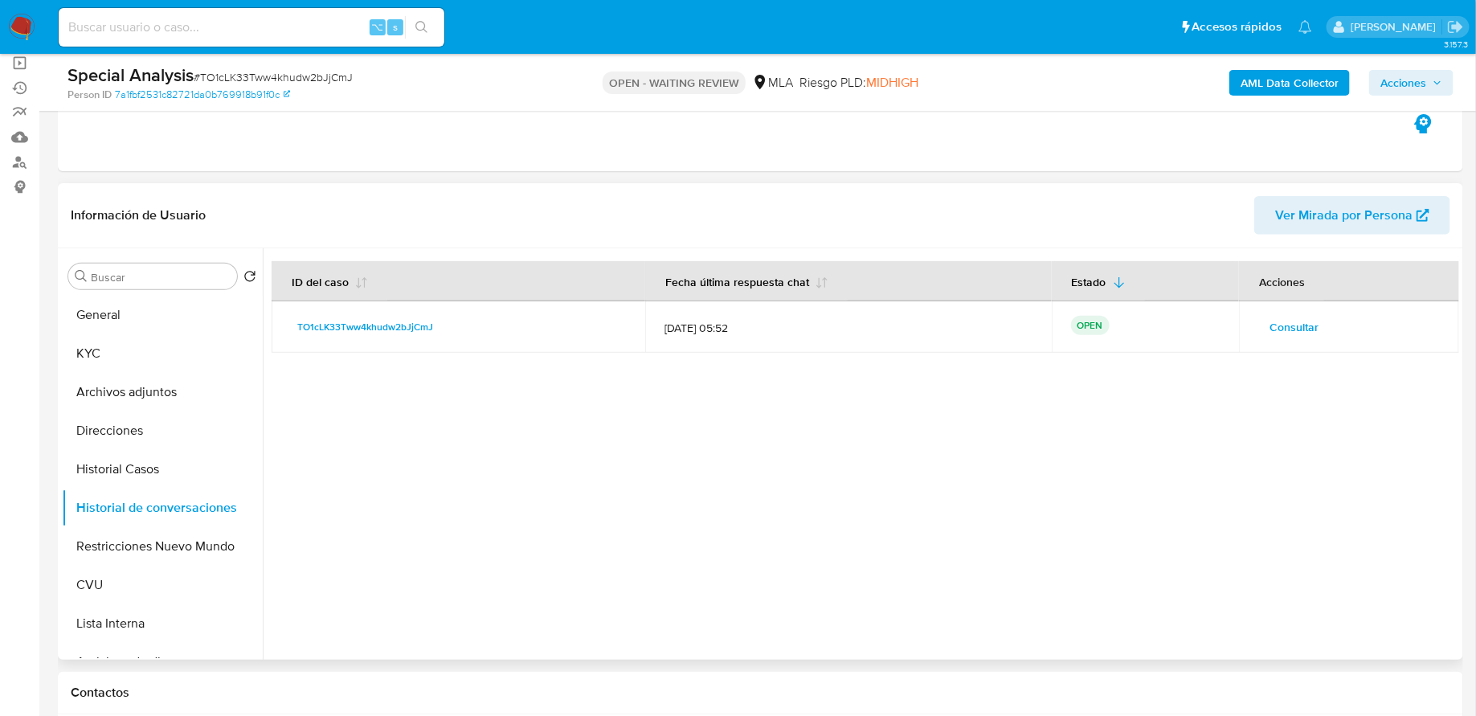
click at [1276, 321] on span "Consultar" at bounding box center [1294, 327] width 49 height 23
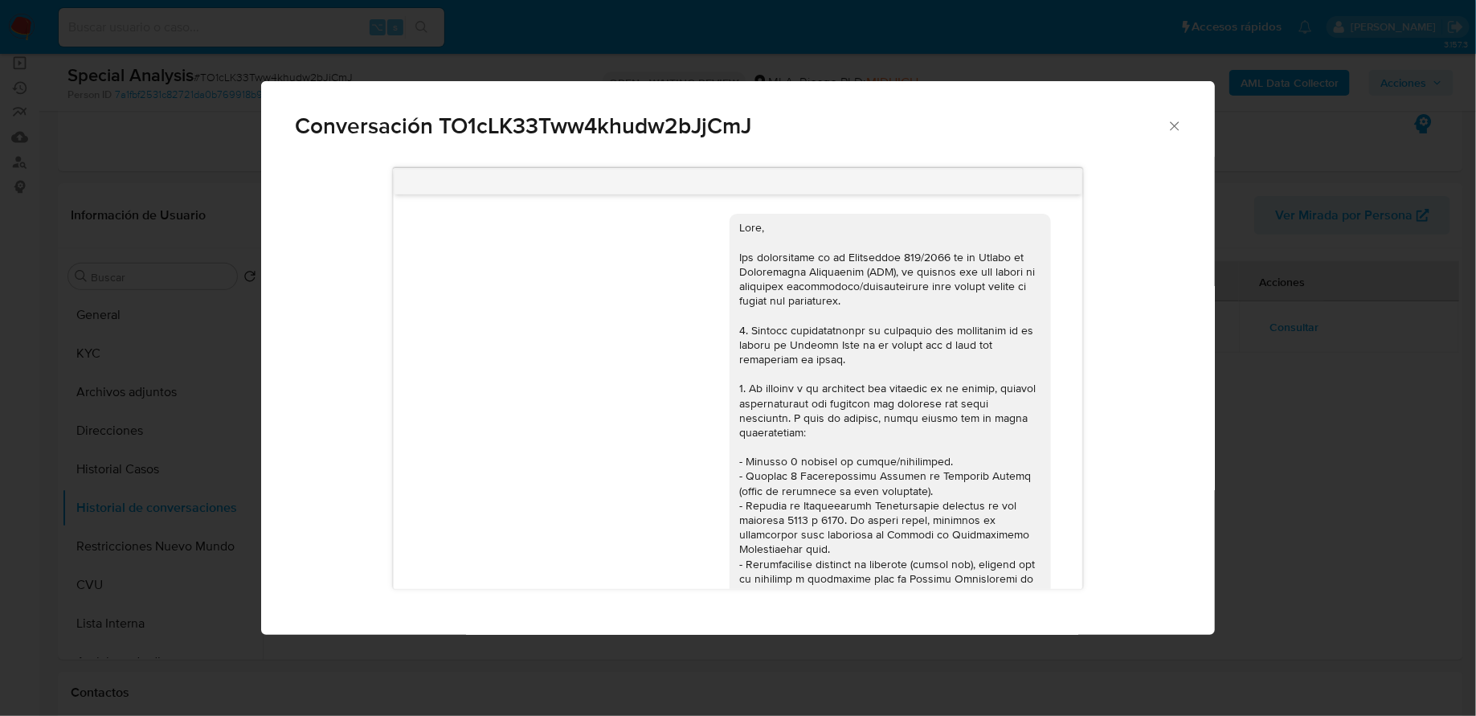
scroll to position [580, 0]
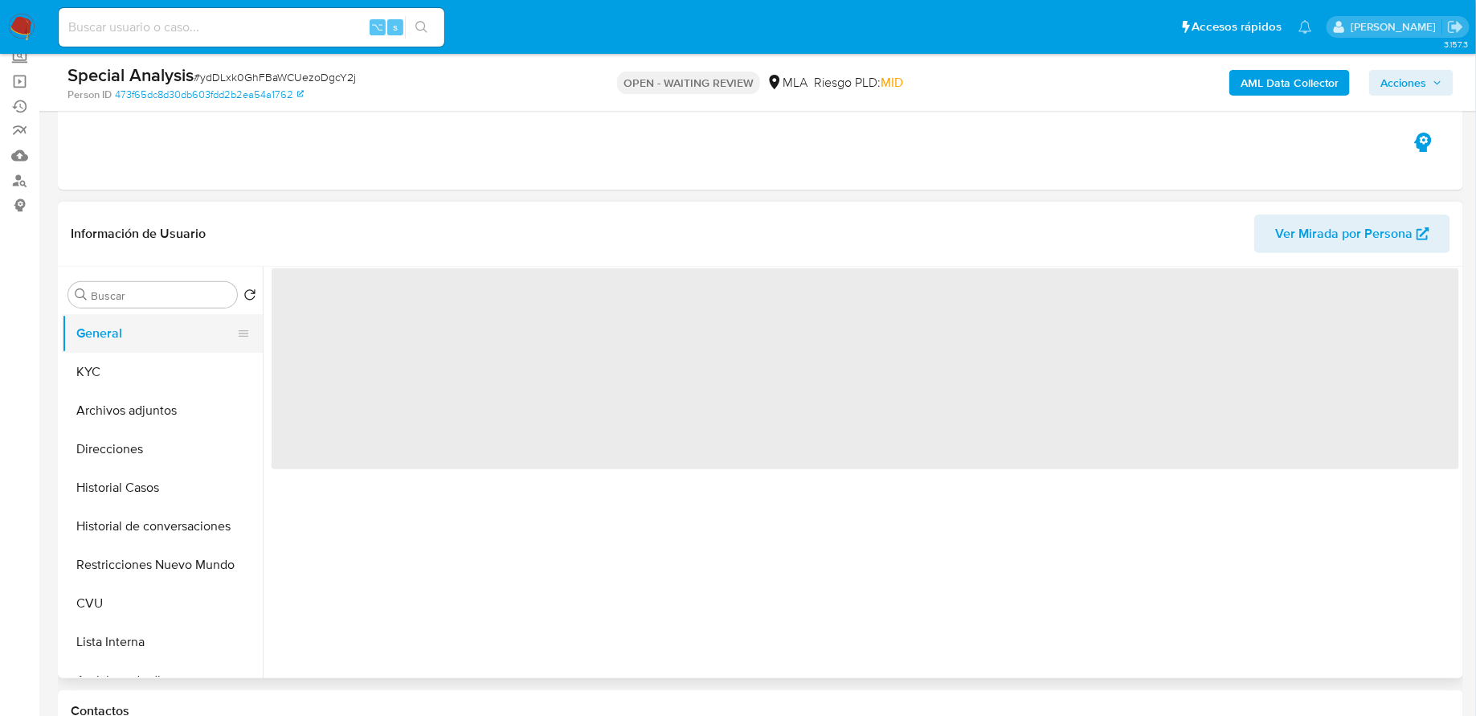
scroll to position [44, 0]
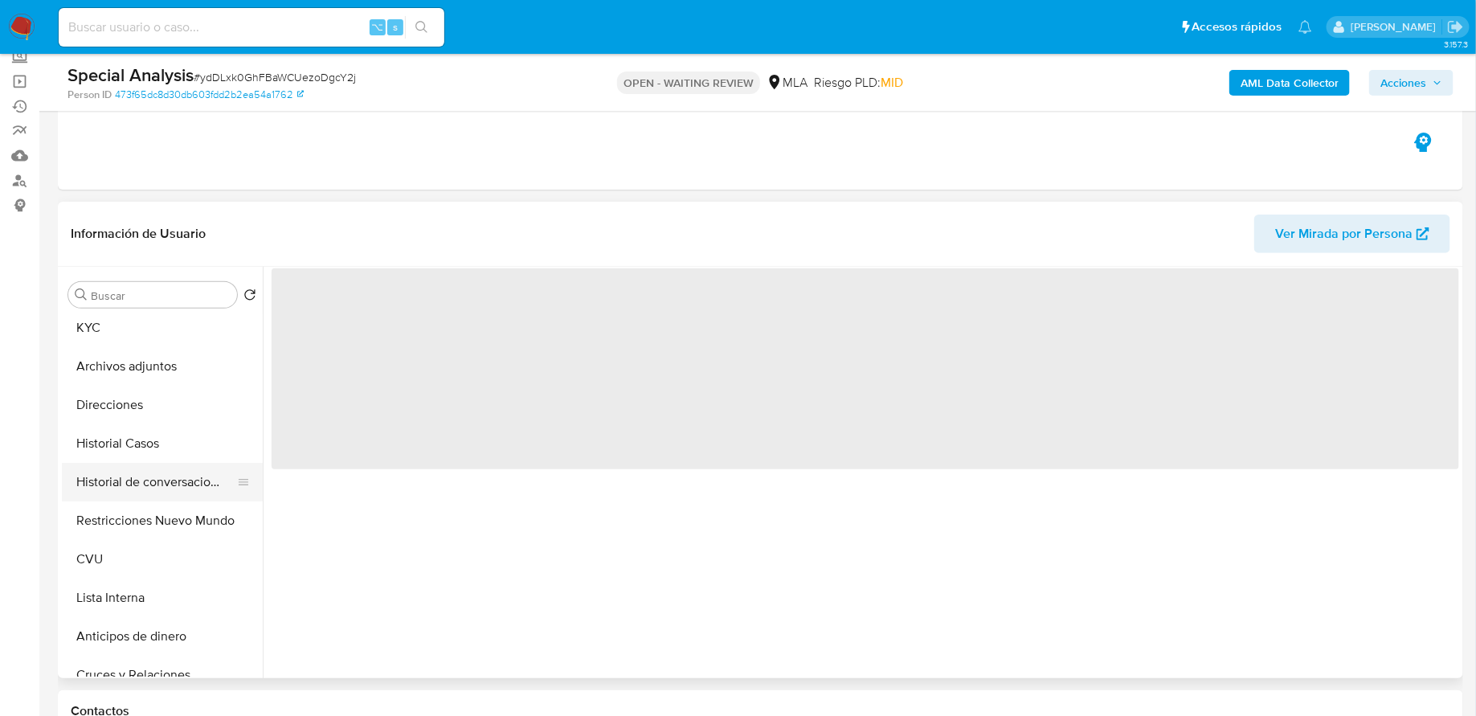
click at [139, 480] on button "Historial de conversaciones" at bounding box center [156, 482] width 188 height 39
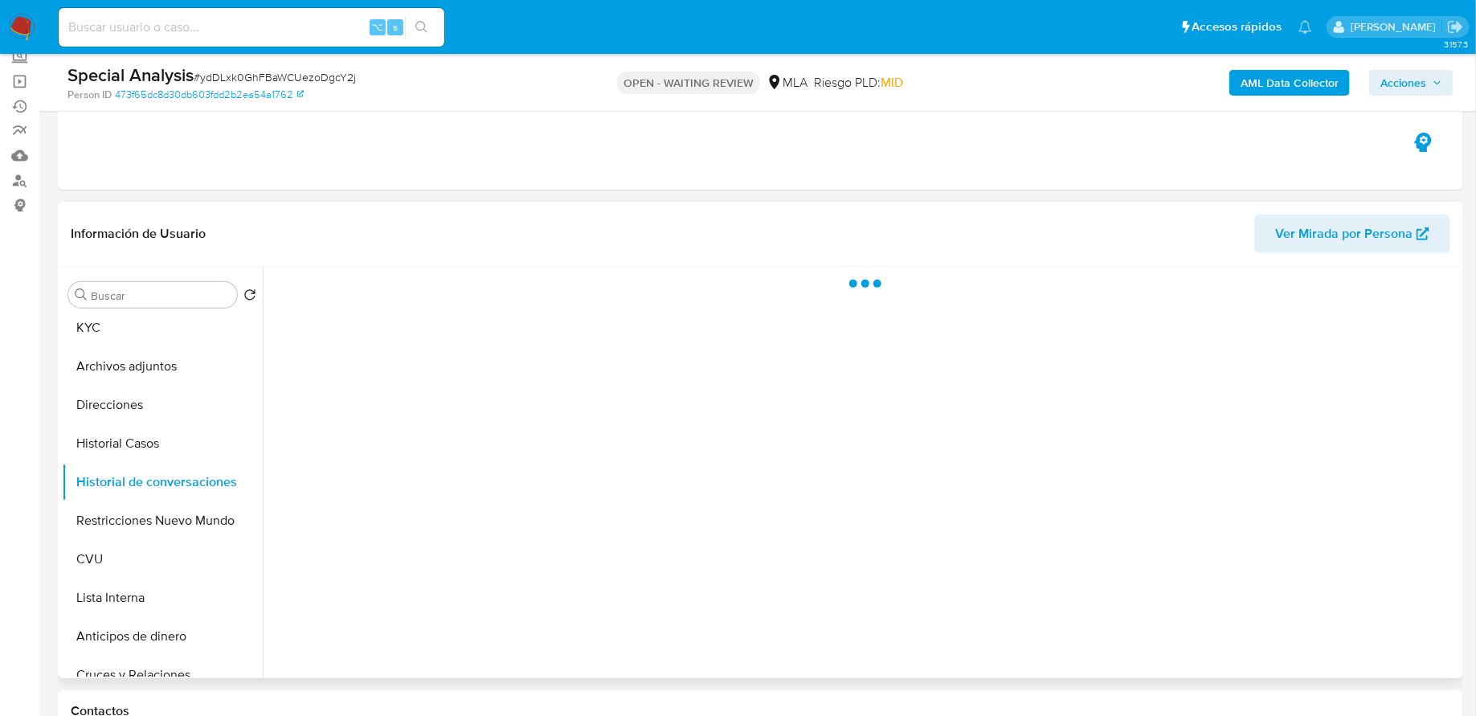
select select "10"
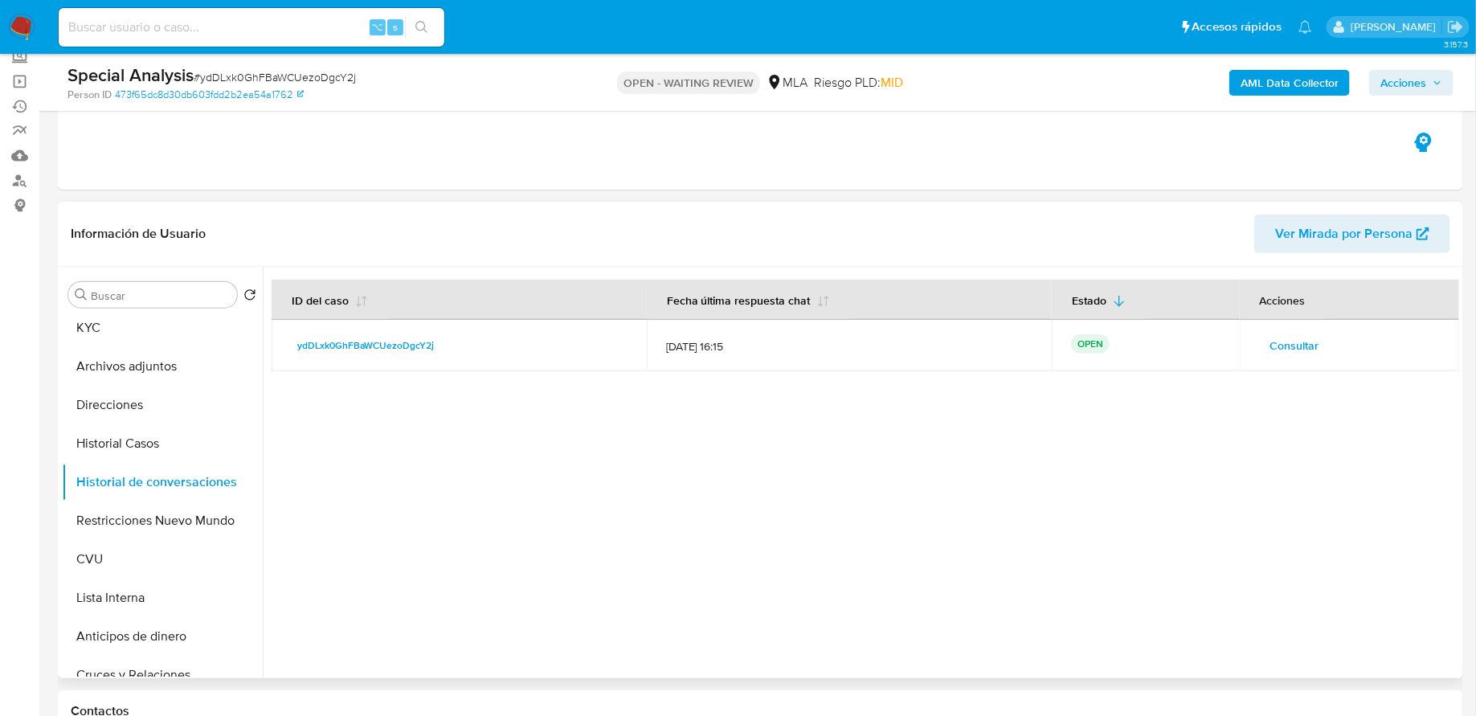
click at [1288, 336] on span "Consultar" at bounding box center [1295, 345] width 49 height 23
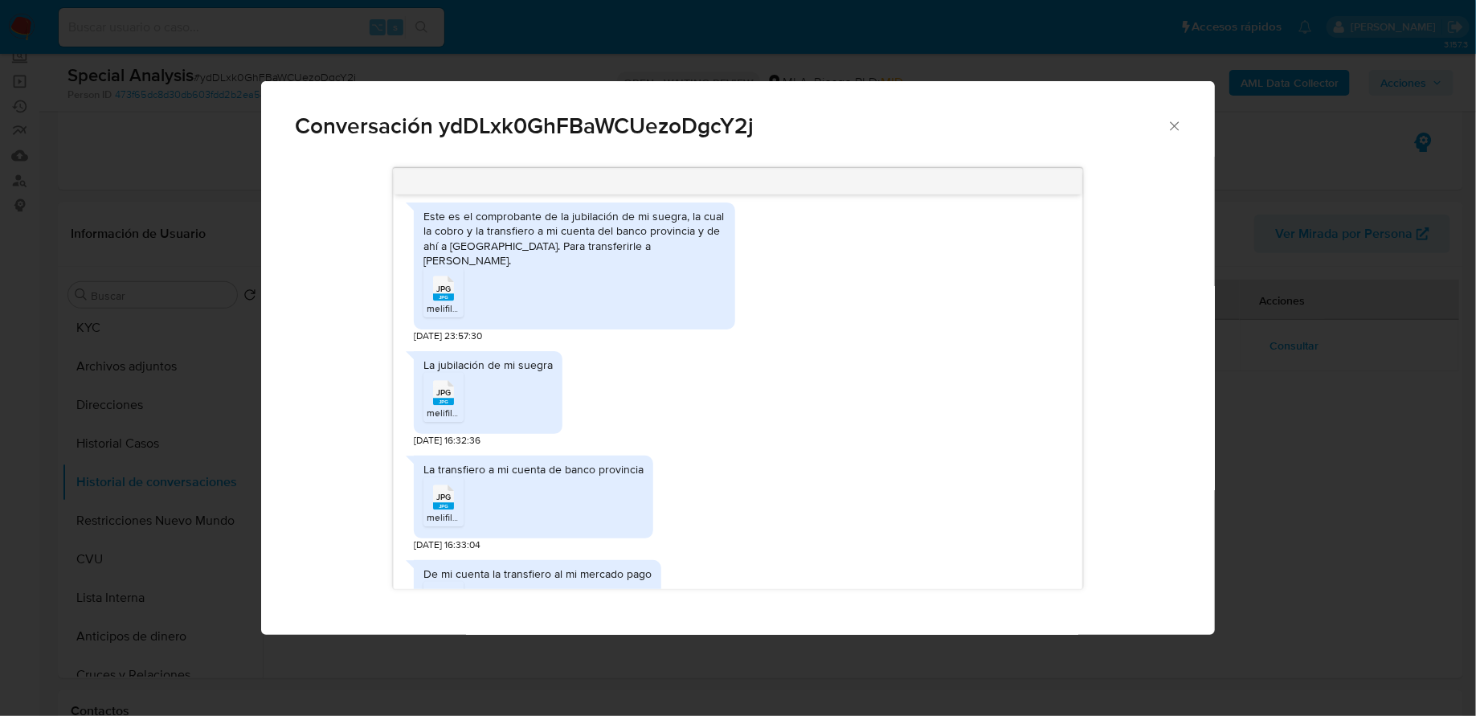
scroll to position [1657, 0]
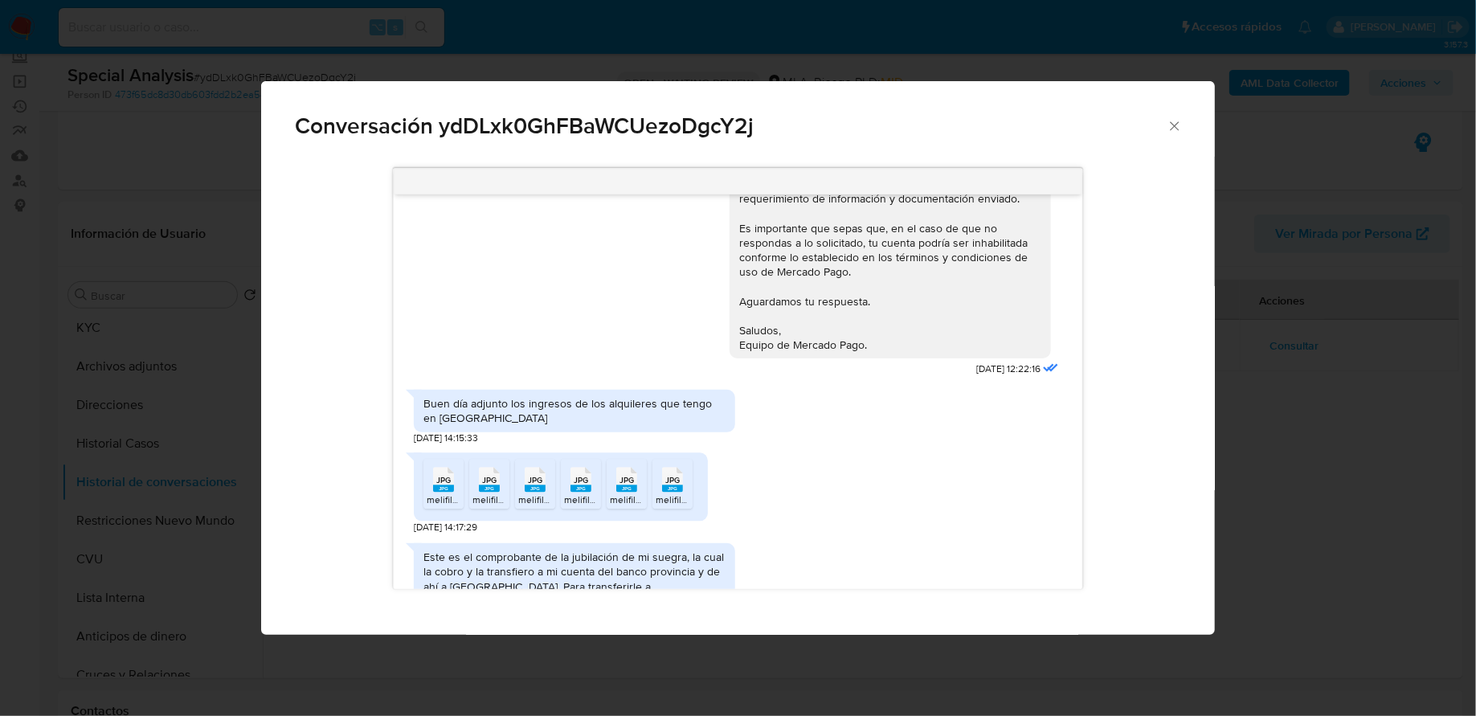
click at [1176, 129] on icon "Cerrar" at bounding box center [1175, 126] width 16 height 16
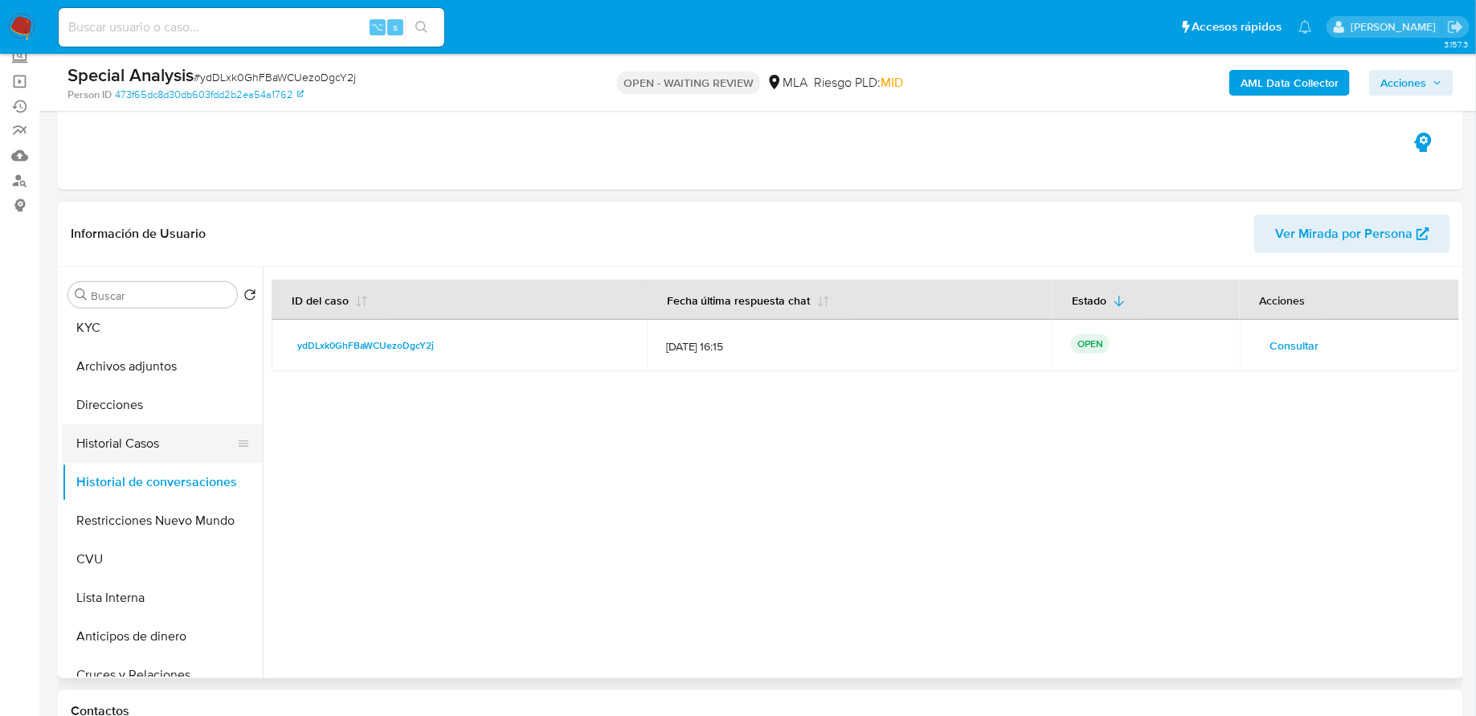
click at [148, 442] on button "Historial Casos" at bounding box center [156, 443] width 188 height 39
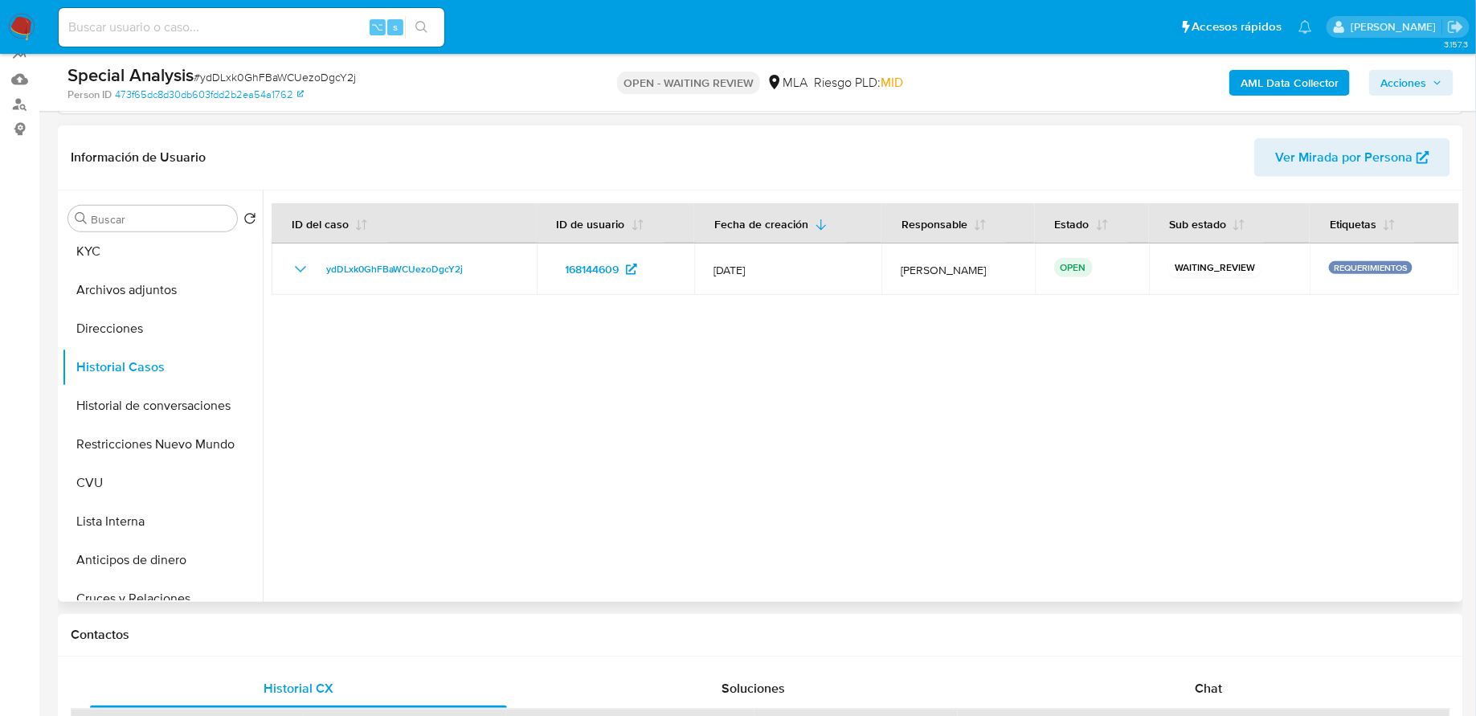
scroll to position [202, 0]
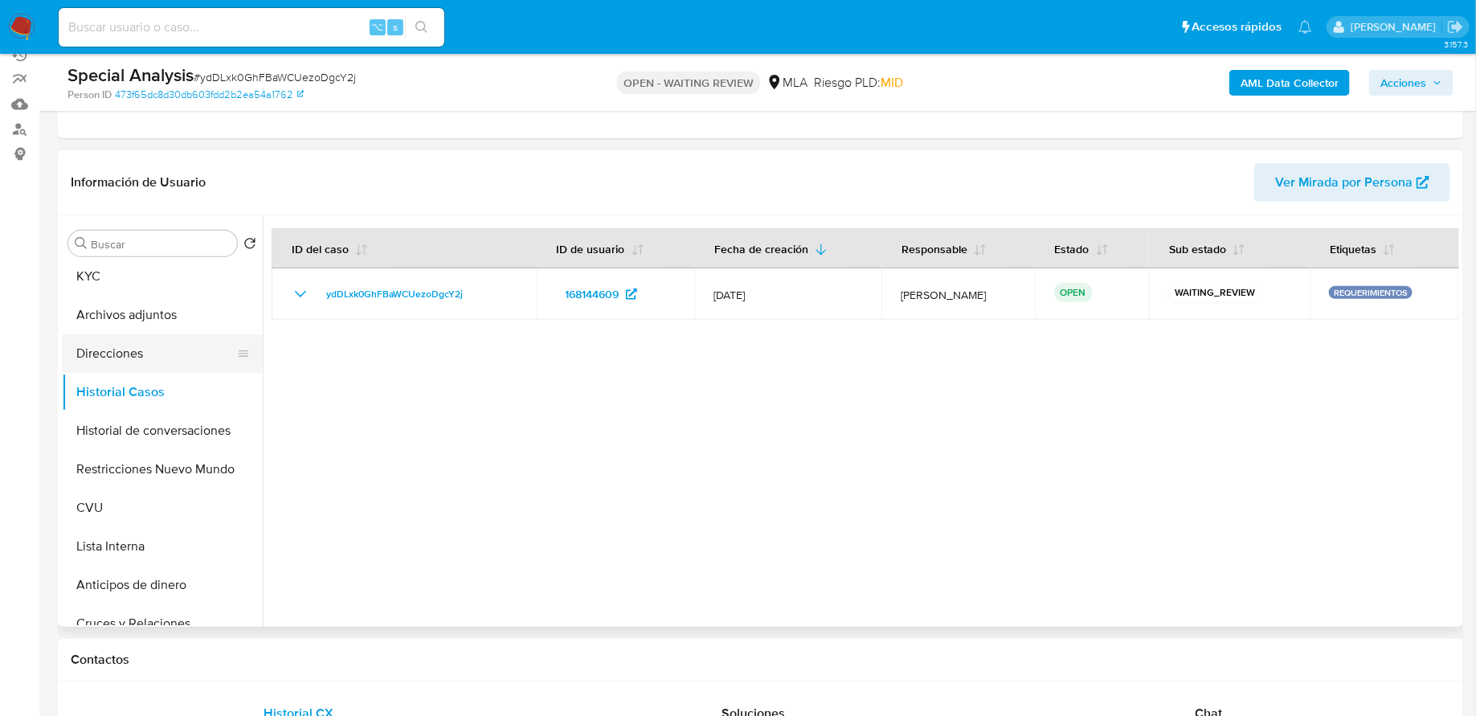
click at [126, 345] on button "Direcciones" at bounding box center [156, 353] width 188 height 39
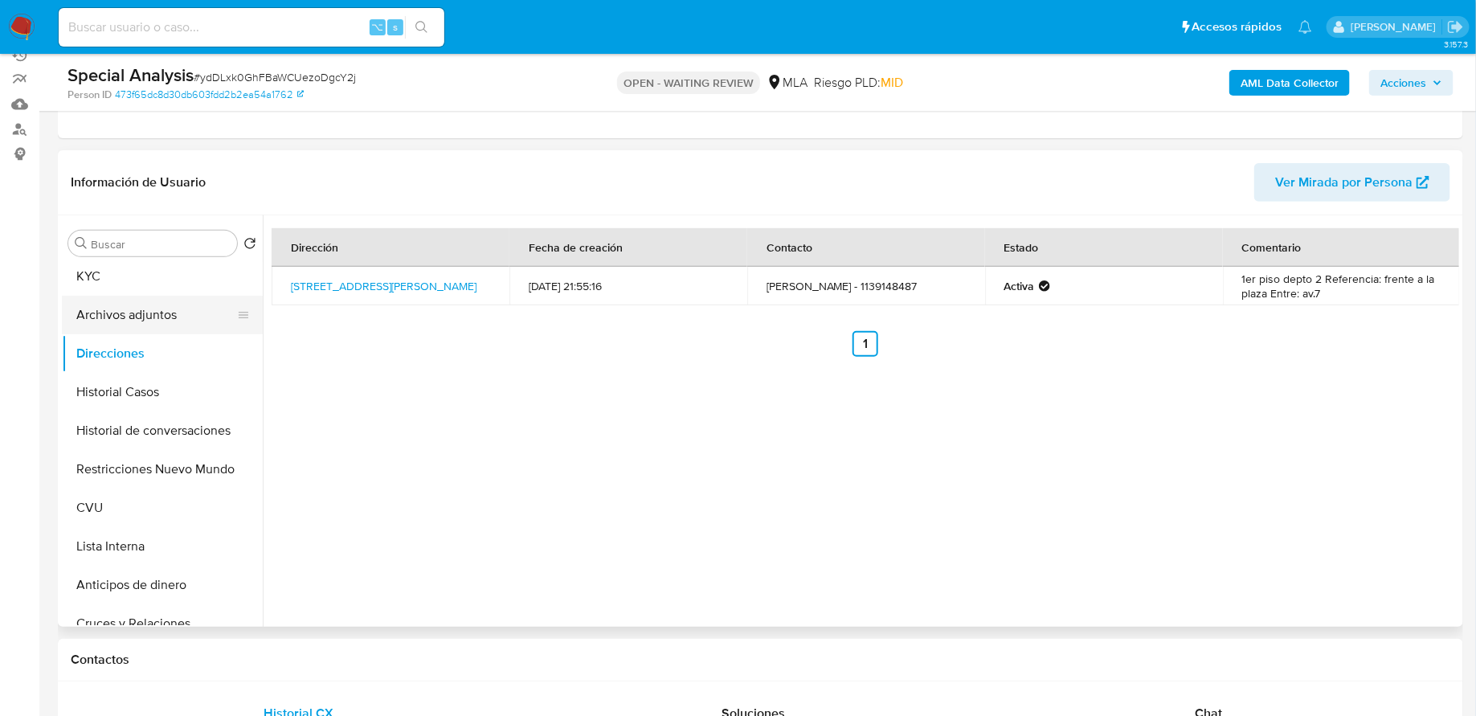
click at [148, 327] on button "Archivos adjuntos" at bounding box center [156, 315] width 188 height 39
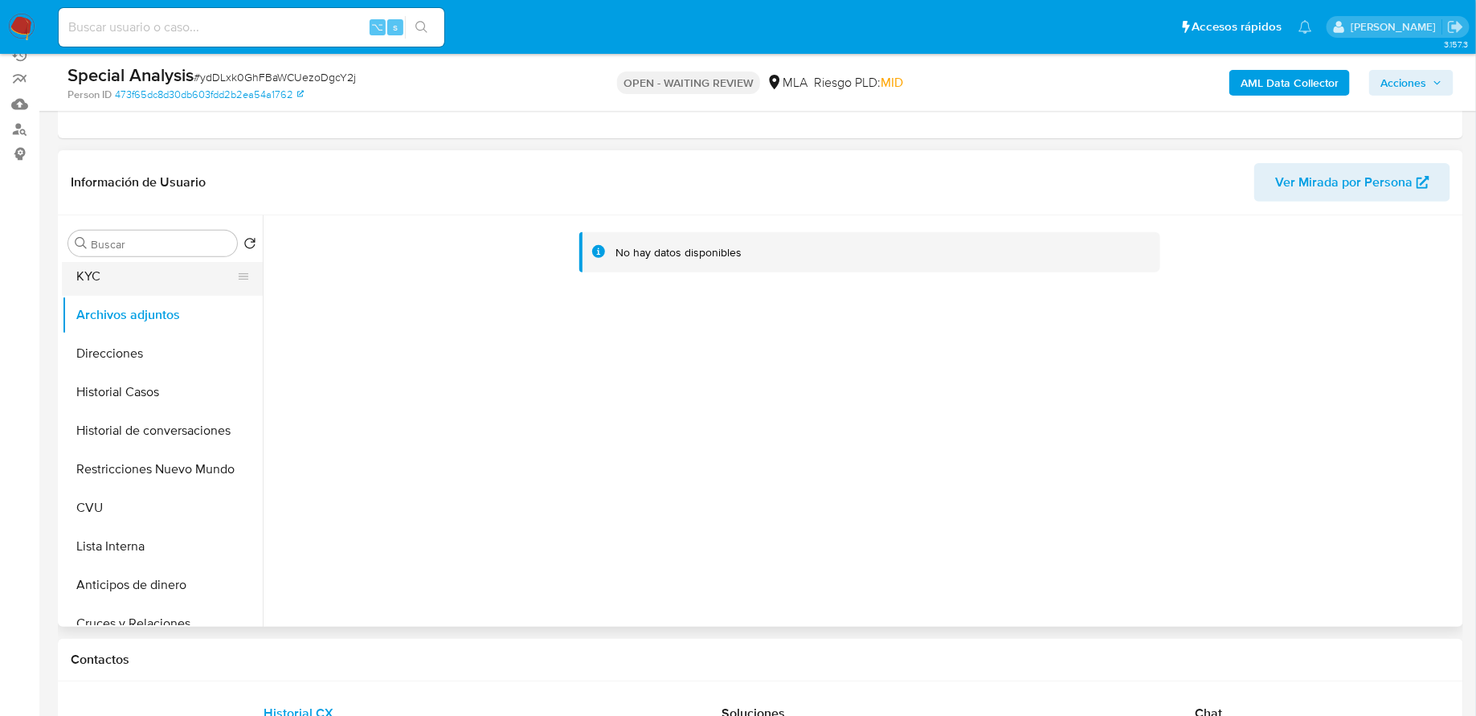
click at [155, 281] on button "KYC" at bounding box center [156, 276] width 188 height 39
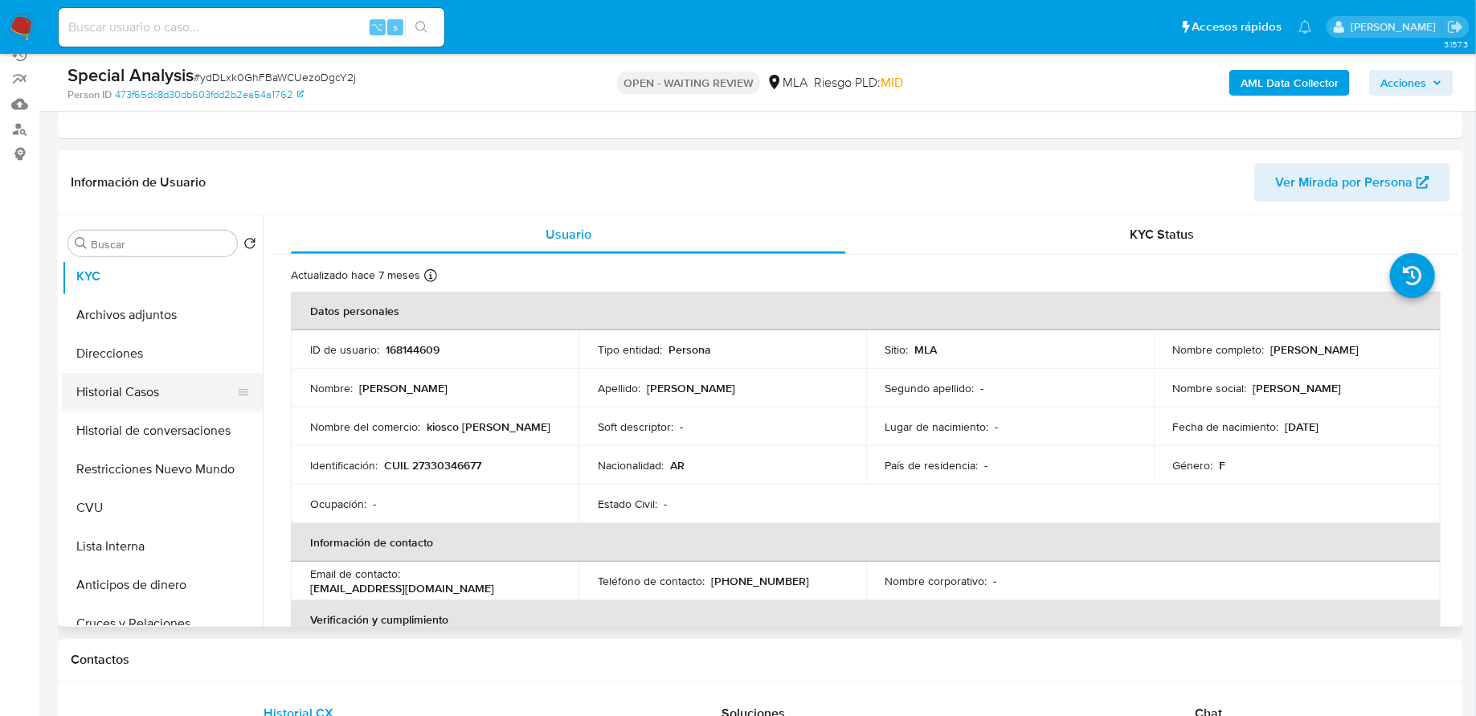
click at [154, 396] on button "Historial Casos" at bounding box center [156, 392] width 188 height 39
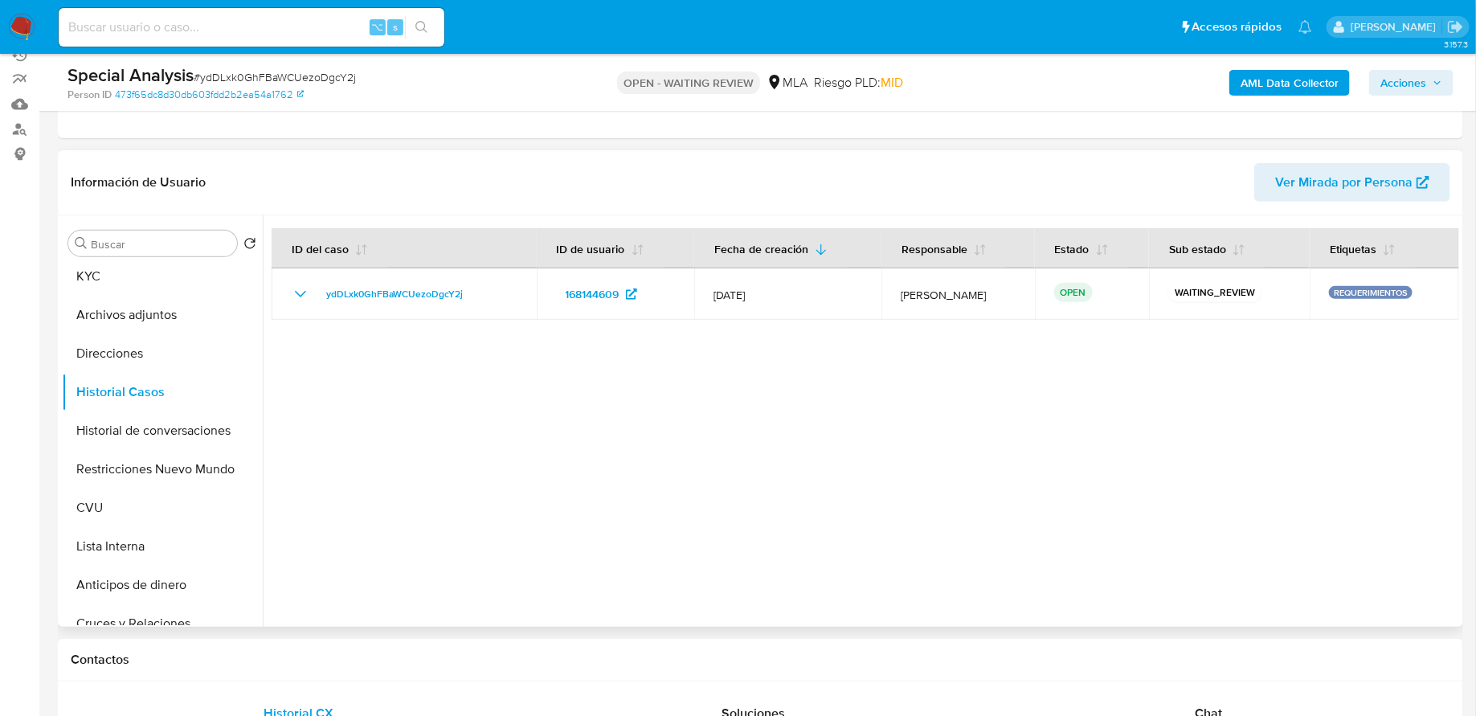
click at [420, 347] on div at bounding box center [861, 421] width 1197 height 412
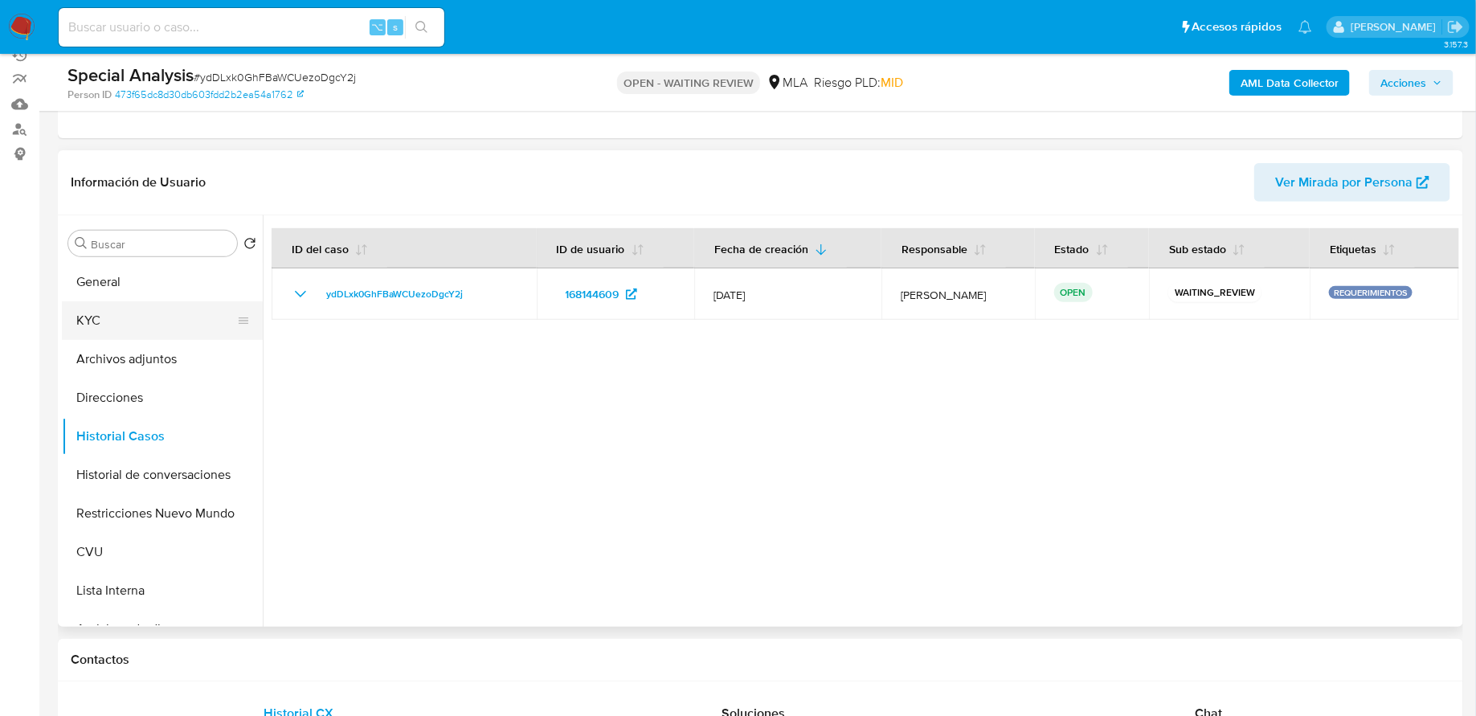
click at [119, 319] on button "KYC" at bounding box center [156, 320] width 188 height 39
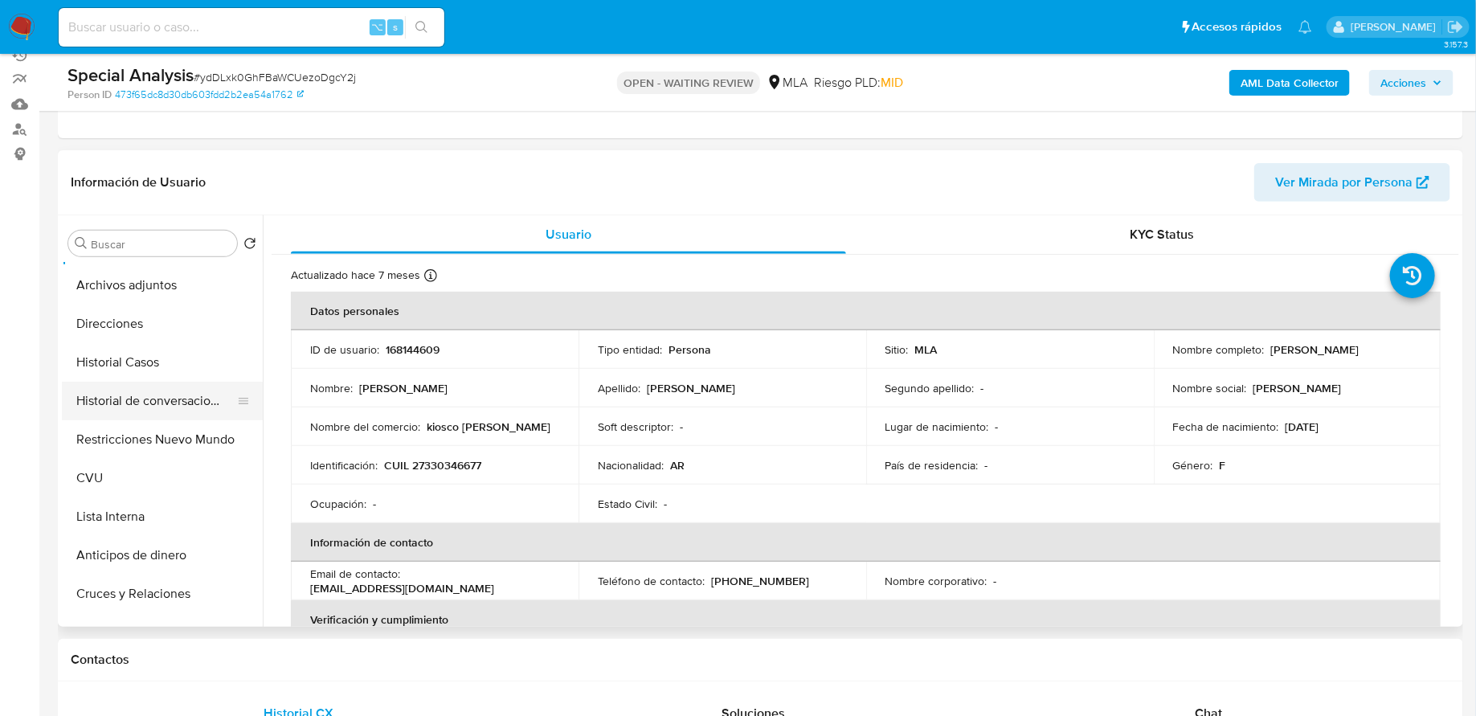
scroll to position [157, 0]
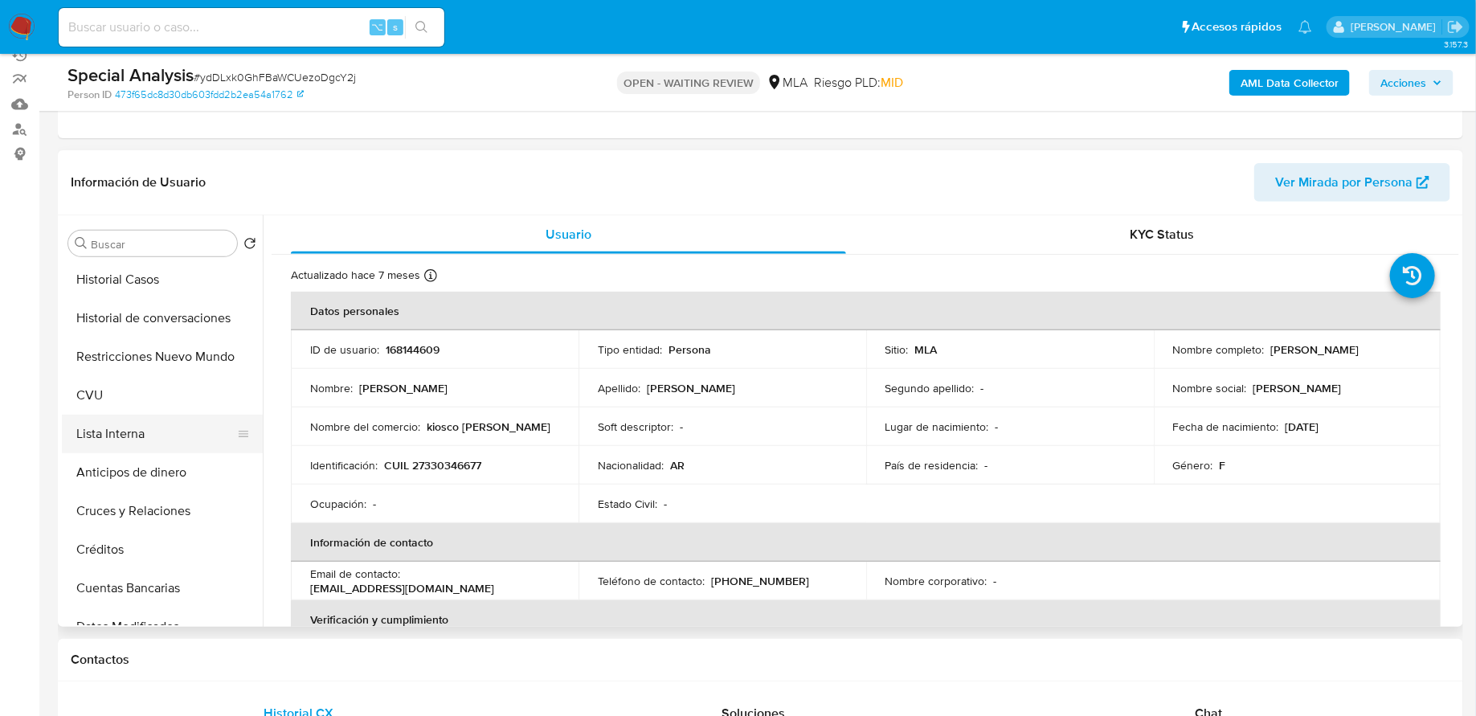
click at [141, 434] on button "Lista Interna" at bounding box center [156, 434] width 188 height 39
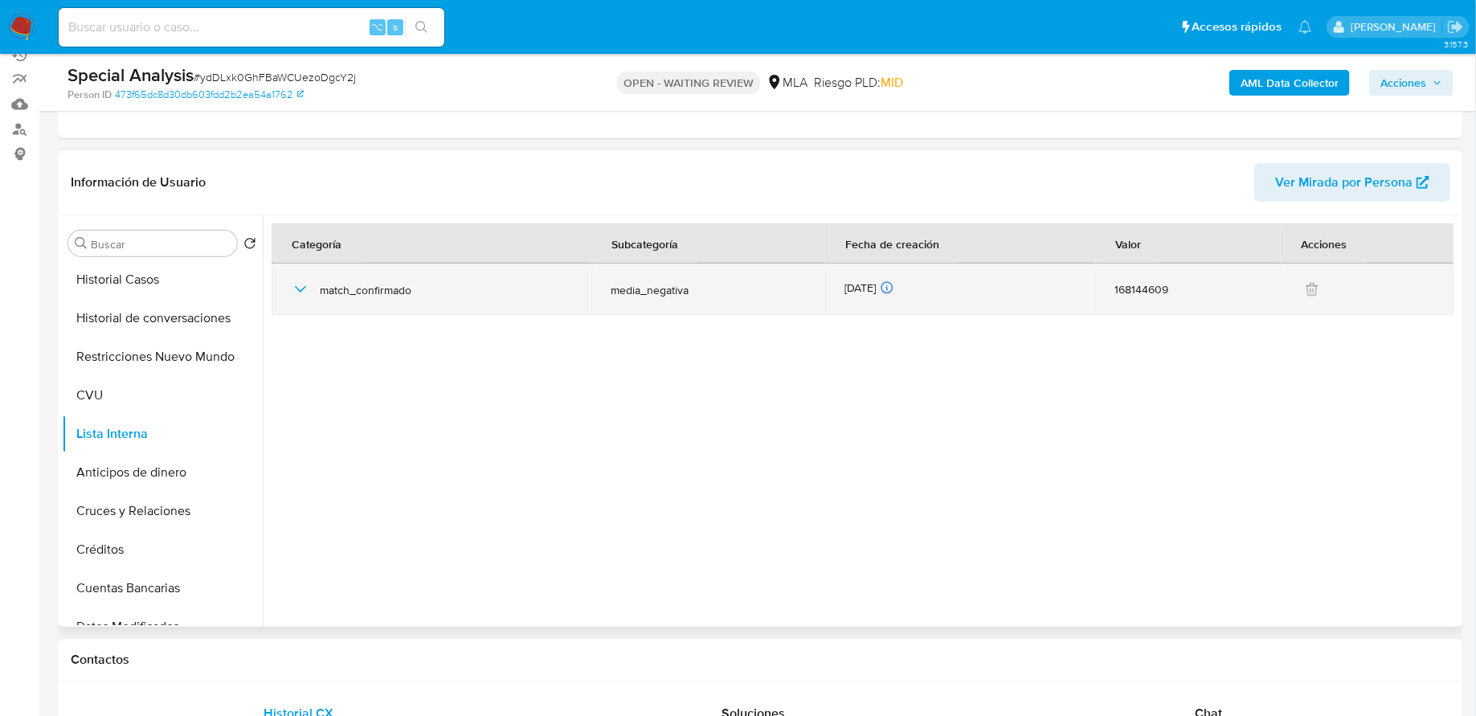
click at [302, 289] on icon "button" at bounding box center [300, 289] width 19 height 19
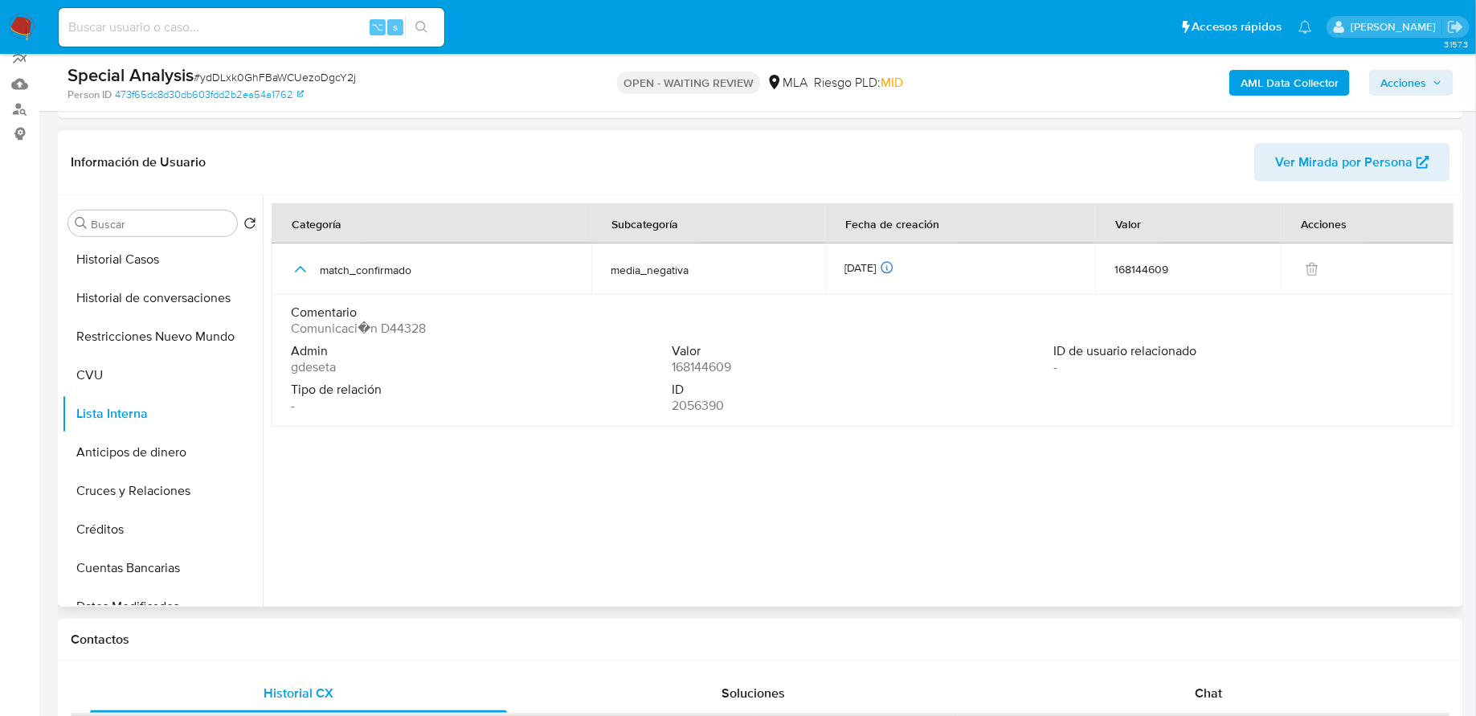
scroll to position [226, 0]
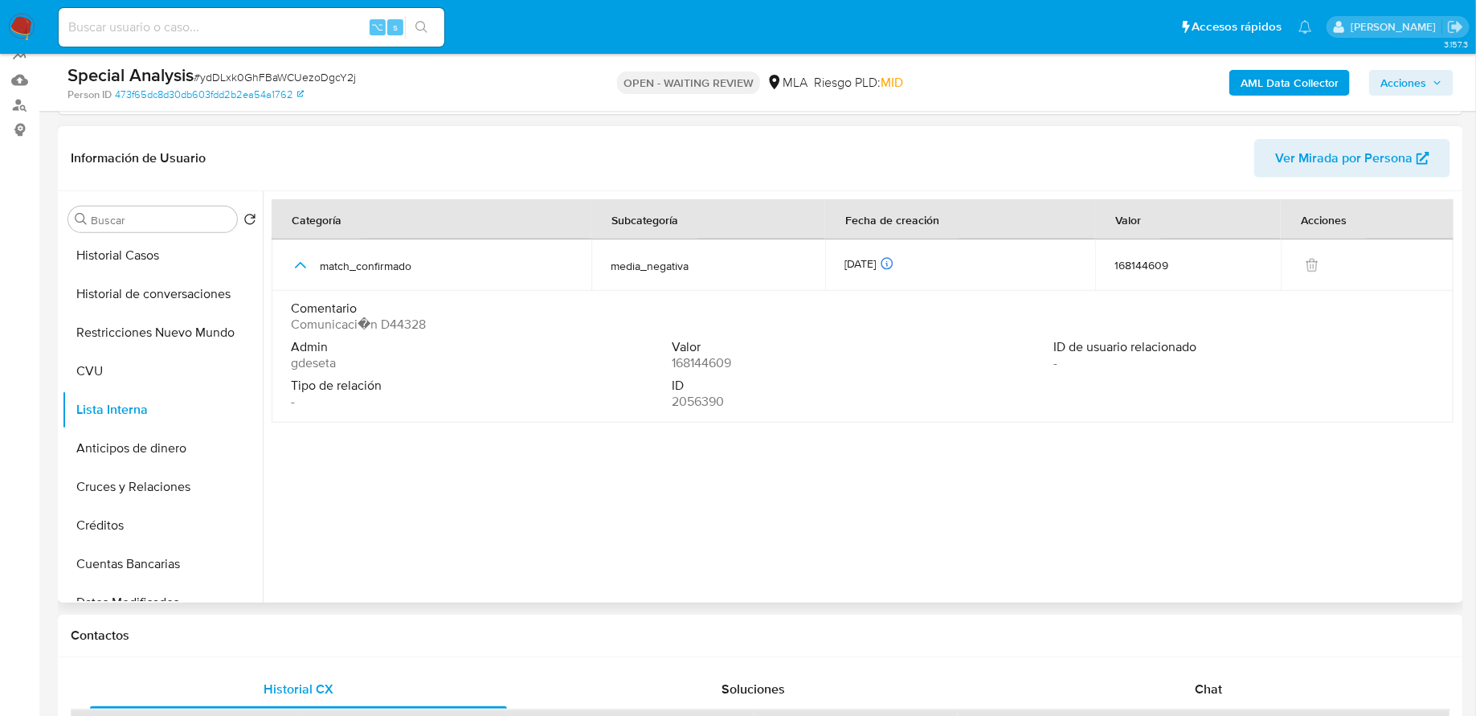
click at [399, 330] on span "Comunicaci�n D44328" at bounding box center [358, 325] width 135 height 16
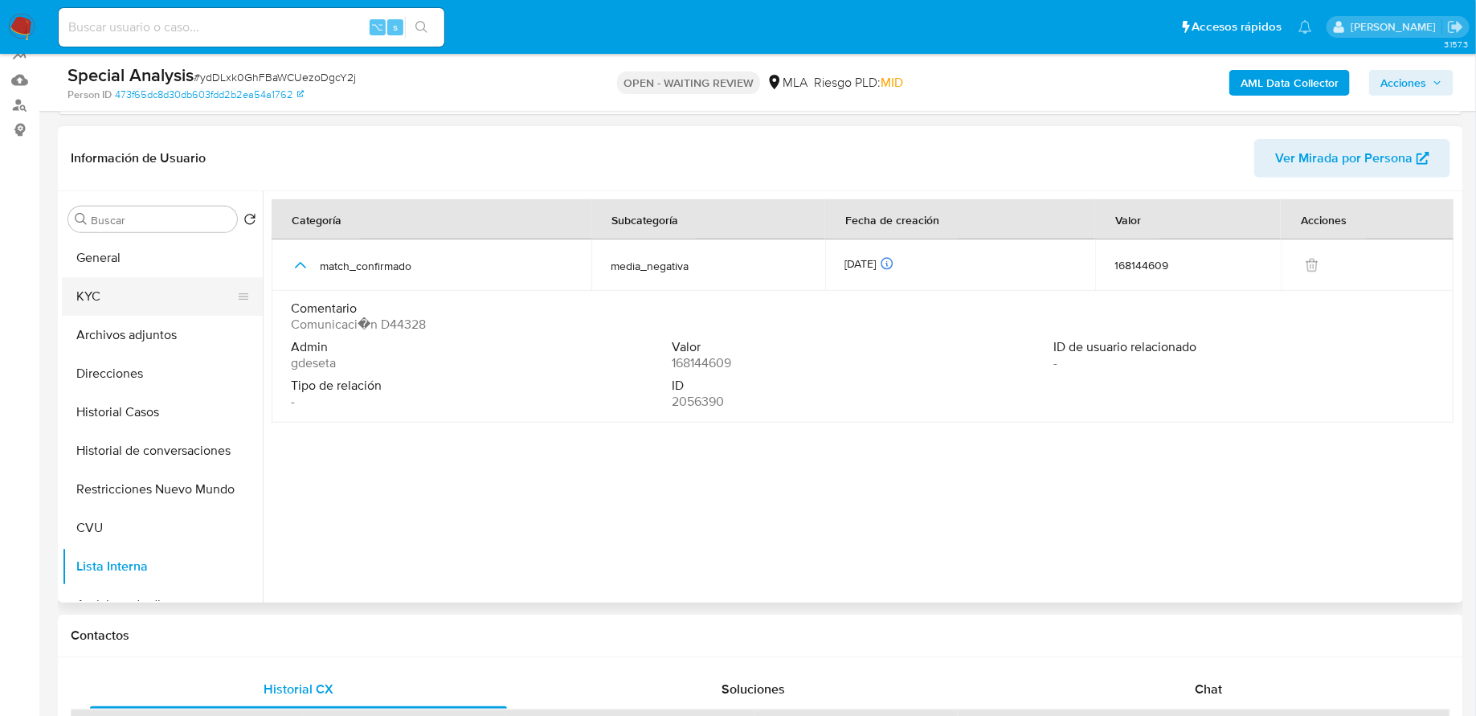
click at [143, 309] on button "KYC" at bounding box center [156, 296] width 188 height 39
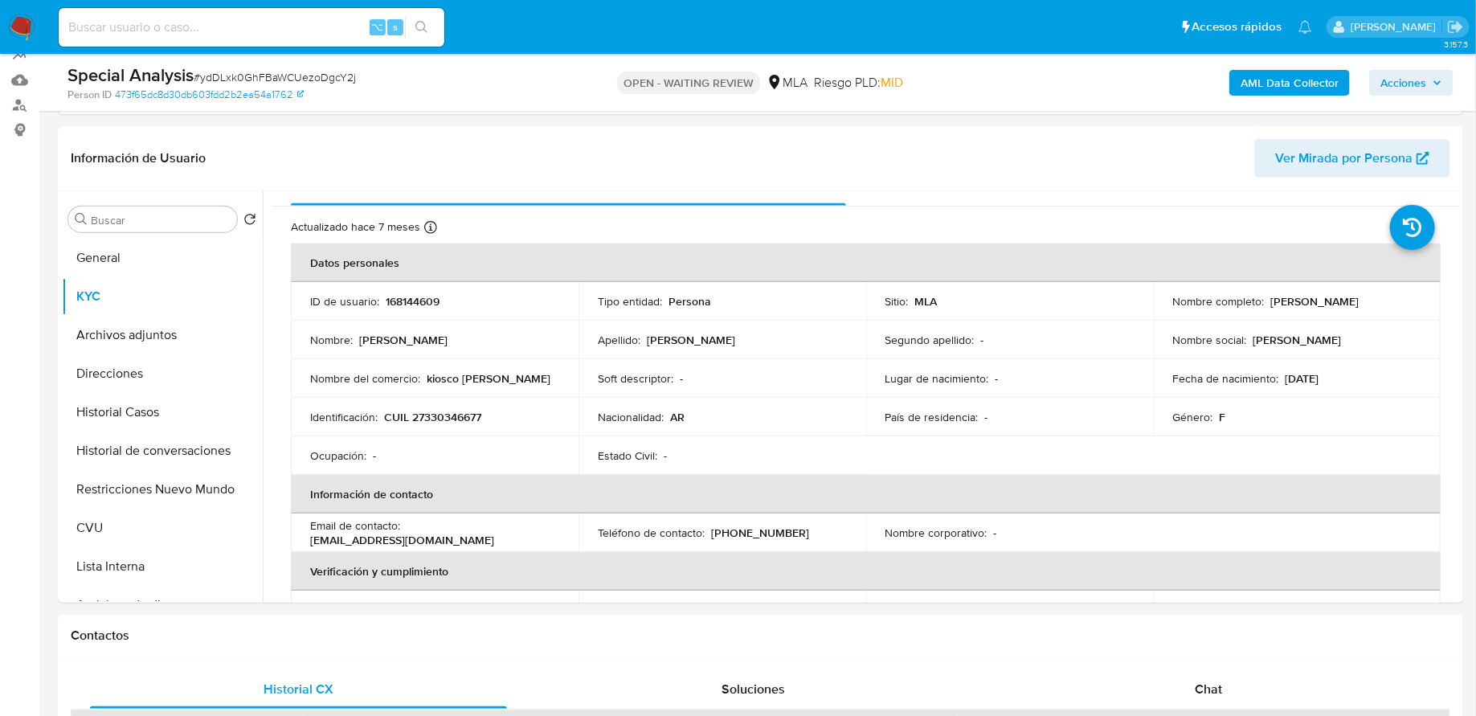
scroll to position [43, 0]
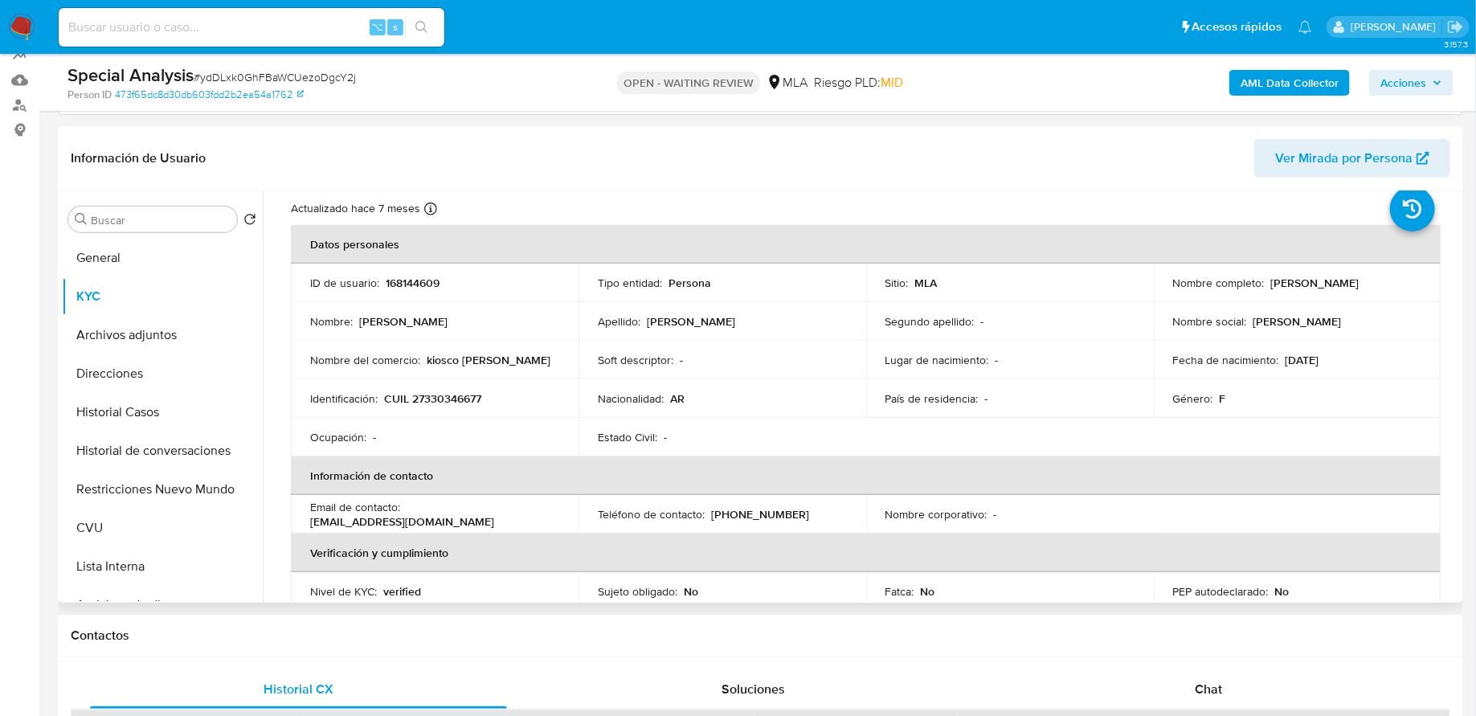
drag, startPoint x: 1268, startPoint y: 284, endPoint x: 1410, endPoint y: 284, distance: 142.3
click at [1410, 284] on div "Nombre completo : Maira Alejandra Ferreyra" at bounding box center [1297, 283] width 249 height 14
copy p "Maira Alejandra Ferreyra"
click at [279, 12] on div "⌥ s" at bounding box center [252, 27] width 386 height 39
click at [269, 22] on input at bounding box center [252, 27] width 386 height 21
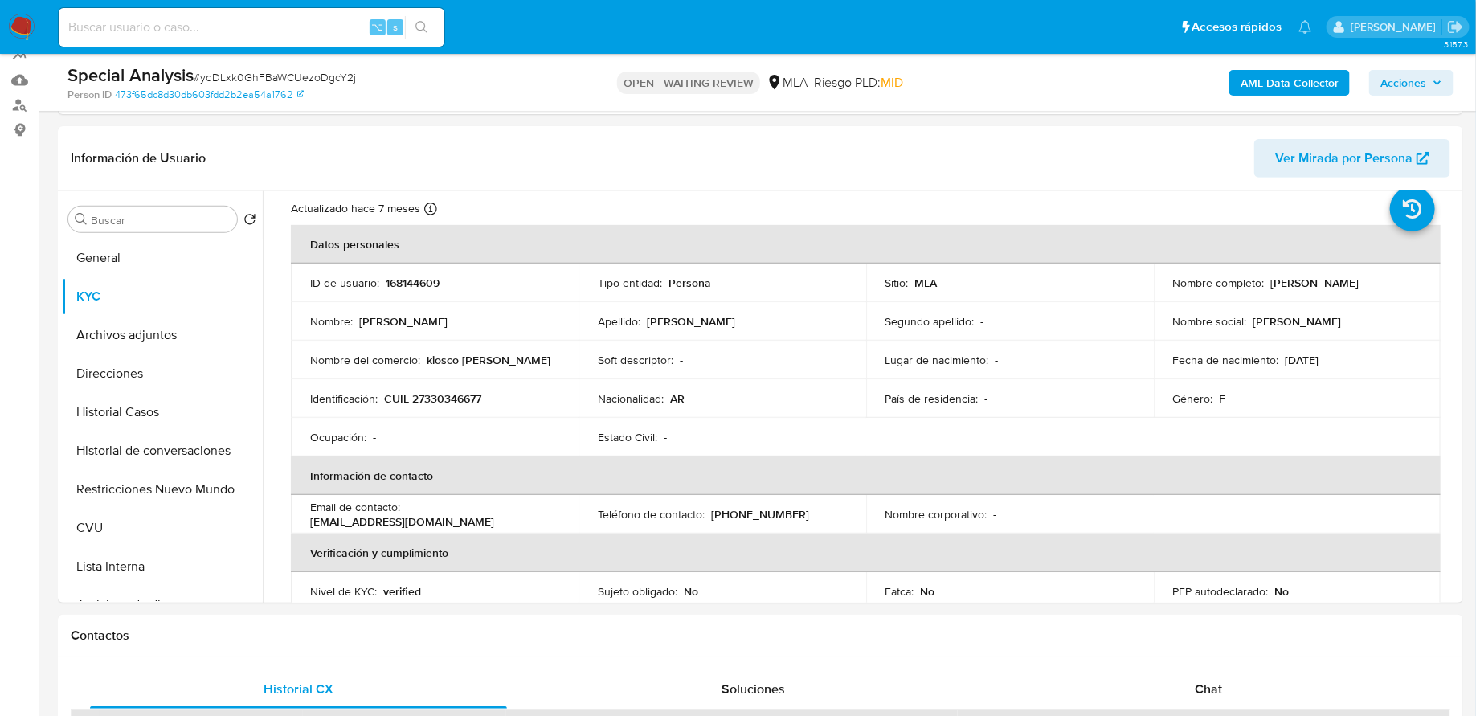
paste input "7cj3baKDHQdcXQ4S2S2EwPkP"
type input "7cj3baKDHQdcXQ4S2S2EwPkP"
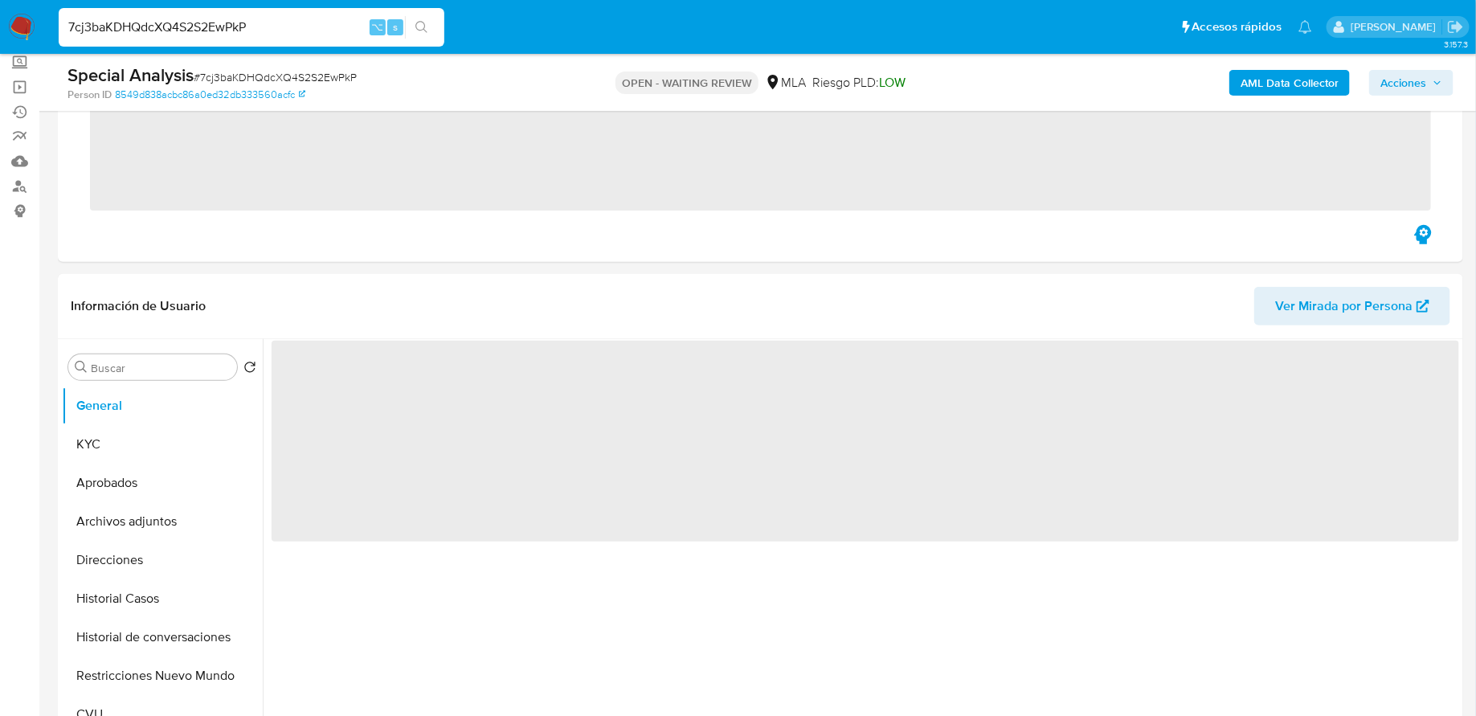
scroll to position [197, 0]
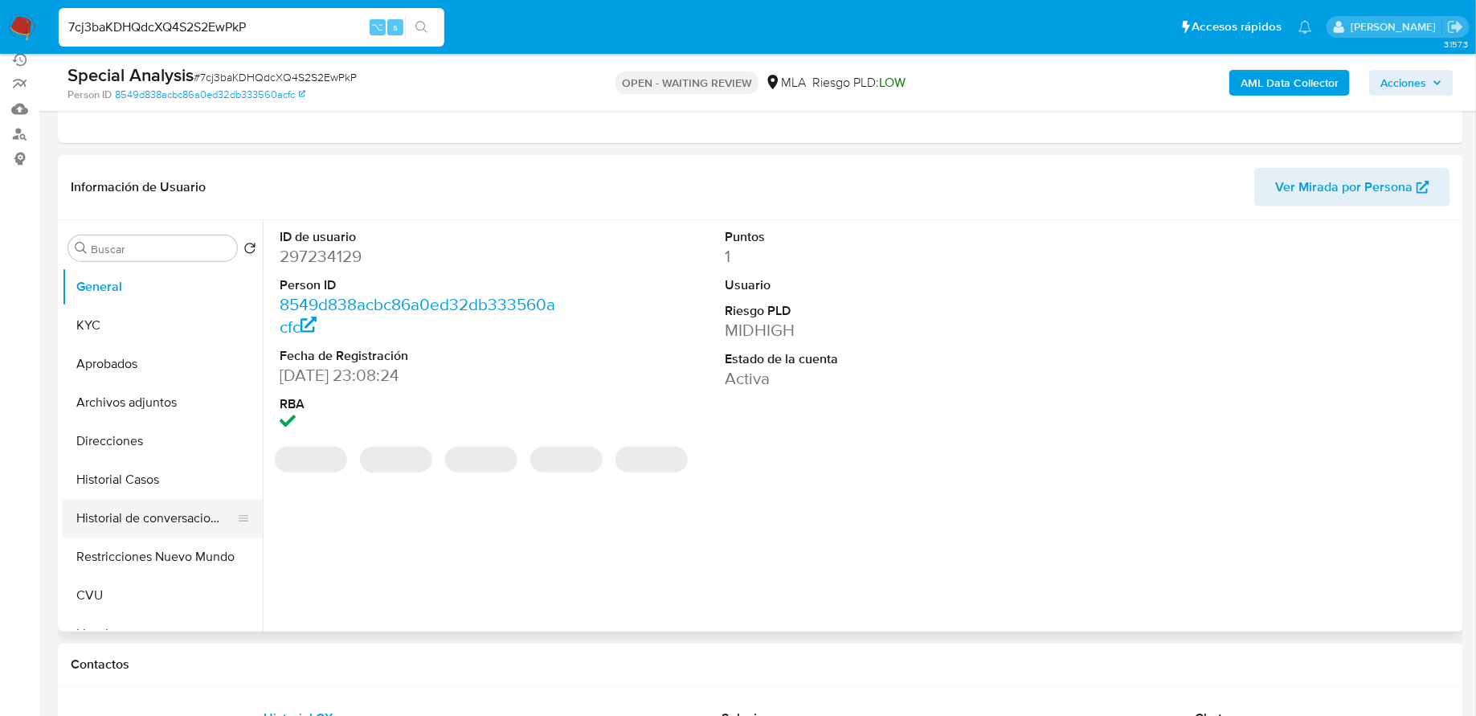
click at [135, 502] on button "Historial de conversaciones" at bounding box center [156, 518] width 188 height 39
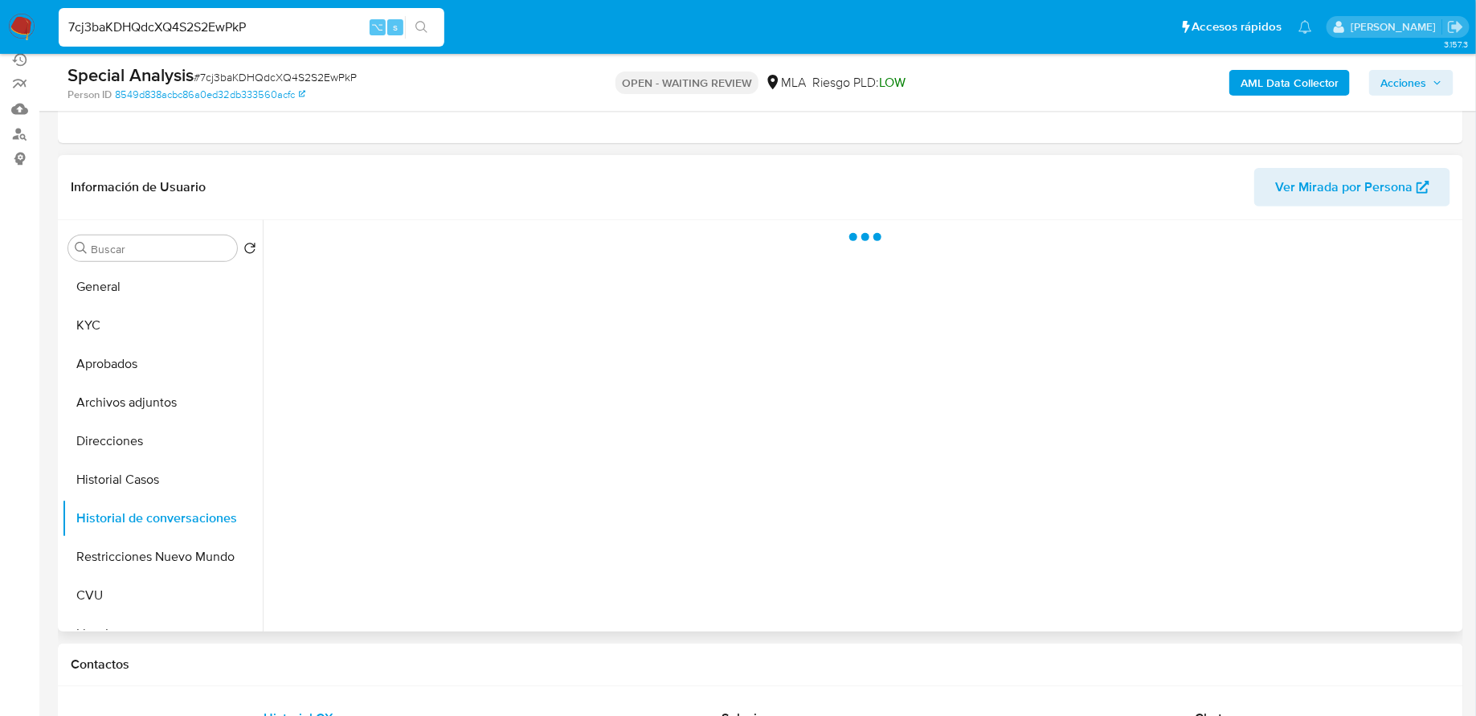
select select "10"
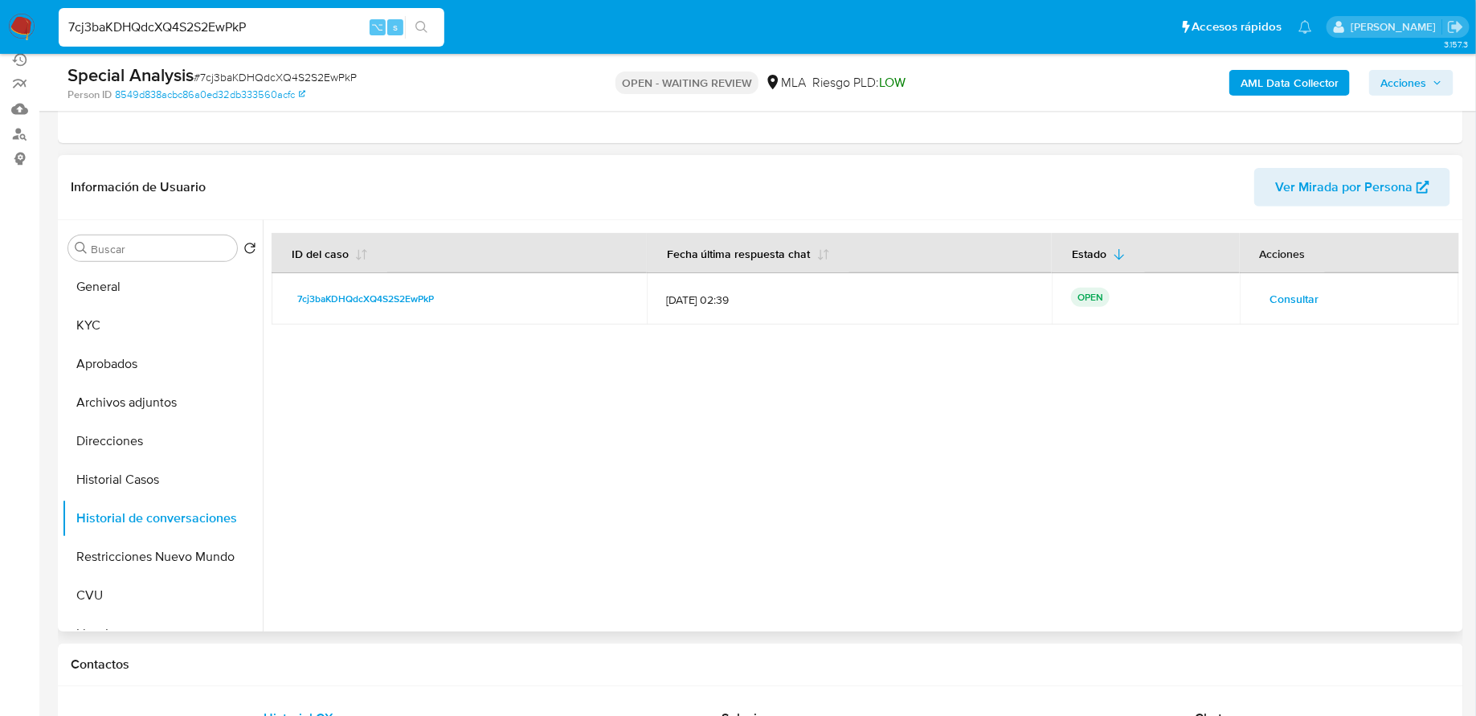
click at [1290, 304] on span "Consultar" at bounding box center [1295, 299] width 49 height 23
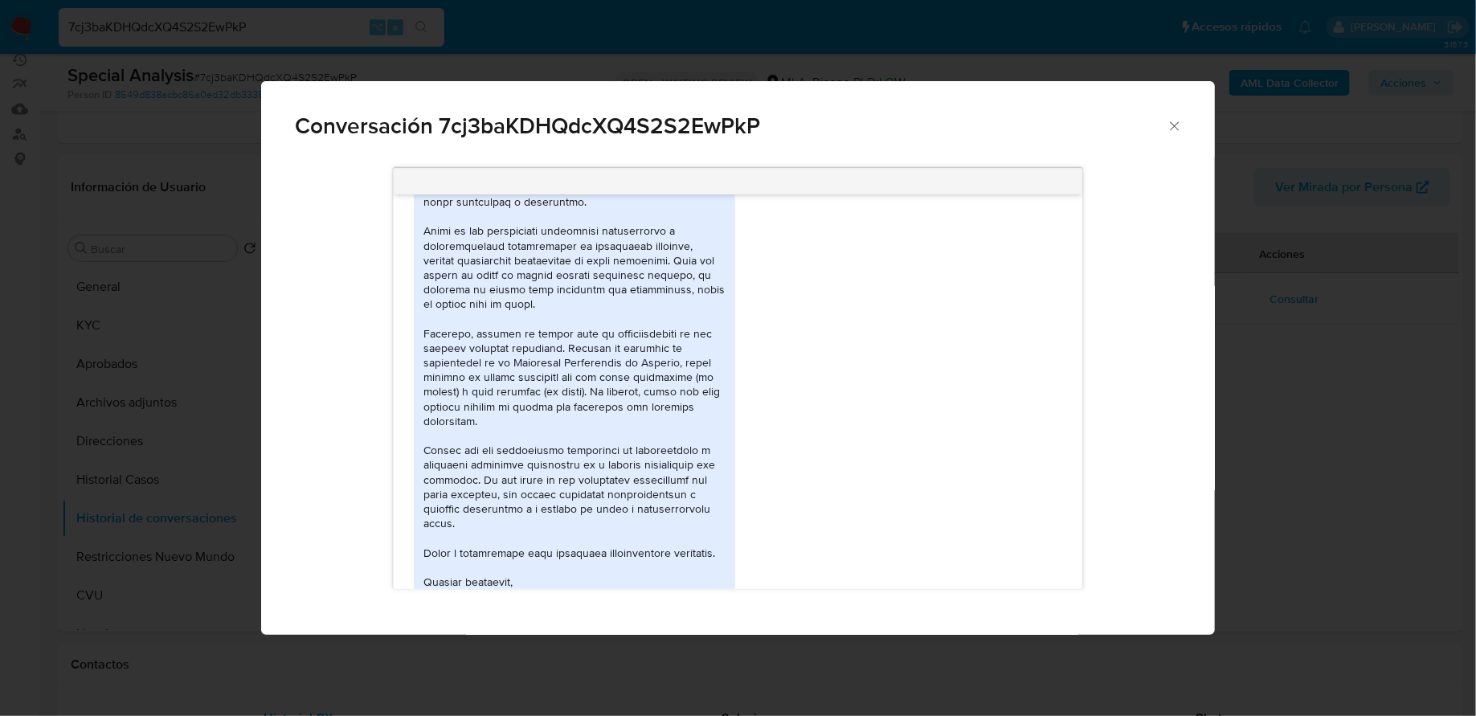
scroll to position [1077, 0]
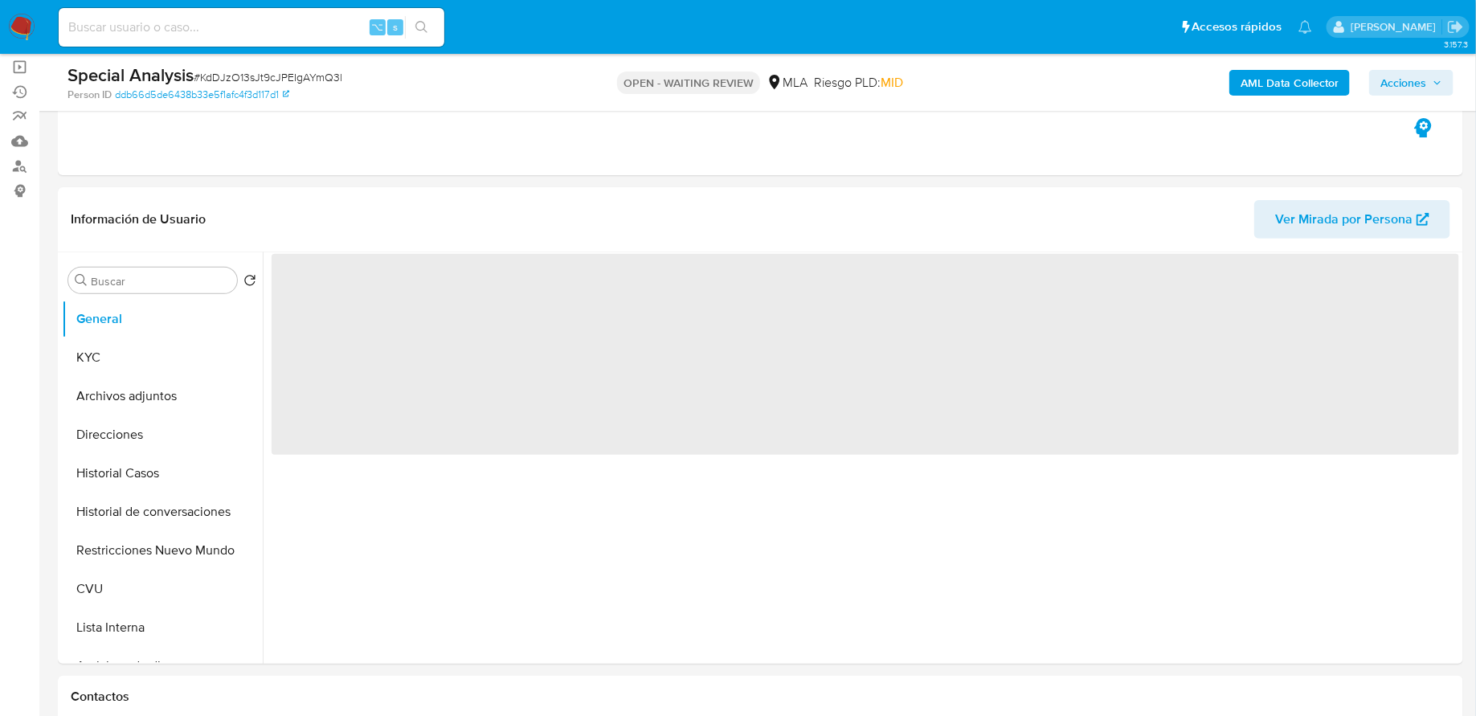
scroll to position [190, 0]
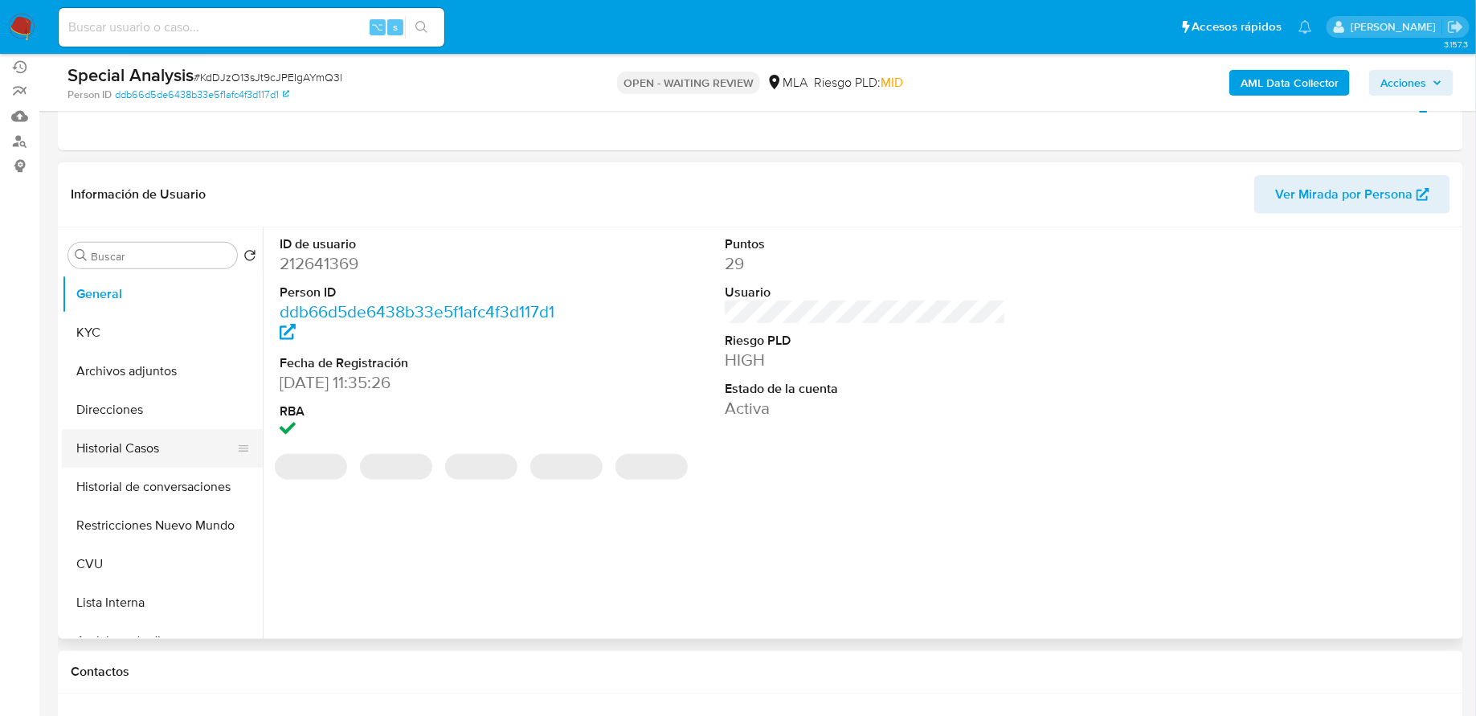
select select "10"
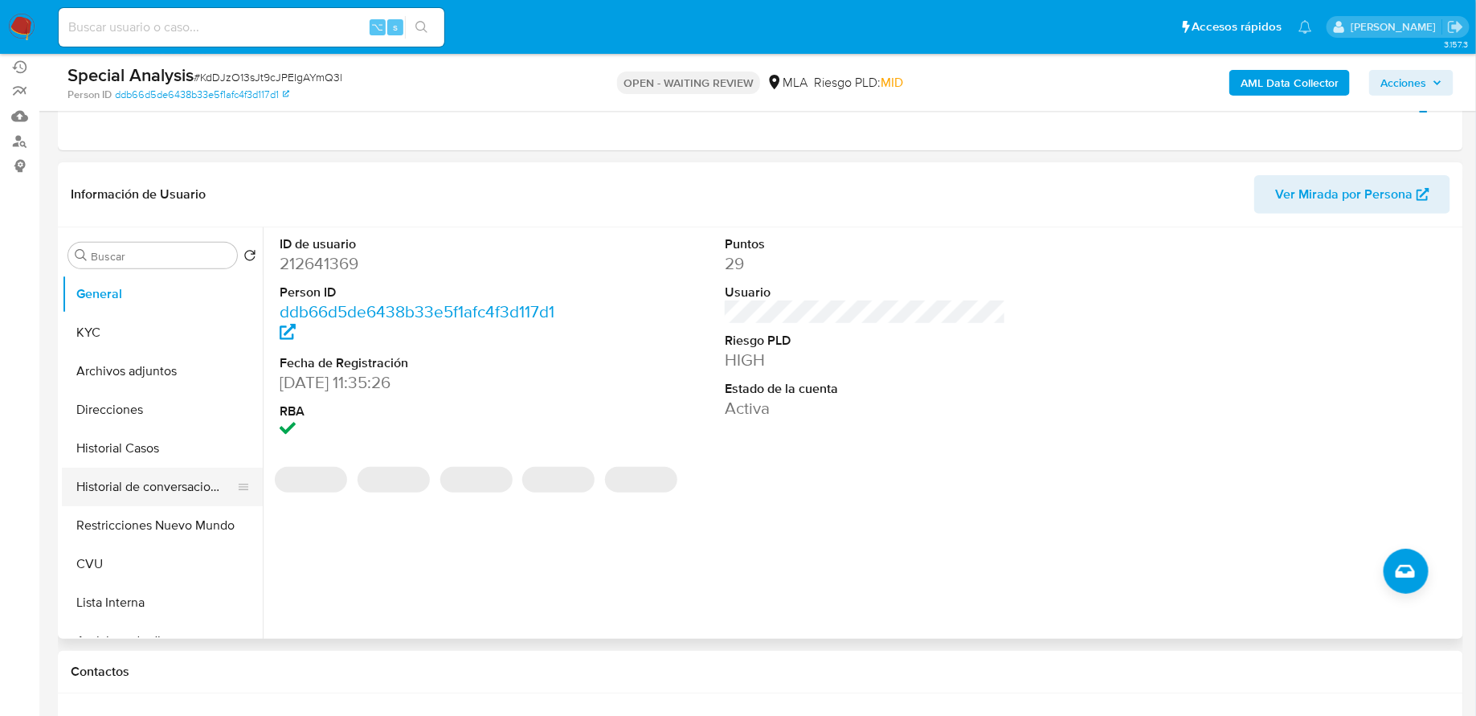
click at [170, 481] on button "Historial de conversaciones" at bounding box center [156, 487] width 188 height 39
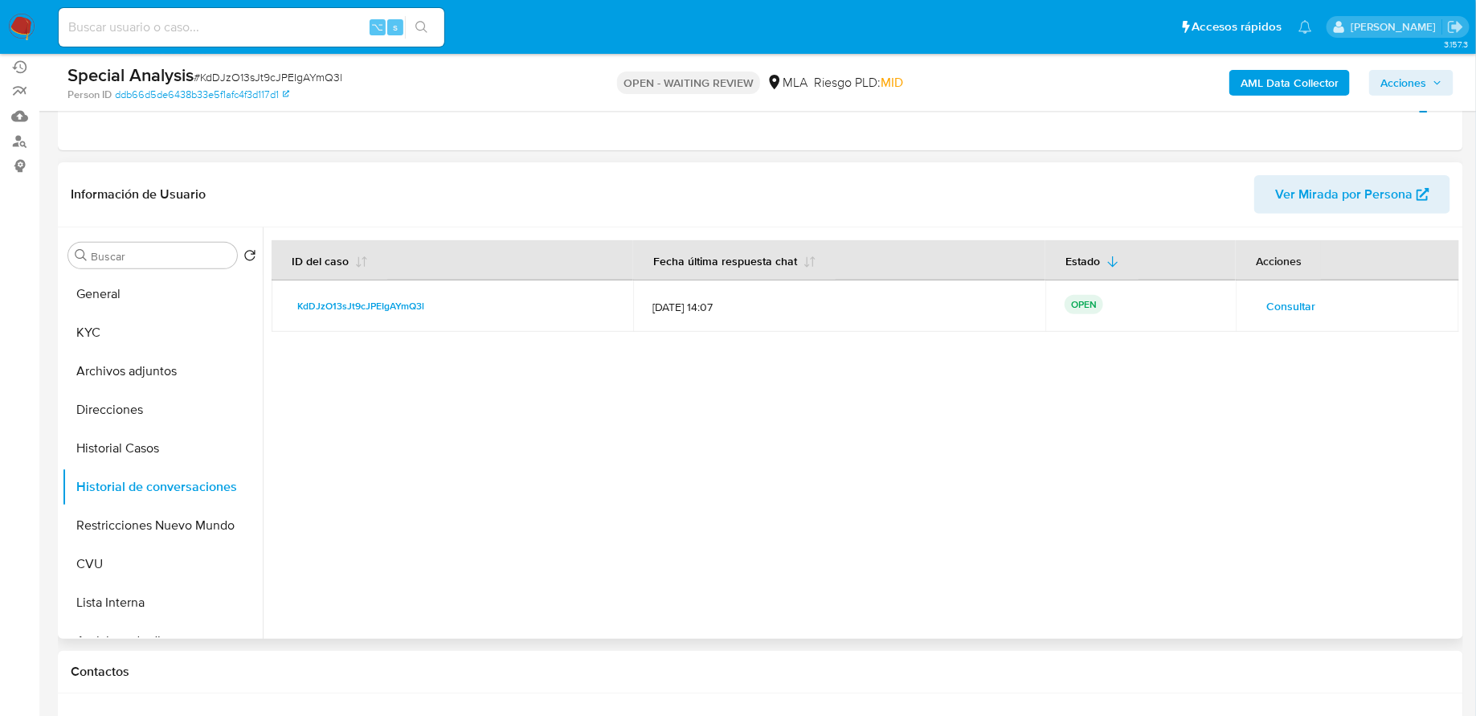
click at [1296, 311] on span "Consultar" at bounding box center [1291, 306] width 49 height 23
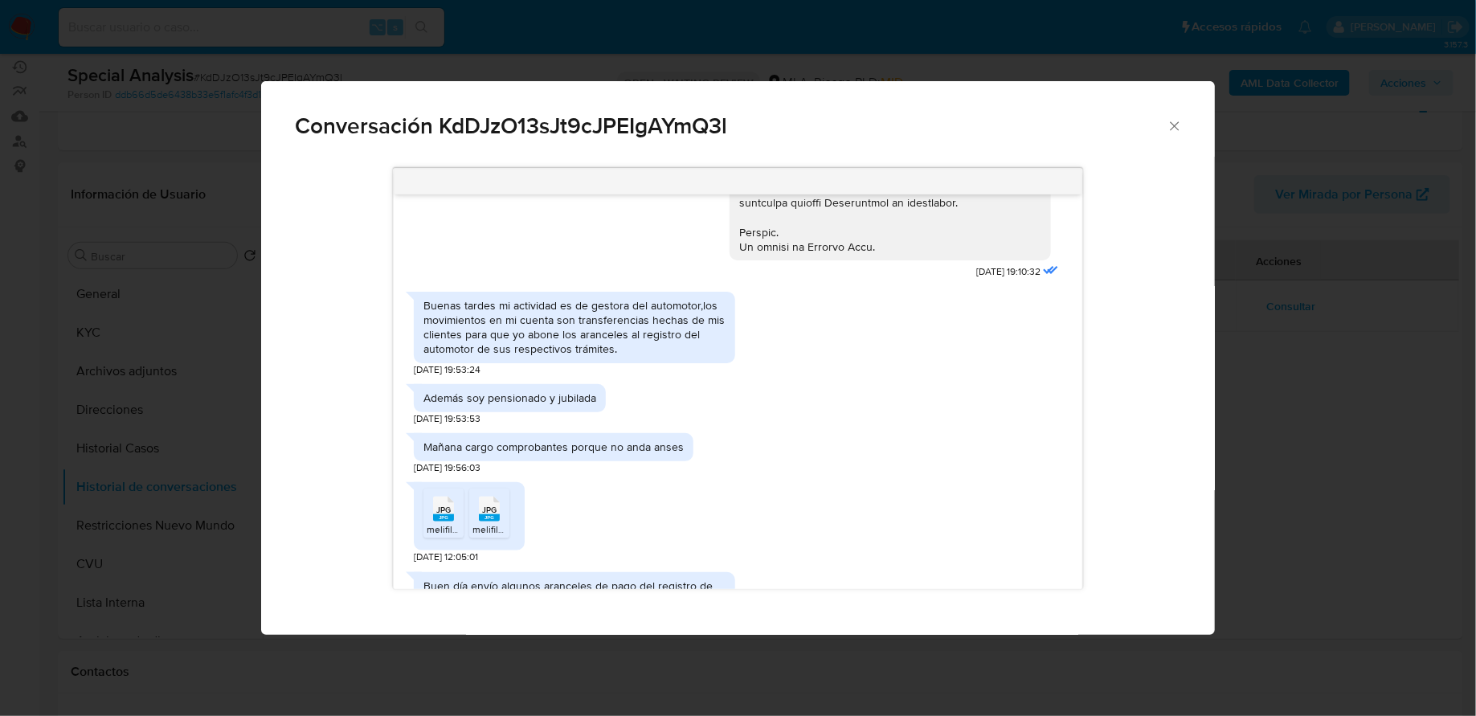
scroll to position [905, 0]
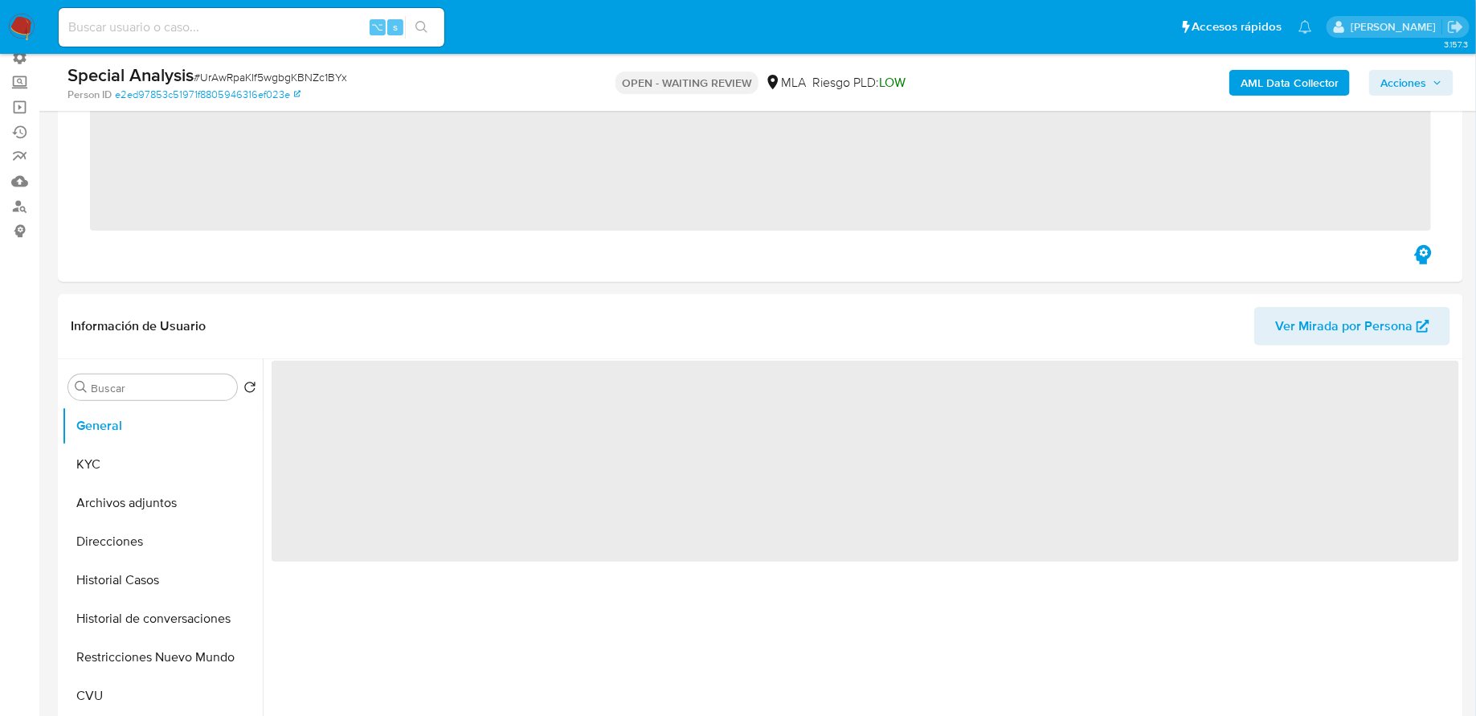
scroll to position [154, 0]
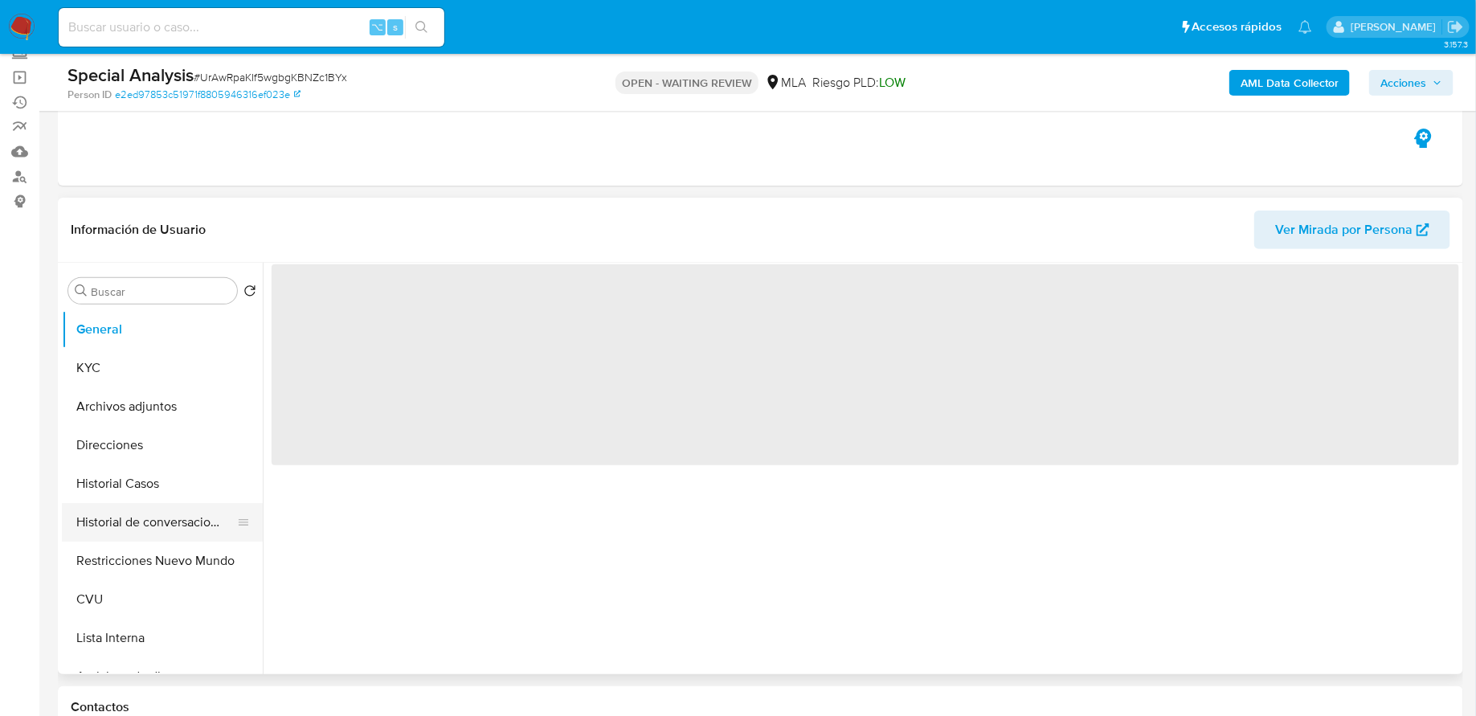
click at [145, 521] on button "Historial de conversaciones" at bounding box center [156, 522] width 188 height 39
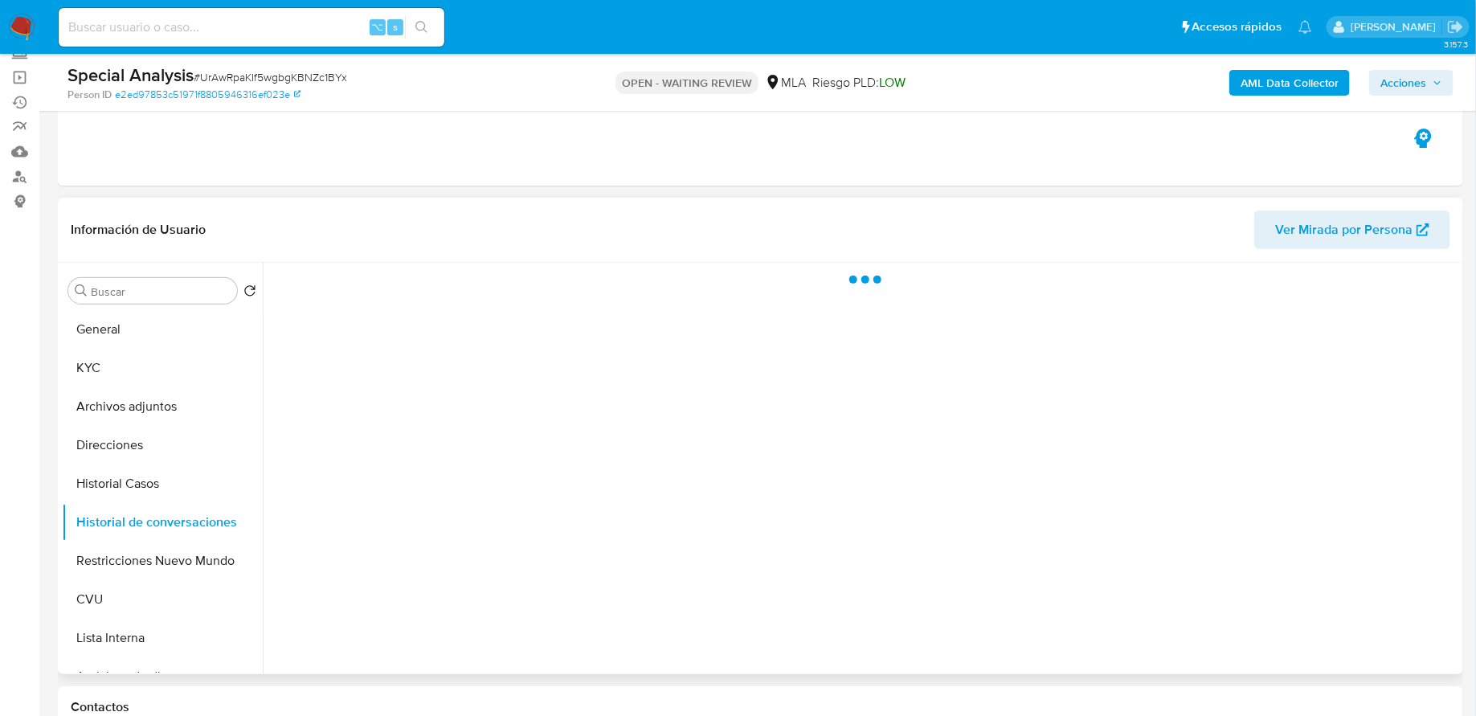
select select "10"
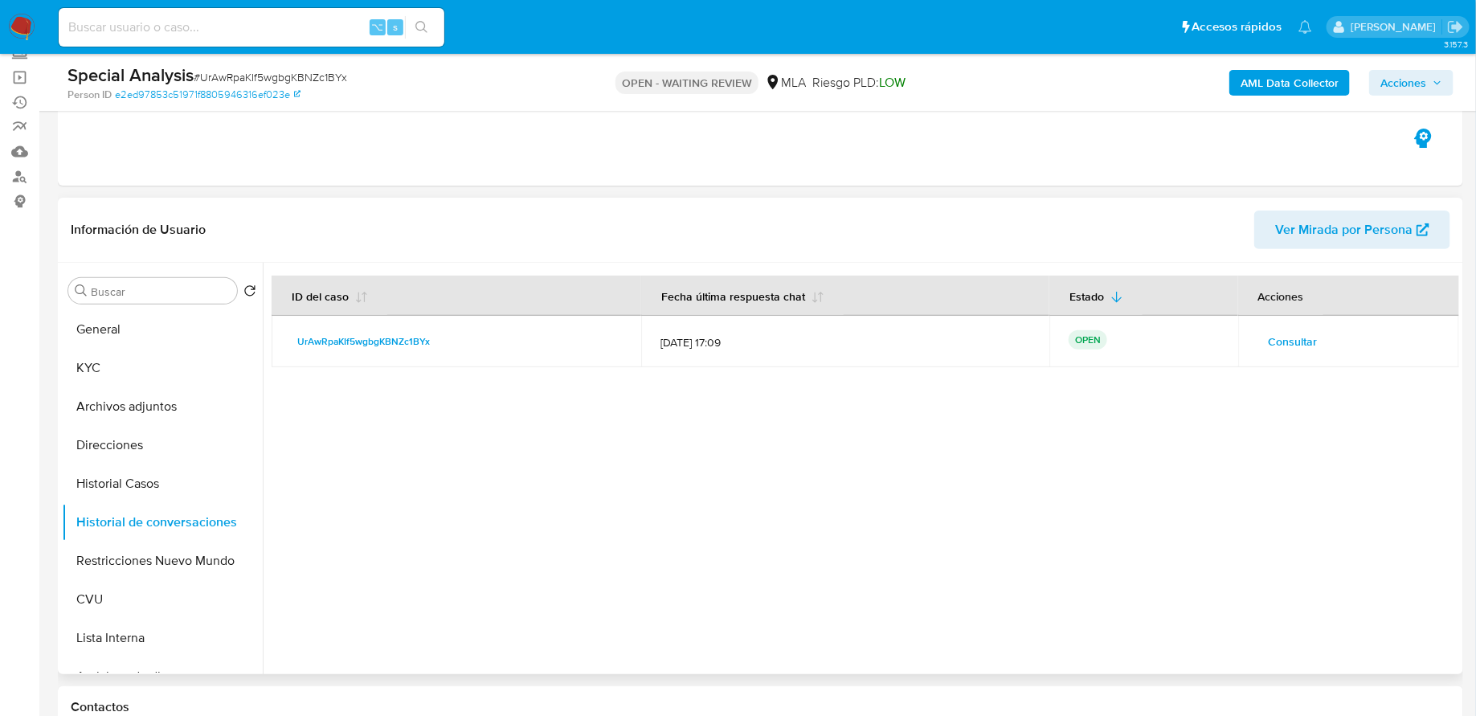
click at [1304, 330] on span "Consultar" at bounding box center [1293, 341] width 49 height 23
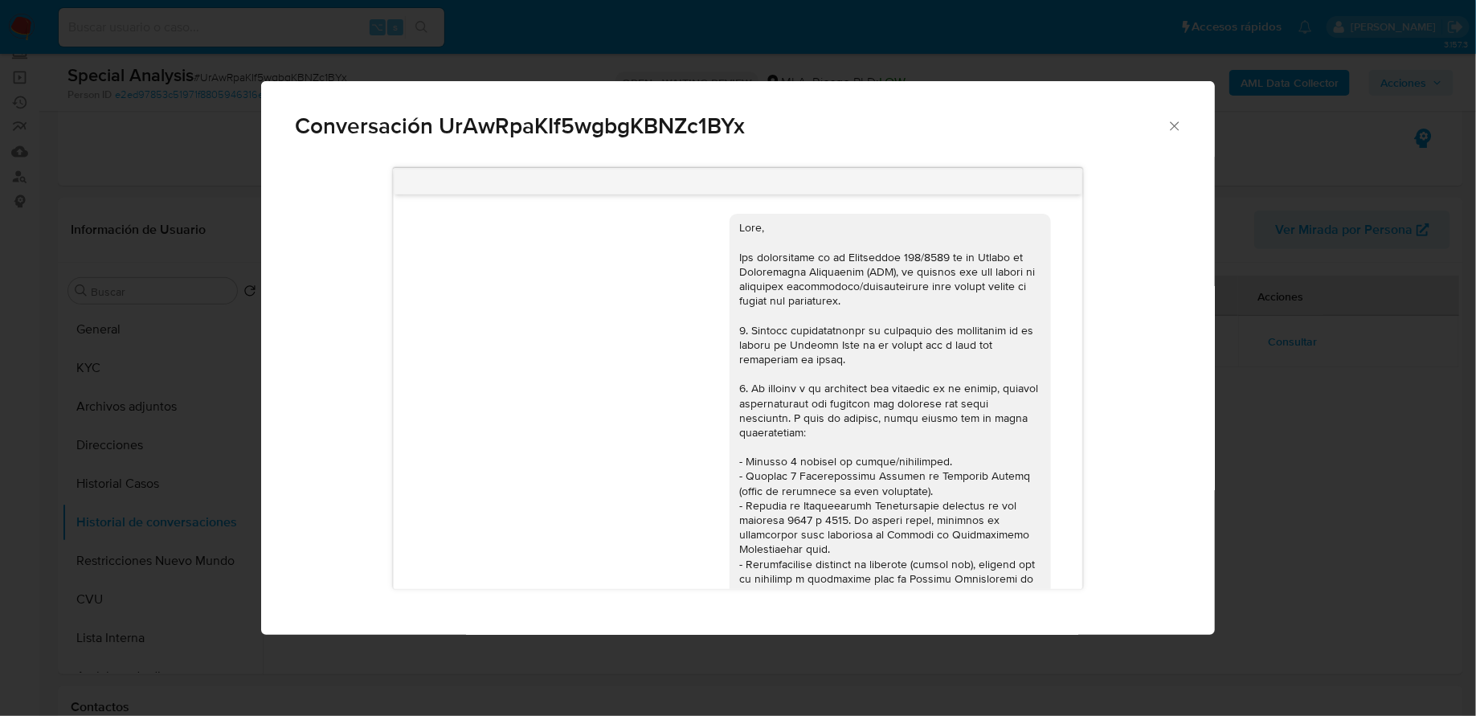
scroll to position [650, 0]
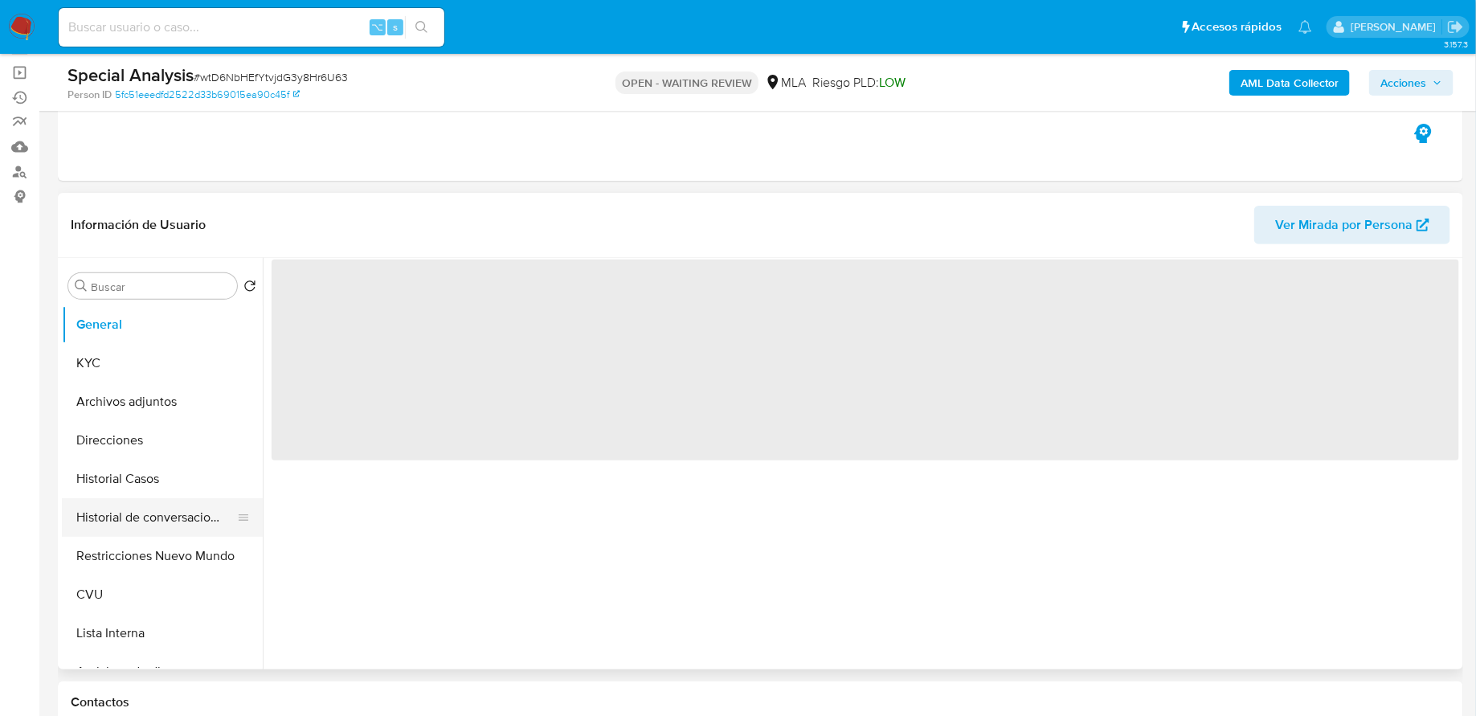
scroll to position [177, 0]
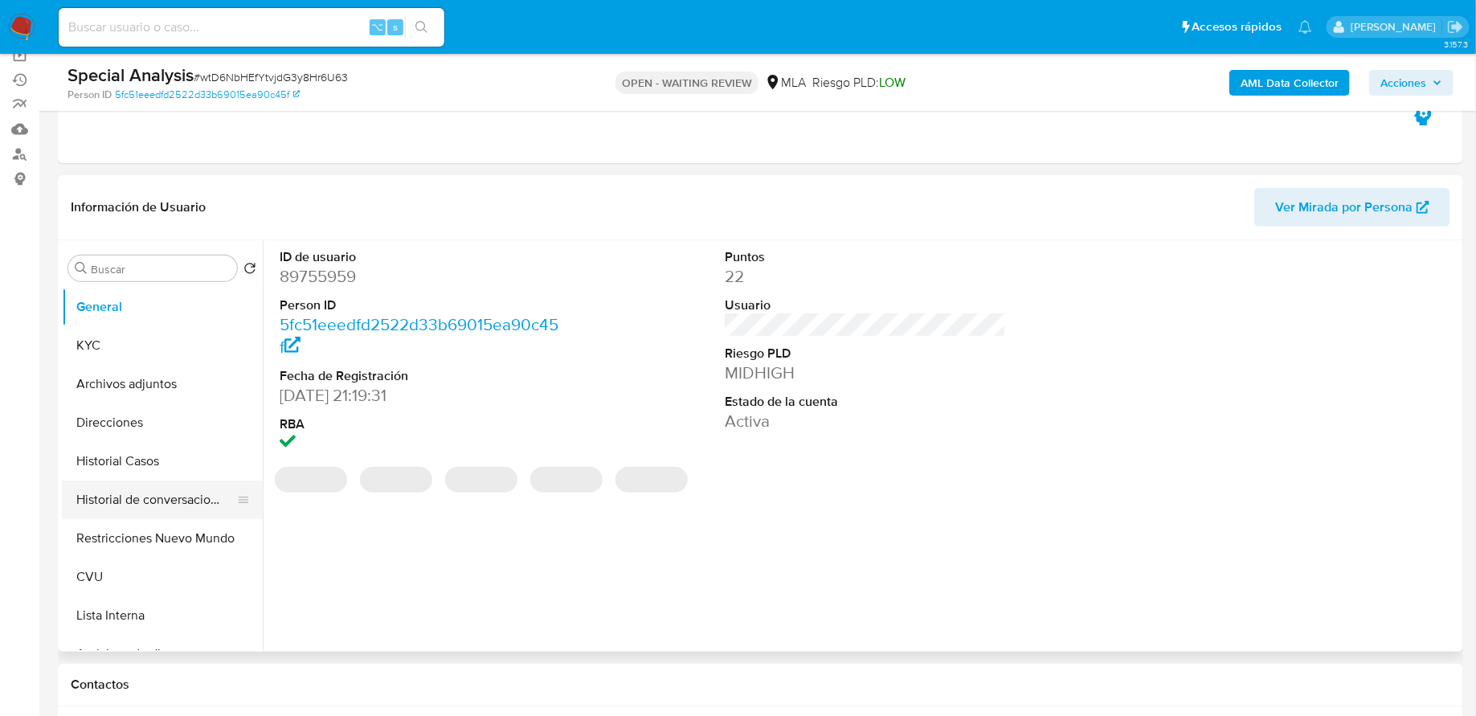
click at [154, 501] on button "Historial de conversaciones" at bounding box center [156, 500] width 188 height 39
select select "10"
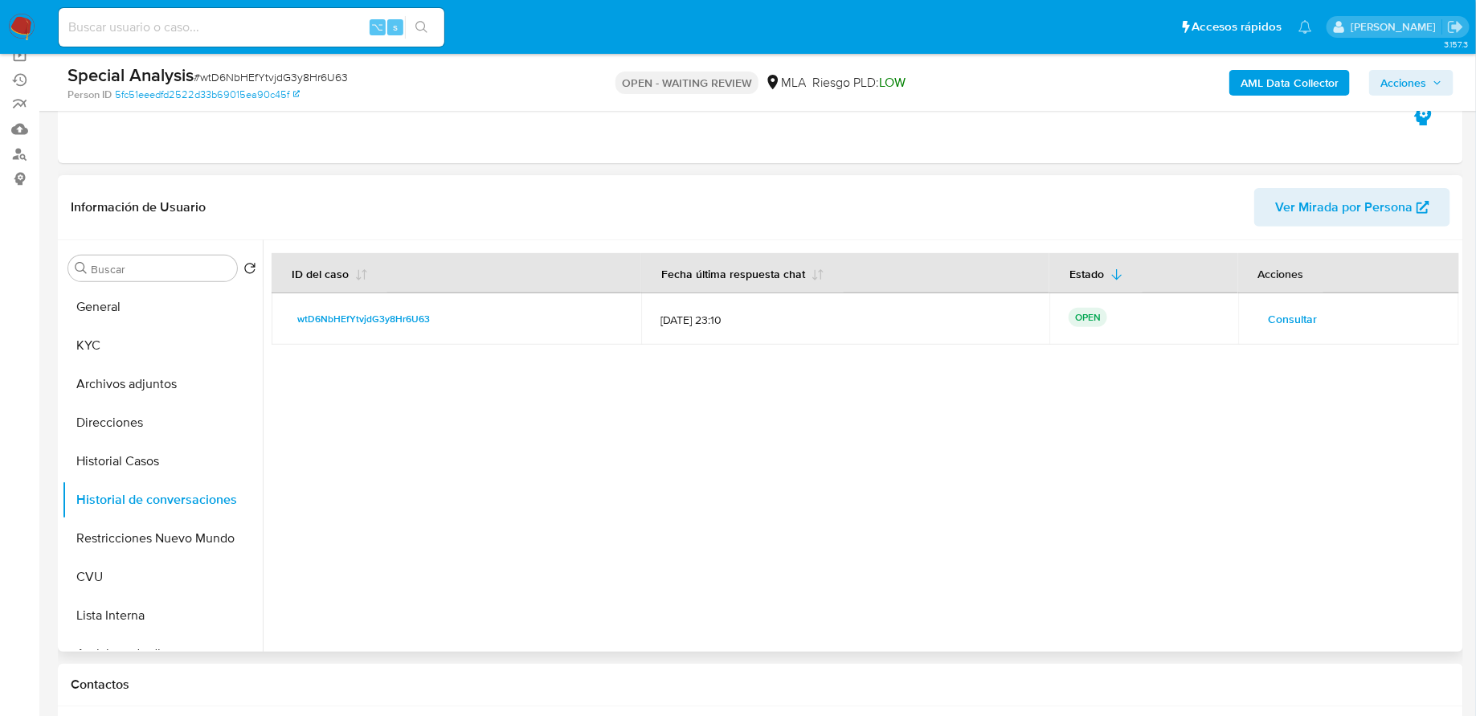
click at [1296, 308] on span "Consultar" at bounding box center [1293, 319] width 49 height 23
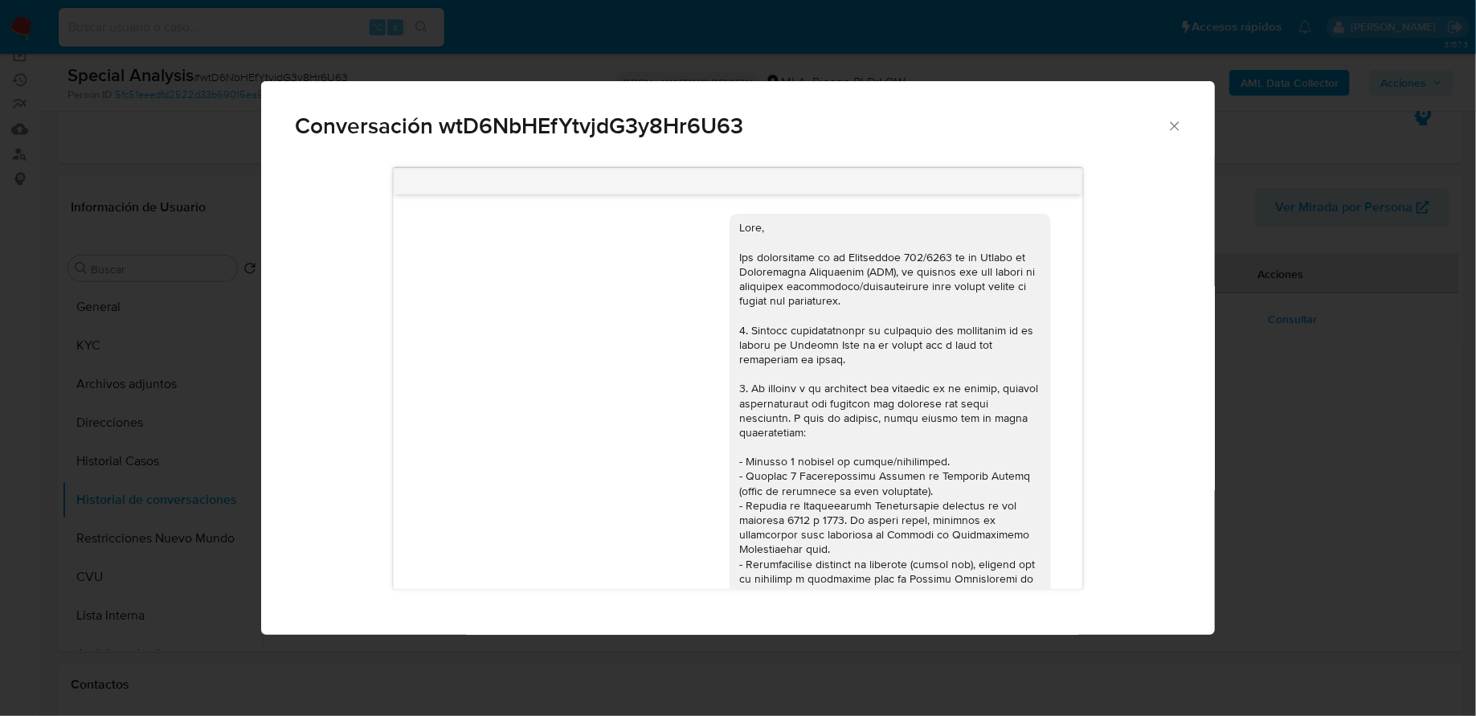
scroll to position [653, 0]
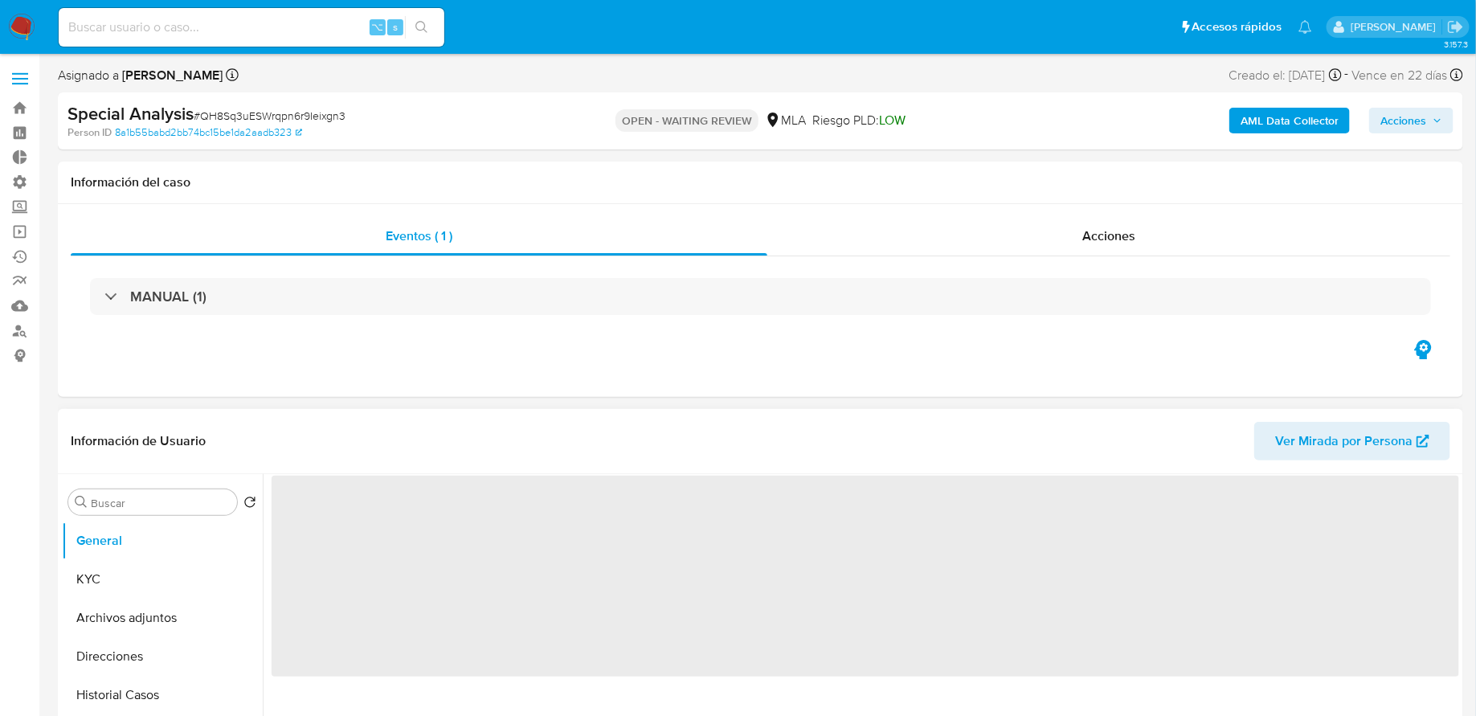
scroll to position [135, 0]
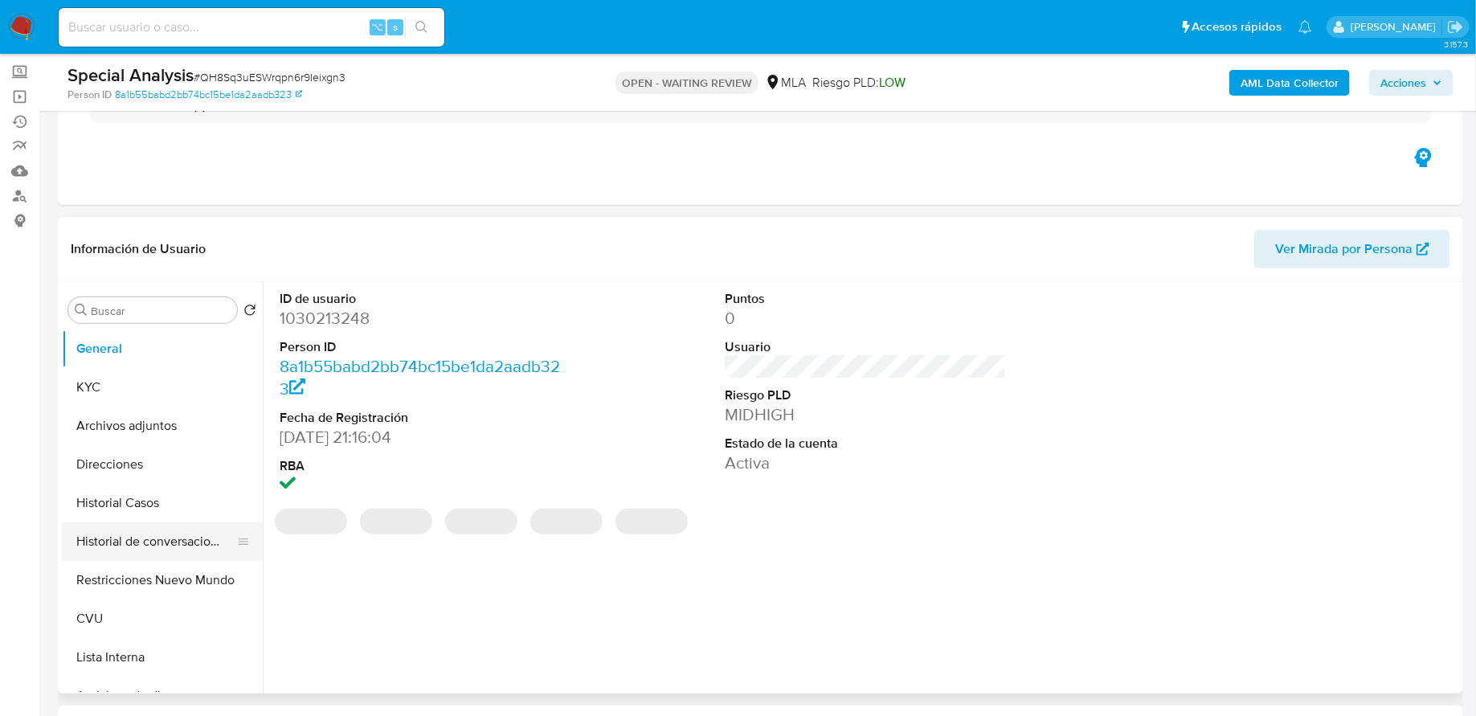
select select "10"
click at [117, 545] on button "Historial de conversaciones" at bounding box center [156, 541] width 188 height 39
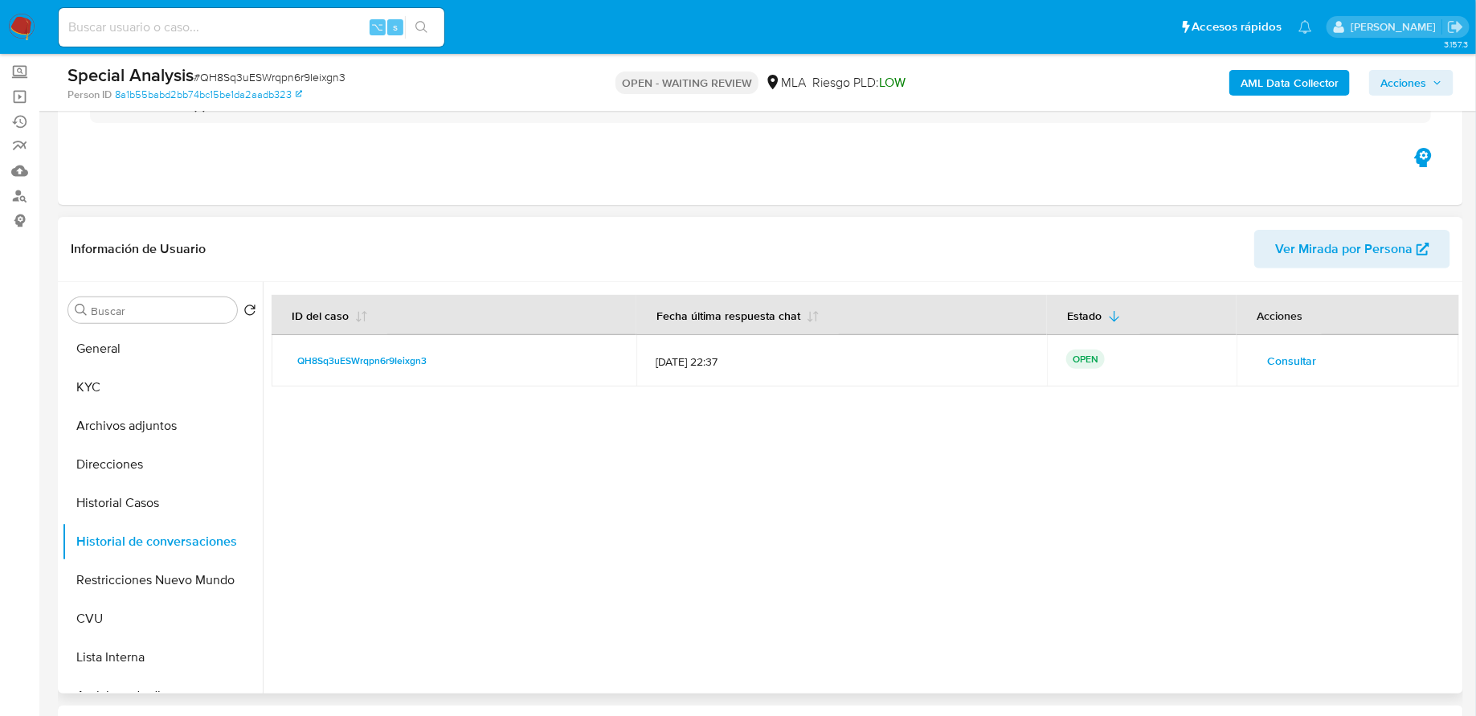
click at [1277, 354] on span "Consultar" at bounding box center [1292, 361] width 49 height 23
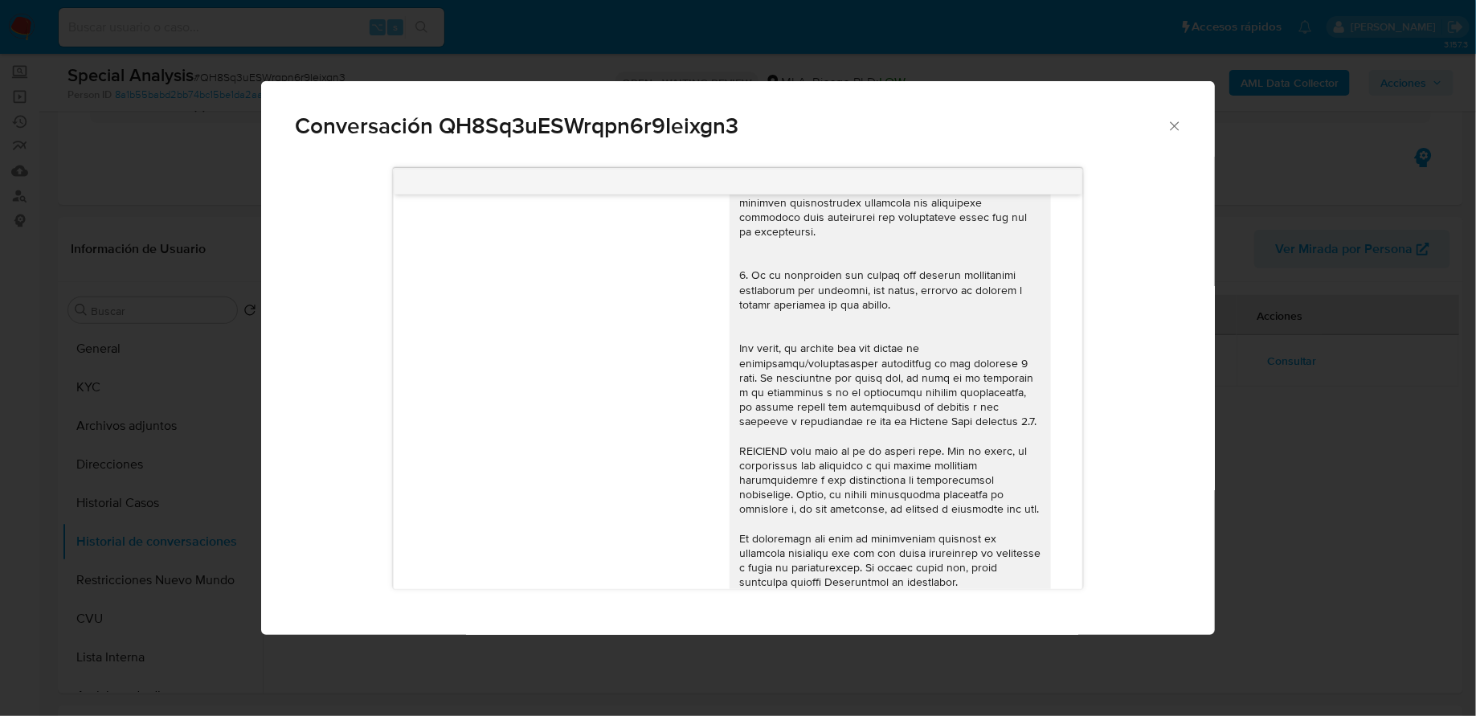
scroll to position [746, 0]
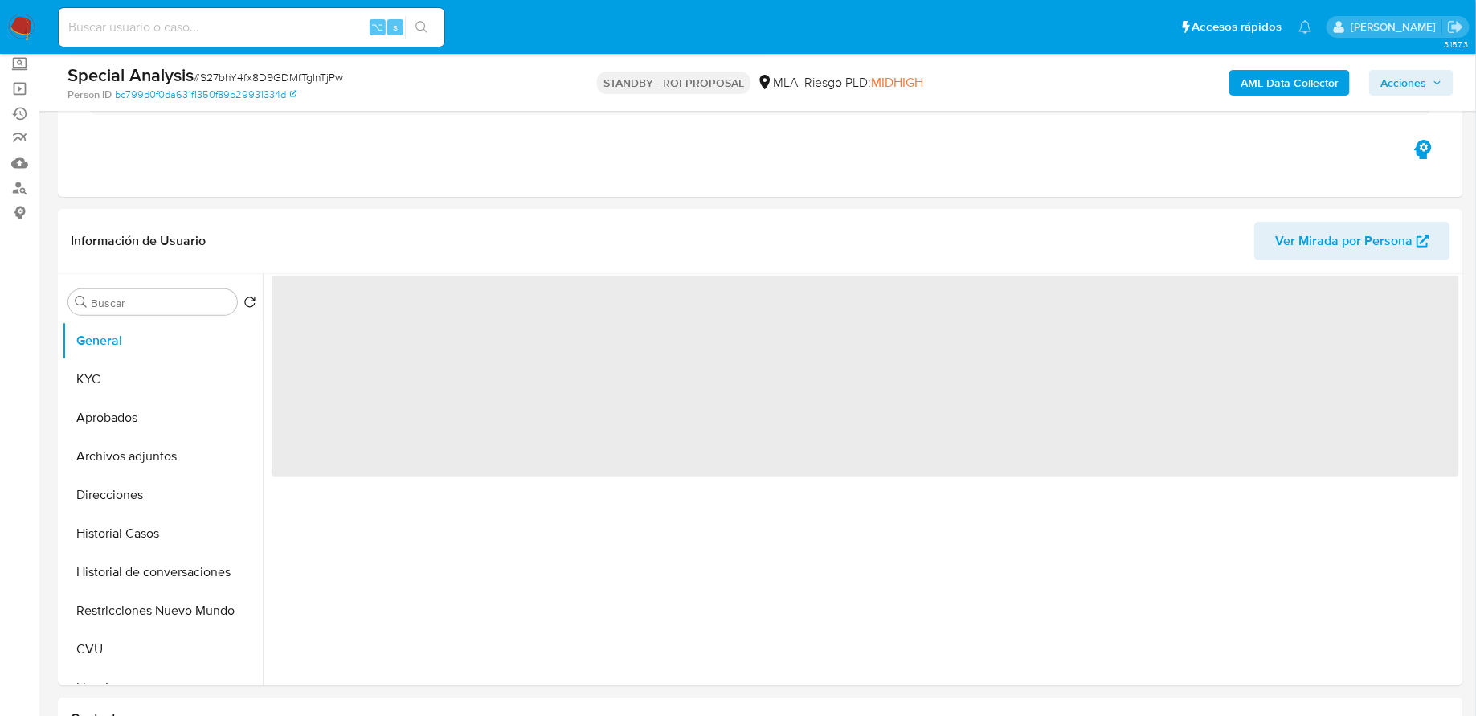
scroll to position [187, 0]
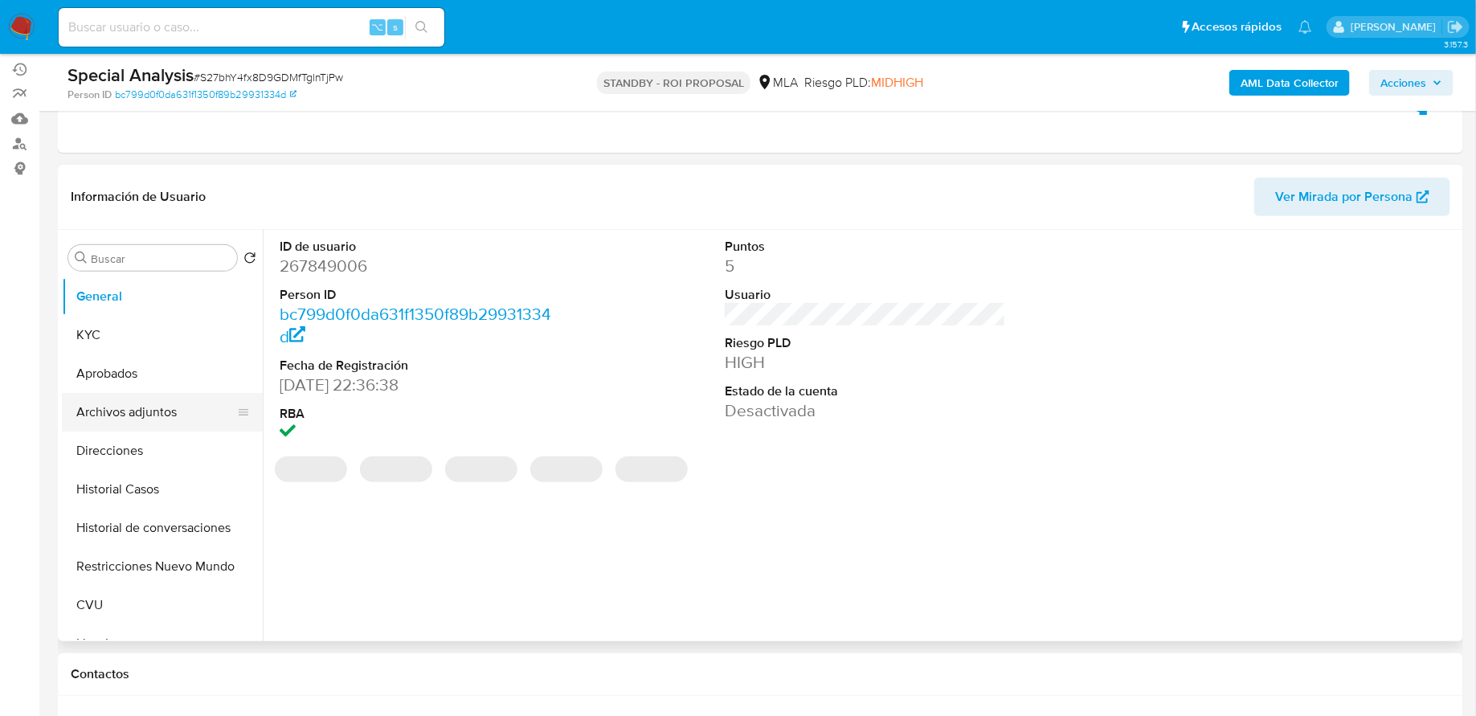
click at [139, 404] on button "Archivos adjuntos" at bounding box center [156, 412] width 188 height 39
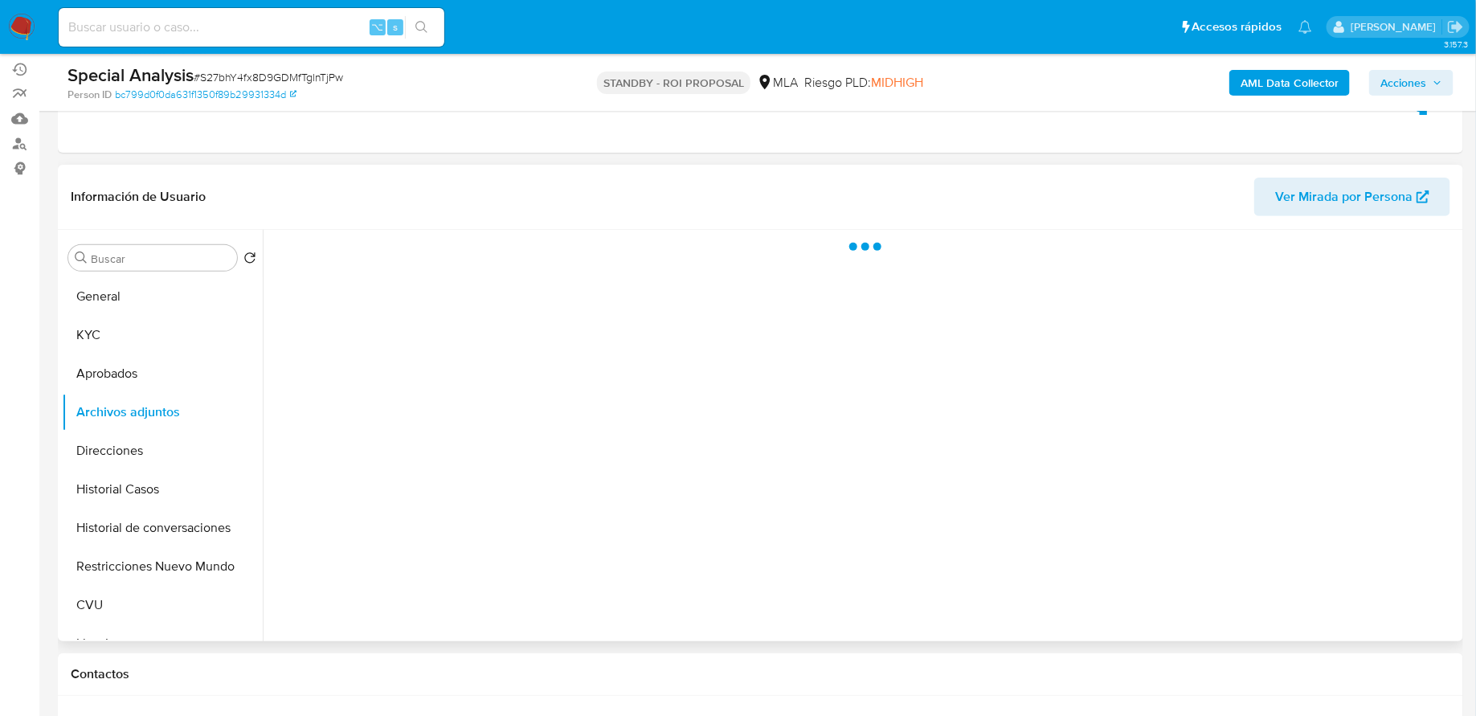
select select "10"
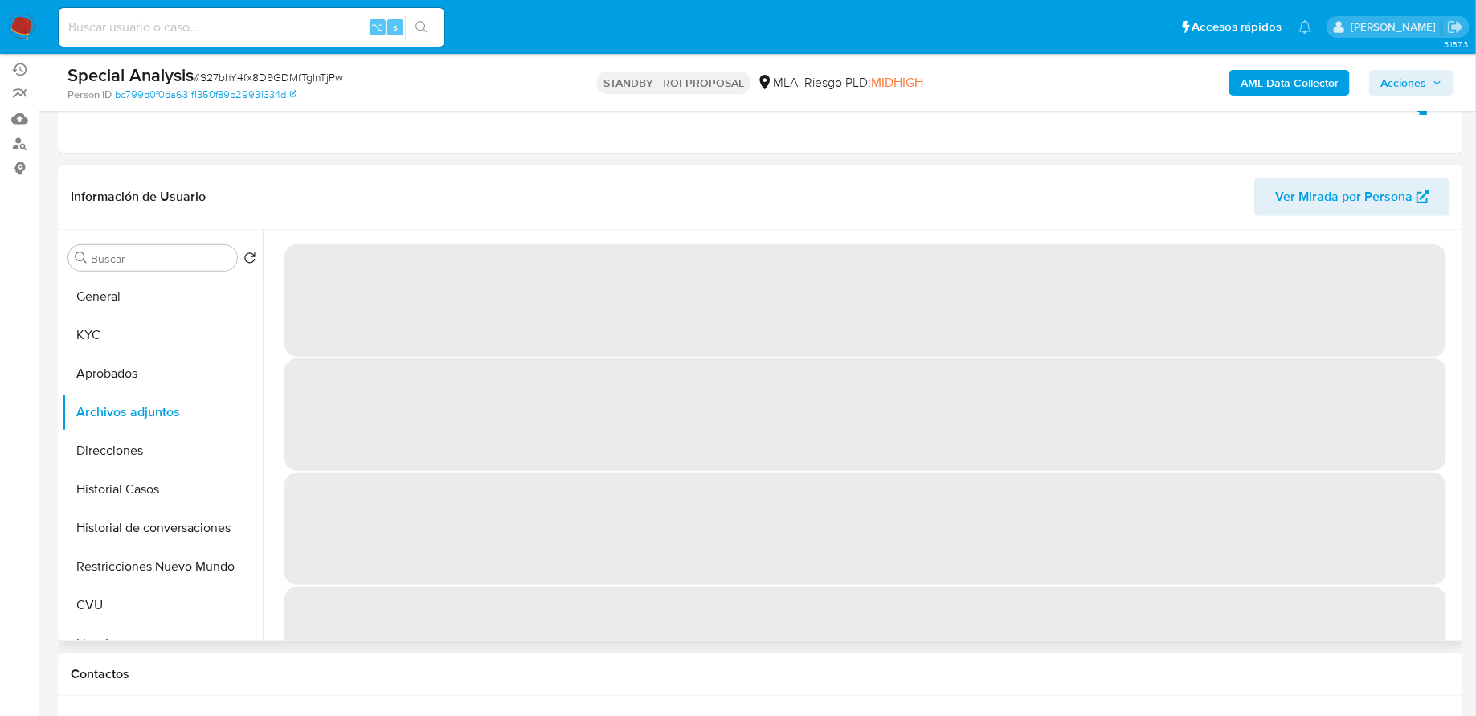
scroll to position [20, 0]
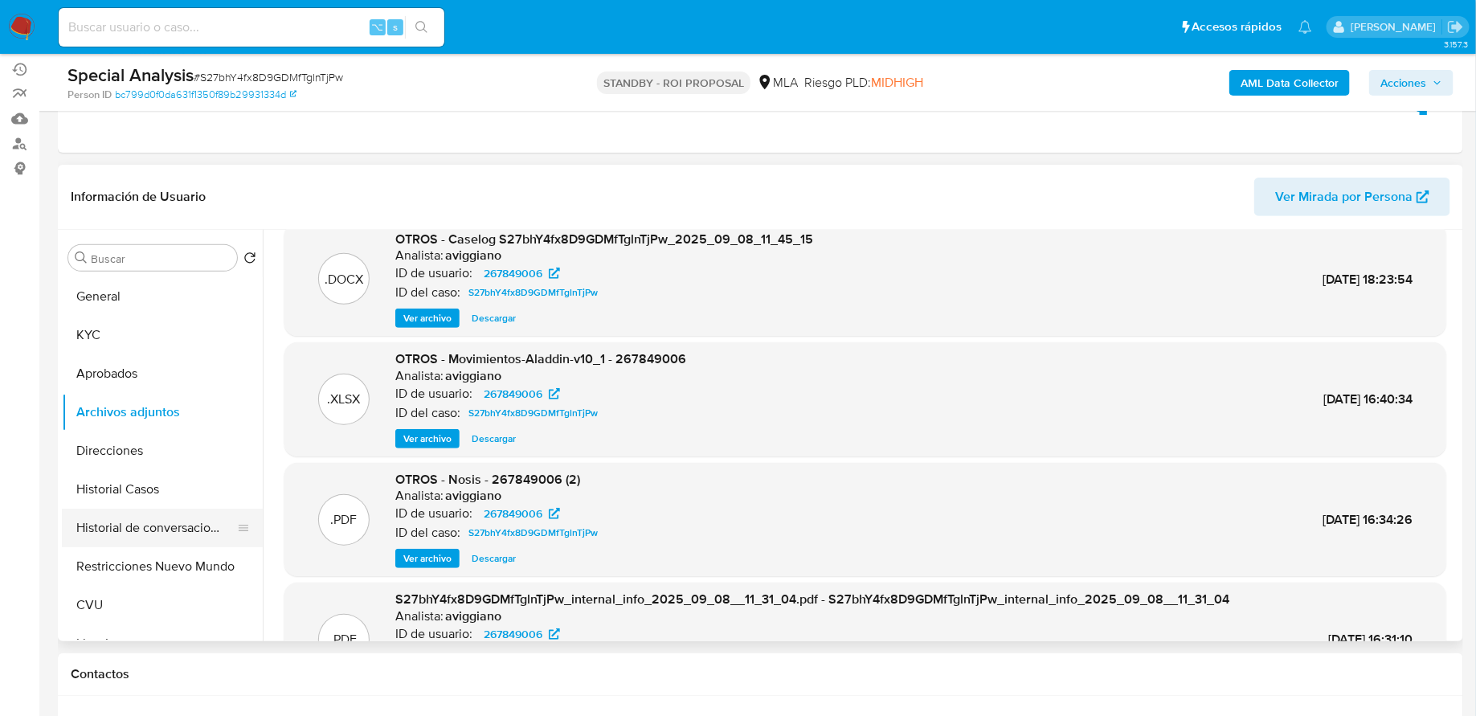
click at [139, 518] on button "Historial de conversaciones" at bounding box center [156, 528] width 188 height 39
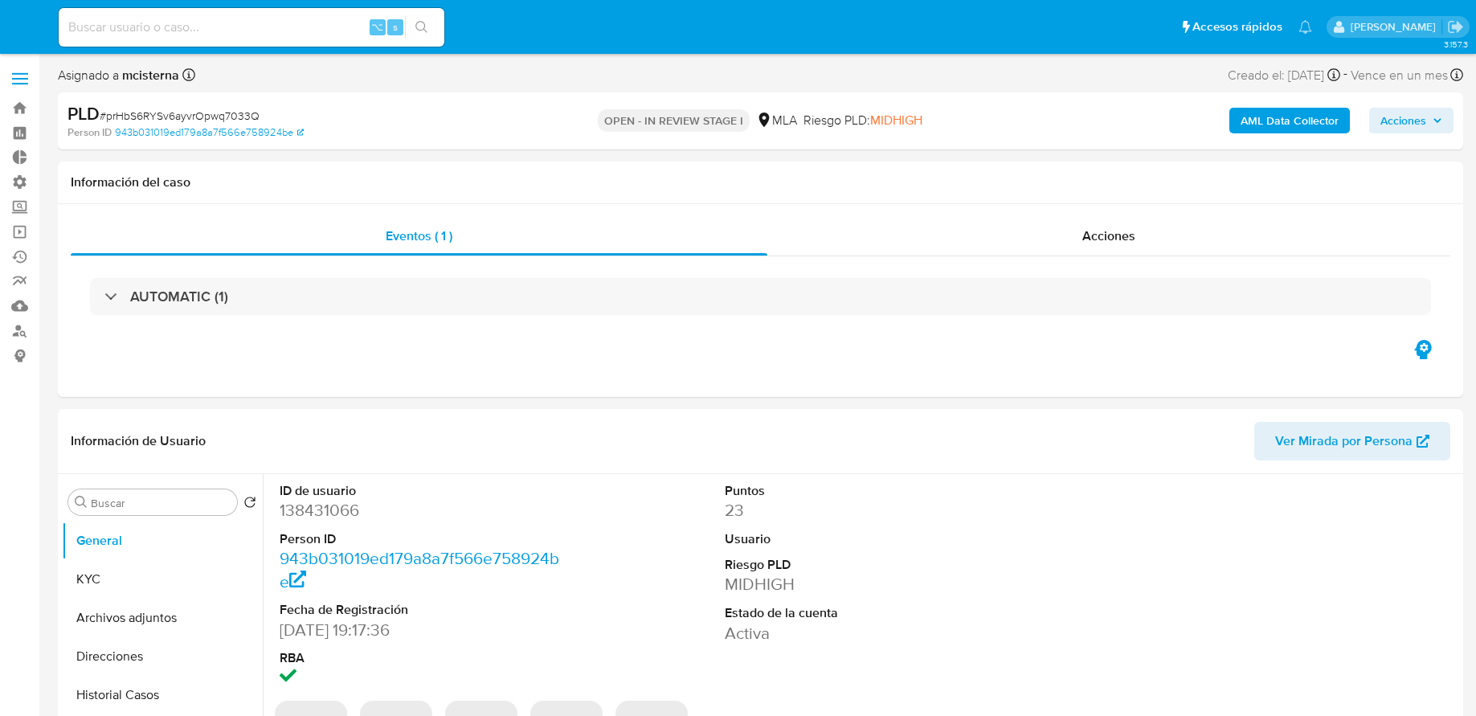
select select "10"
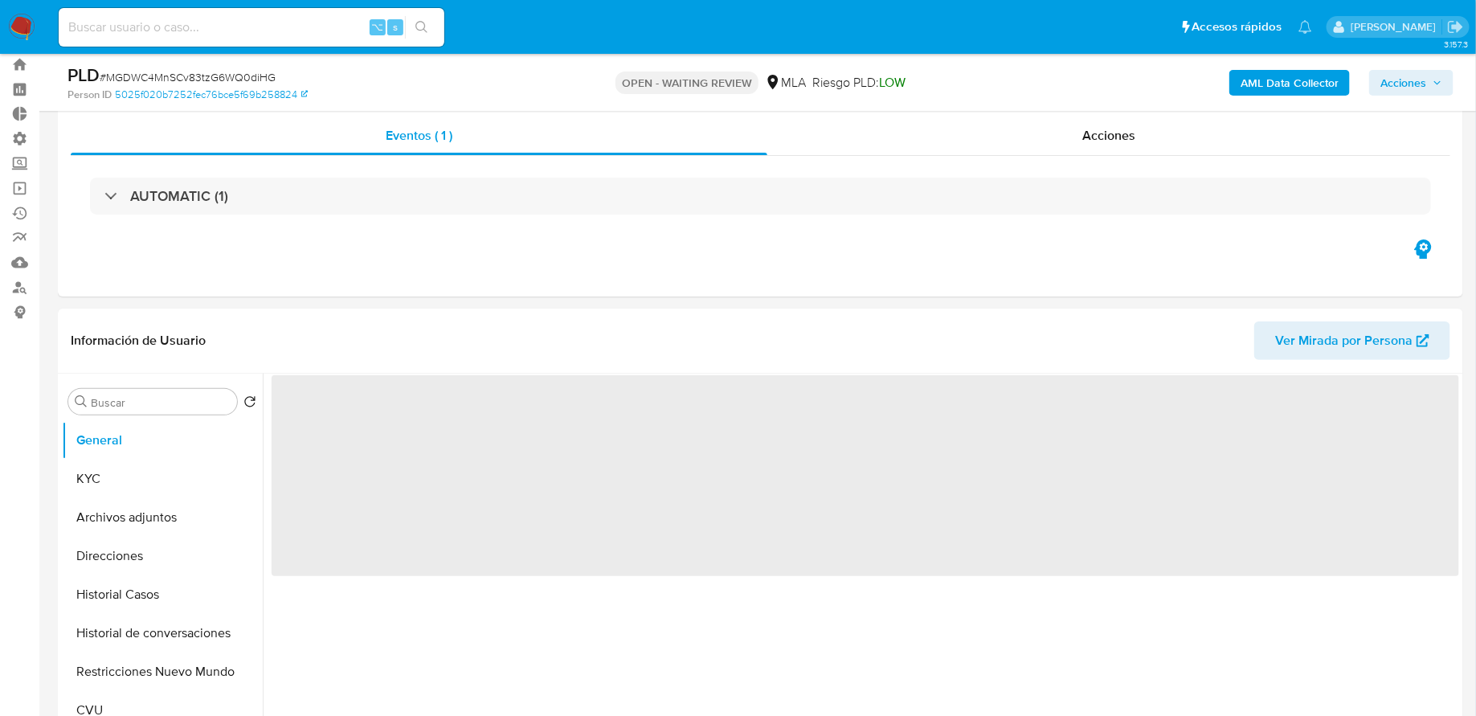
scroll to position [310, 0]
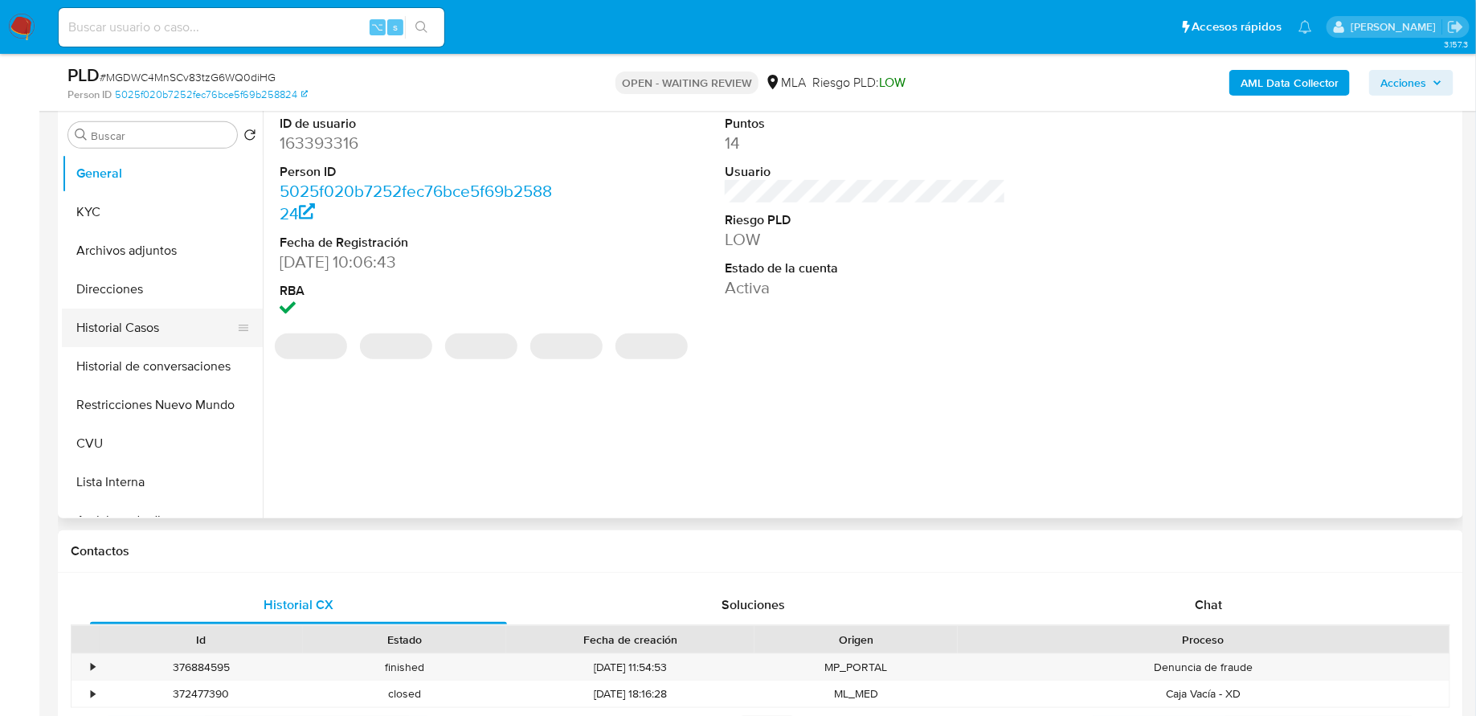
click at [134, 327] on button "Historial Casos" at bounding box center [156, 328] width 188 height 39
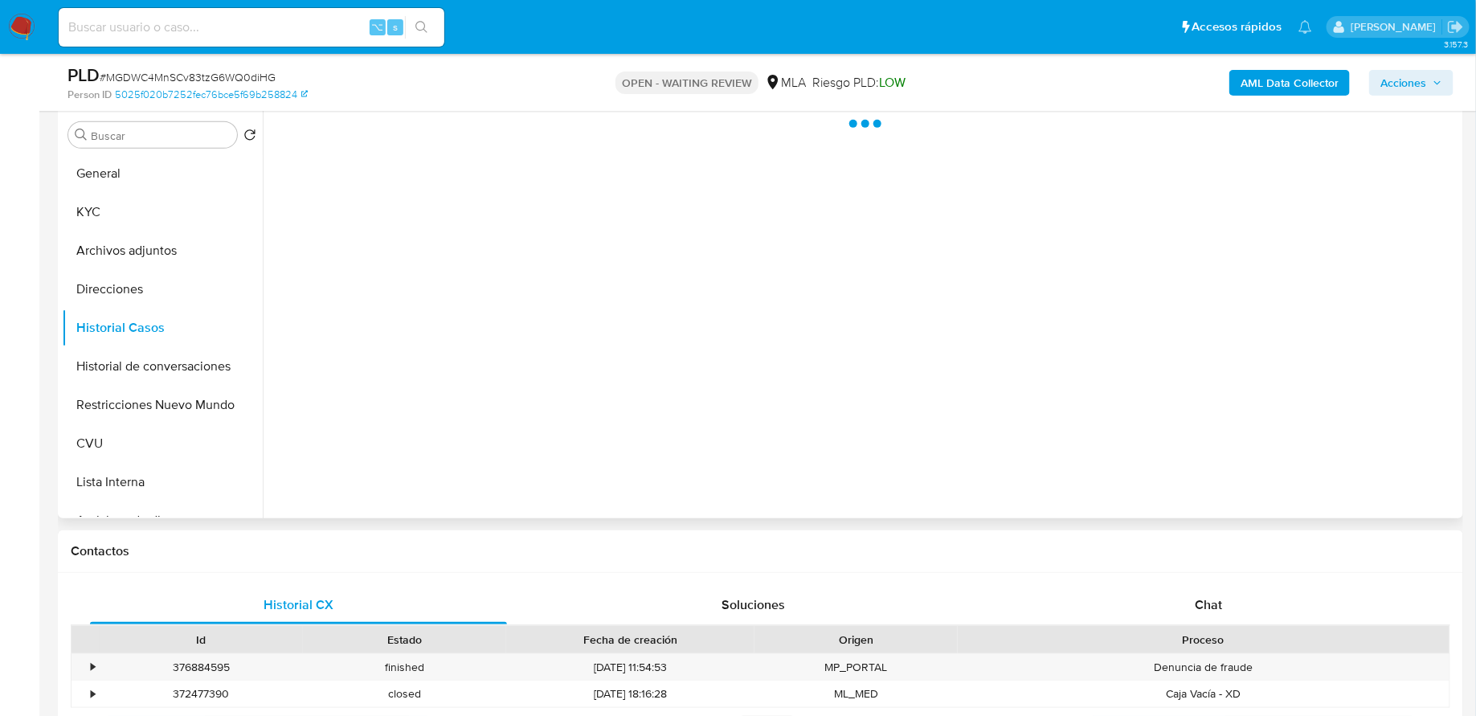
select select "10"
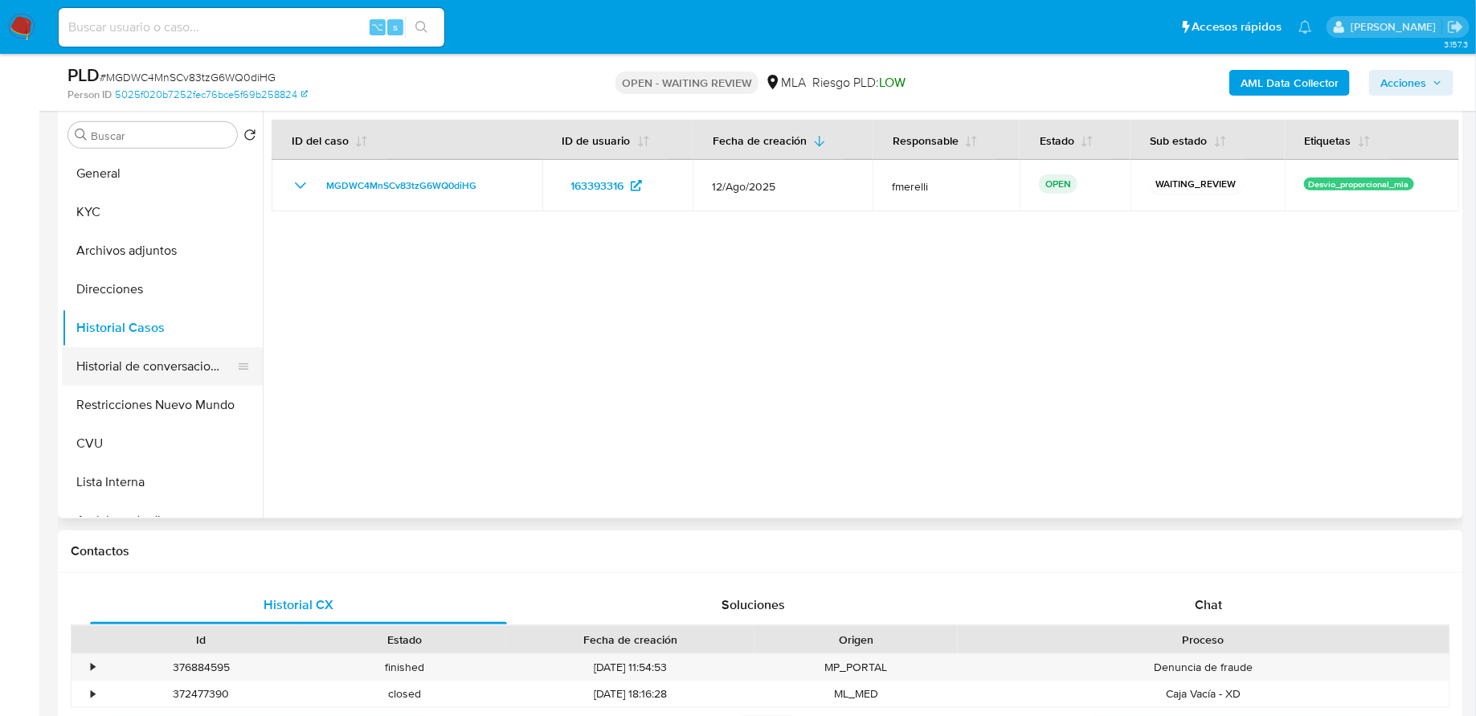
click at [104, 365] on button "Historial de conversaciones" at bounding box center [156, 366] width 188 height 39
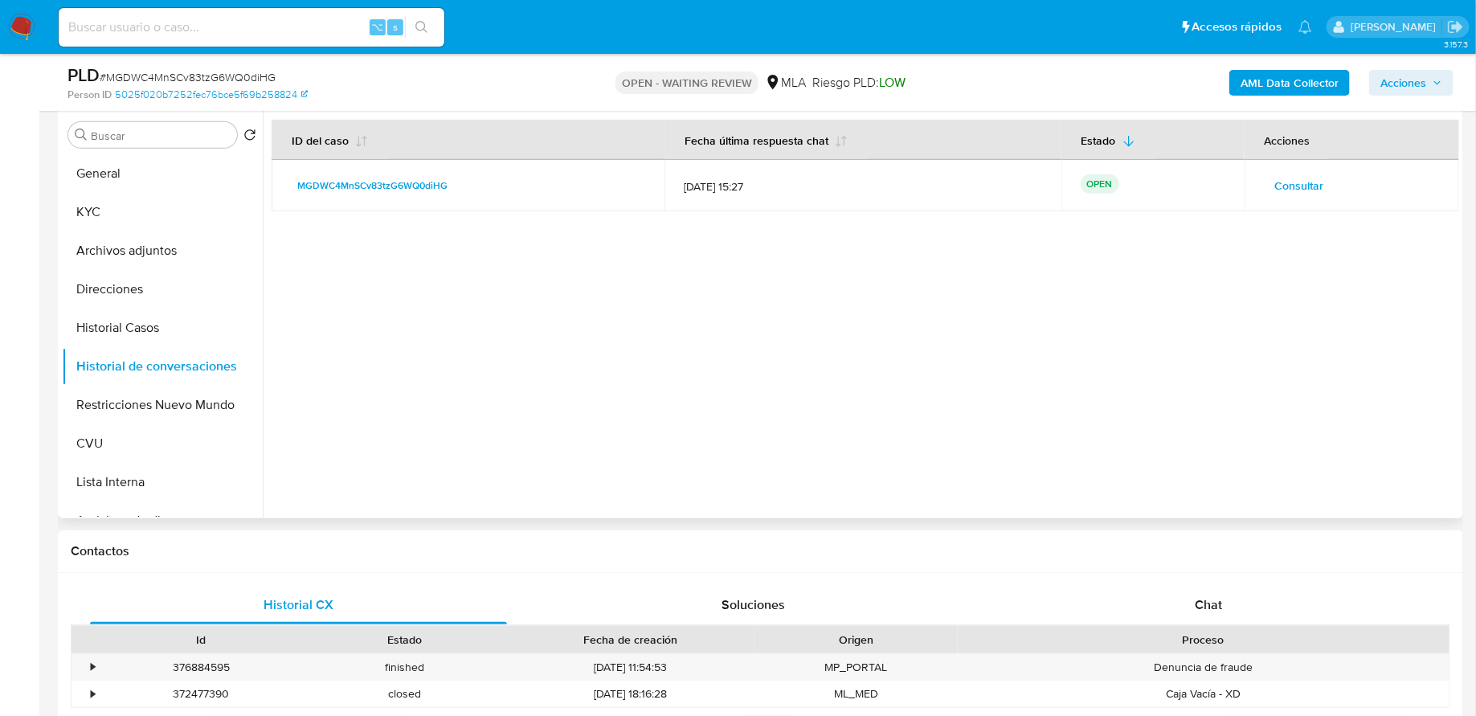
click at [1283, 181] on span "Consultar" at bounding box center [1300, 185] width 49 height 23
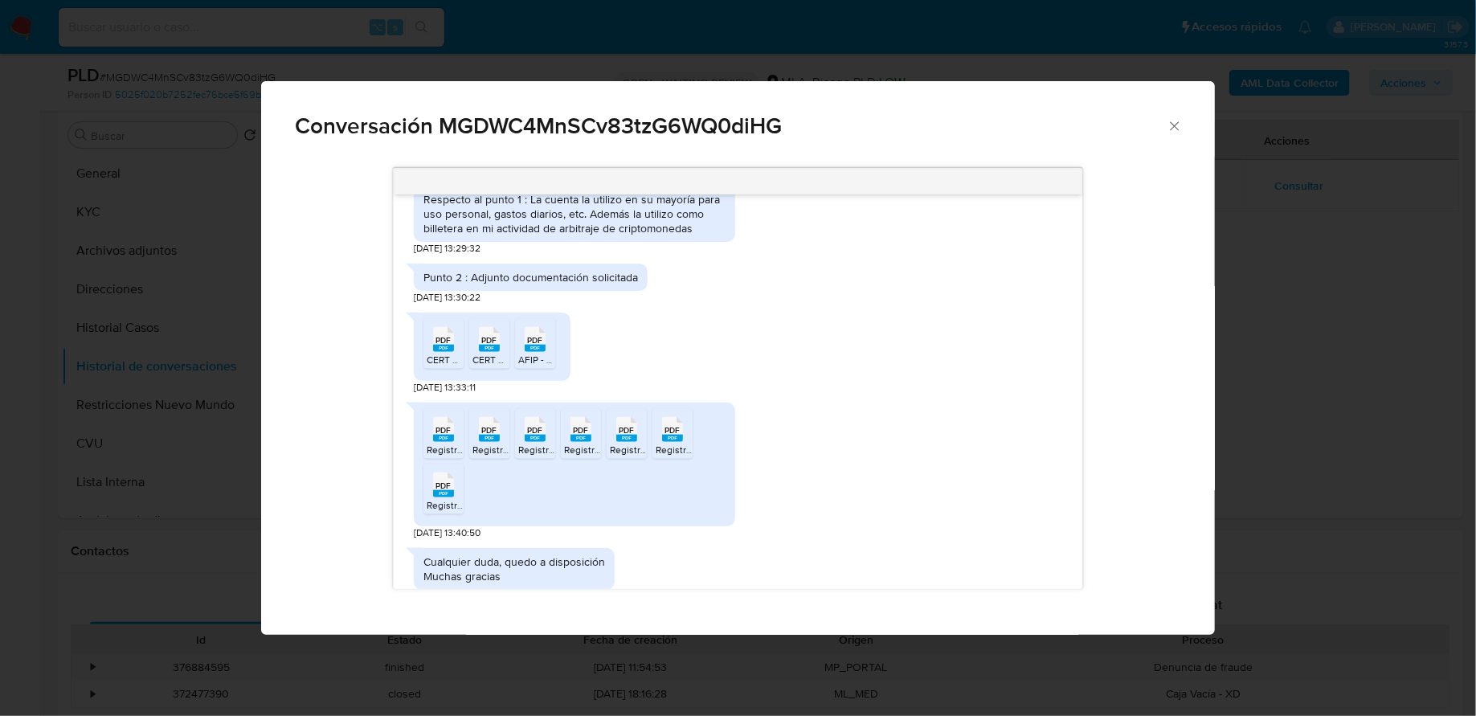
scroll to position [1005, 0]
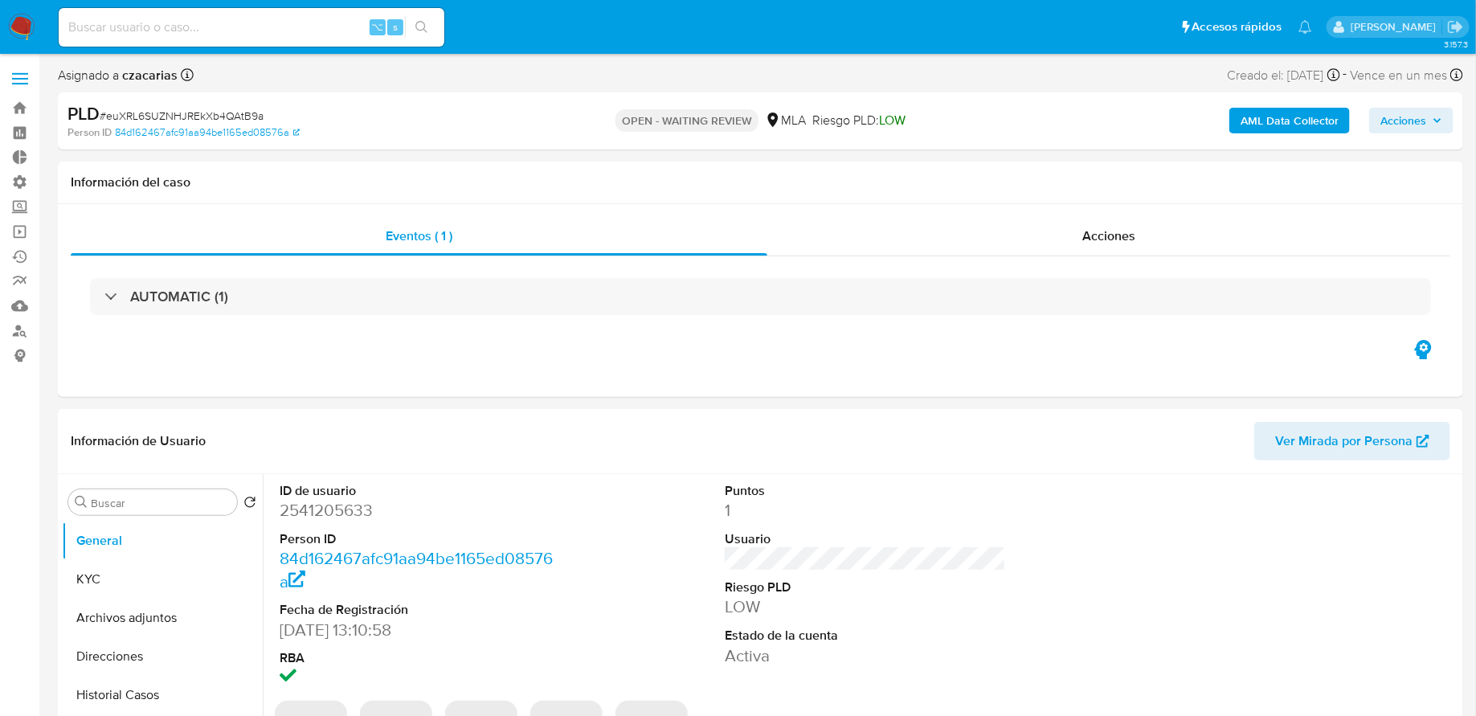
select select "10"
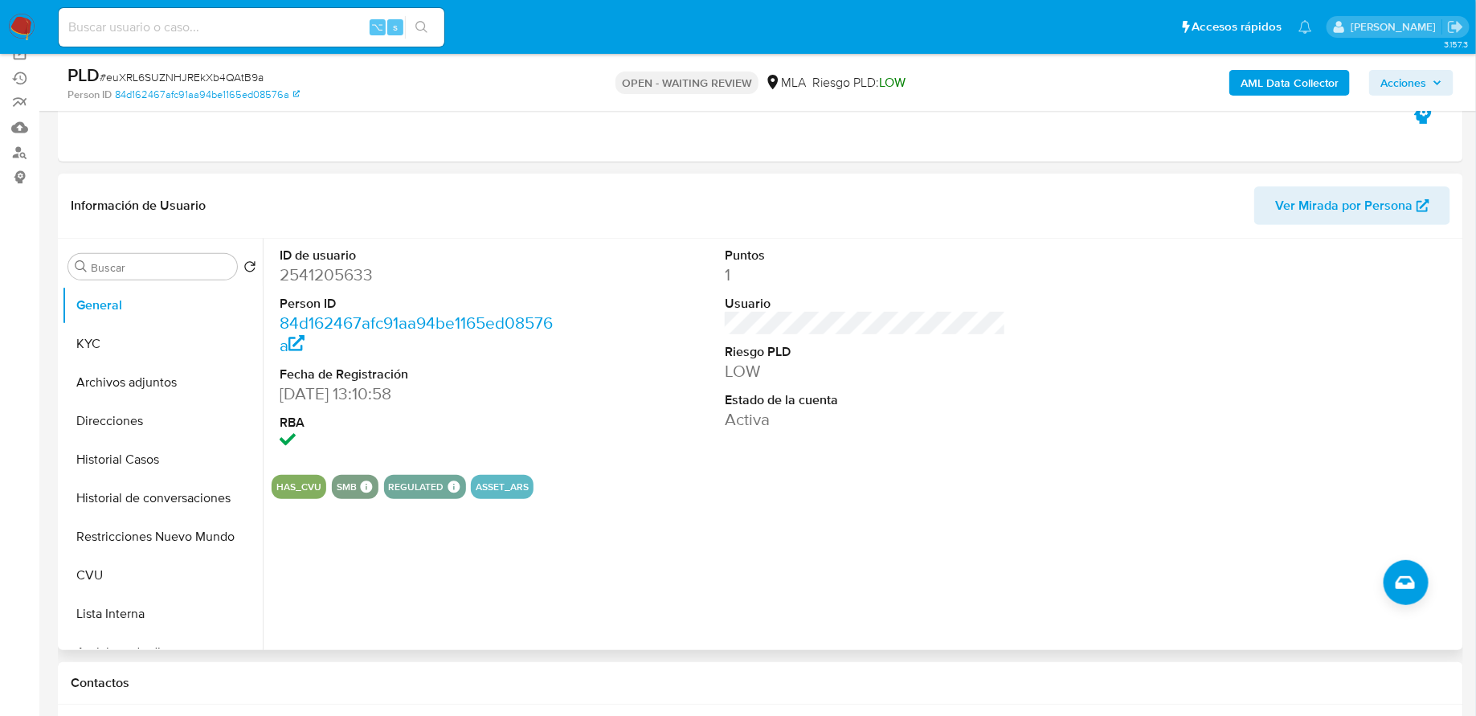
scroll to position [271, 0]
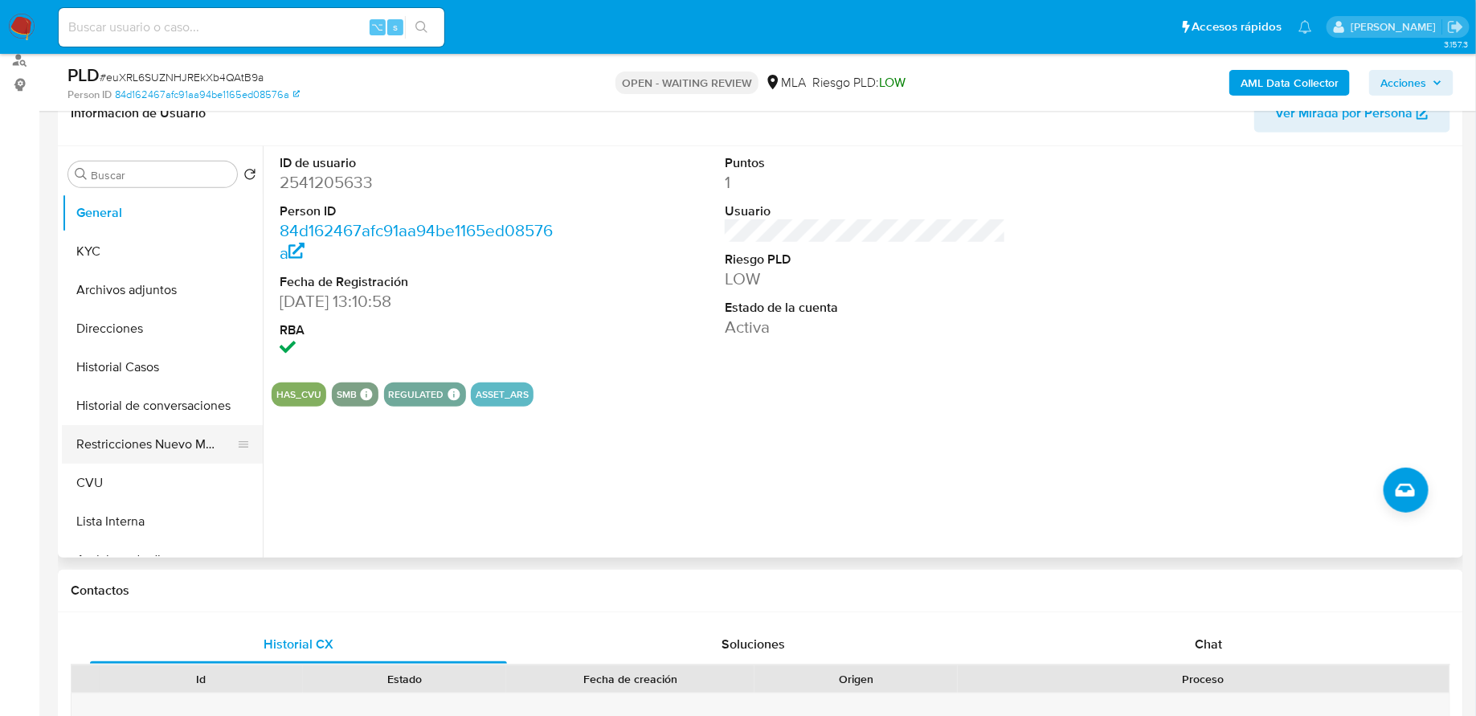
click at [99, 454] on button "Restricciones Nuevo Mundo" at bounding box center [156, 444] width 188 height 39
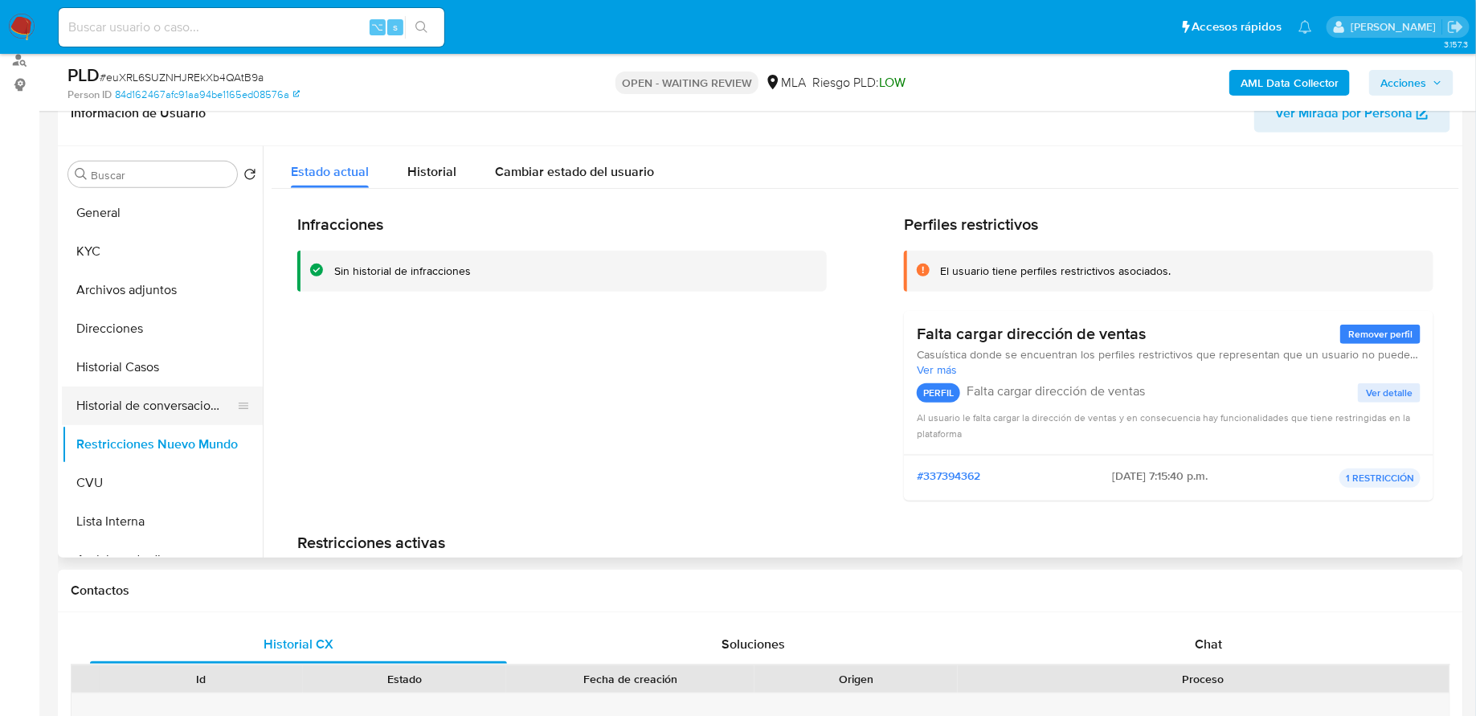
click at [152, 398] on button "Historial de conversaciones" at bounding box center [156, 406] width 188 height 39
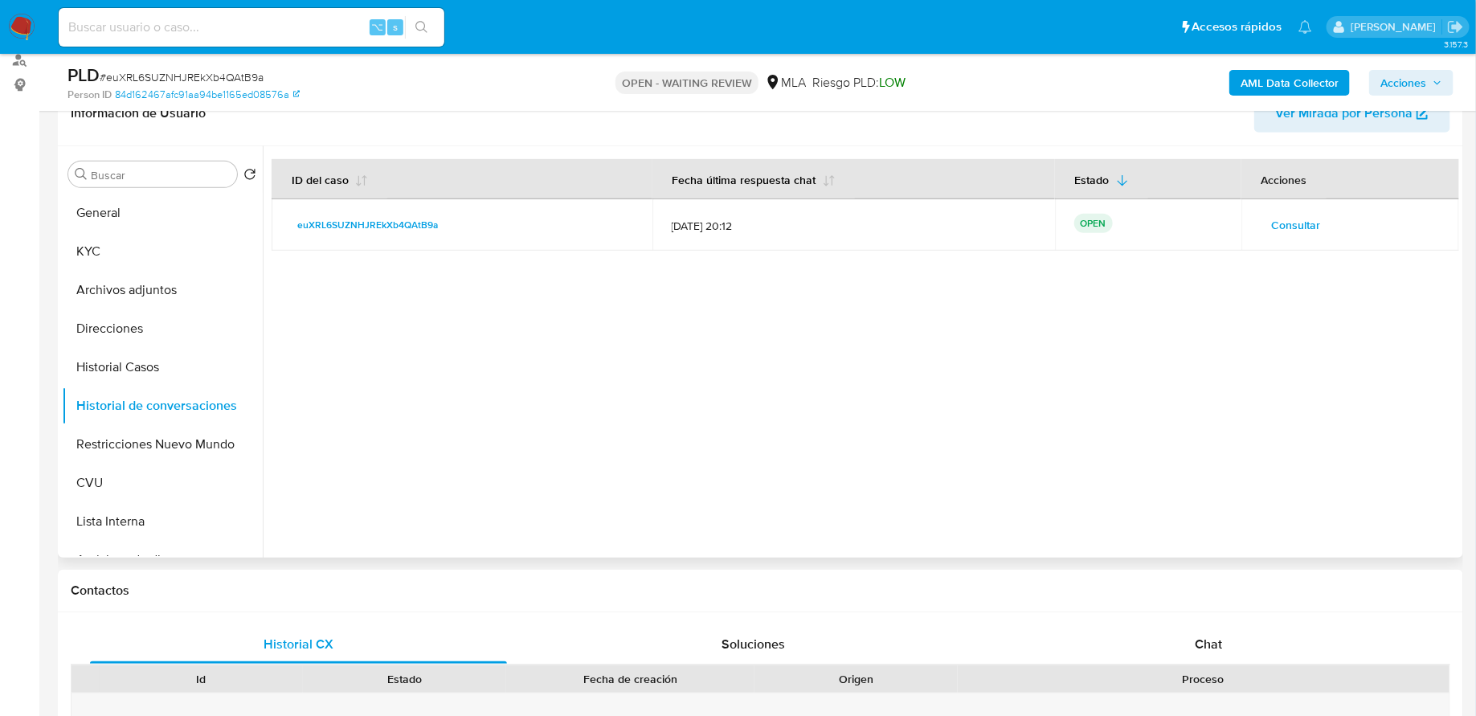
click at [1302, 215] on span "Consultar" at bounding box center [1296, 225] width 49 height 23
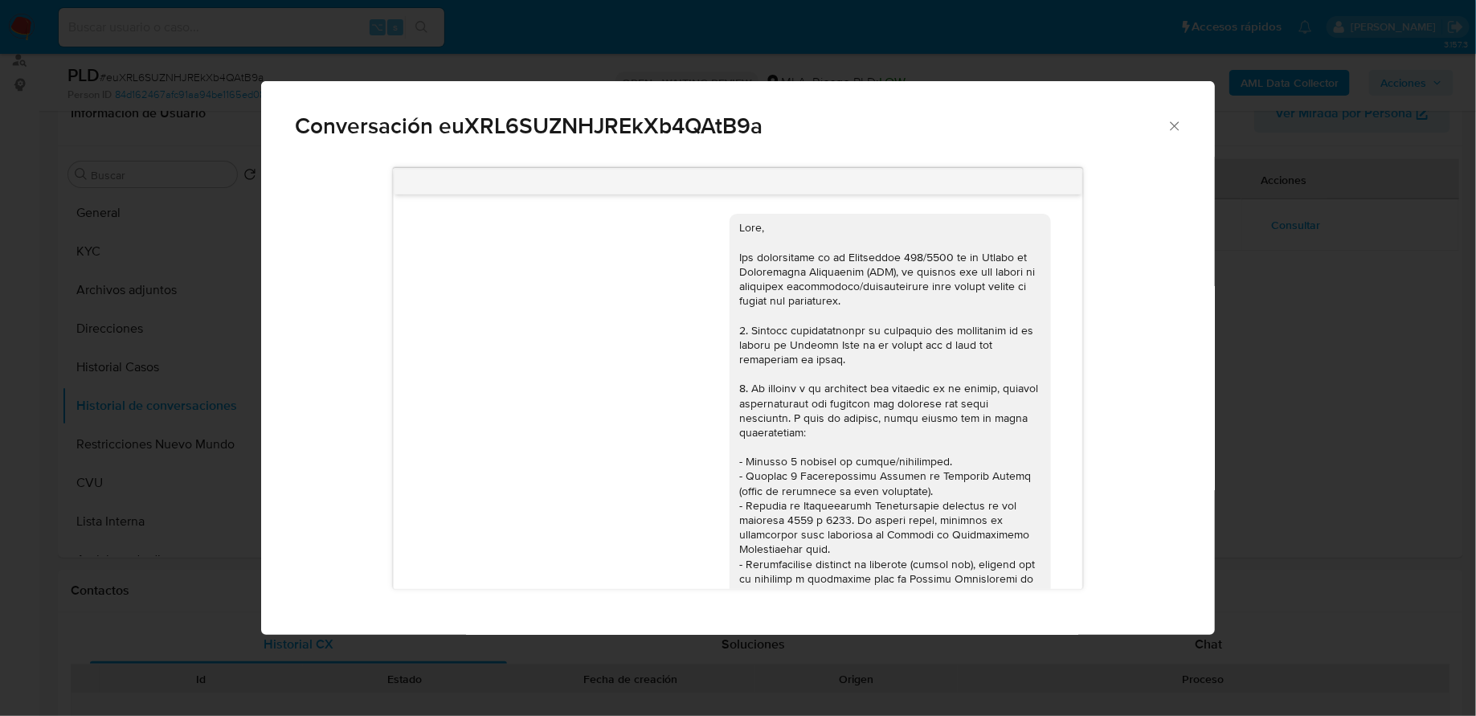
scroll to position [609, 0]
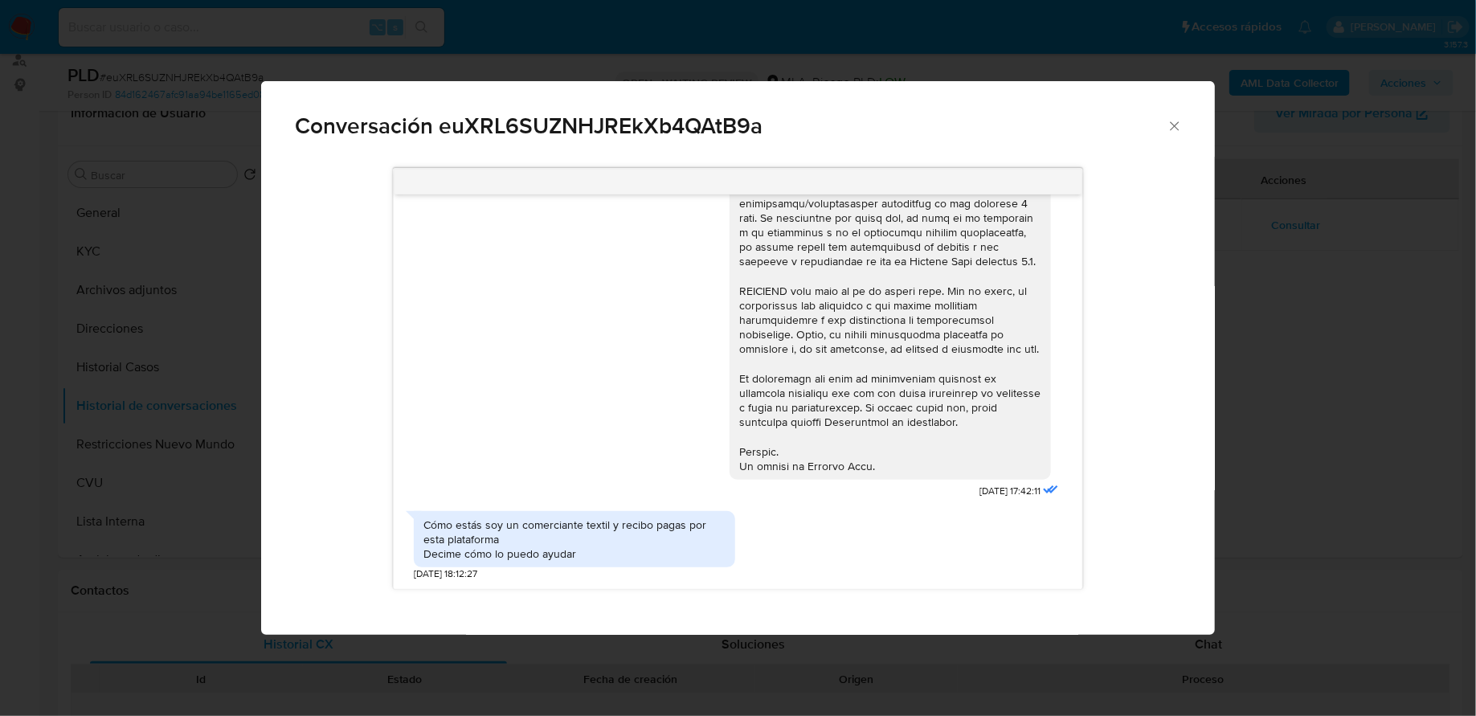
click at [1170, 131] on icon "Cerrar" at bounding box center [1175, 126] width 16 height 16
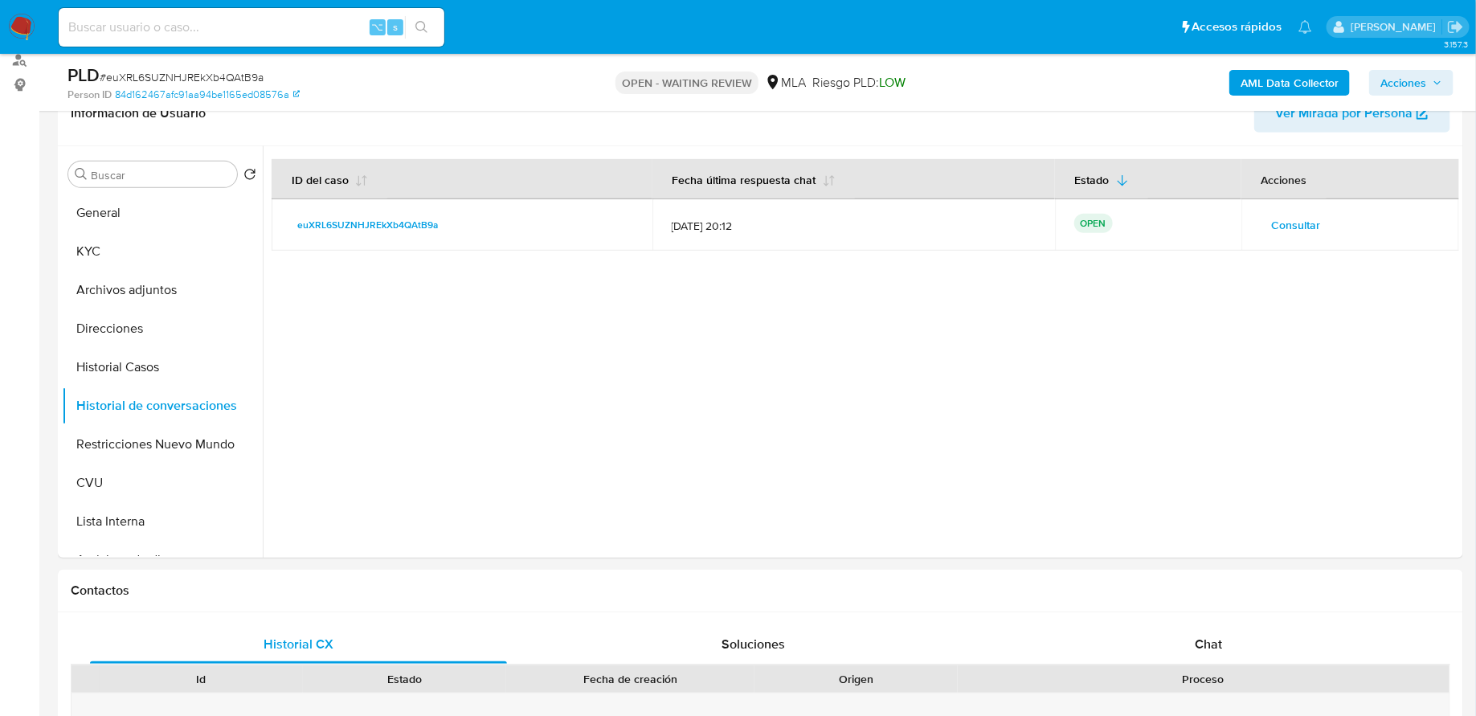
click at [279, 23] on input at bounding box center [252, 27] width 386 height 21
paste input "TZYESrCbR0dJGcRAEKyYMDkZ"
type input "TZYESrCbR0dJGcRAEKyYMDkZ"
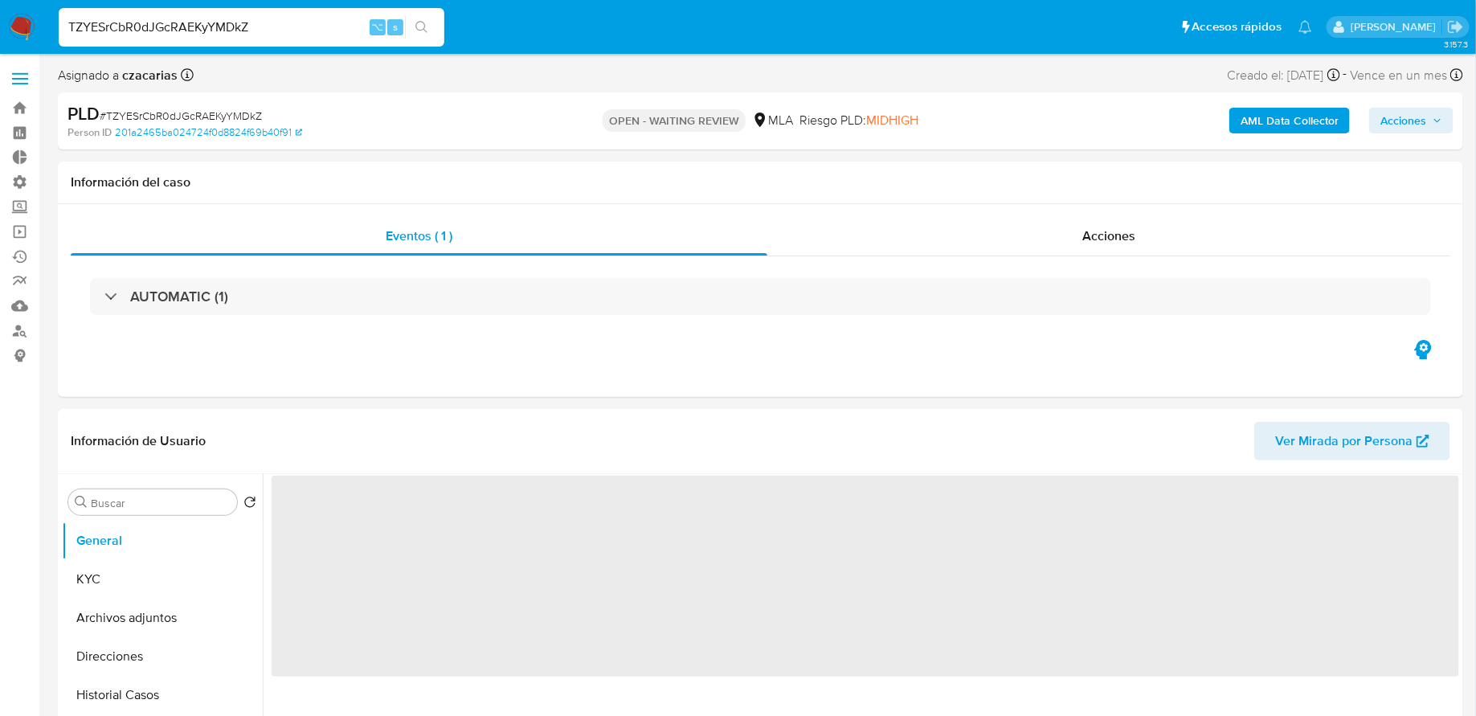
select select "10"
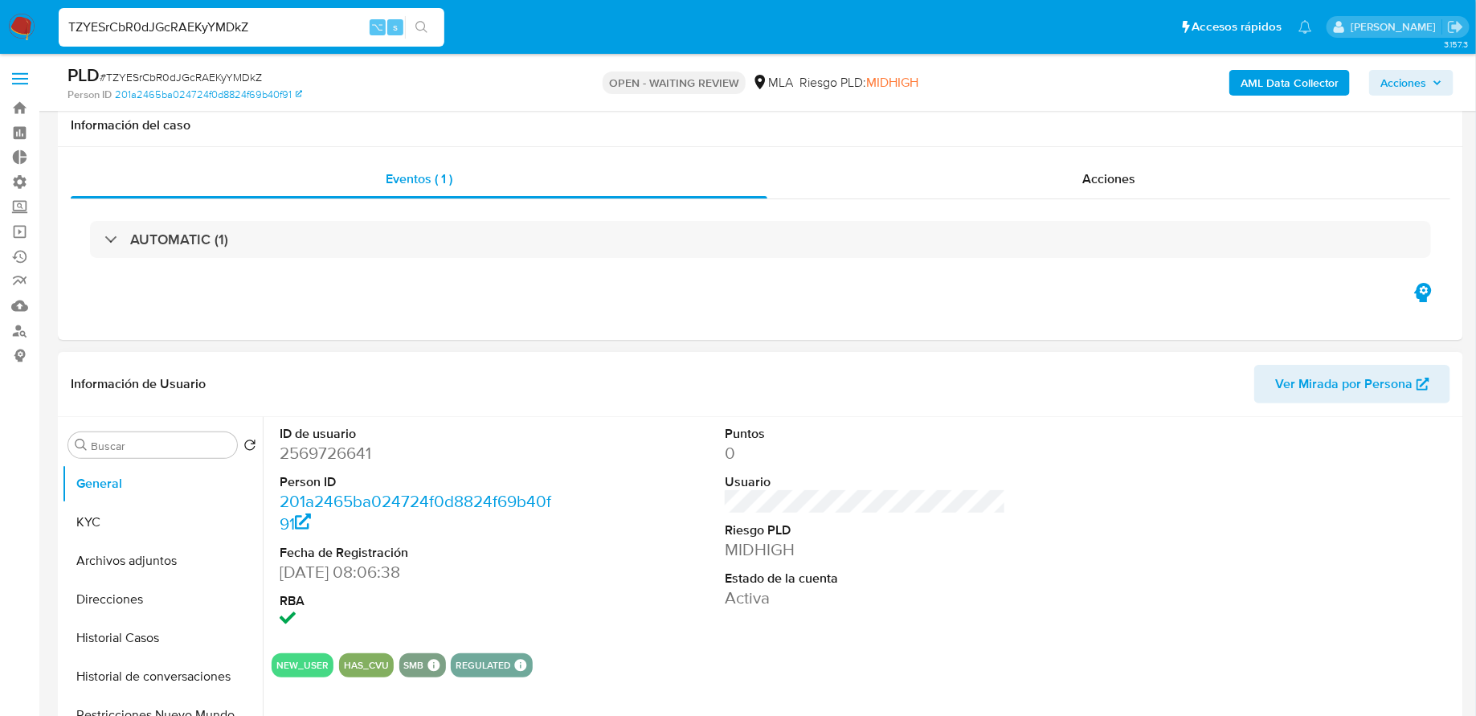
scroll to position [158, 0]
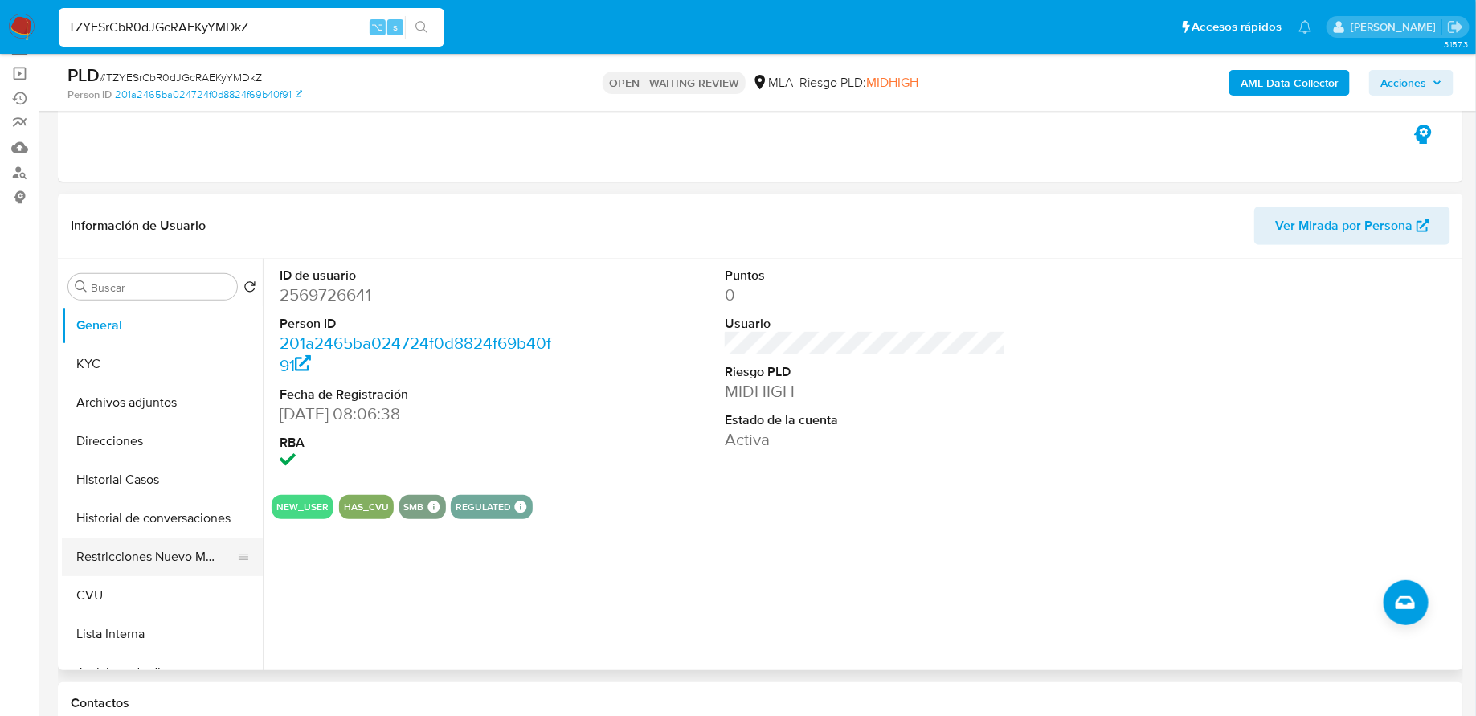
click at [147, 558] on button "Restricciones Nuevo Mundo" at bounding box center [156, 557] width 188 height 39
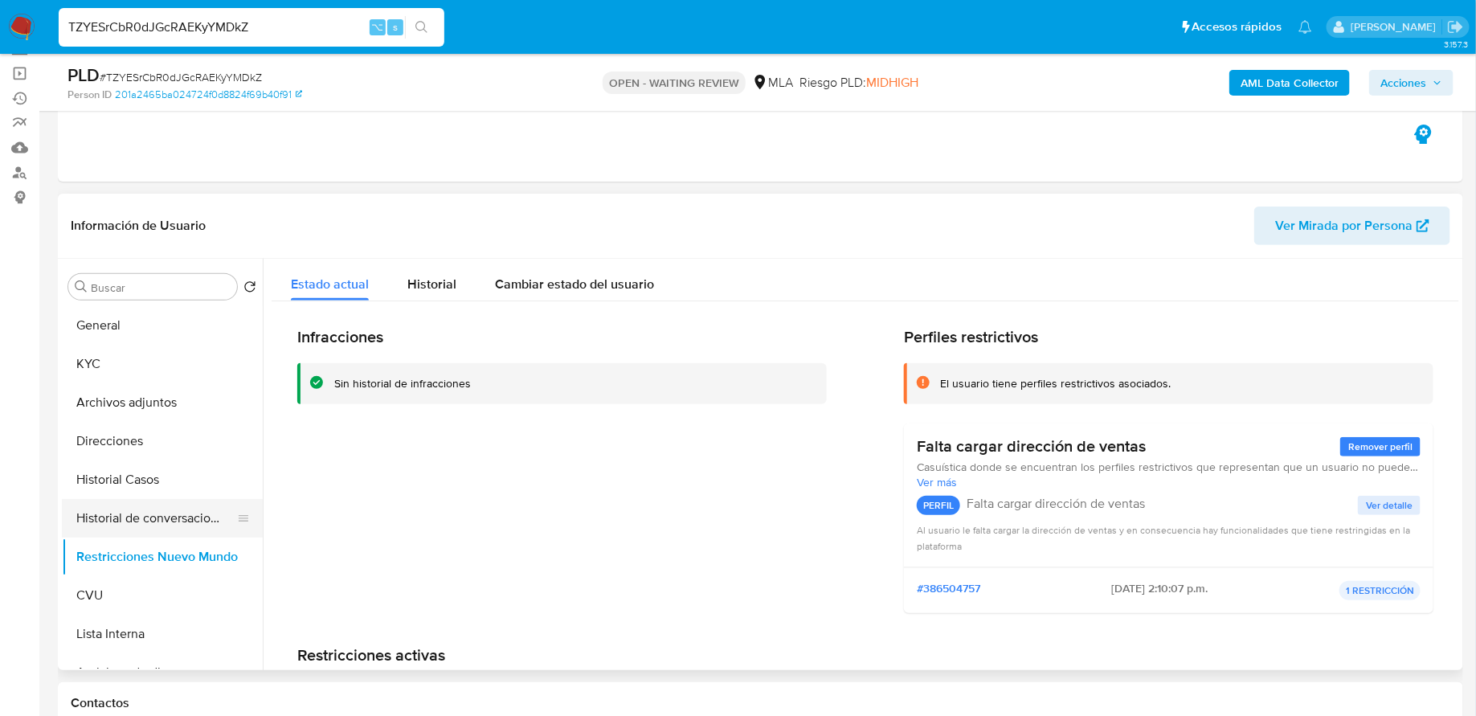
click at [92, 514] on button "Historial de conversaciones" at bounding box center [156, 518] width 188 height 39
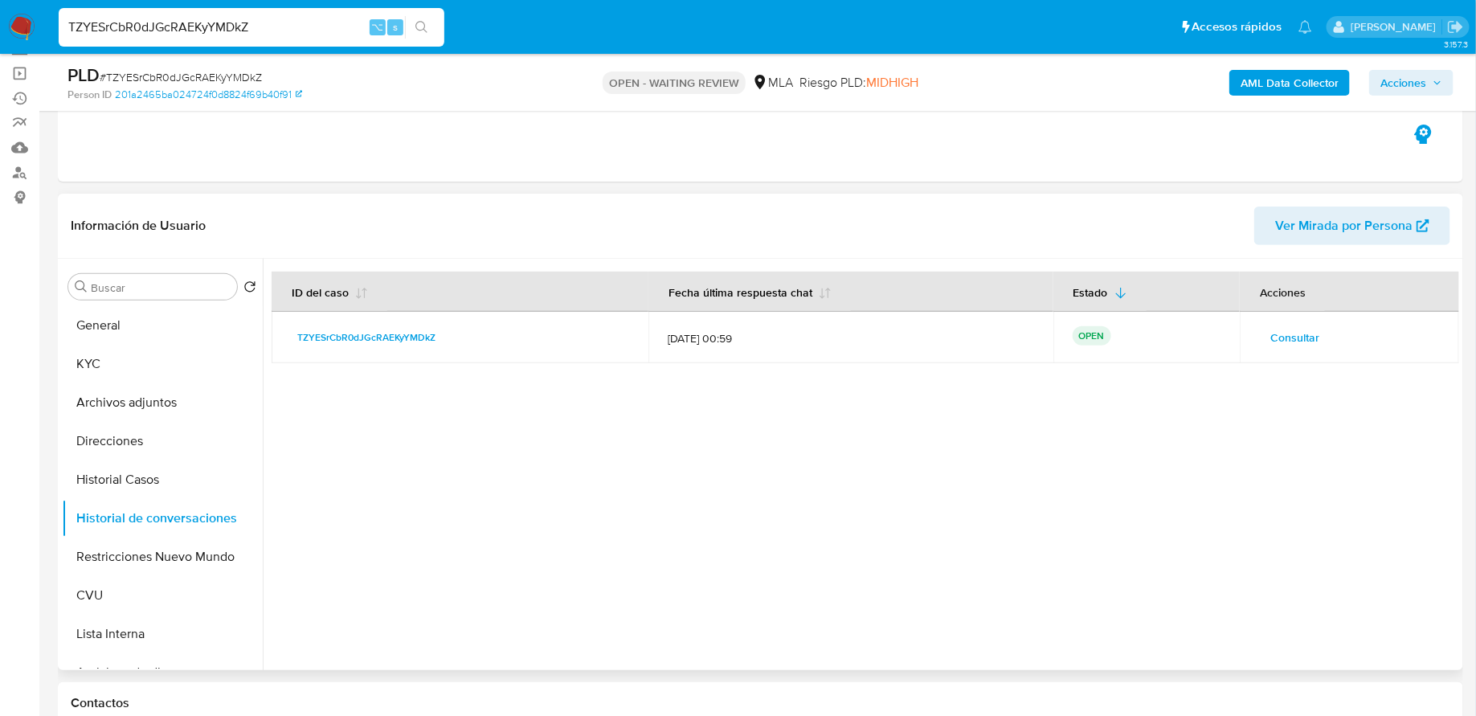
click at [1288, 336] on span "Consultar" at bounding box center [1295, 337] width 49 height 23
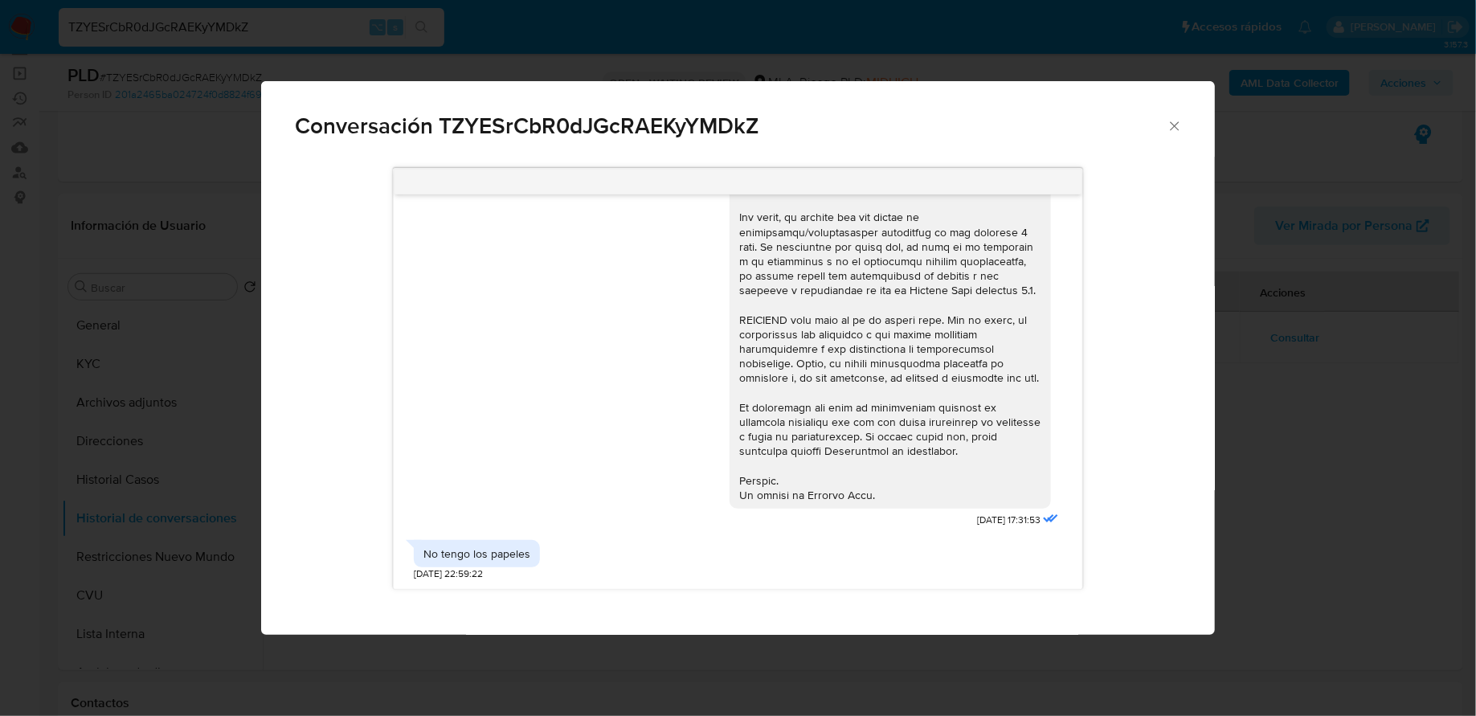
scroll to position [0, 0]
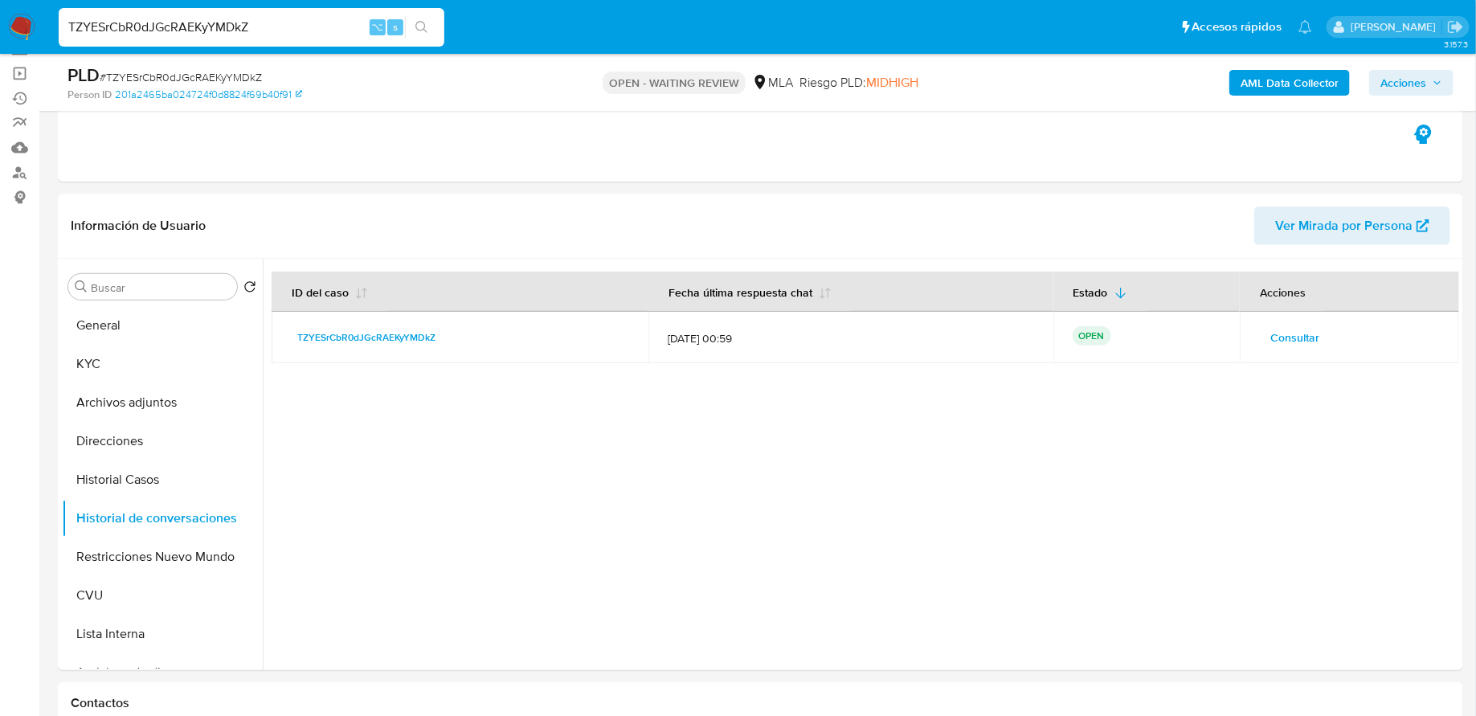
click at [301, 23] on input "TZYESrCbR0dJGcRAEKyYMDkZ" at bounding box center [252, 27] width 386 height 21
paste input "C6MMT1ZnFXbUTUZszJMhoh6X"
type input "C6MMT1ZnFXbUTUZszJMhoh6X"
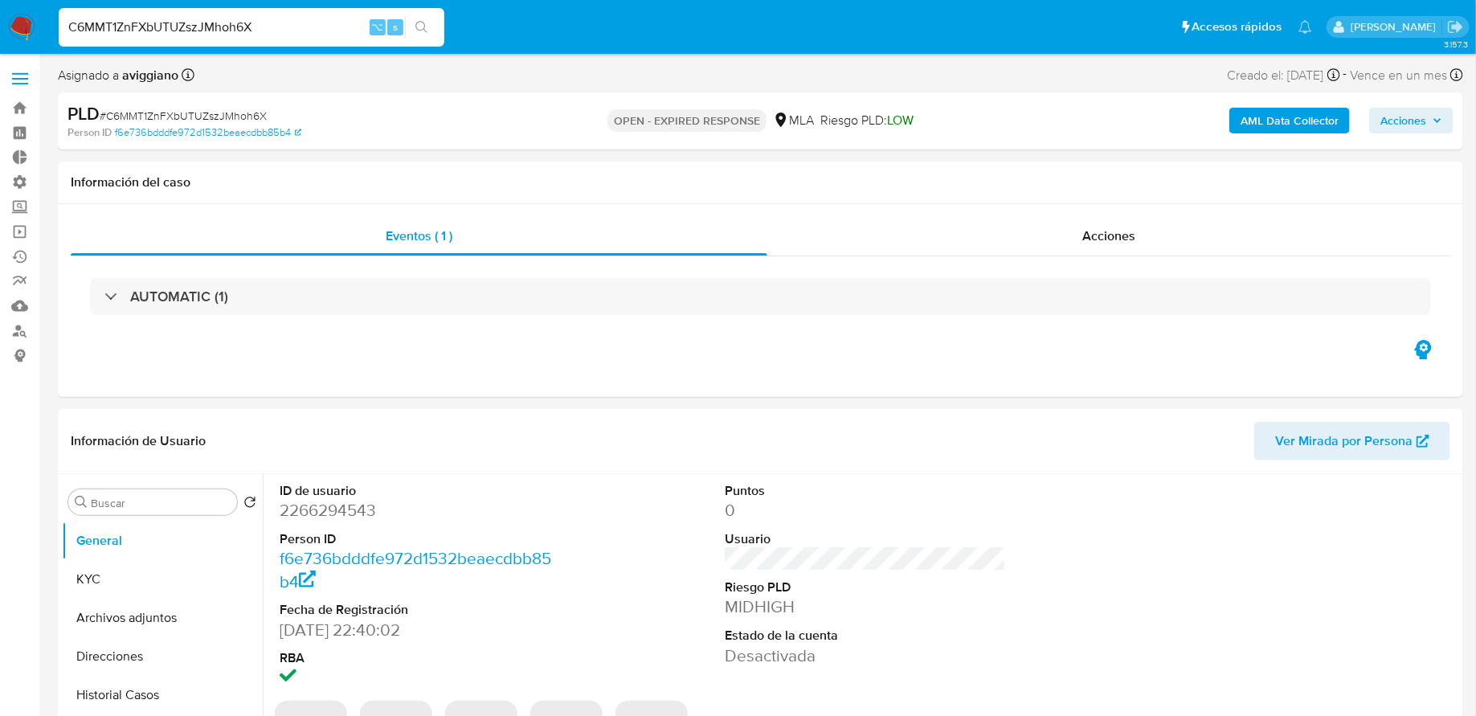
select select "10"
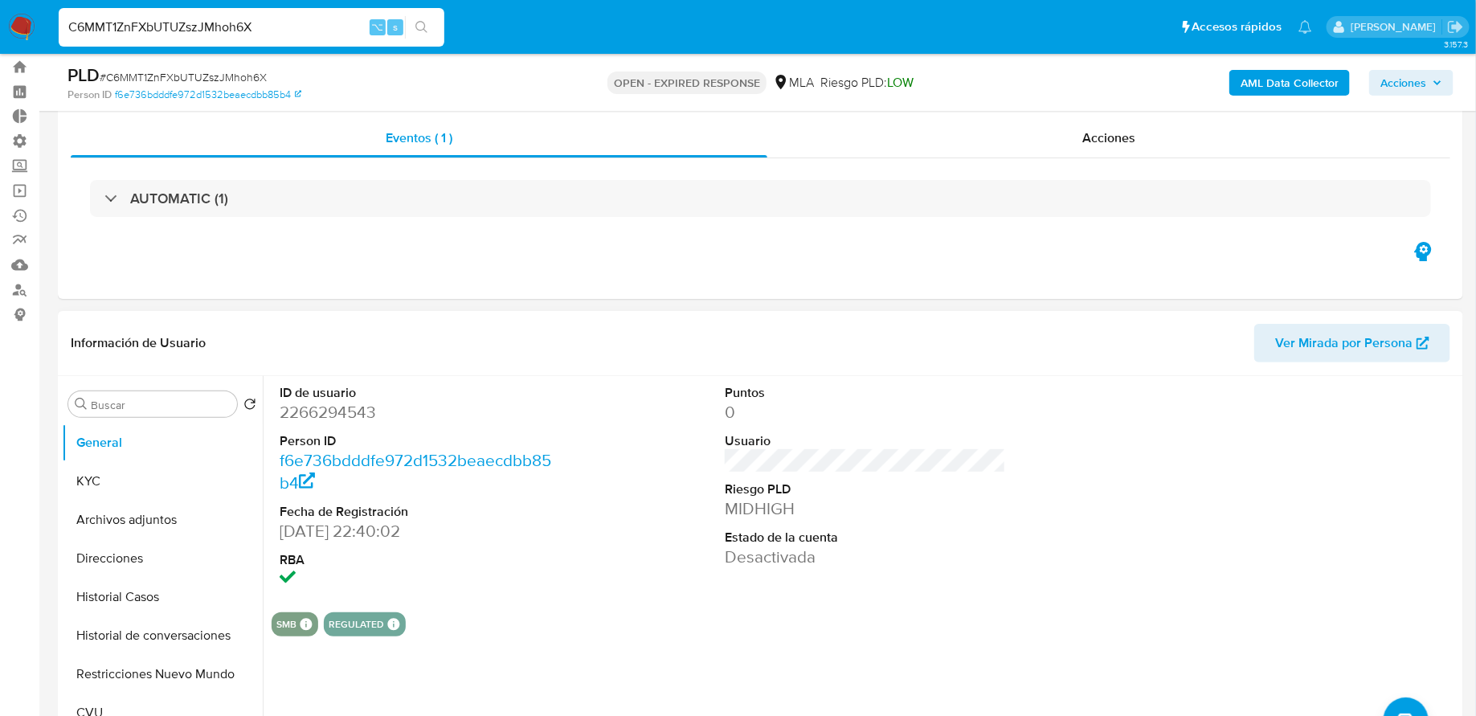
scroll to position [90, 0]
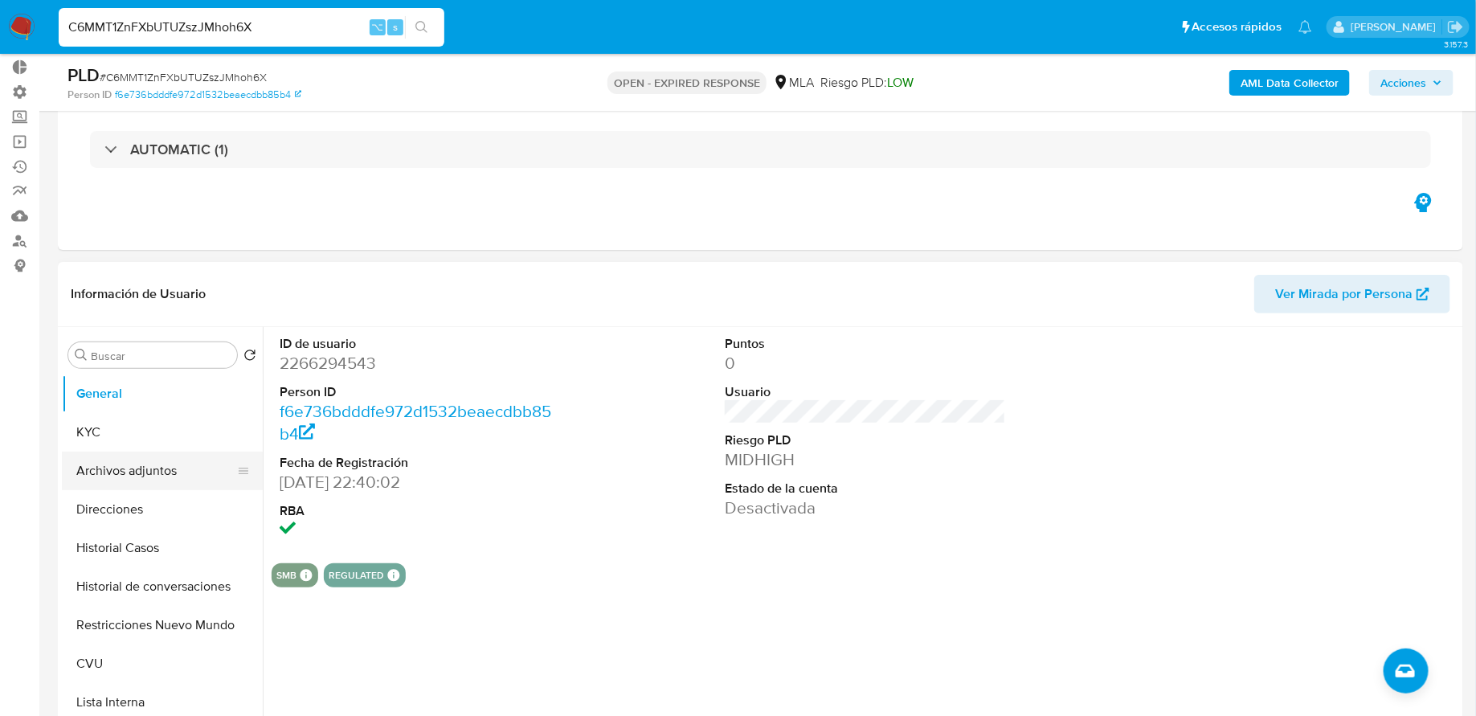
click at [118, 482] on button "Archivos adjuntos" at bounding box center [156, 471] width 188 height 39
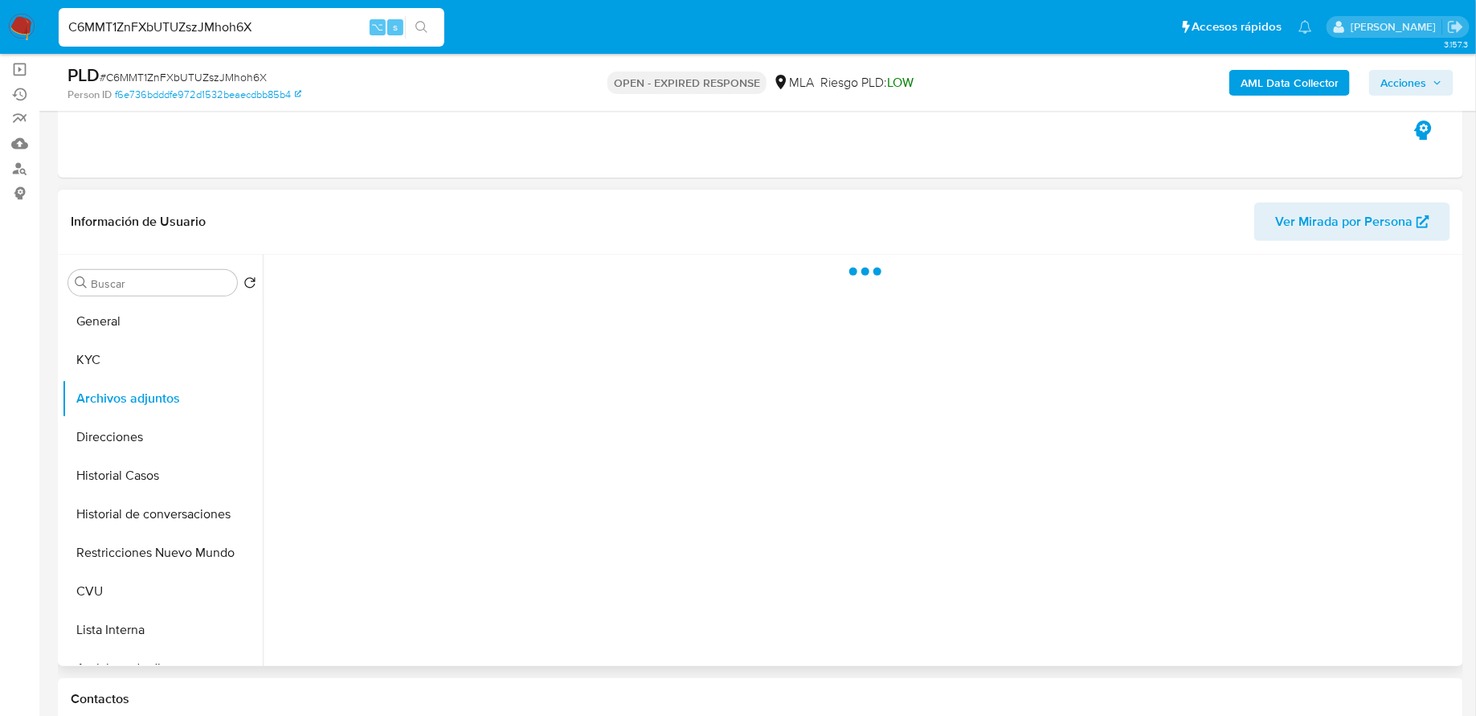
scroll to position [255, 0]
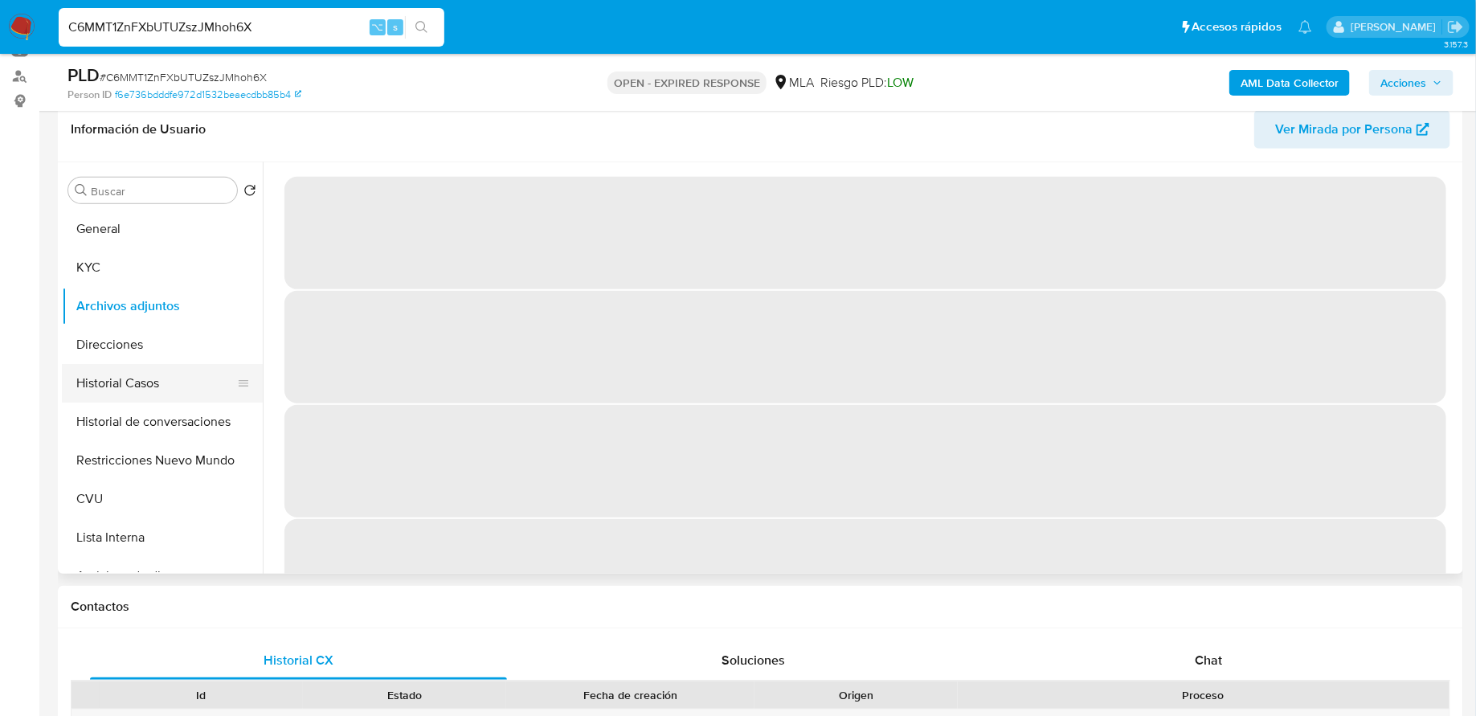
click at [121, 392] on button "Historial Casos" at bounding box center [156, 383] width 188 height 39
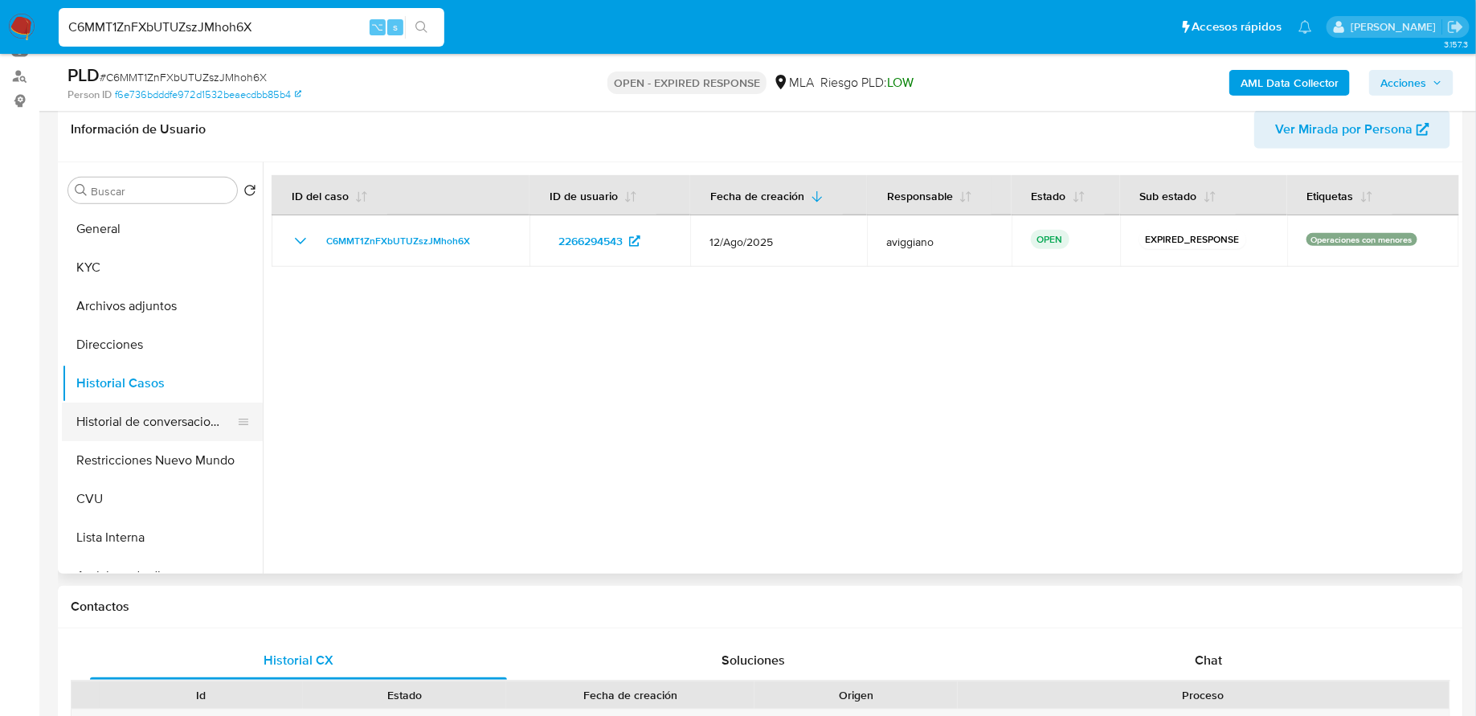
click at [150, 419] on button "Historial de conversaciones" at bounding box center [156, 422] width 188 height 39
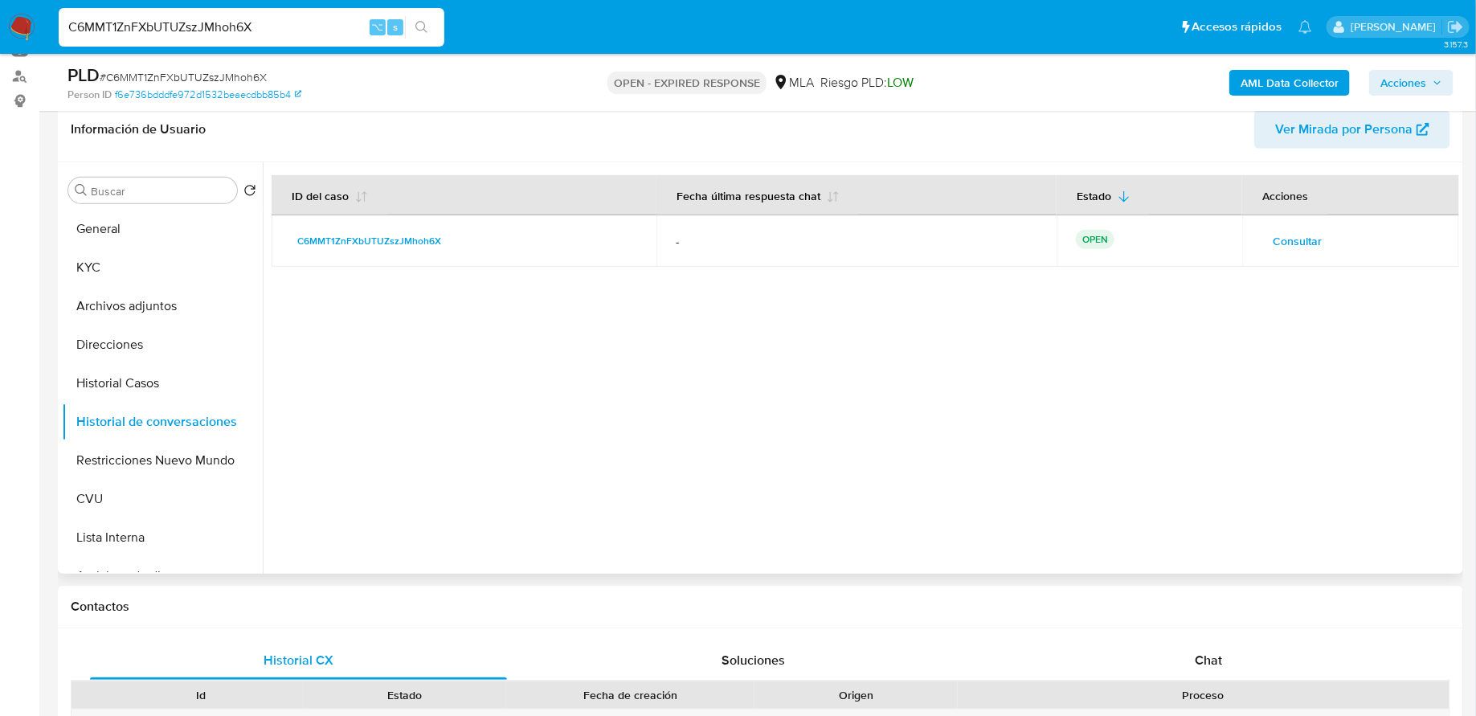
click at [1296, 237] on span "Consultar" at bounding box center [1297, 241] width 49 height 23
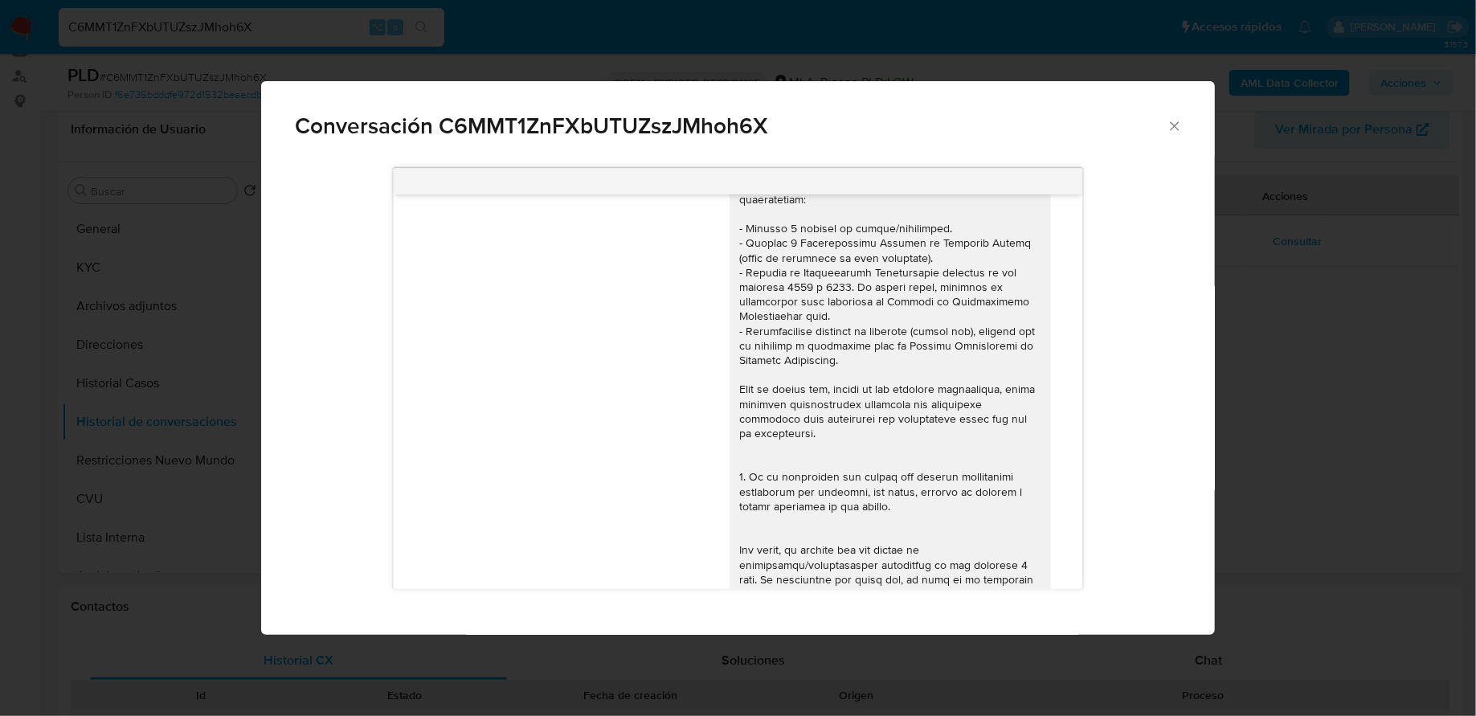
scroll to position [0, 0]
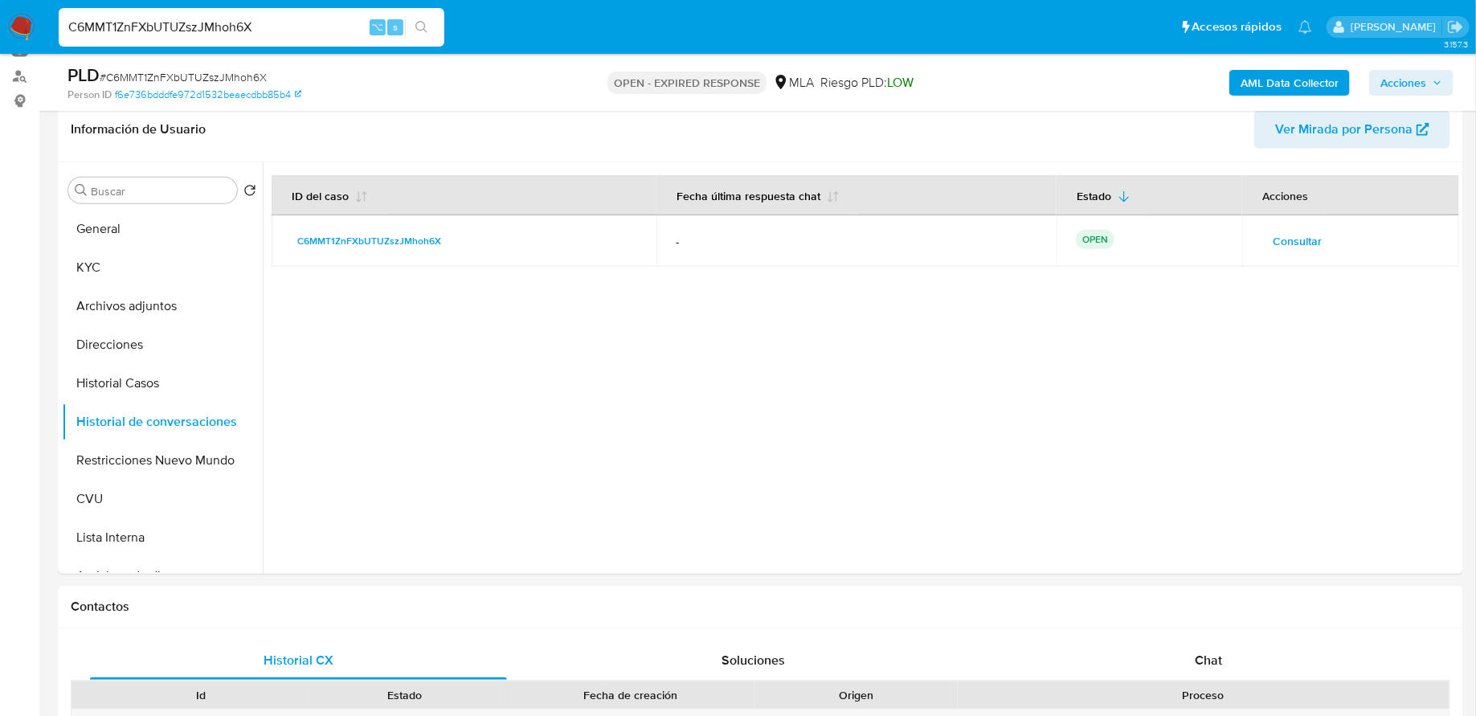
click at [286, 22] on input "C6MMT1ZnFXbUTUZszJMhoh6X" at bounding box center [252, 27] width 386 height 21
paste input "qU4ewiJheiizgRx13xwKz8S8"
type input "qU4ewiJheiizgRx13xwKz8S8"
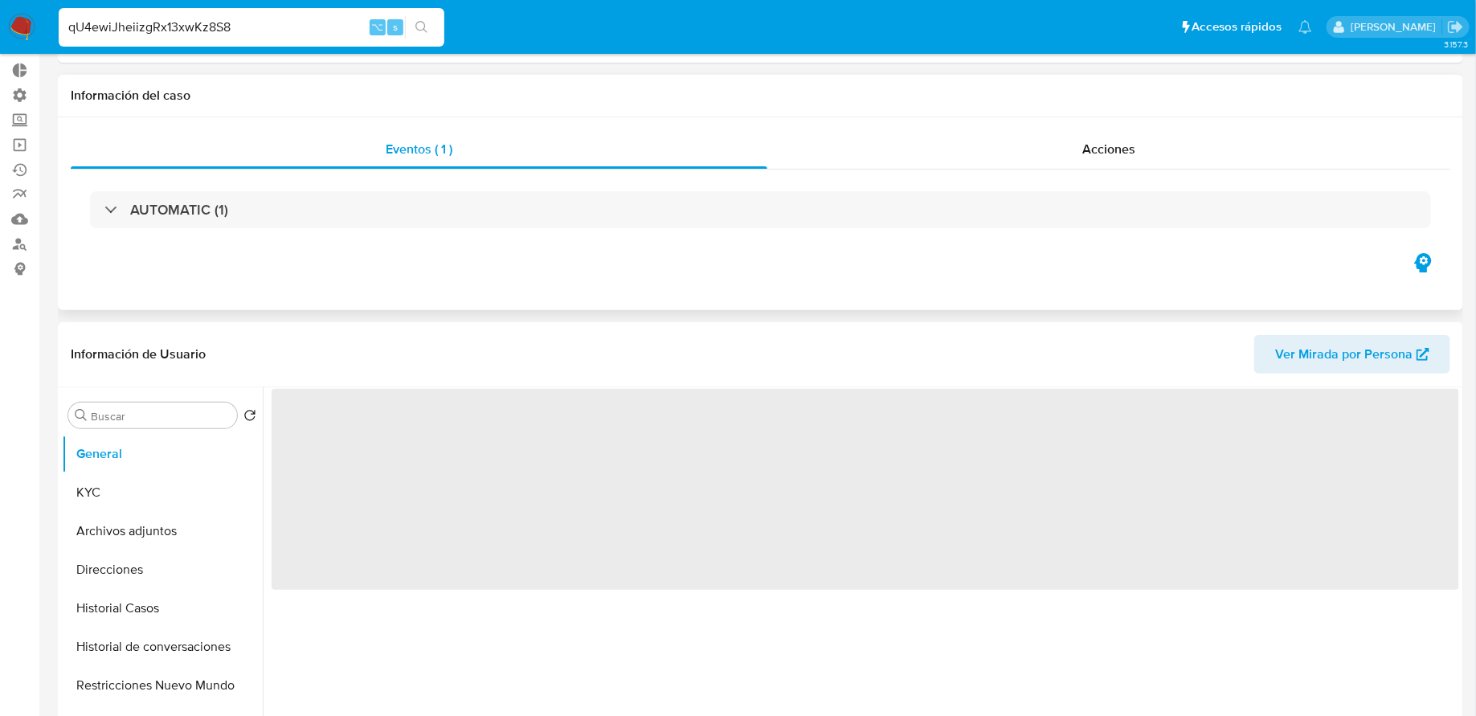
scroll to position [202, 0]
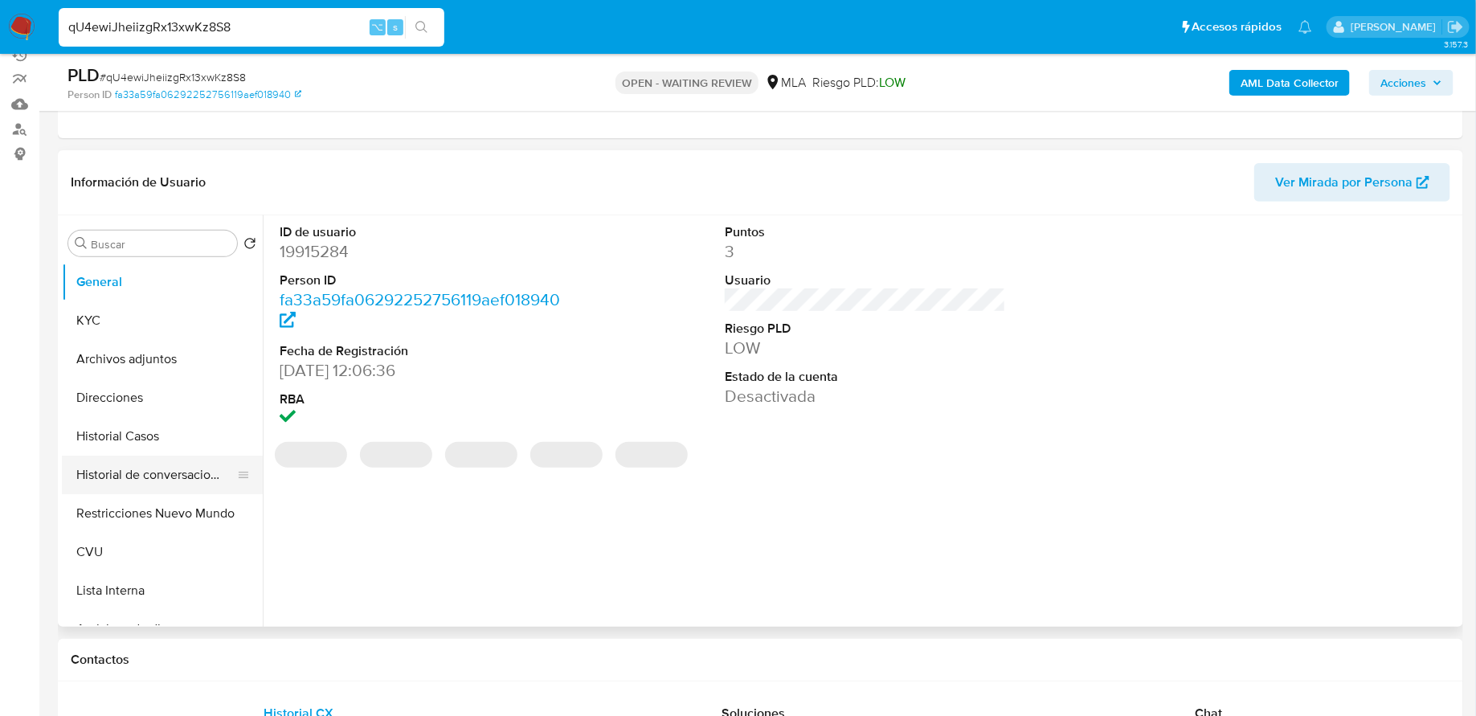
click at [134, 488] on button "Historial de conversaciones" at bounding box center [156, 475] width 188 height 39
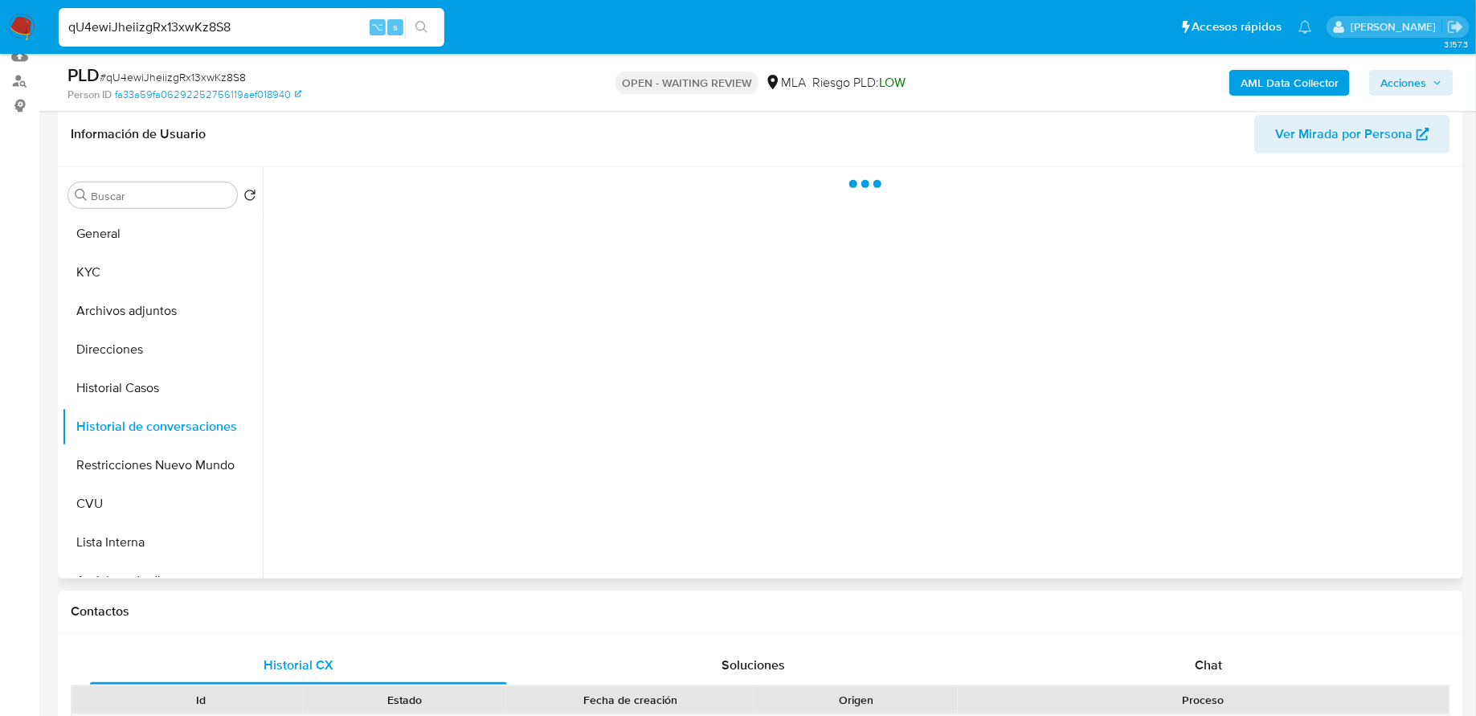
select select "10"
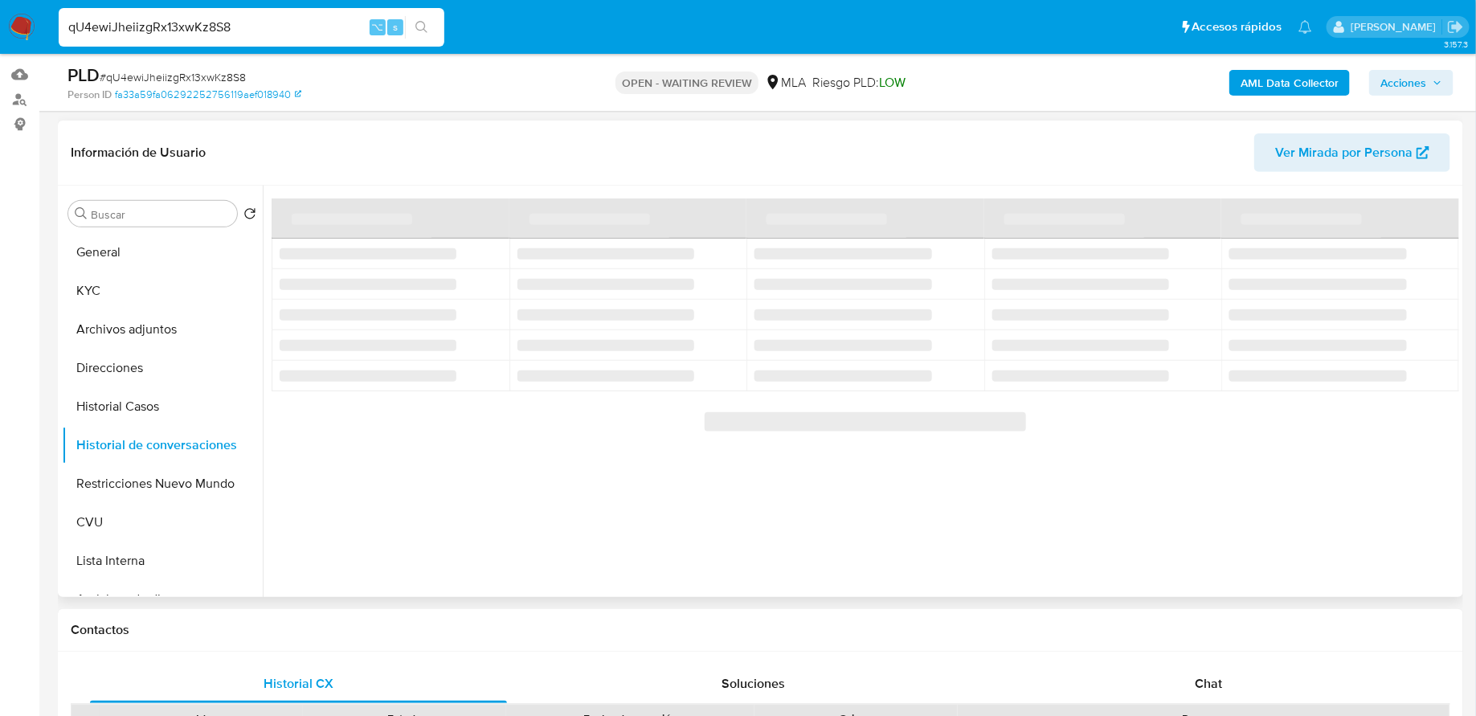
scroll to position [227, 0]
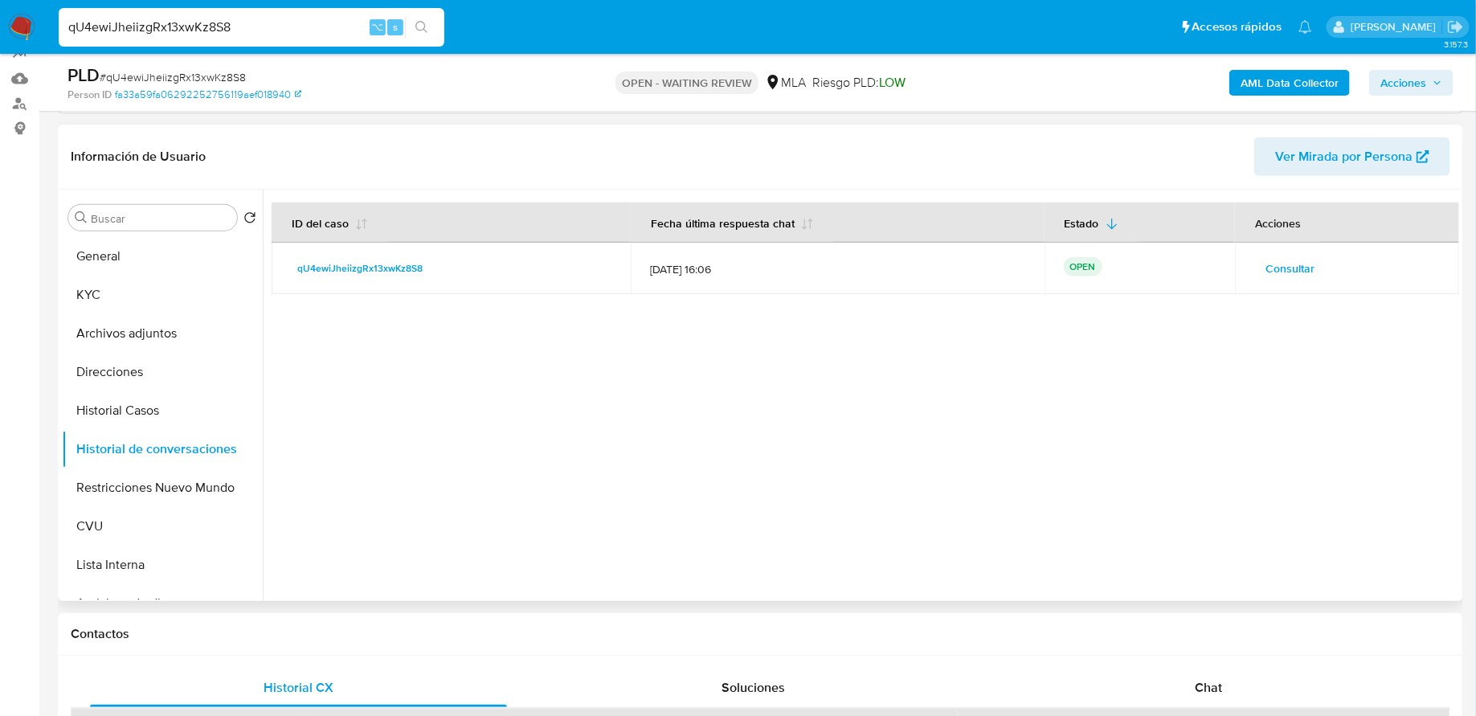
click at [1282, 263] on span "Consultar" at bounding box center [1290, 268] width 49 height 23
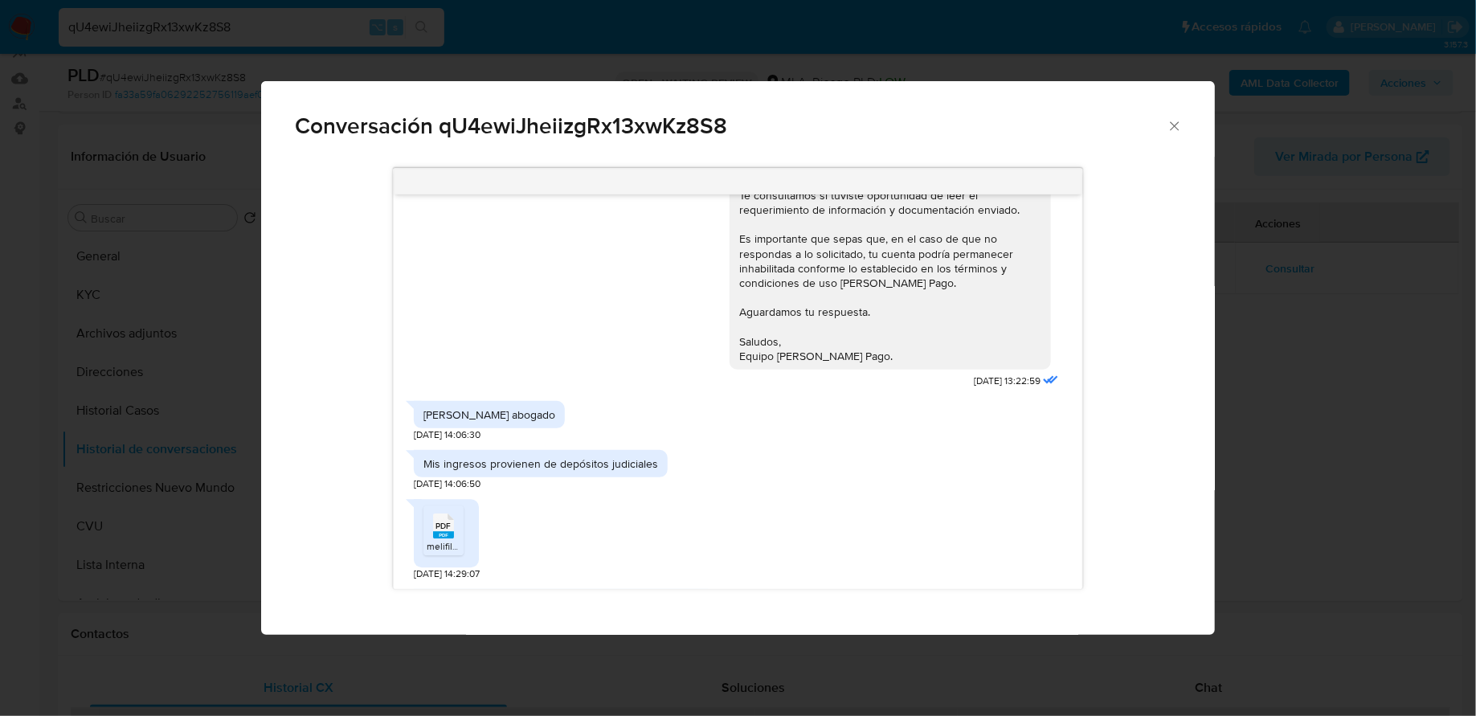
scroll to position [2198, 0]
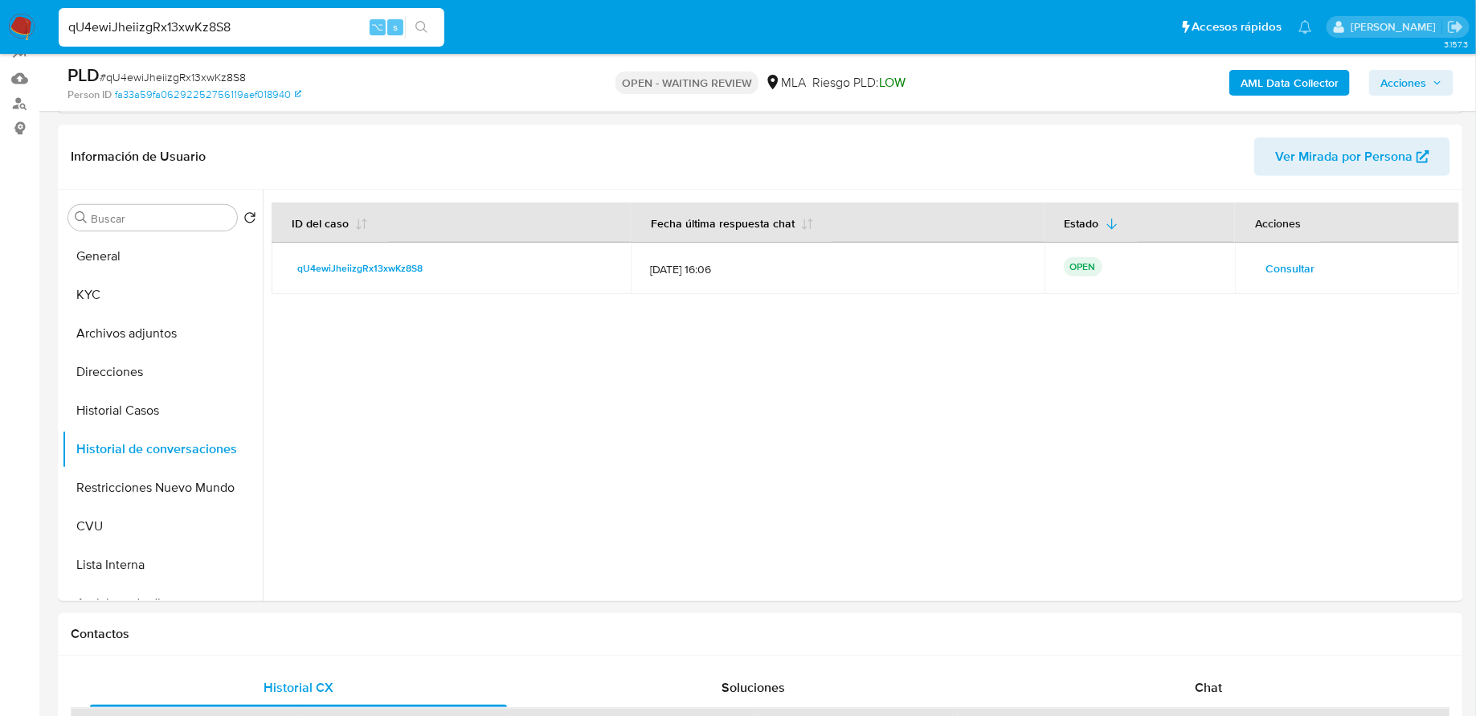
click at [174, 23] on input "qU4ewiJheiizgRx13xwKz8S8" at bounding box center [252, 27] width 386 height 21
paste input "rwQsycOyMiegAOpJT7Lp7V9I"
type input "rwQsycOyMiegAOpJT7Lp7V9I"
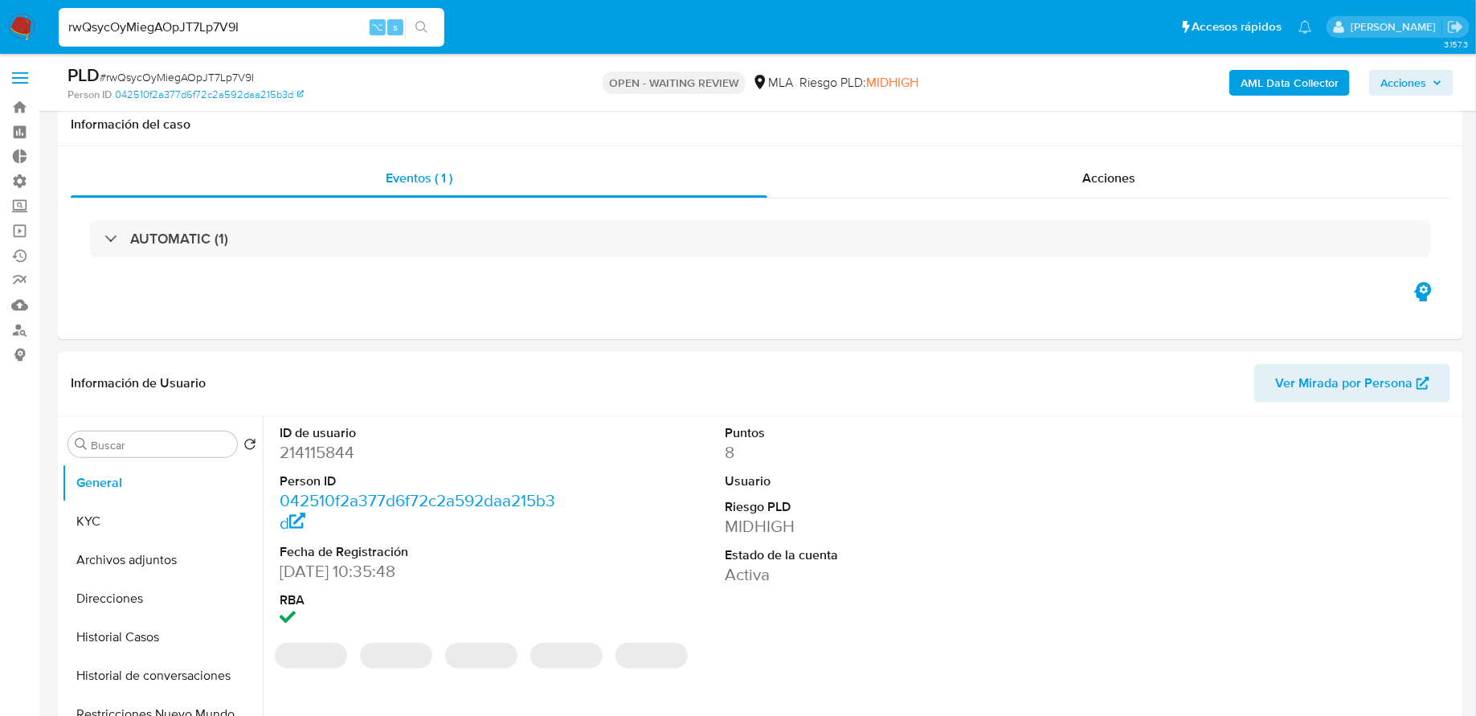
scroll to position [122, 0]
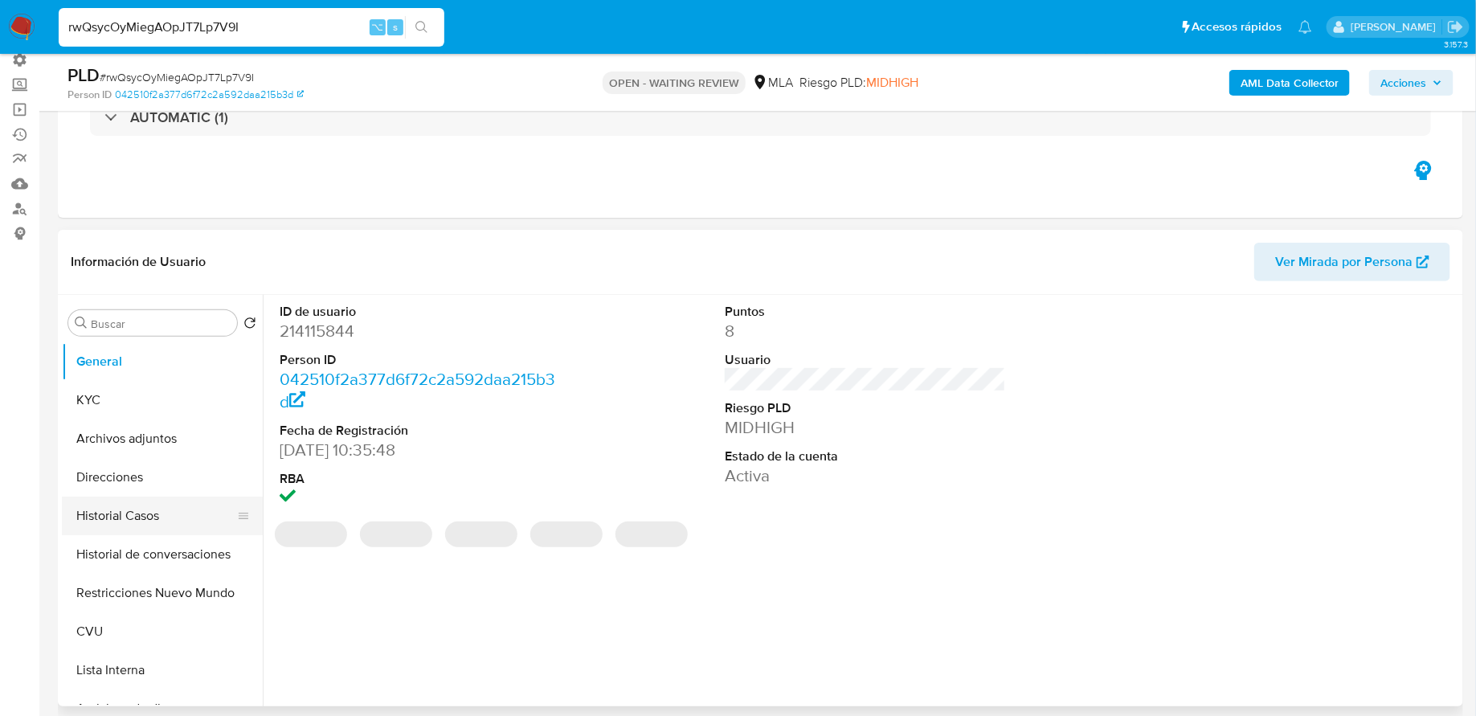
select select "10"
click at [139, 502] on button "Historial Casos" at bounding box center [156, 516] width 188 height 39
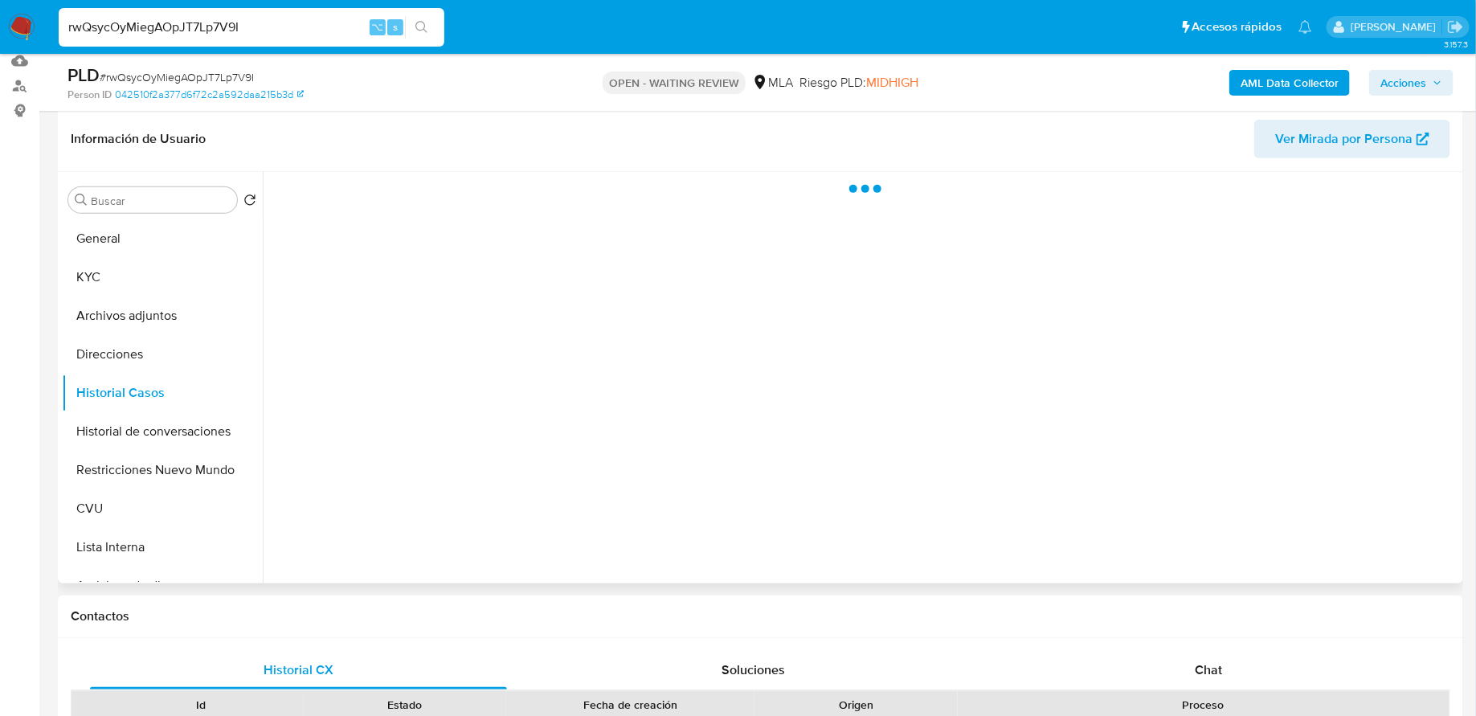
scroll to position [258, 0]
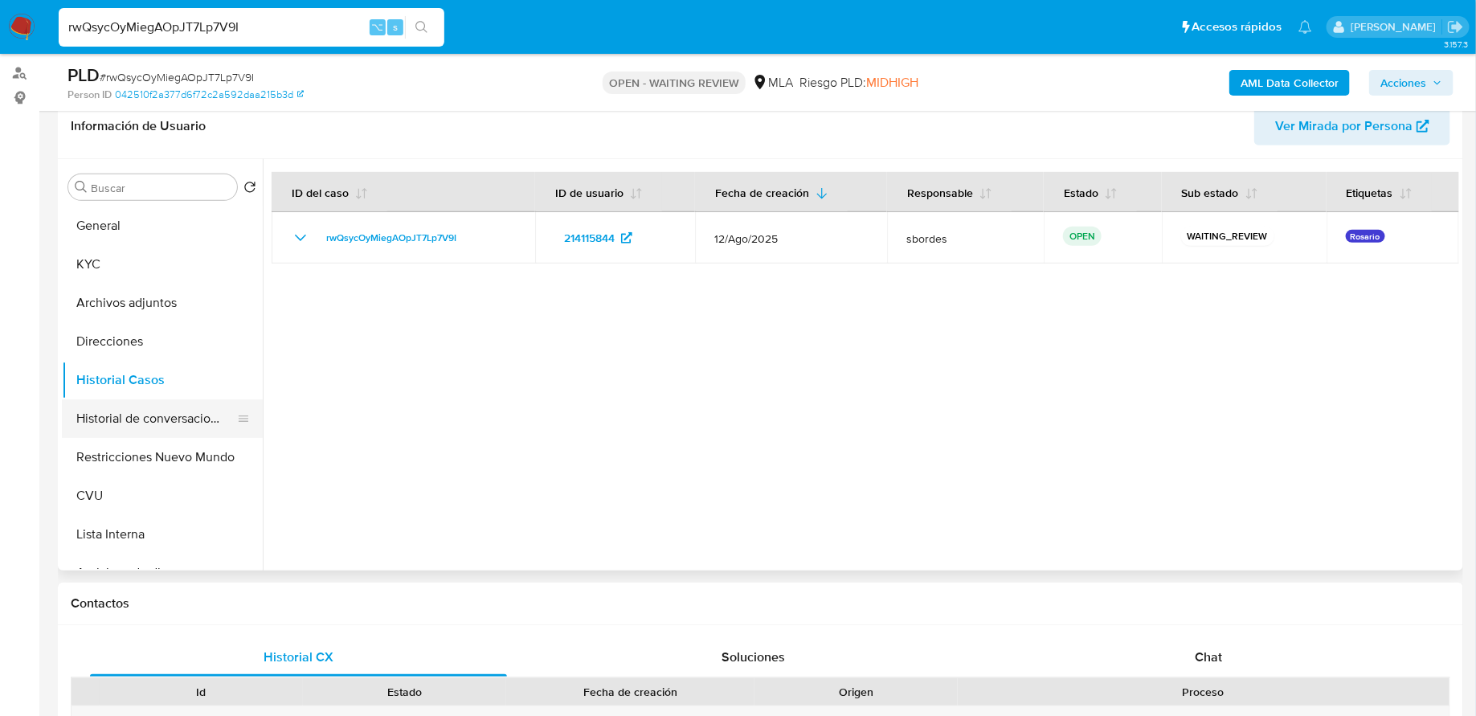
click at [151, 416] on button "Historial de conversaciones" at bounding box center [156, 418] width 188 height 39
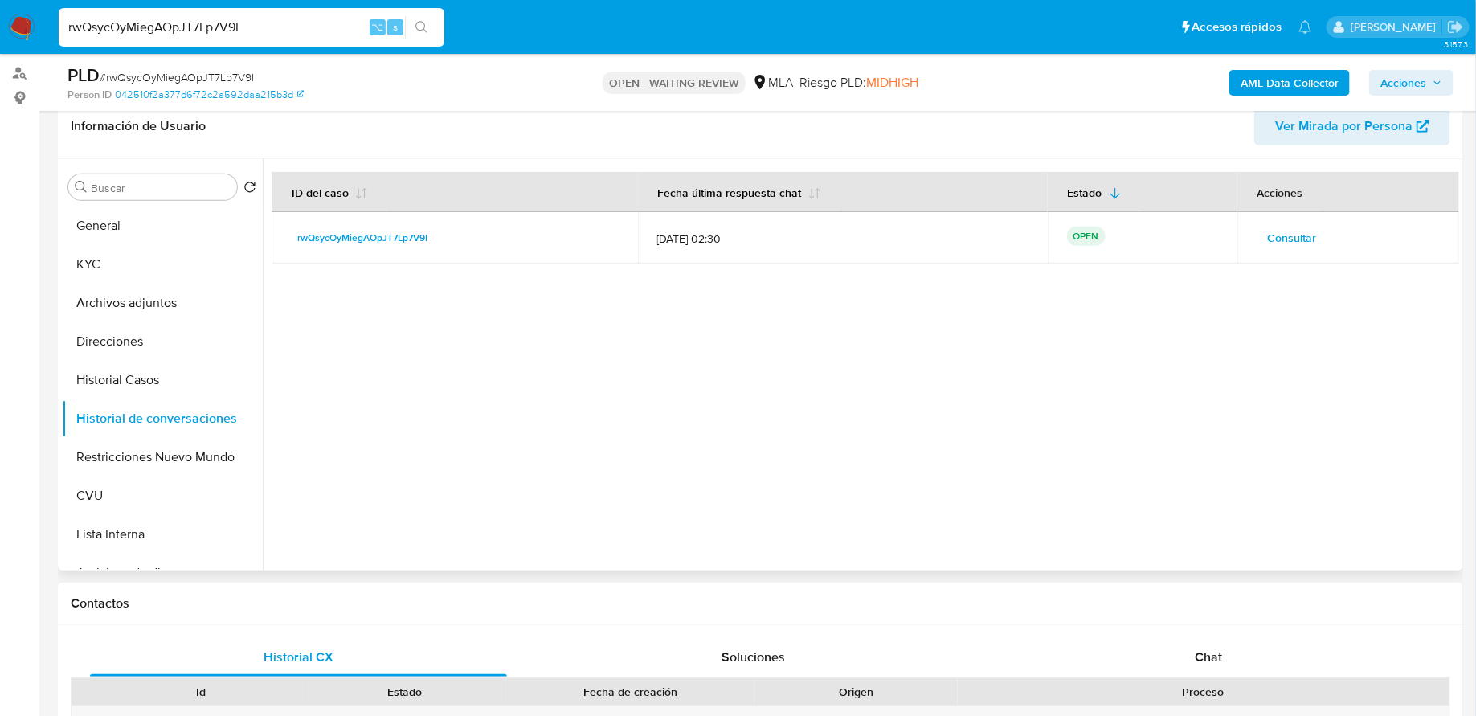
click at [1304, 241] on span "Consultar" at bounding box center [1292, 238] width 49 height 23
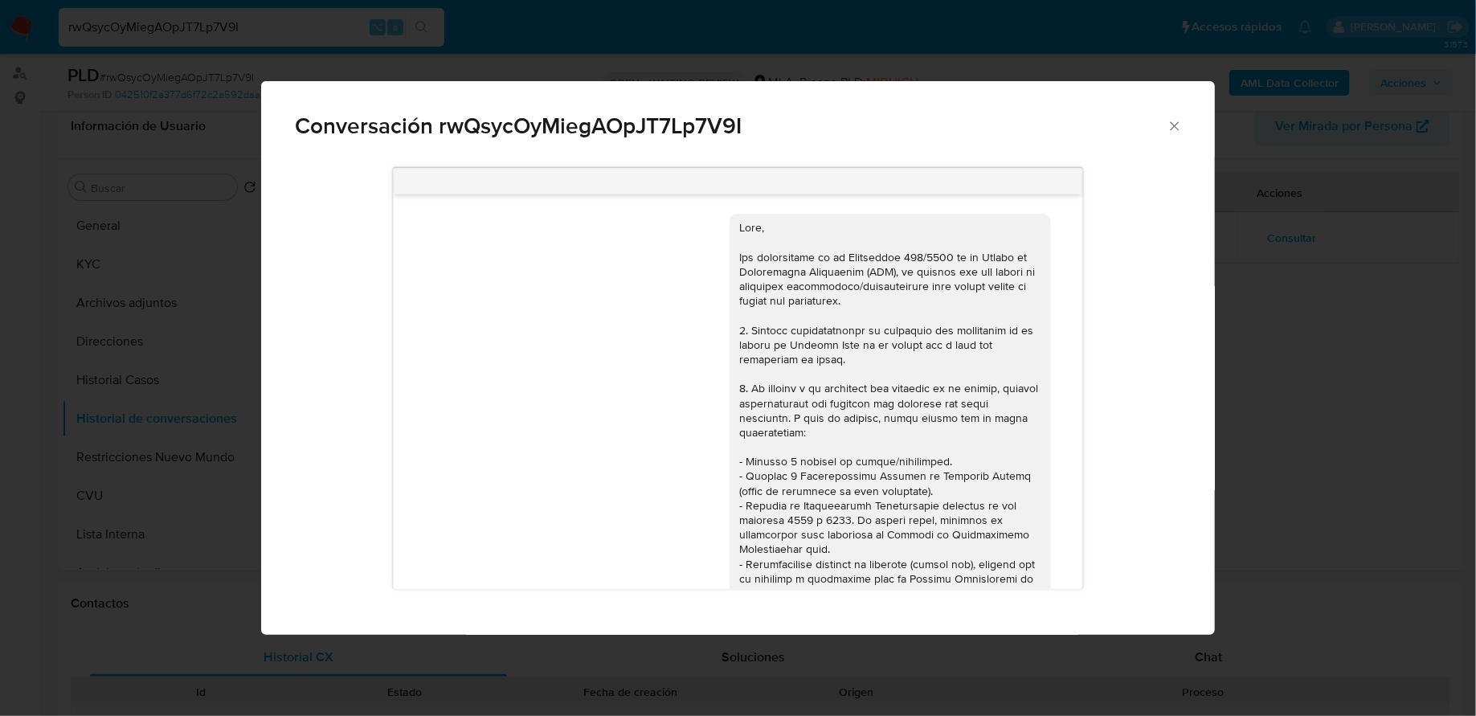
scroll to position [624, 0]
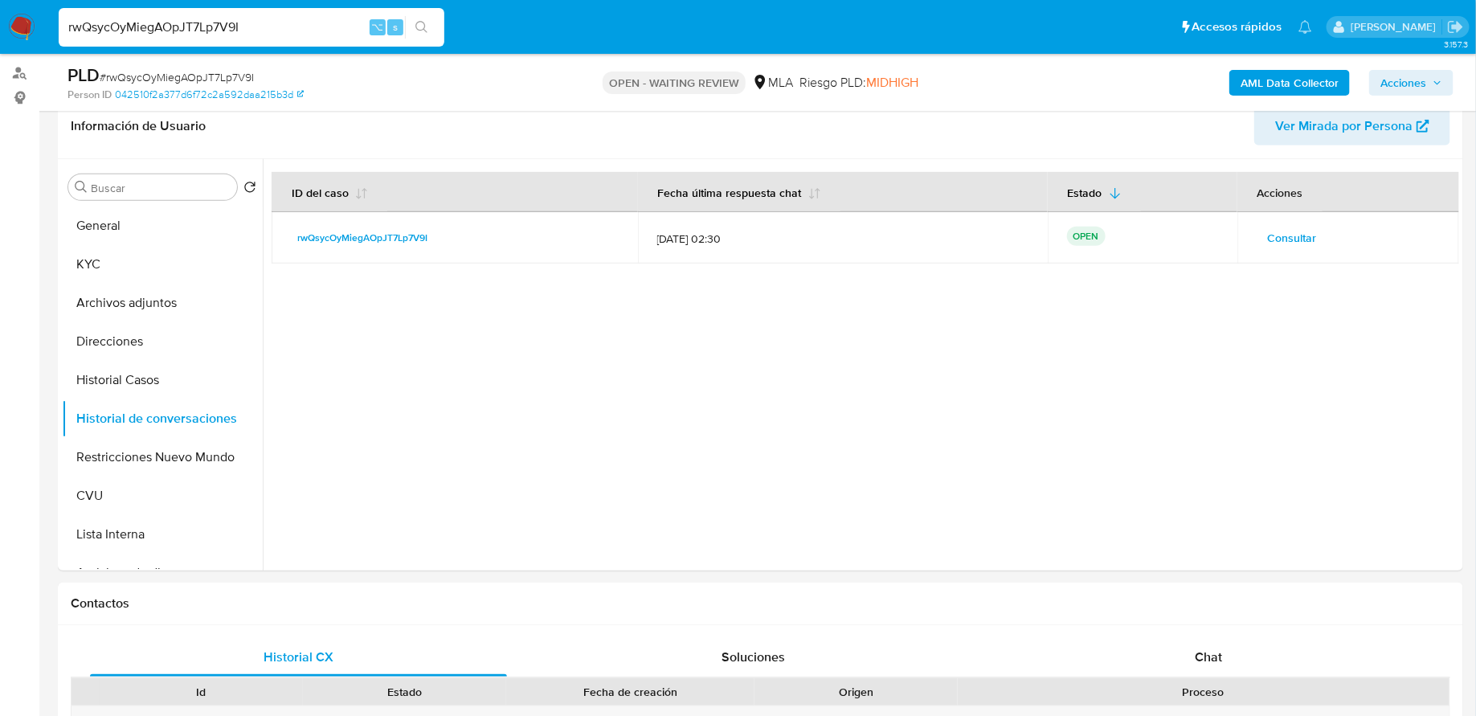
click at [292, 21] on input "rwQsycOyMiegAOpJT7Lp7V9I" at bounding box center [252, 27] width 386 height 21
paste input "qX3ArlvDJ4la4WH9pE9bmoC3"
type input "qX3ArlvDJ4la4WH9pE9bmoC3"
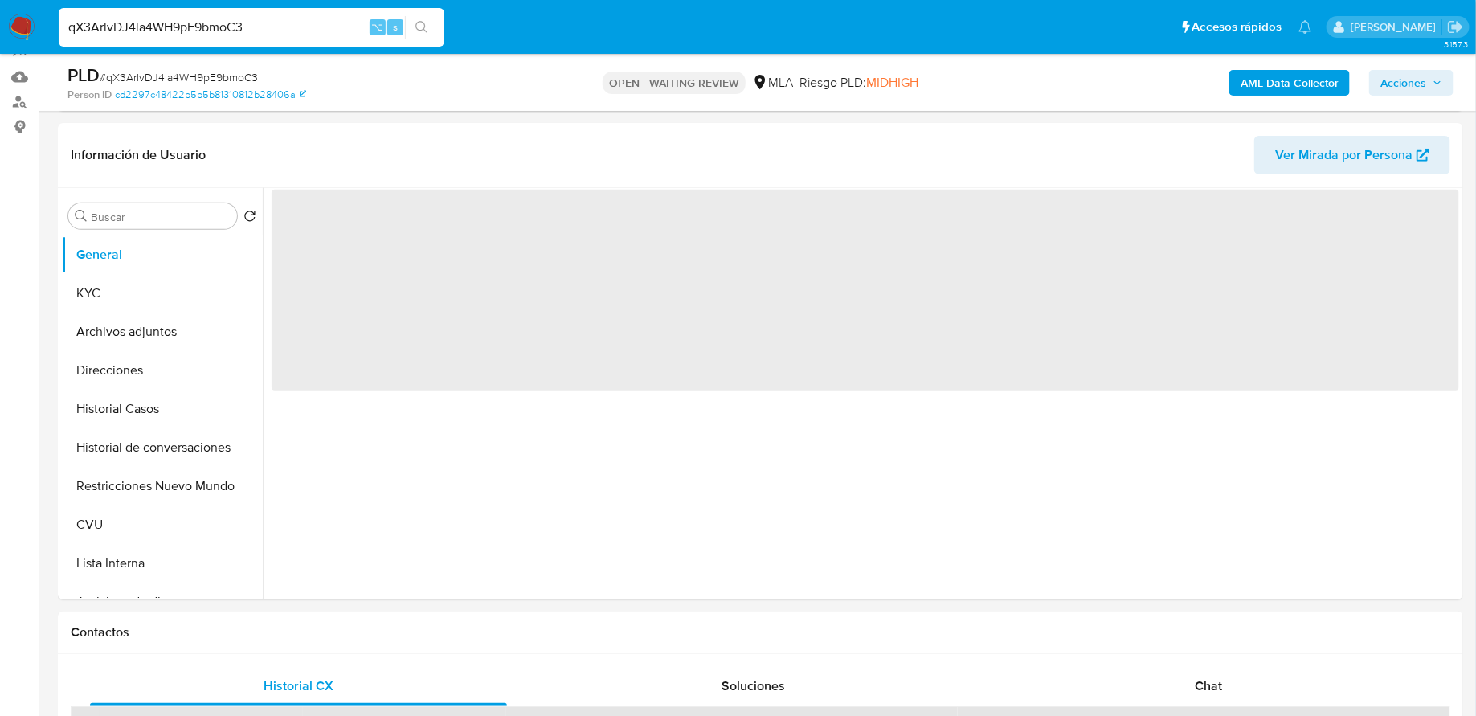
scroll to position [250, 0]
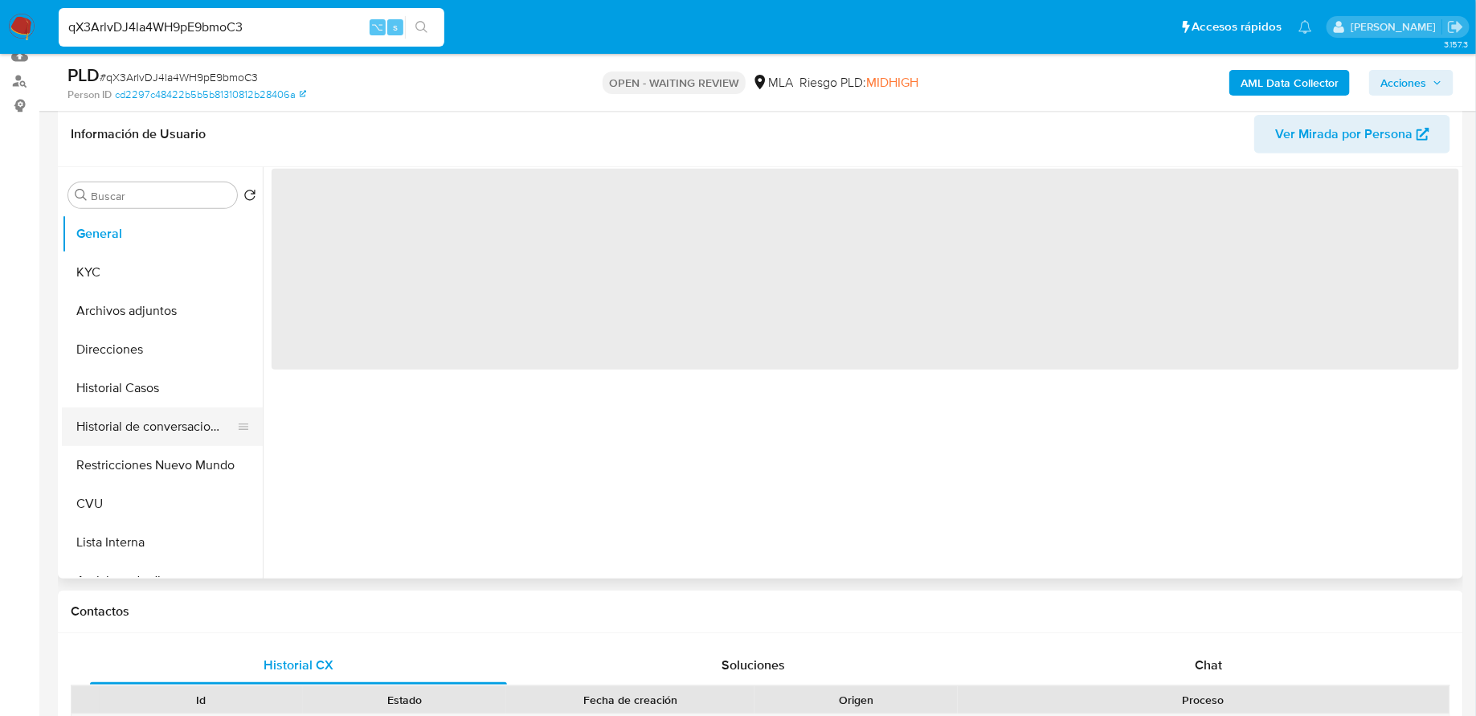
click at [132, 436] on button "Historial de conversaciones" at bounding box center [156, 427] width 188 height 39
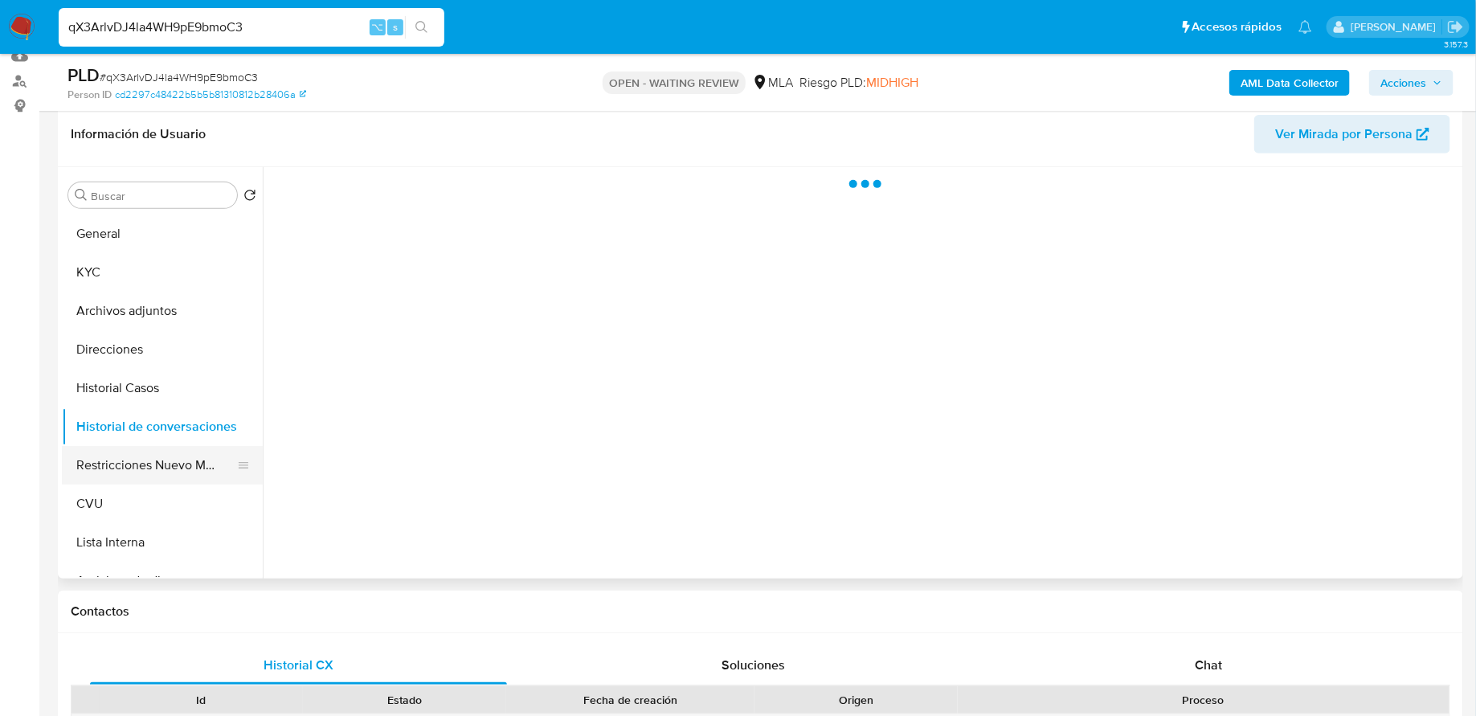
click at [132, 462] on button "Restricciones Nuevo Mundo" at bounding box center [156, 465] width 188 height 39
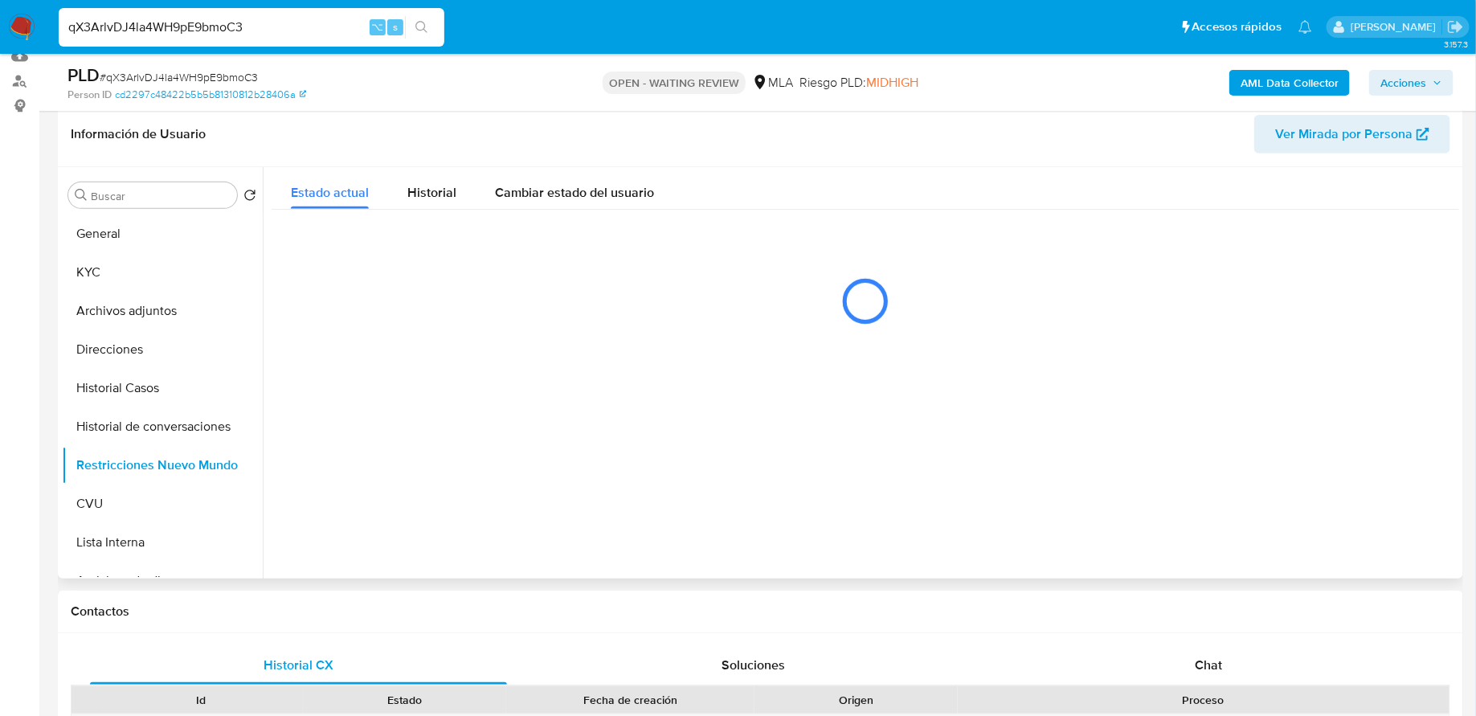
select select "10"
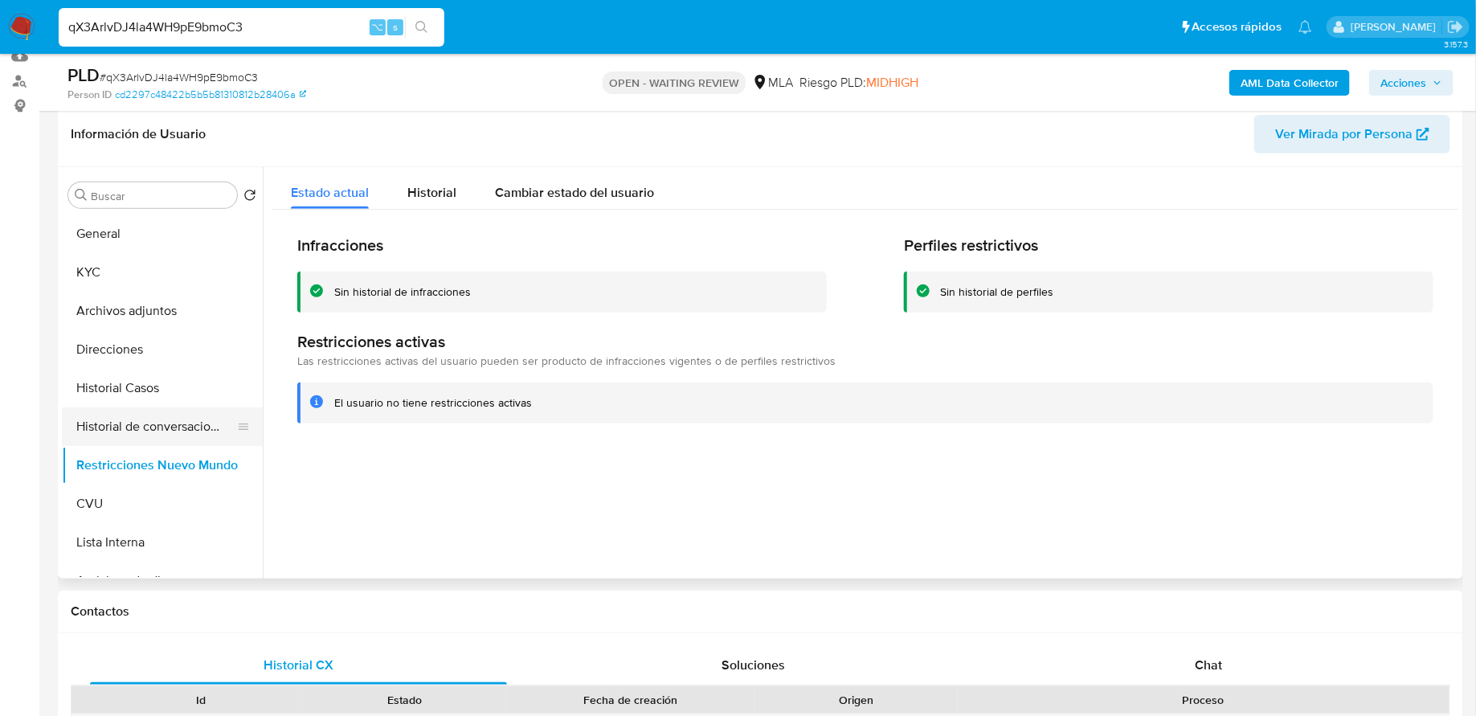
click at [114, 416] on button "Historial de conversaciones" at bounding box center [156, 427] width 188 height 39
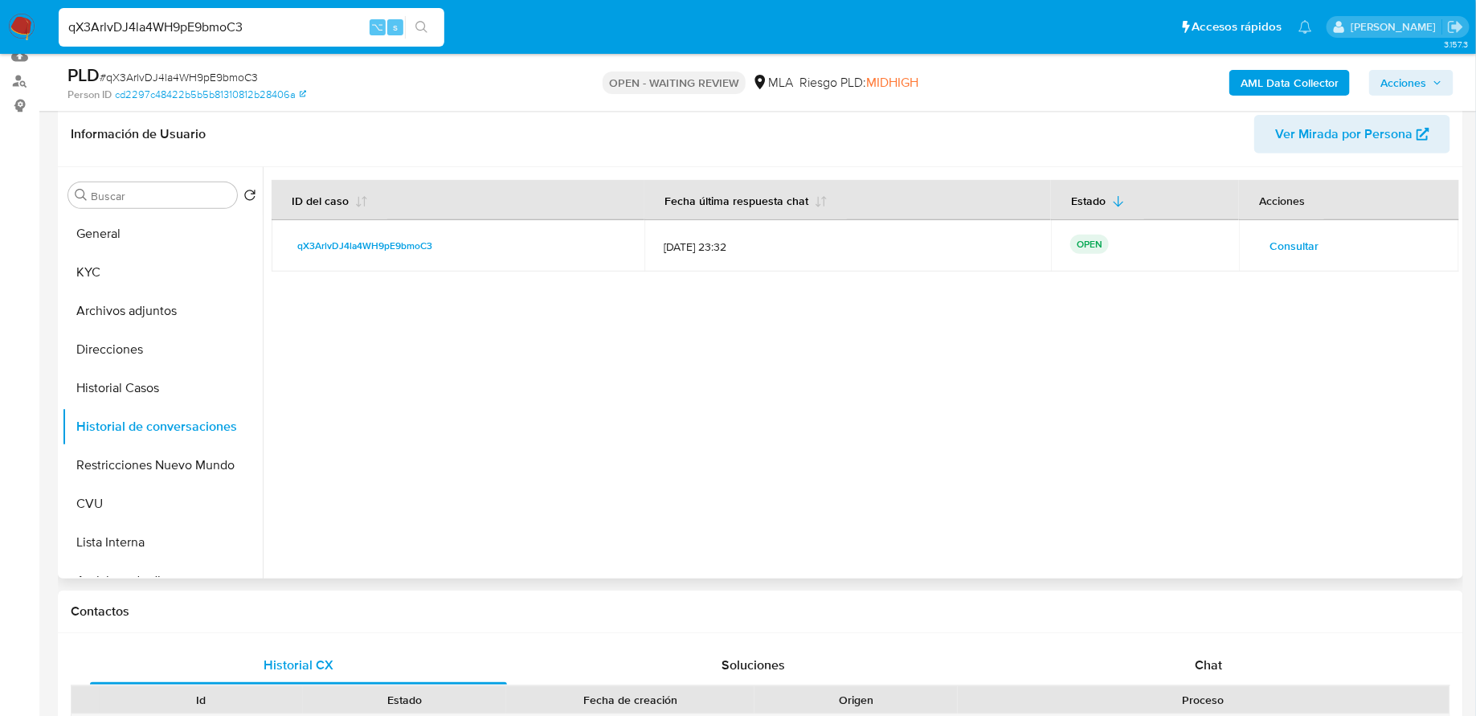
click at [1296, 244] on span "Consultar" at bounding box center [1294, 246] width 49 height 23
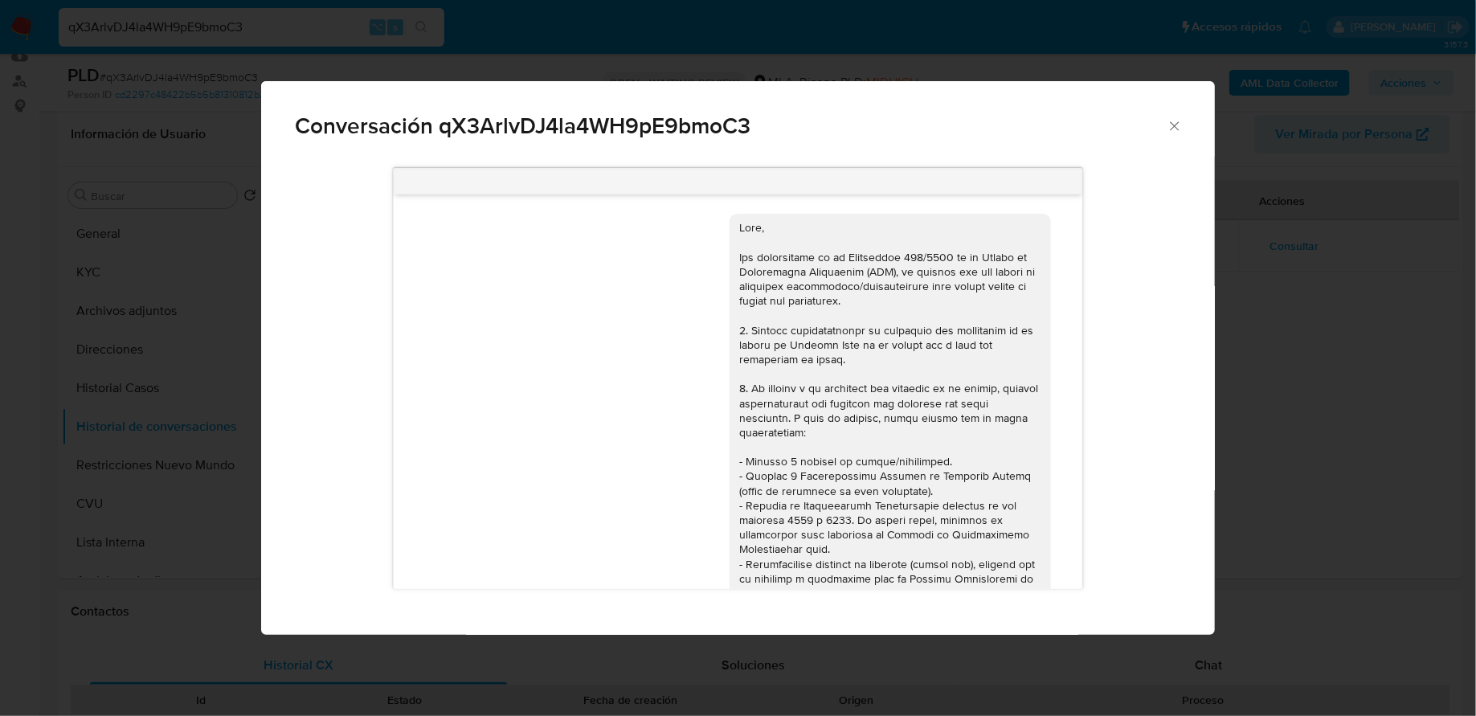
scroll to position [620, 0]
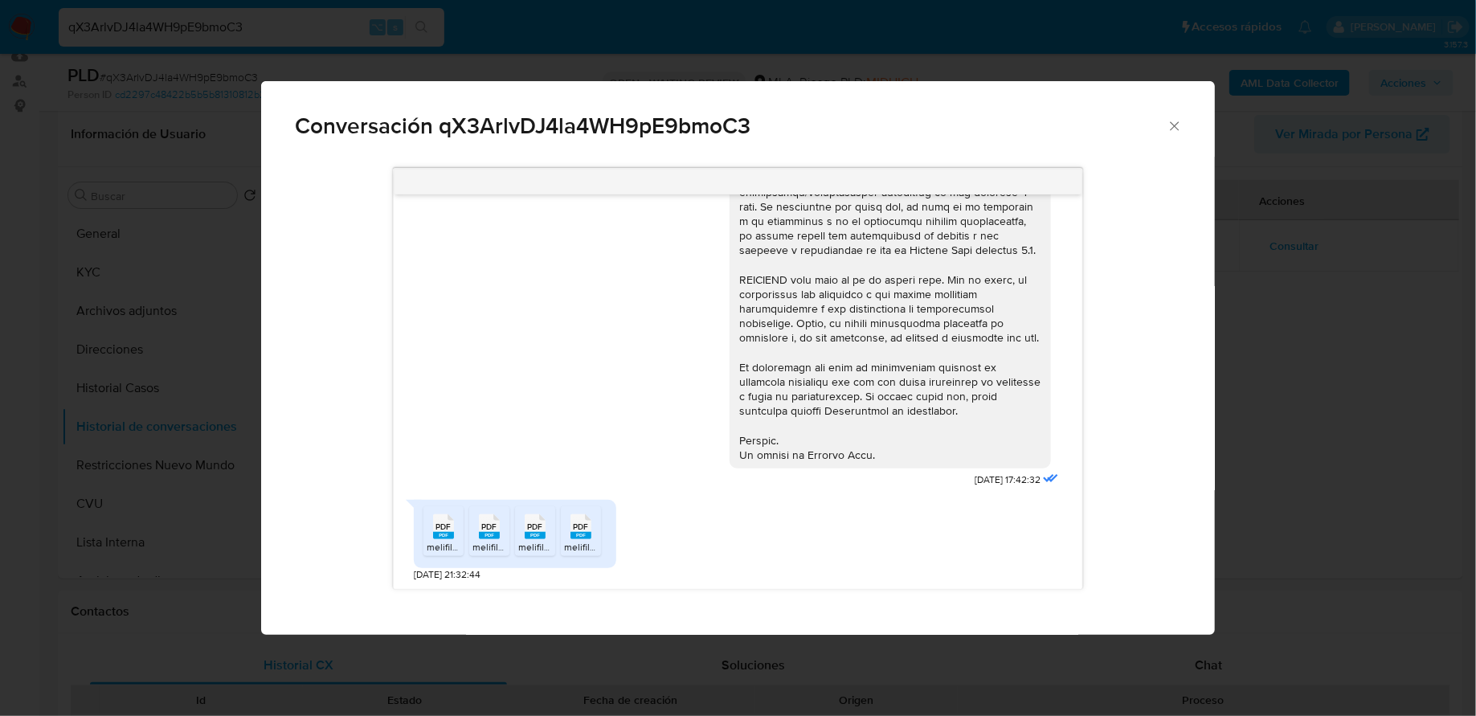
click at [444, 535] on rect "Comunicación" at bounding box center [443, 535] width 21 height 7
click at [479, 538] on rect "Comunicación" at bounding box center [489, 535] width 21 height 7
click at [531, 538] on rect "Comunicación" at bounding box center [535, 535] width 21 height 7
click at [595, 536] on div "PDF PDF" at bounding box center [581, 525] width 34 height 31
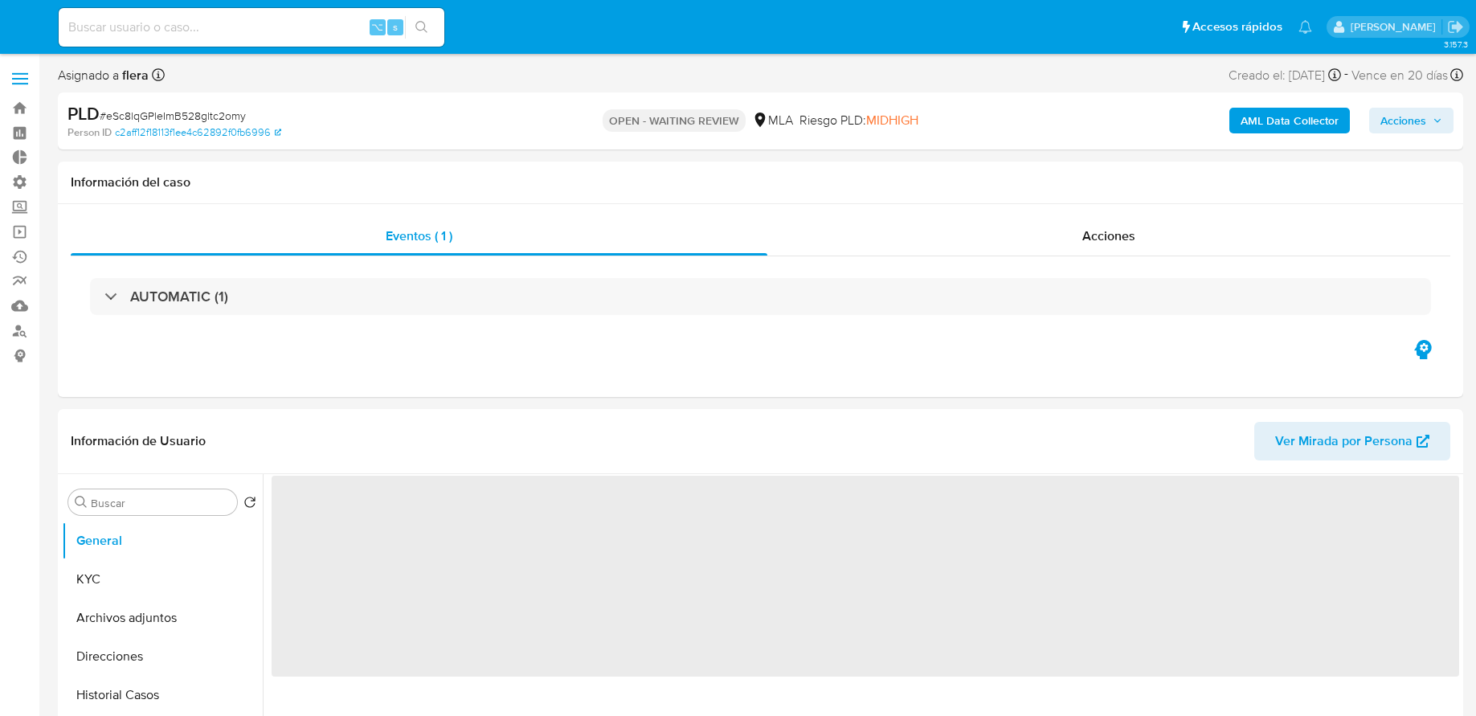
select select "10"
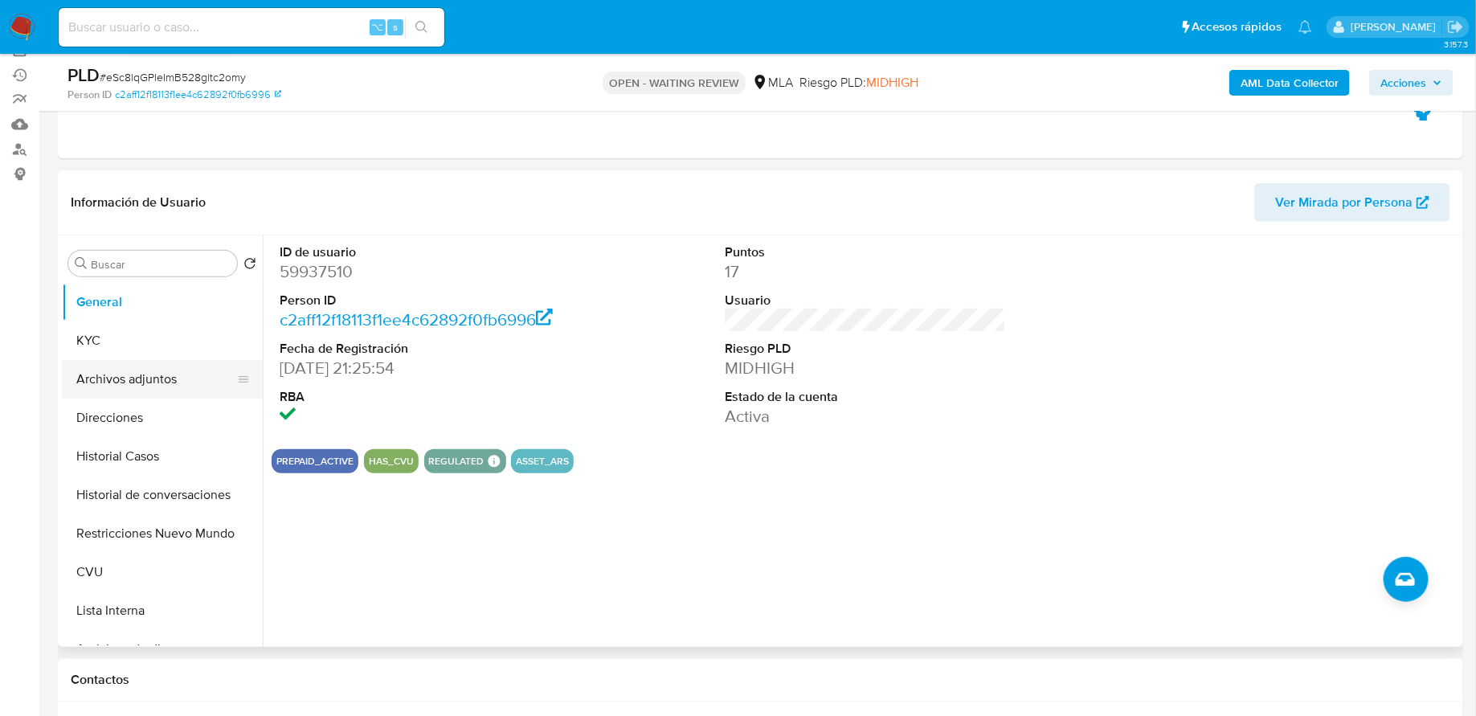
scroll to position [205, 0]
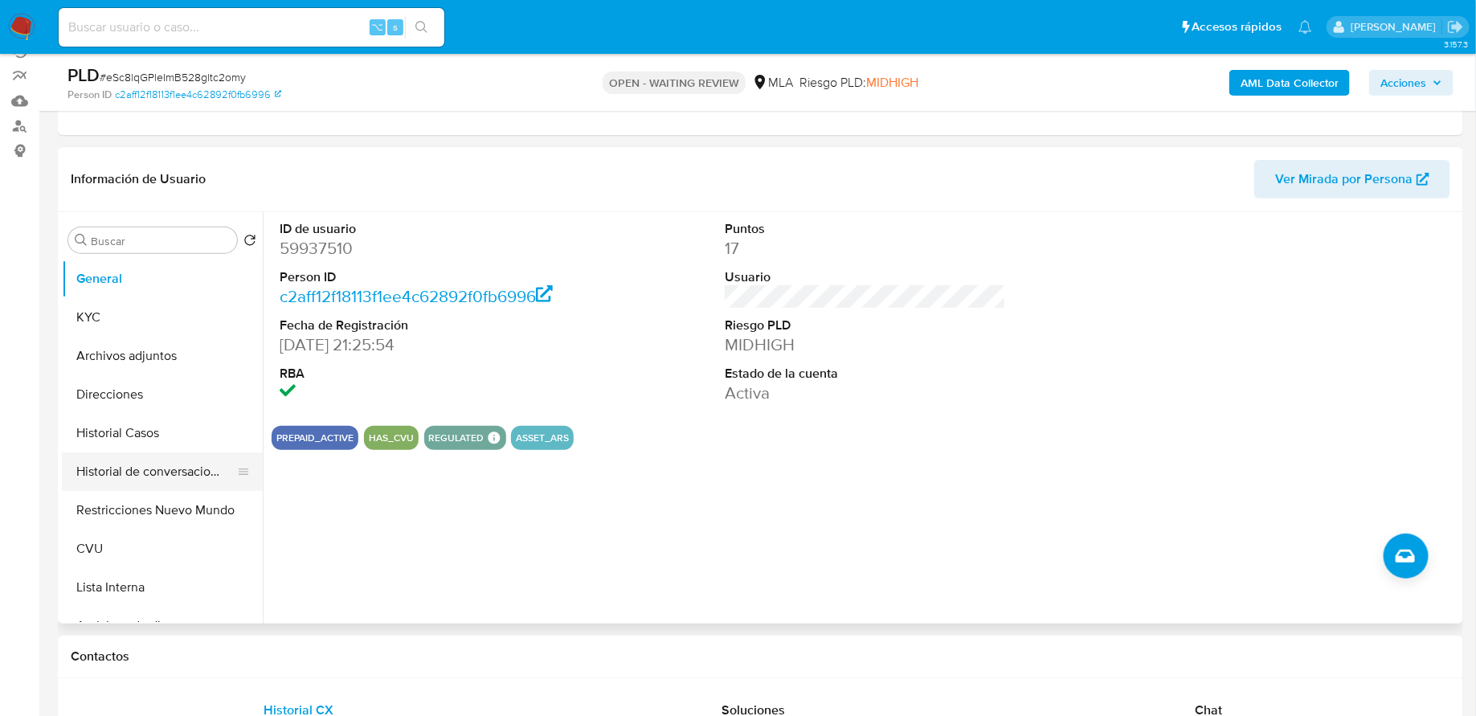
click at [99, 462] on button "Historial de conversaciones" at bounding box center [156, 472] width 188 height 39
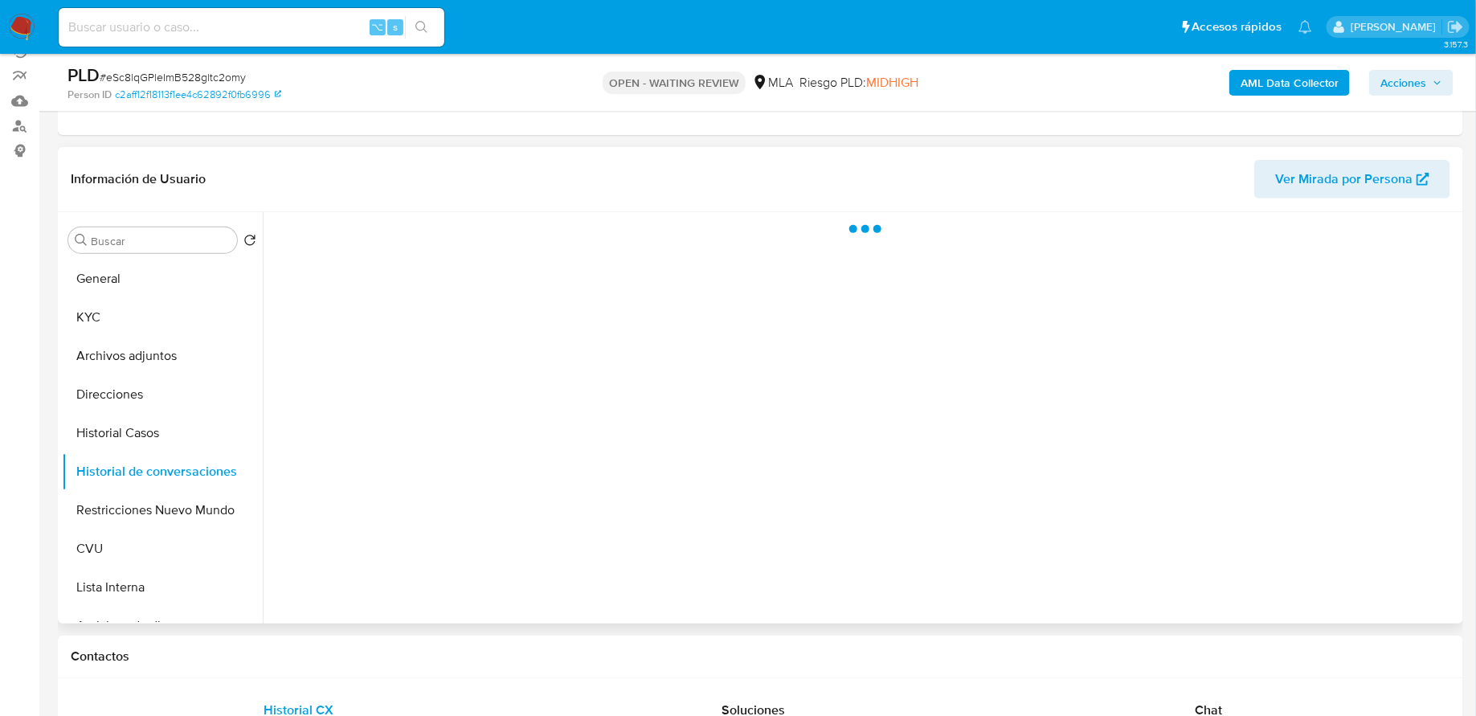
scroll to position [223, 0]
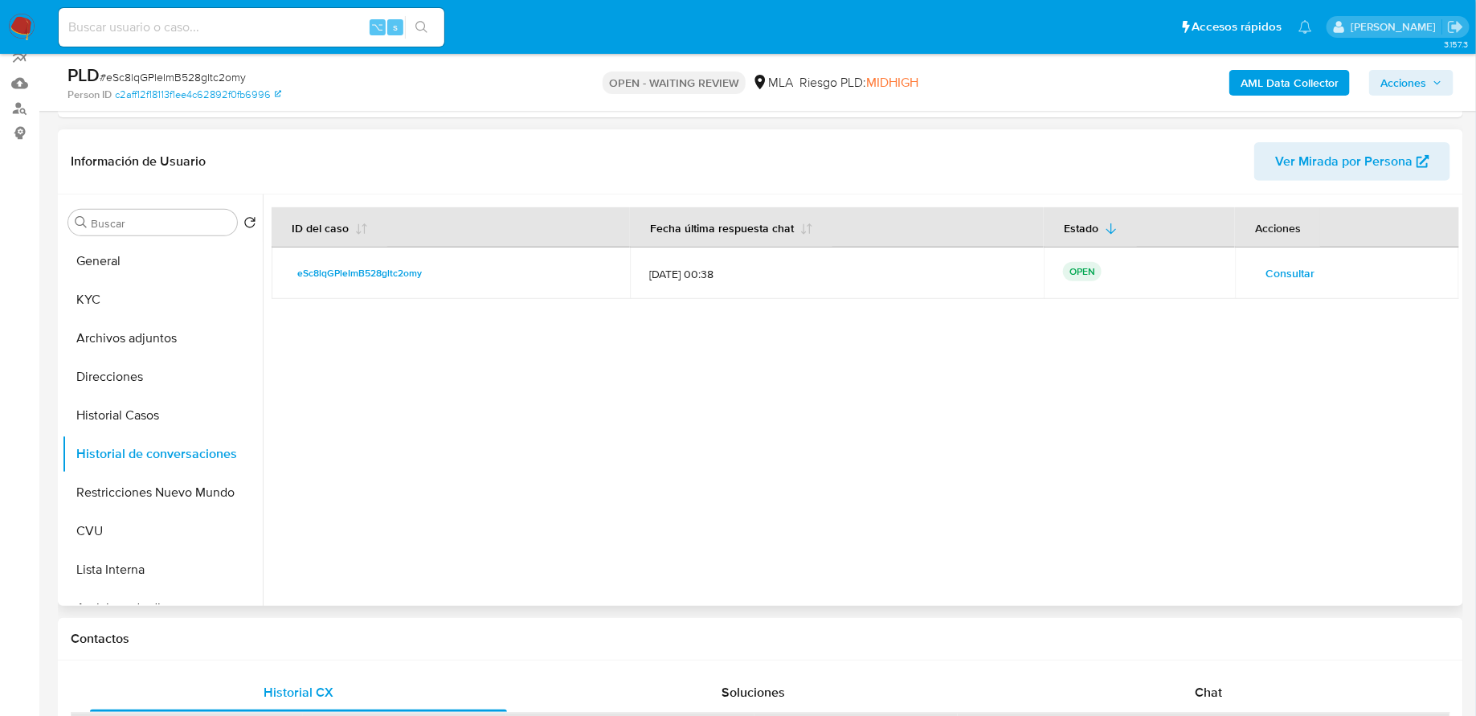
click at [1269, 267] on span "Consultar" at bounding box center [1290, 273] width 49 height 23
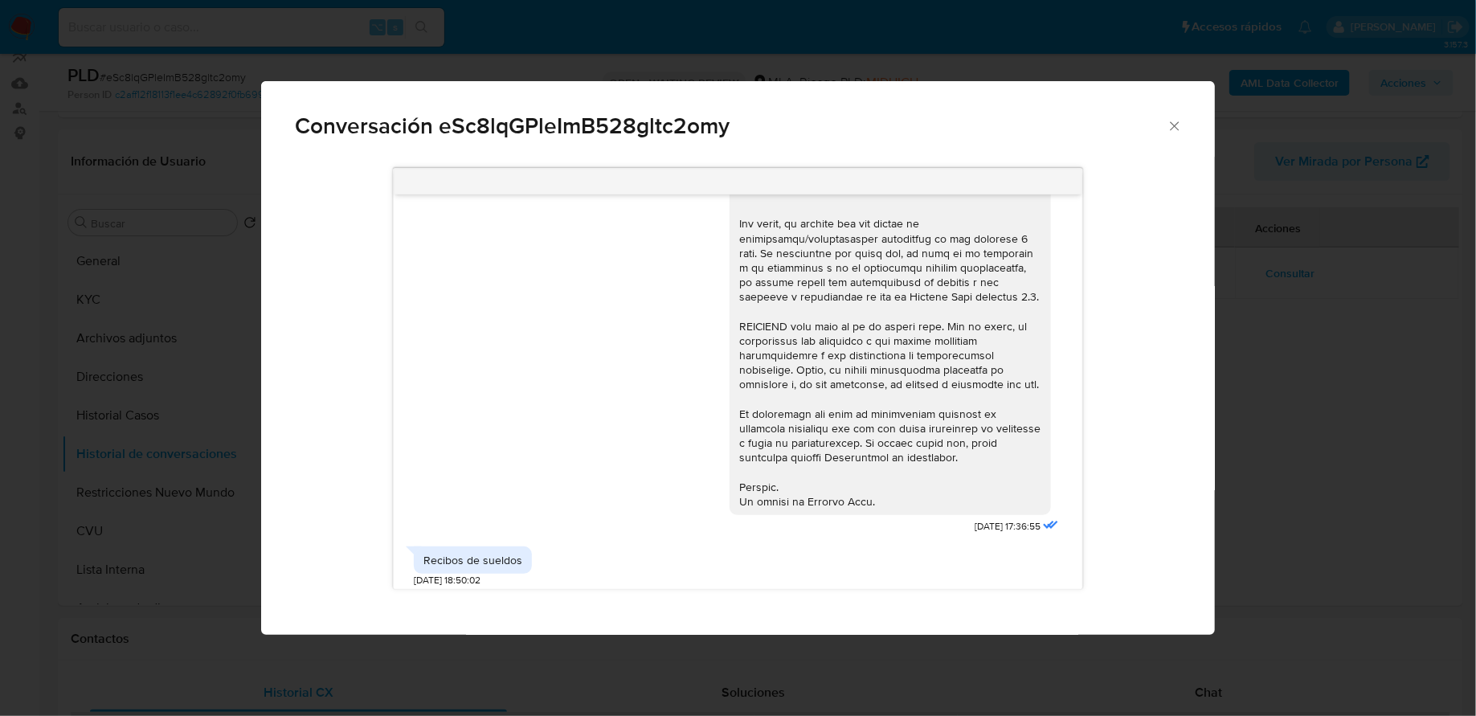
scroll to position [910, 0]
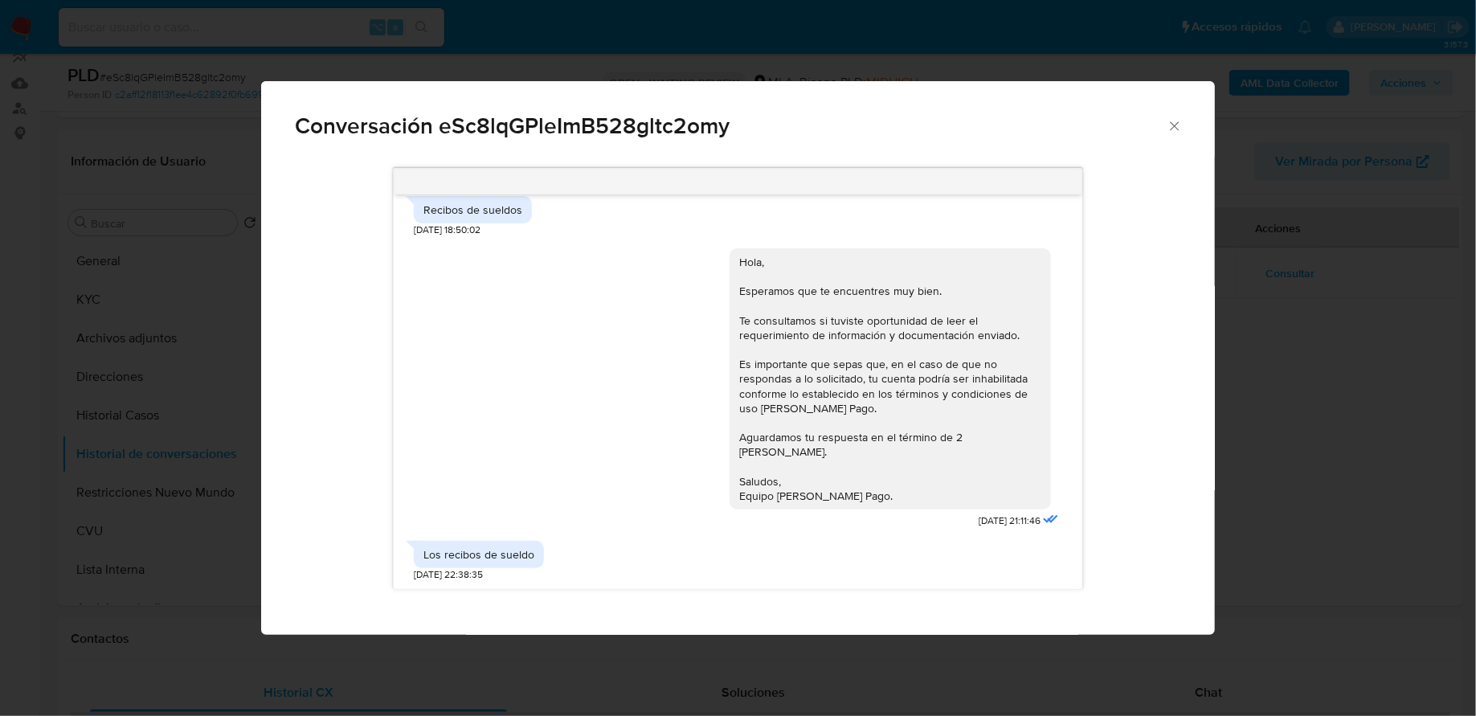
click at [1170, 133] on icon "Cerrar" at bounding box center [1175, 126] width 16 height 16
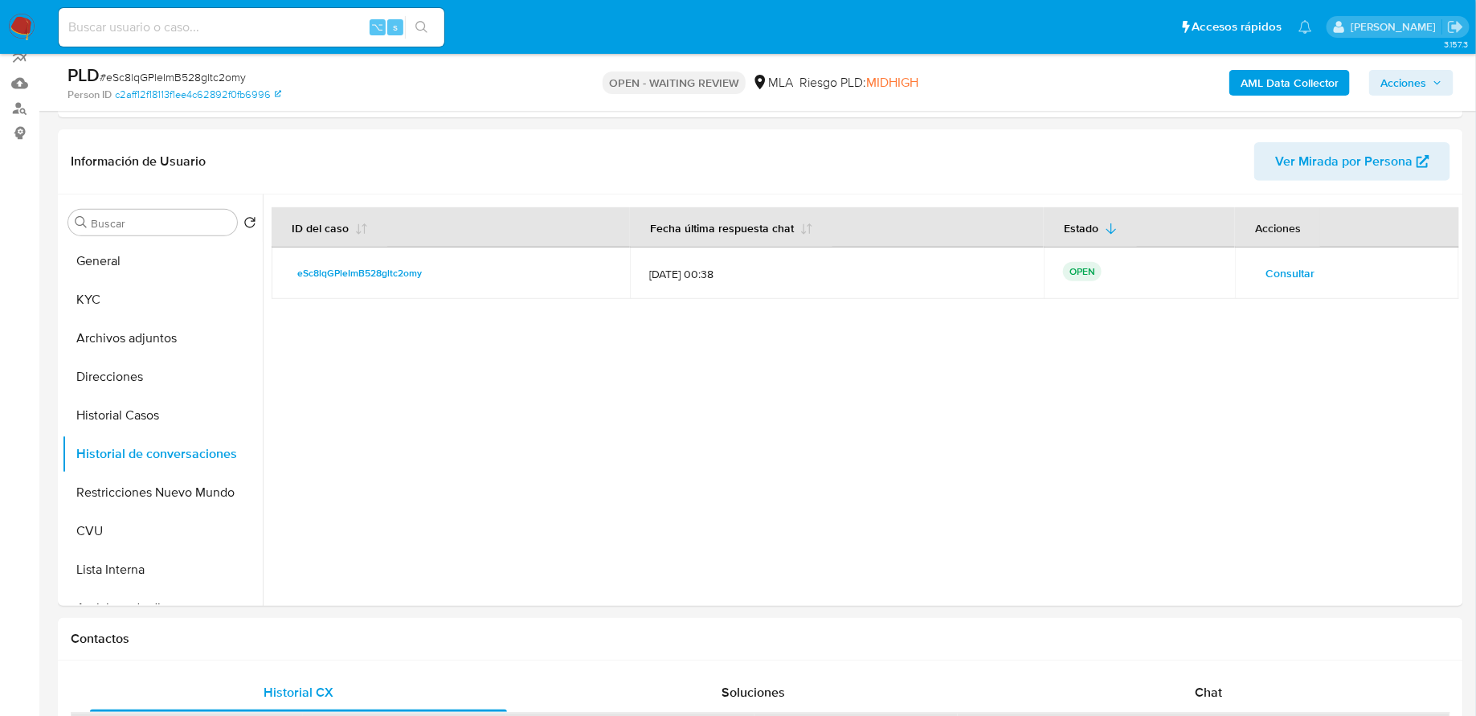
click at [257, 19] on input at bounding box center [252, 27] width 386 height 21
paste input "QDUWEHoMsc0Vm3u5YsV4QCbZ"
type input "QDUWEHoMsc0Vm3u5YsV4QCbZ"
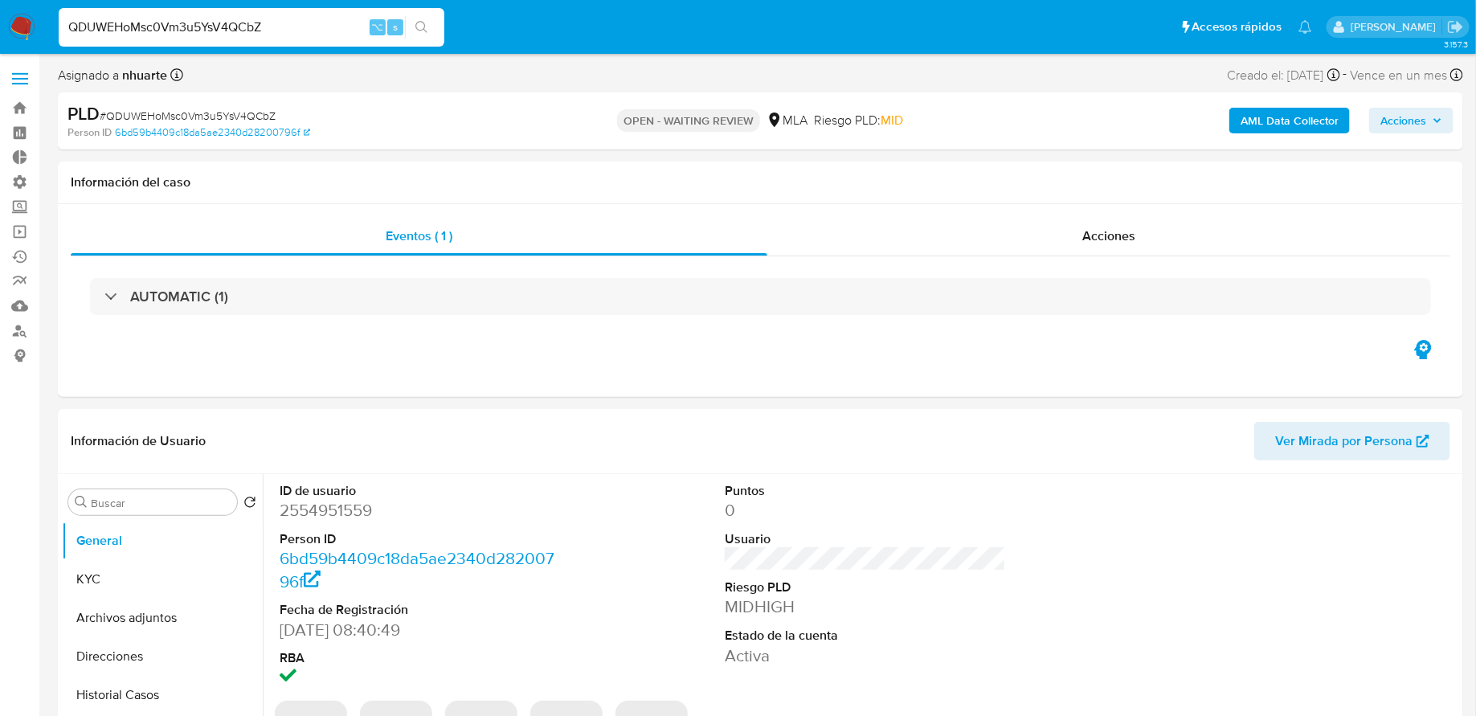
select select "10"
click at [21, 256] on link "Ejecuciones automáticas" at bounding box center [95, 256] width 191 height 25
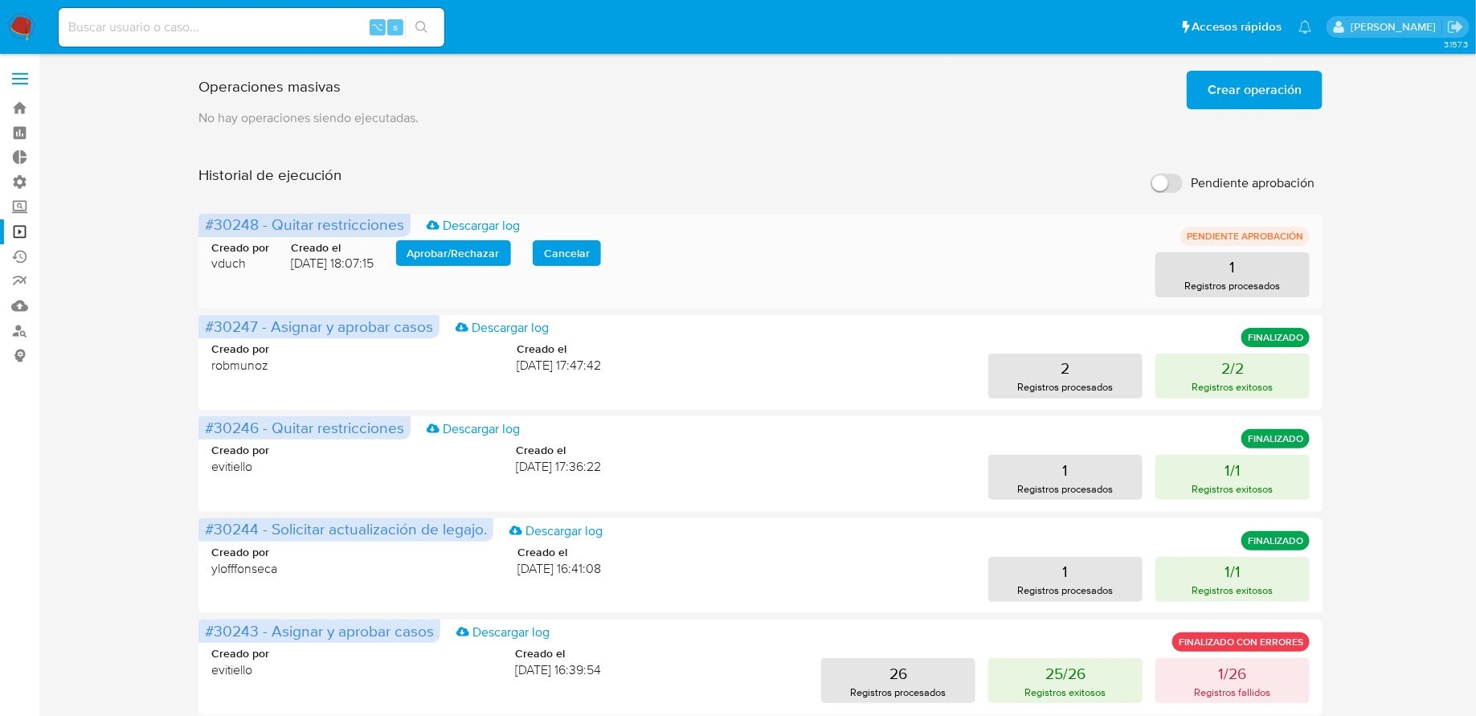
click at [457, 262] on span "Aprobar / Rechazar" at bounding box center [454, 253] width 92 height 23
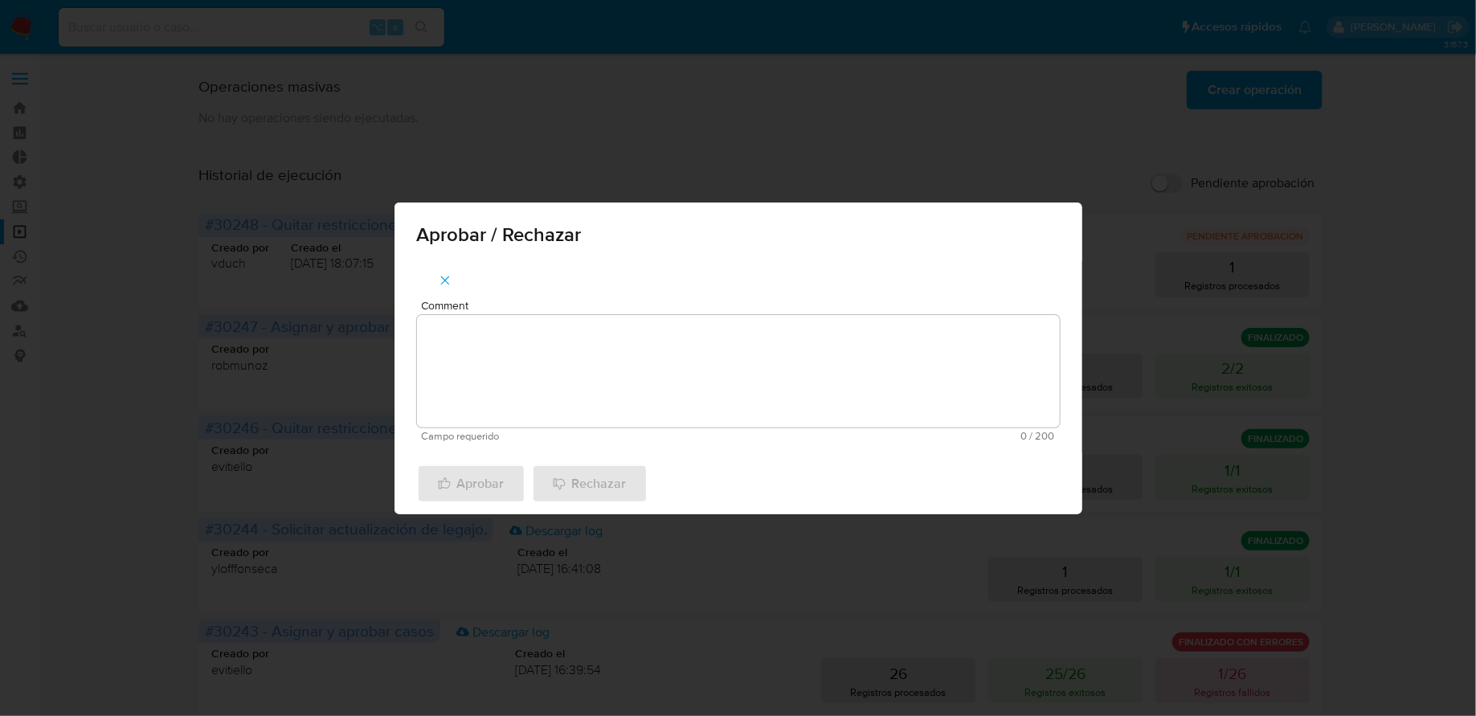
click at [522, 364] on textarea "Comment" at bounding box center [738, 371] width 643 height 113
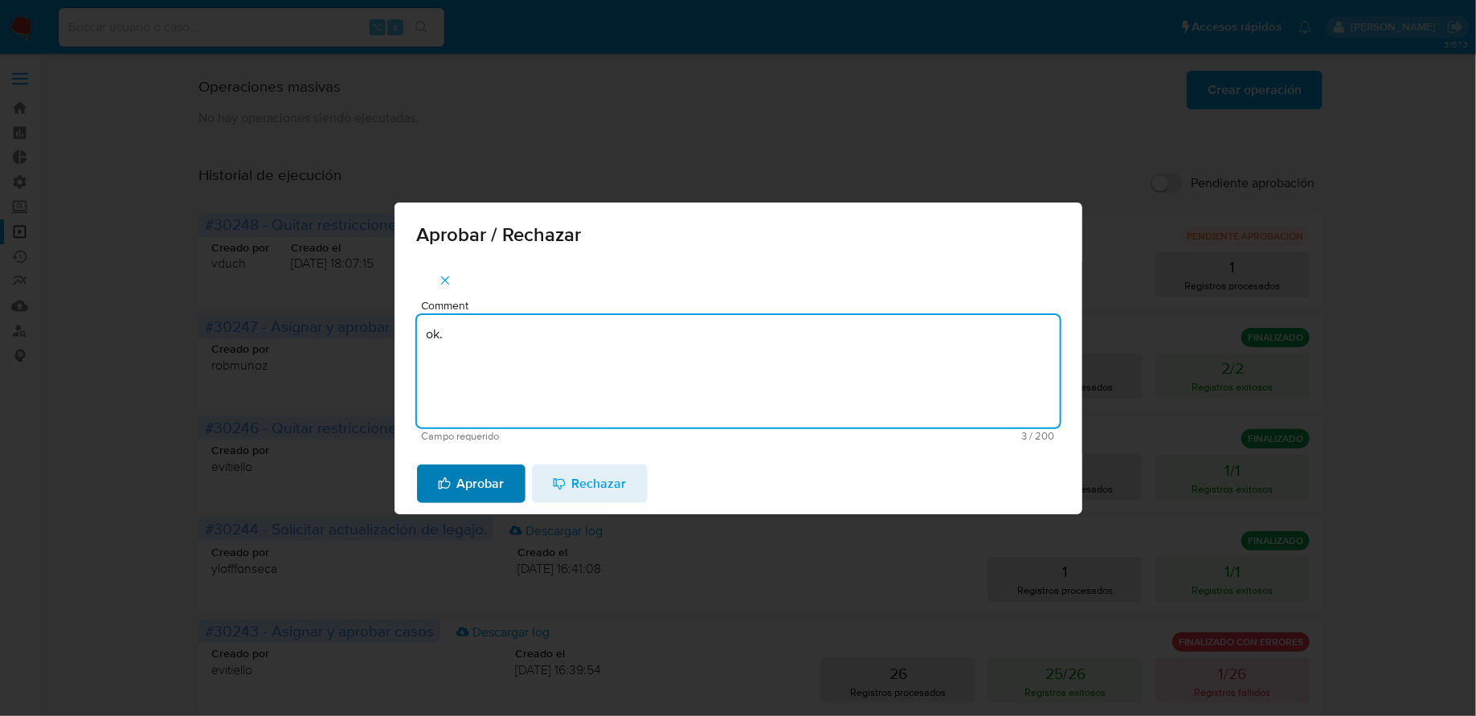
type textarea "ok."
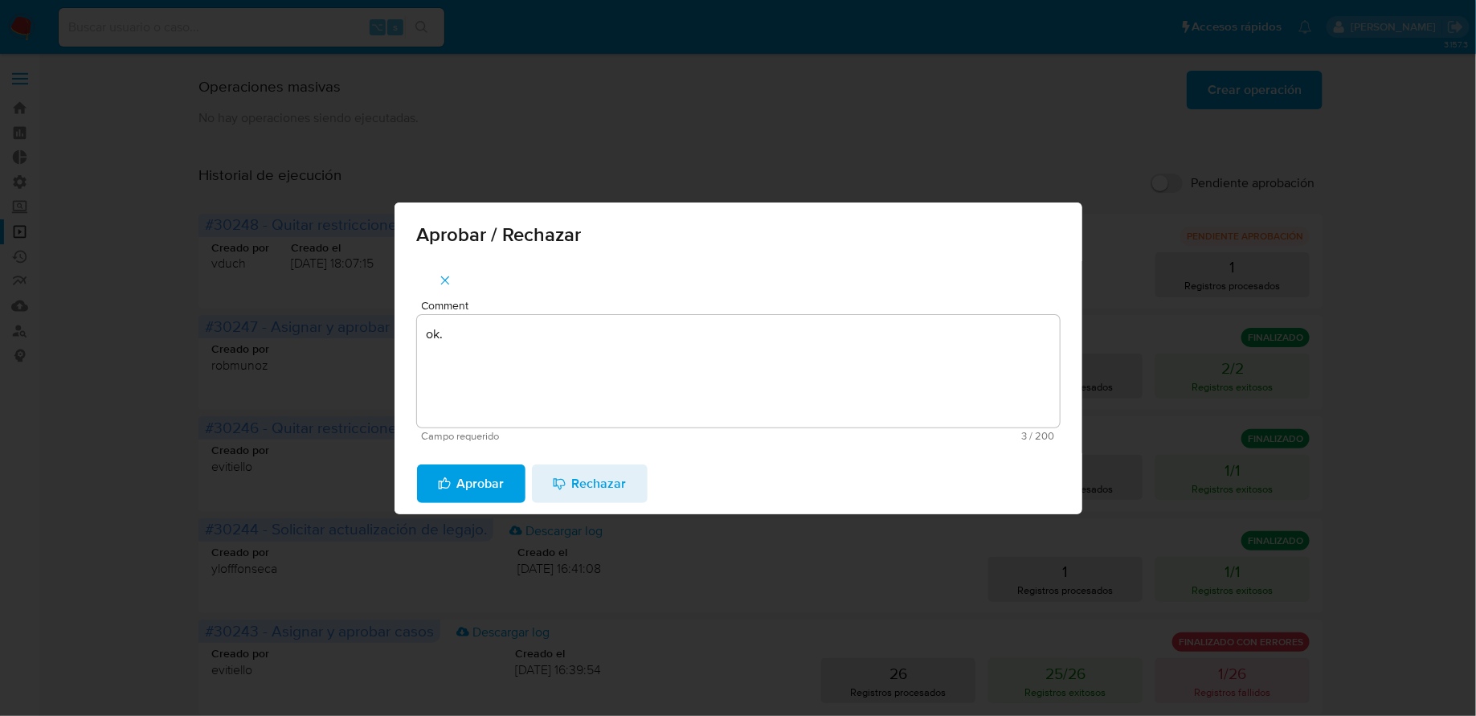
click at [460, 480] on span "Aprobar" at bounding box center [471, 483] width 67 height 35
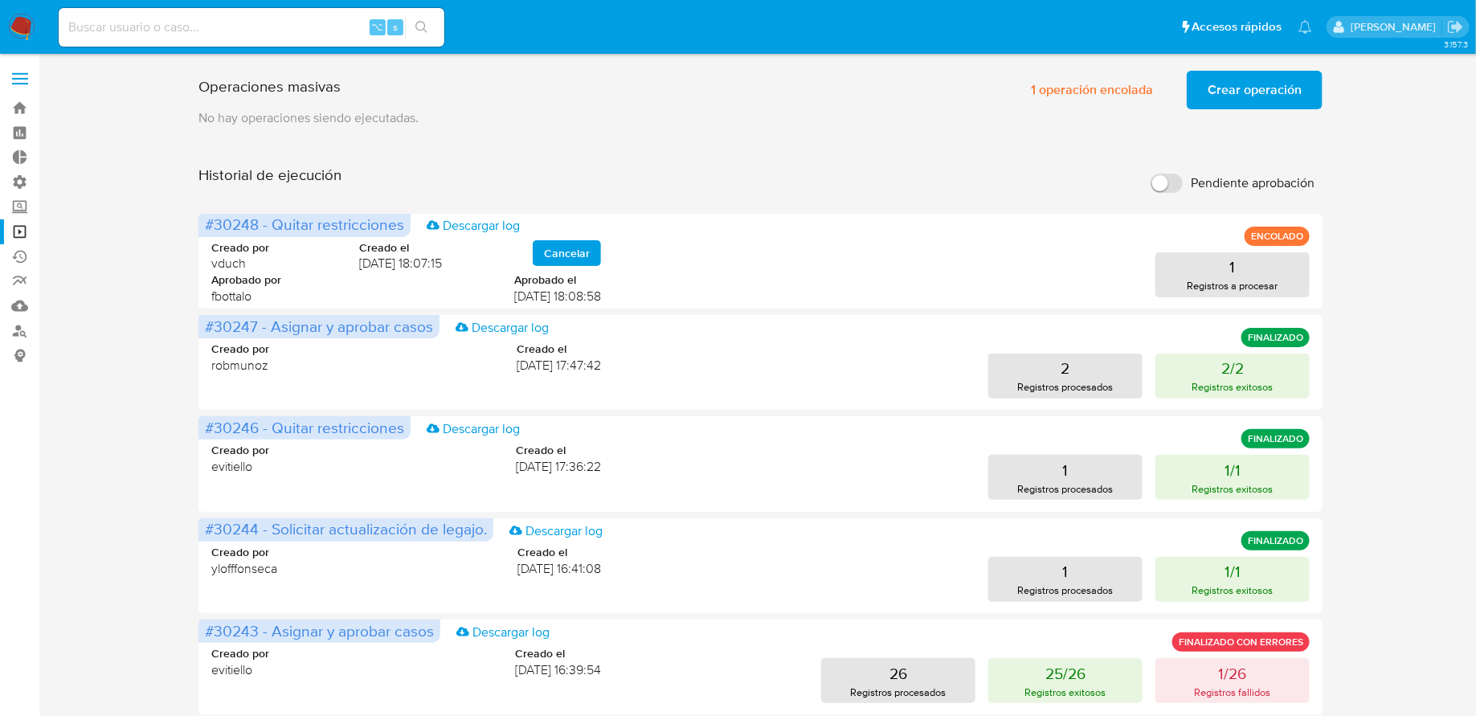
click at [22, 32] on img at bounding box center [21, 27] width 27 height 27
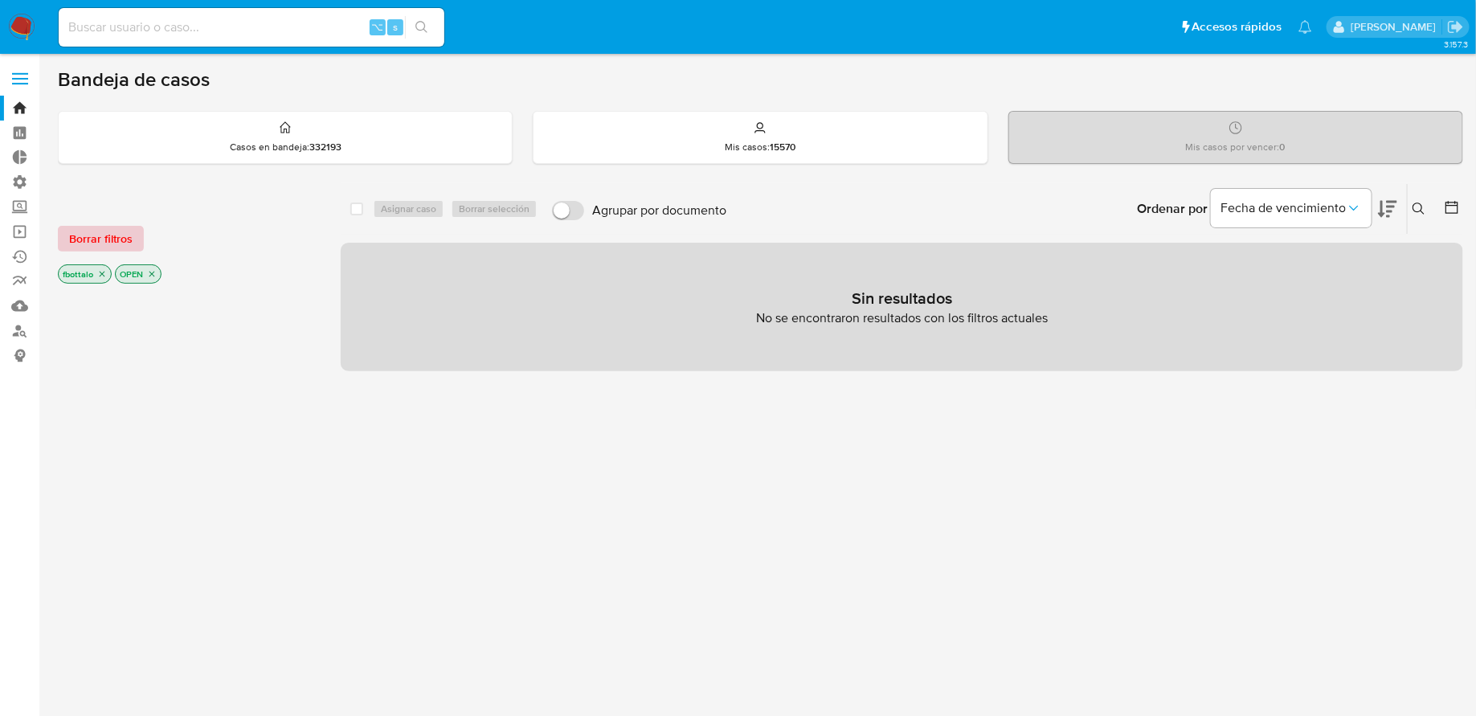
click at [78, 241] on span "Borrar filtros" at bounding box center [100, 238] width 63 height 23
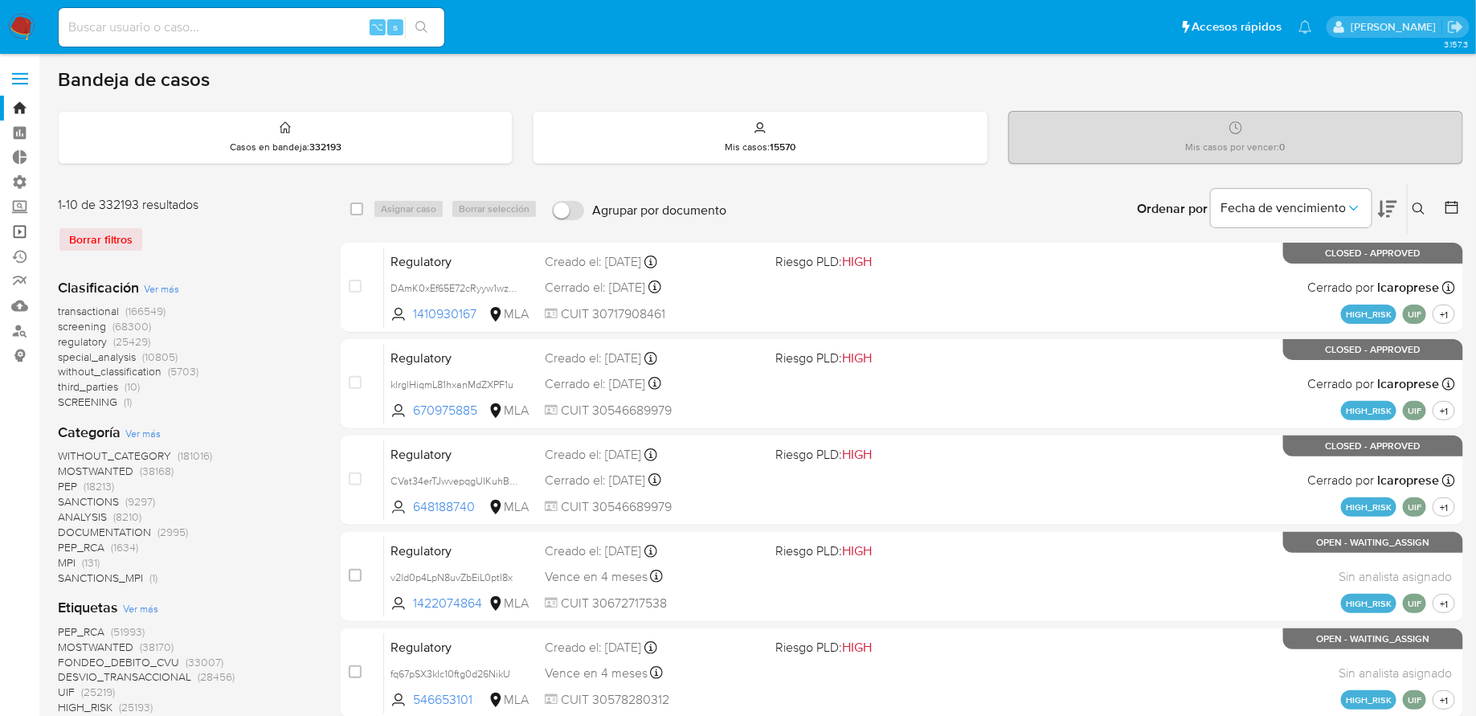
click at [29, 232] on link "Operaciones masivas" at bounding box center [95, 231] width 191 height 25
